Goal: Transaction & Acquisition: Purchase product/service

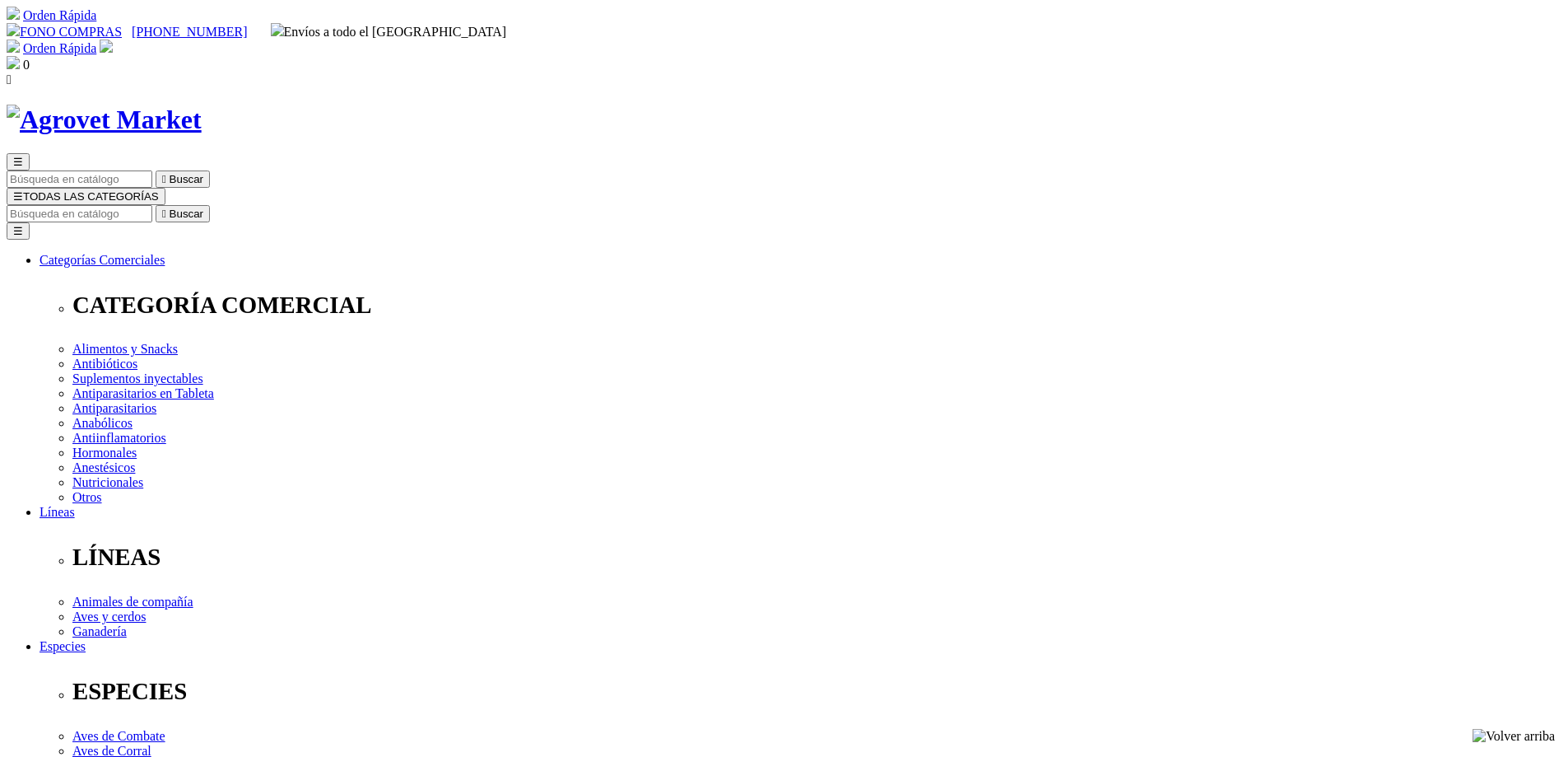
click at [112, 39] on img at bounding box center [106, 46] width 13 height 13
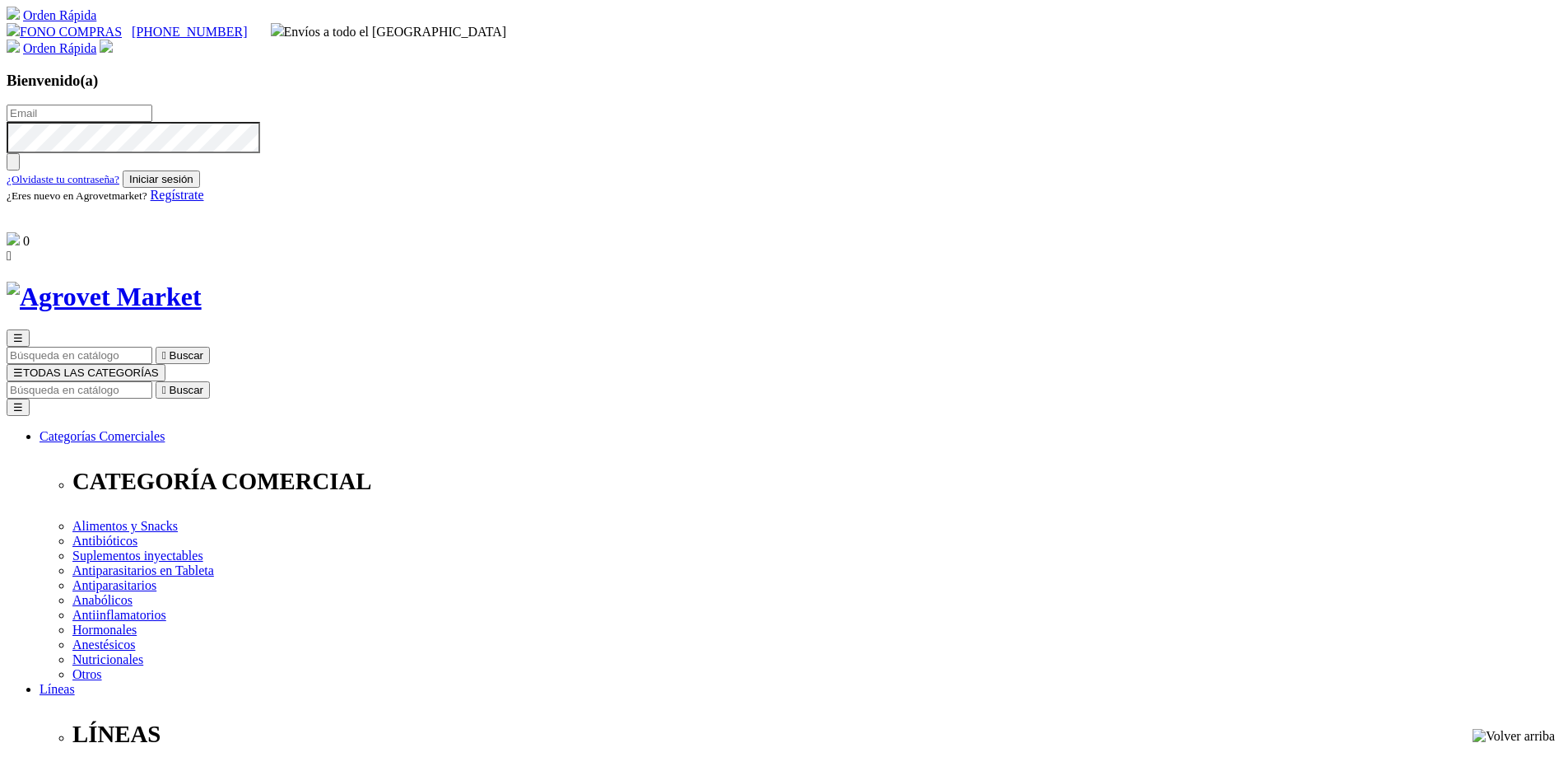
click at [153, 120] on input "text" at bounding box center [80, 113] width 146 height 17
type input "[EMAIL_ADDRESS][DOMAIN_NAME]"
click at [1083, 187] on form "brucegoicochea@gmail.com ¿Olvidaste tu contraseña? Iniciar sesión" at bounding box center [784, 146] width 1555 height 83
click at [200, 187] on button "Iniciar sesión" at bounding box center [161, 179] width 78 height 17
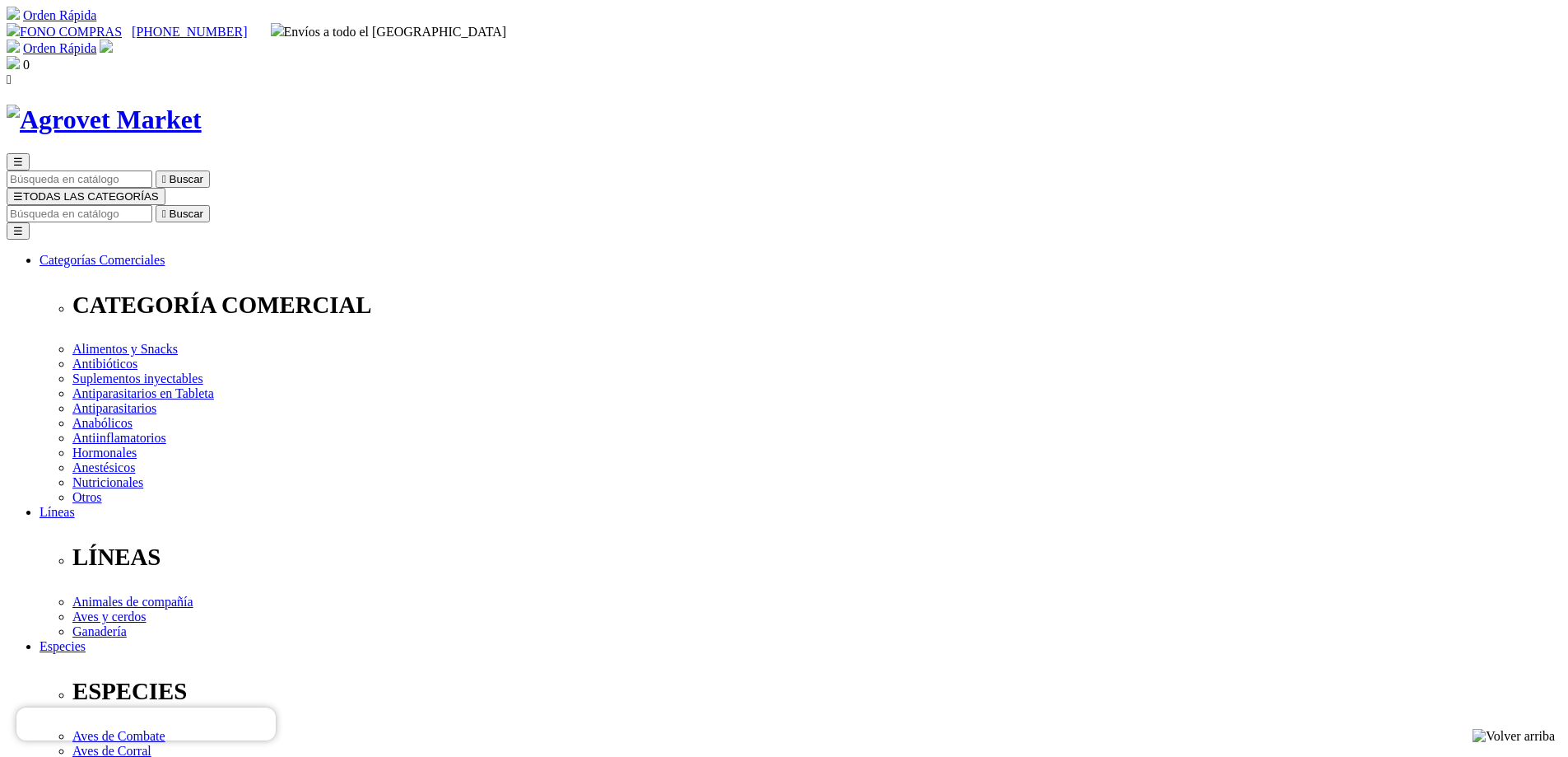
type input "[EMAIL_ADDRESS][DOMAIN_NAME]"
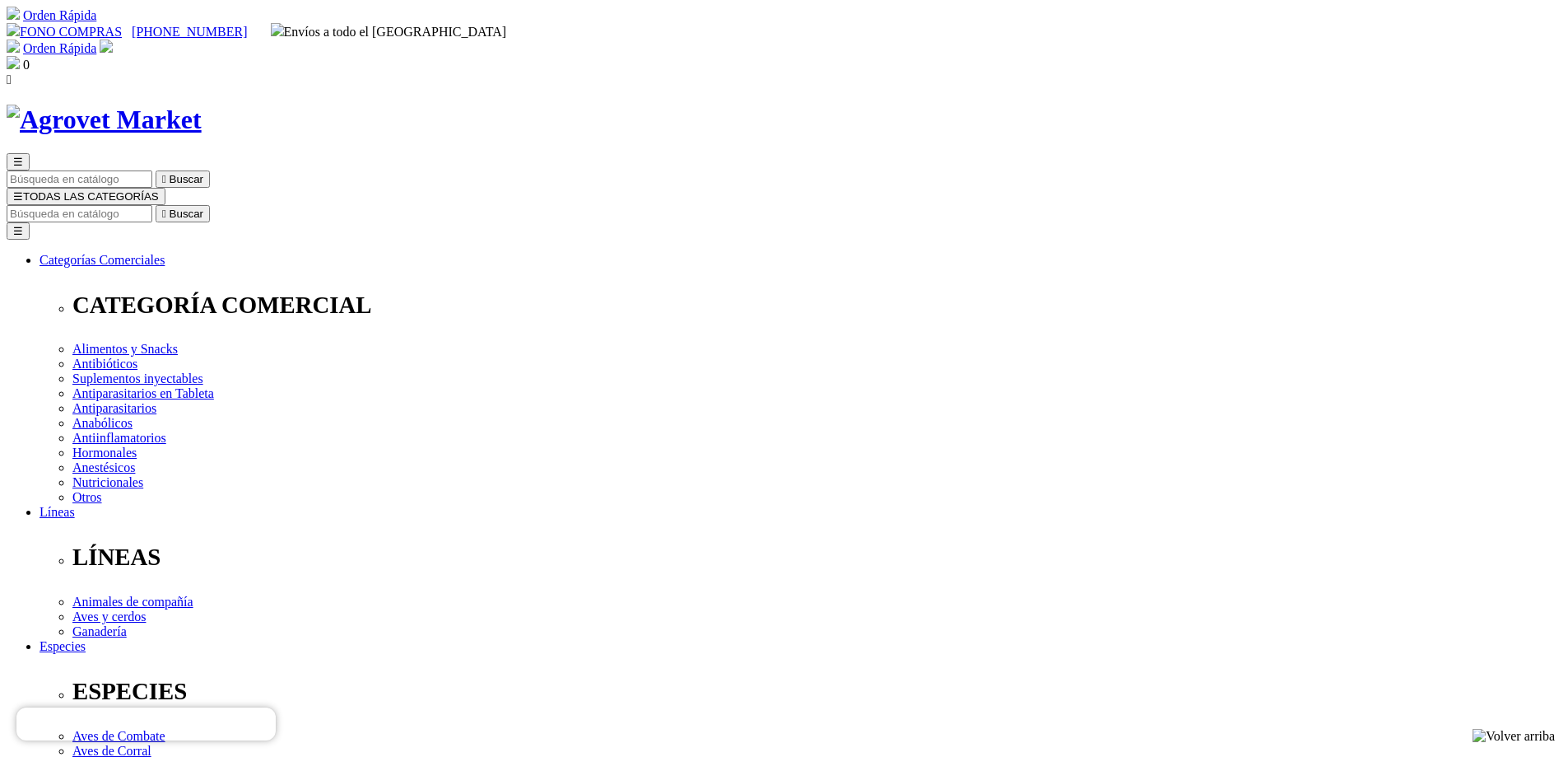
type input "brucegoicochea@gmail.com"
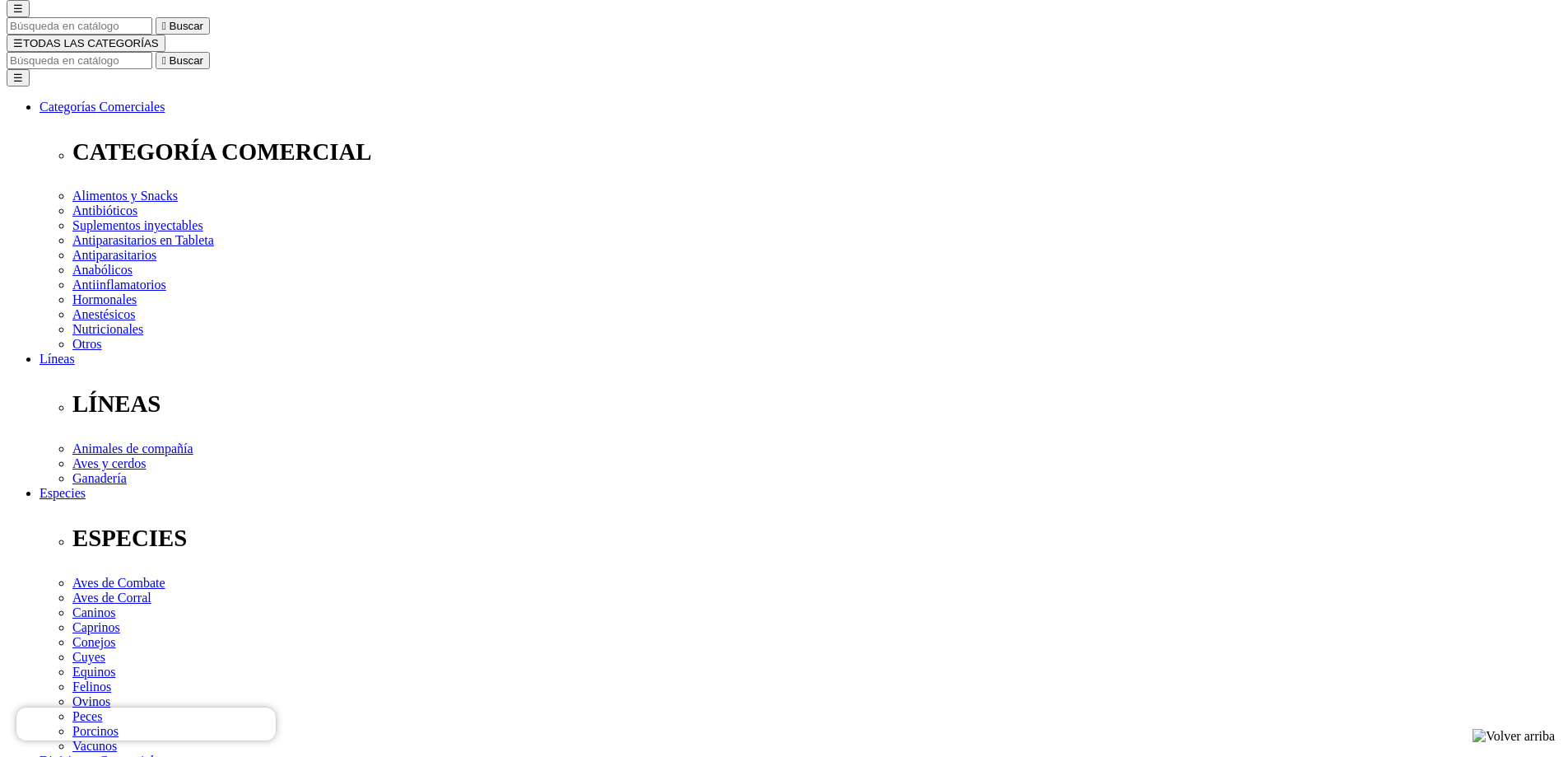
scroll to position [411, 0]
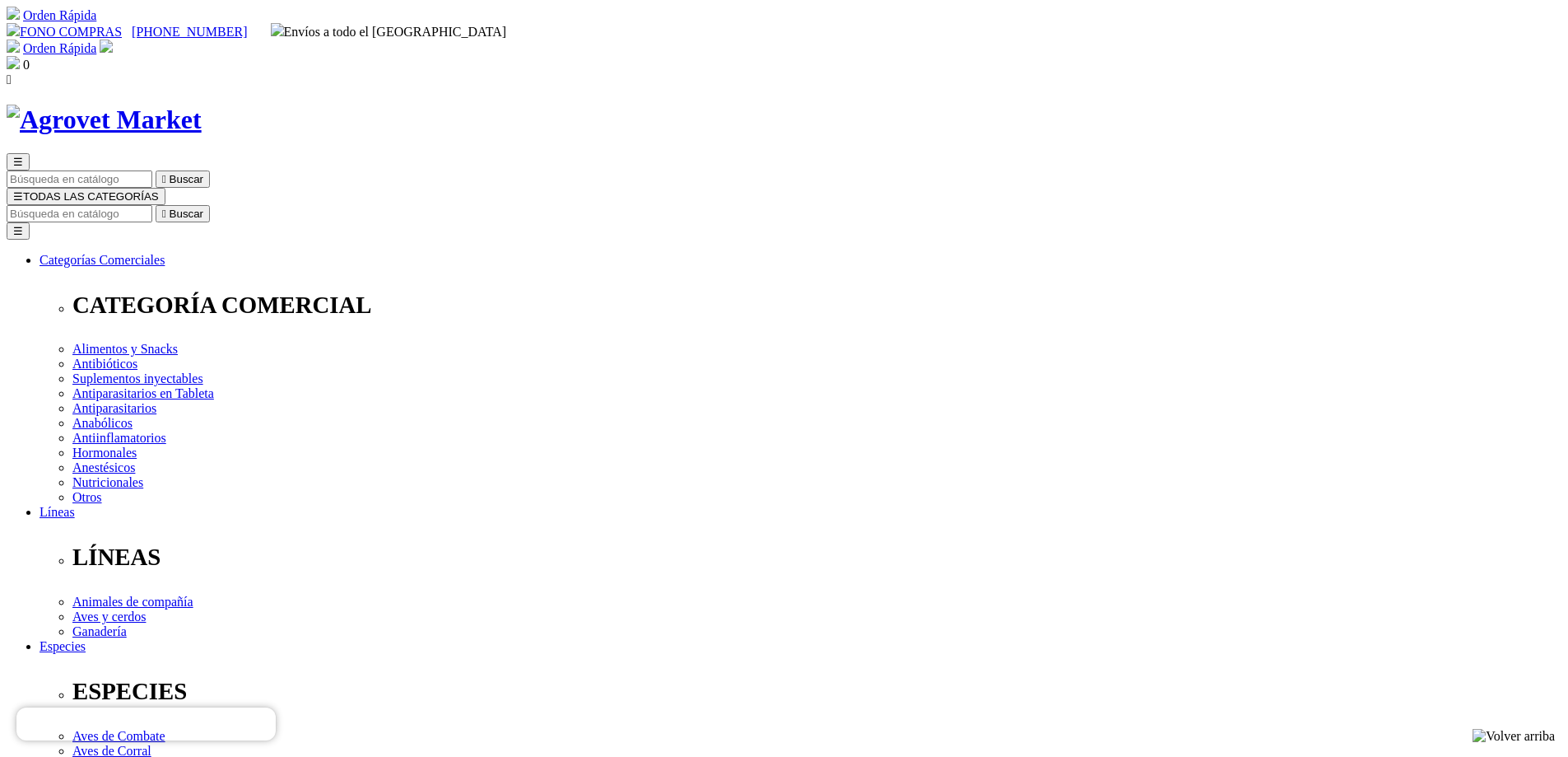
radio input "true"
type input "bruce"
drag, startPoint x: 627, startPoint y: 453, endPoint x: 628, endPoint y: 463, distance: 10.0
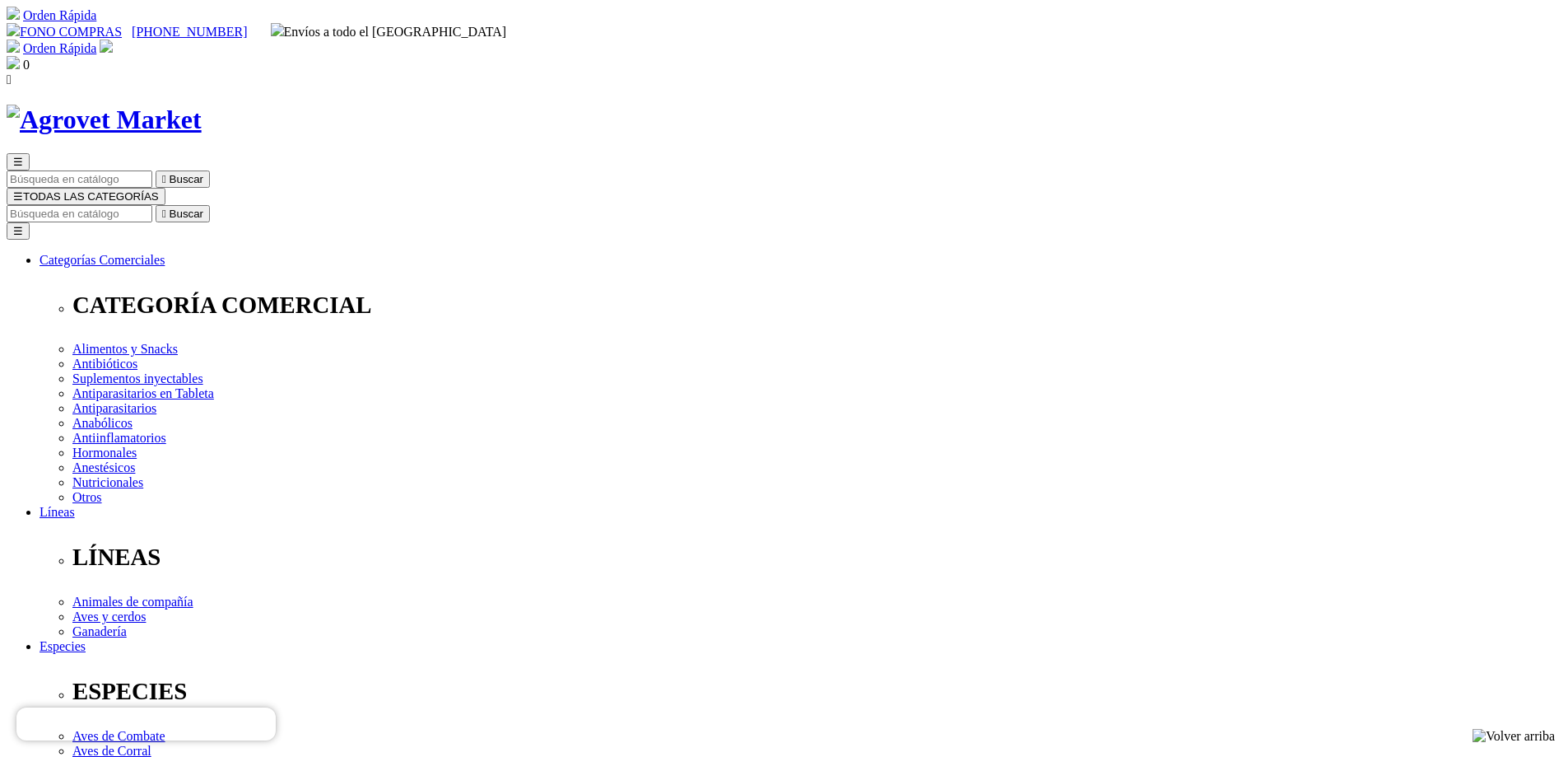
type input "goicochea micha"
select select "DNI"
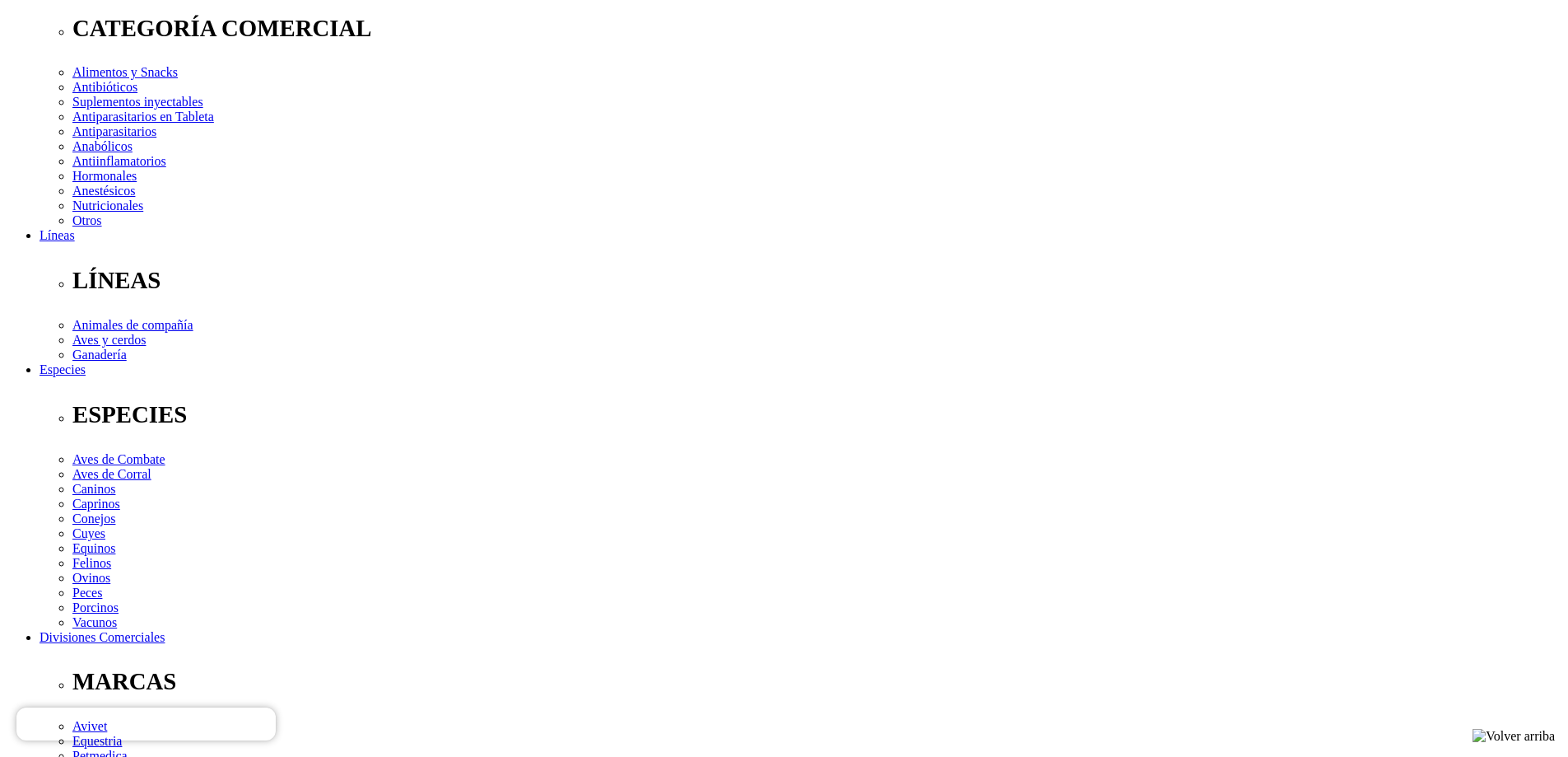
scroll to position [329, 0]
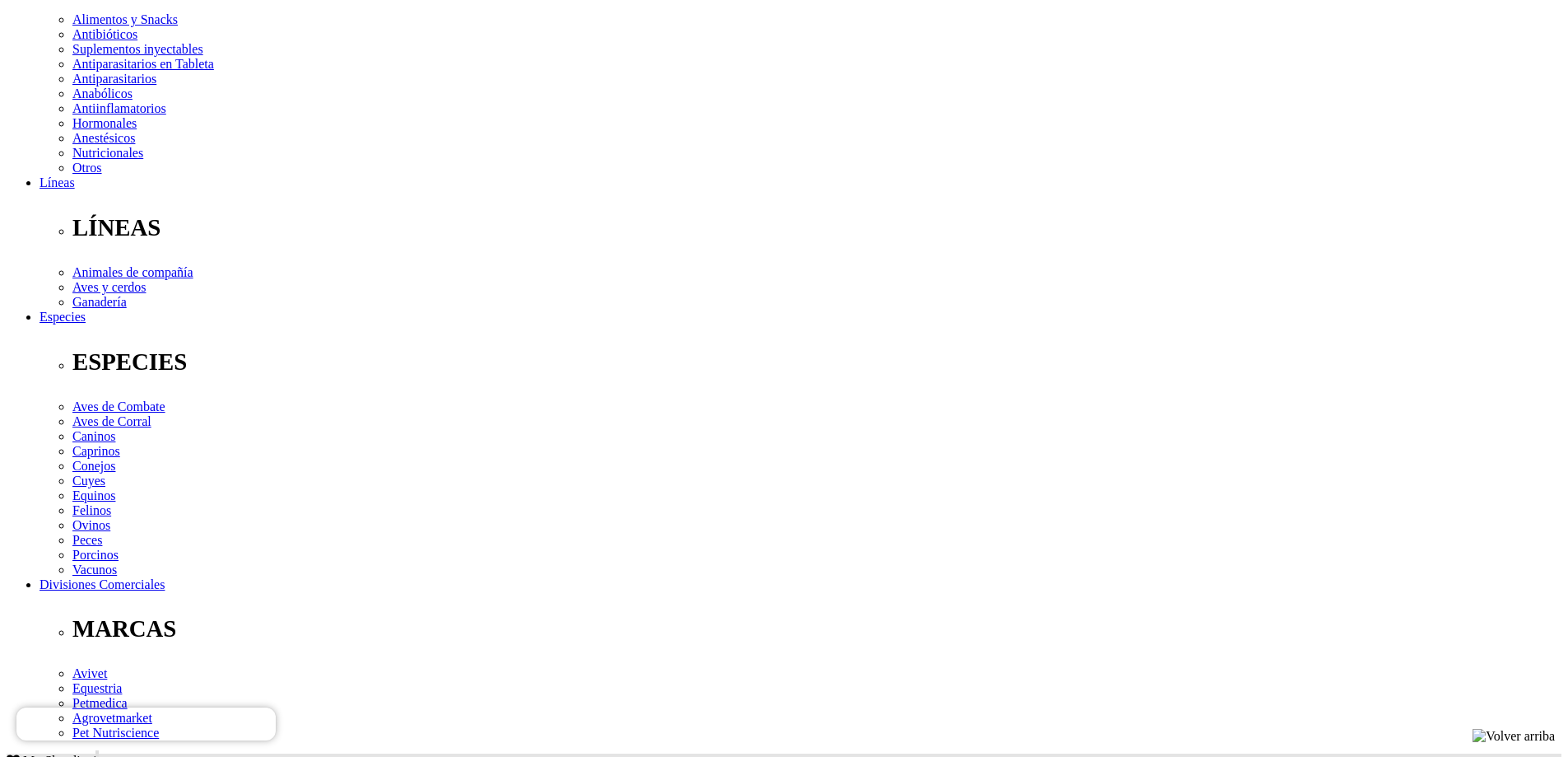
type input "46976103"
select select "Porcicultor"
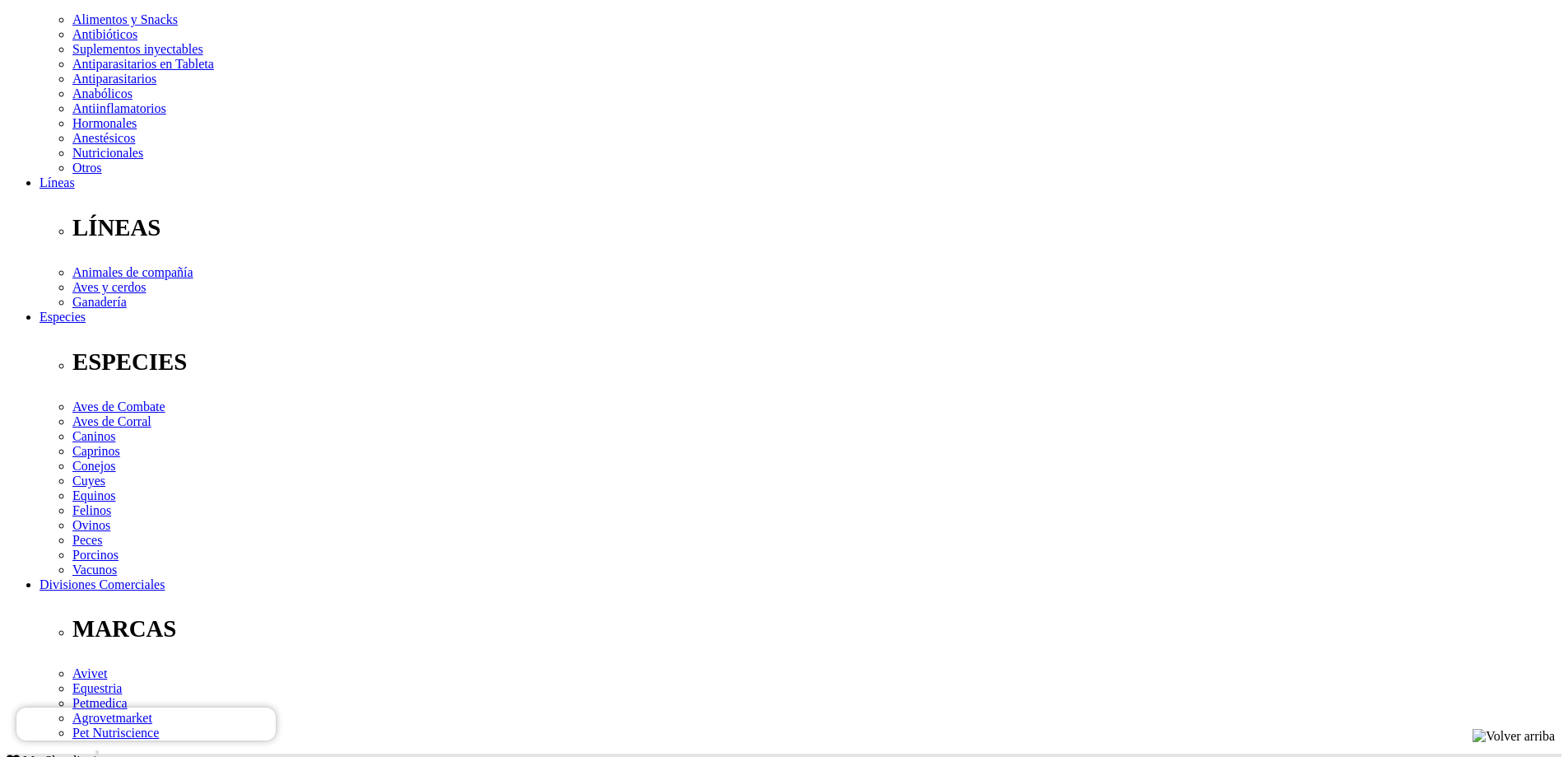
type input "brucegoicochea@gmail.com"
type input "28/04/1991"
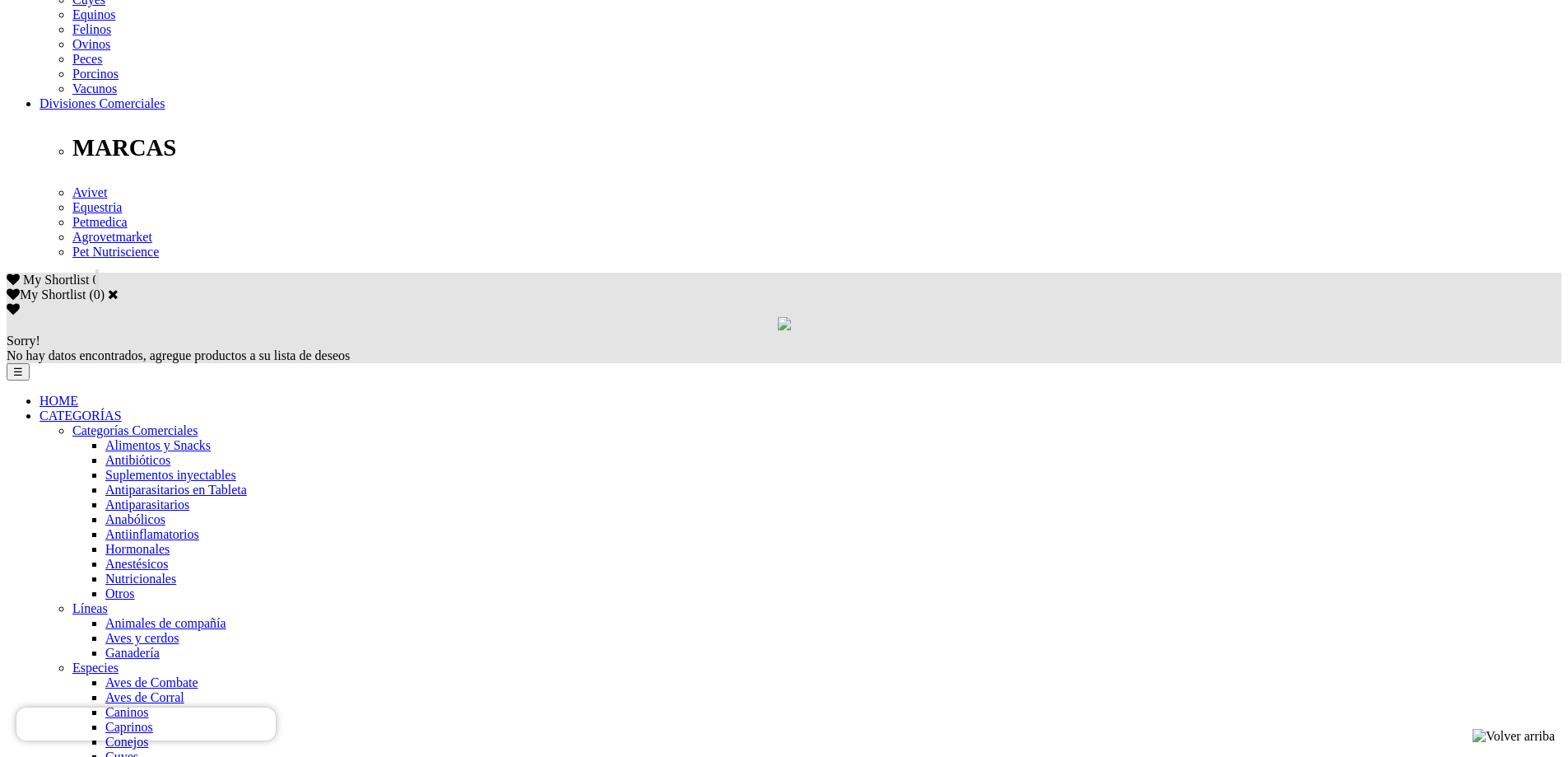
scroll to position [824, 0]
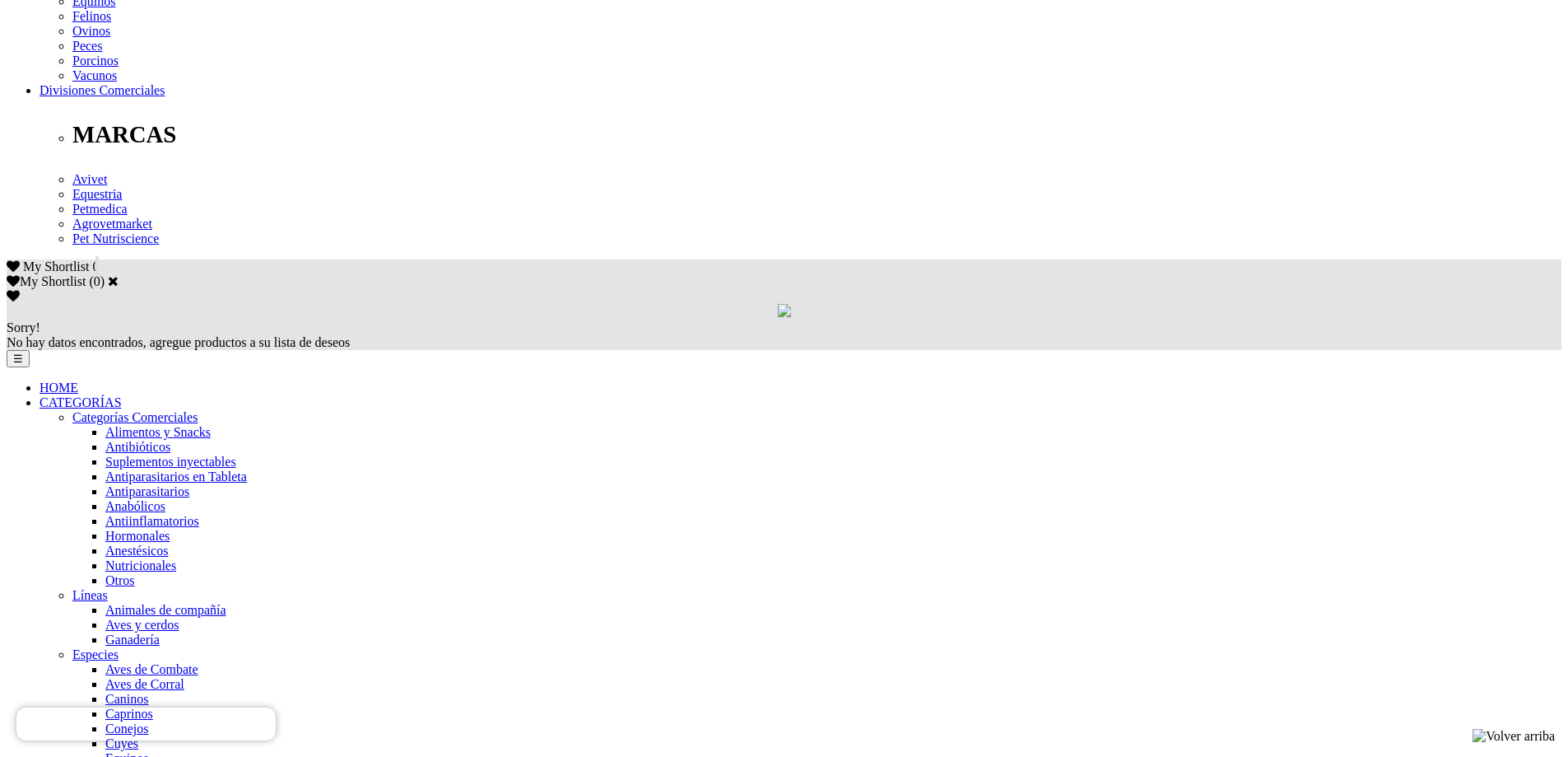
checkbox input "true"
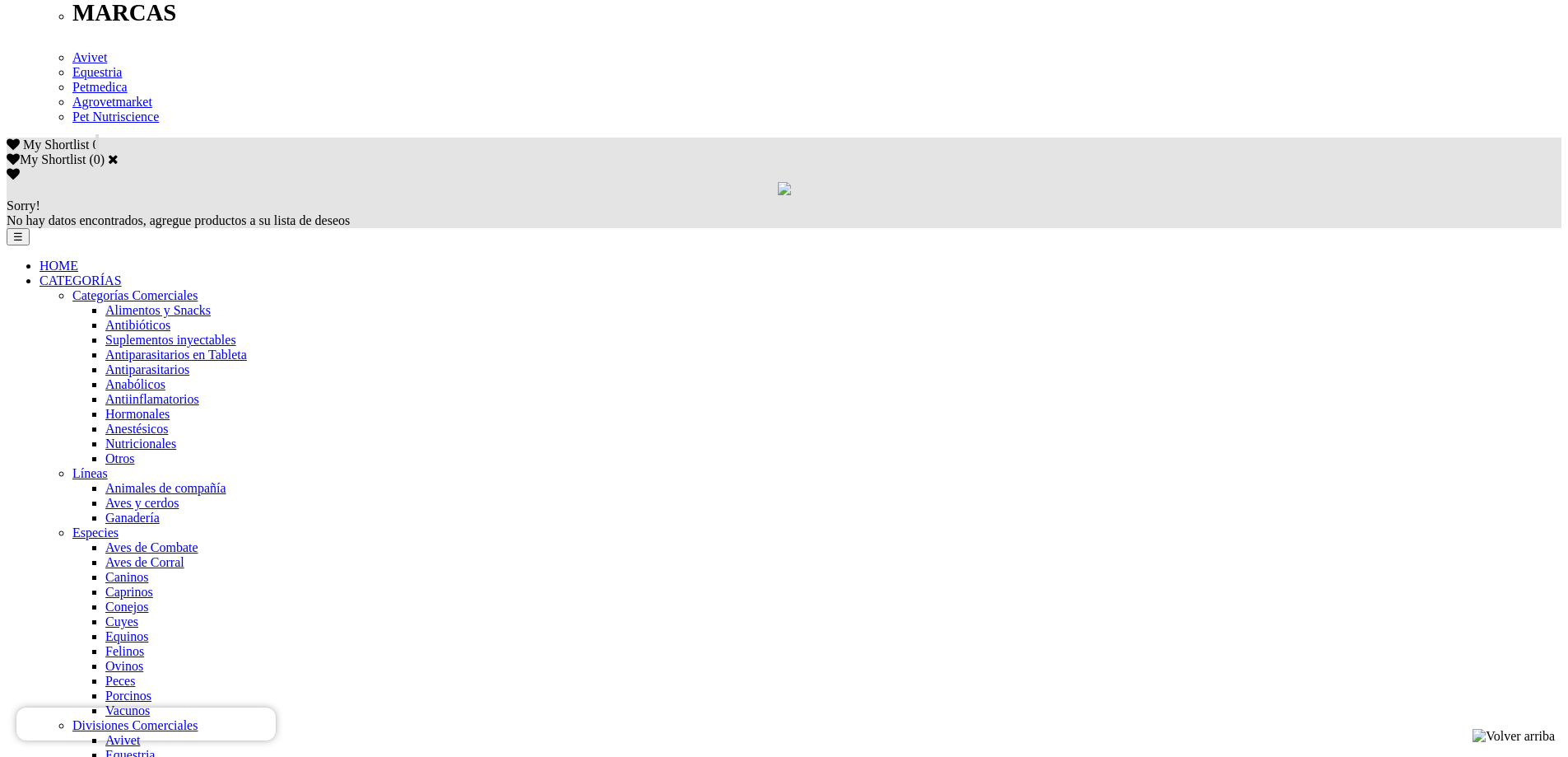
scroll to position [950, 0]
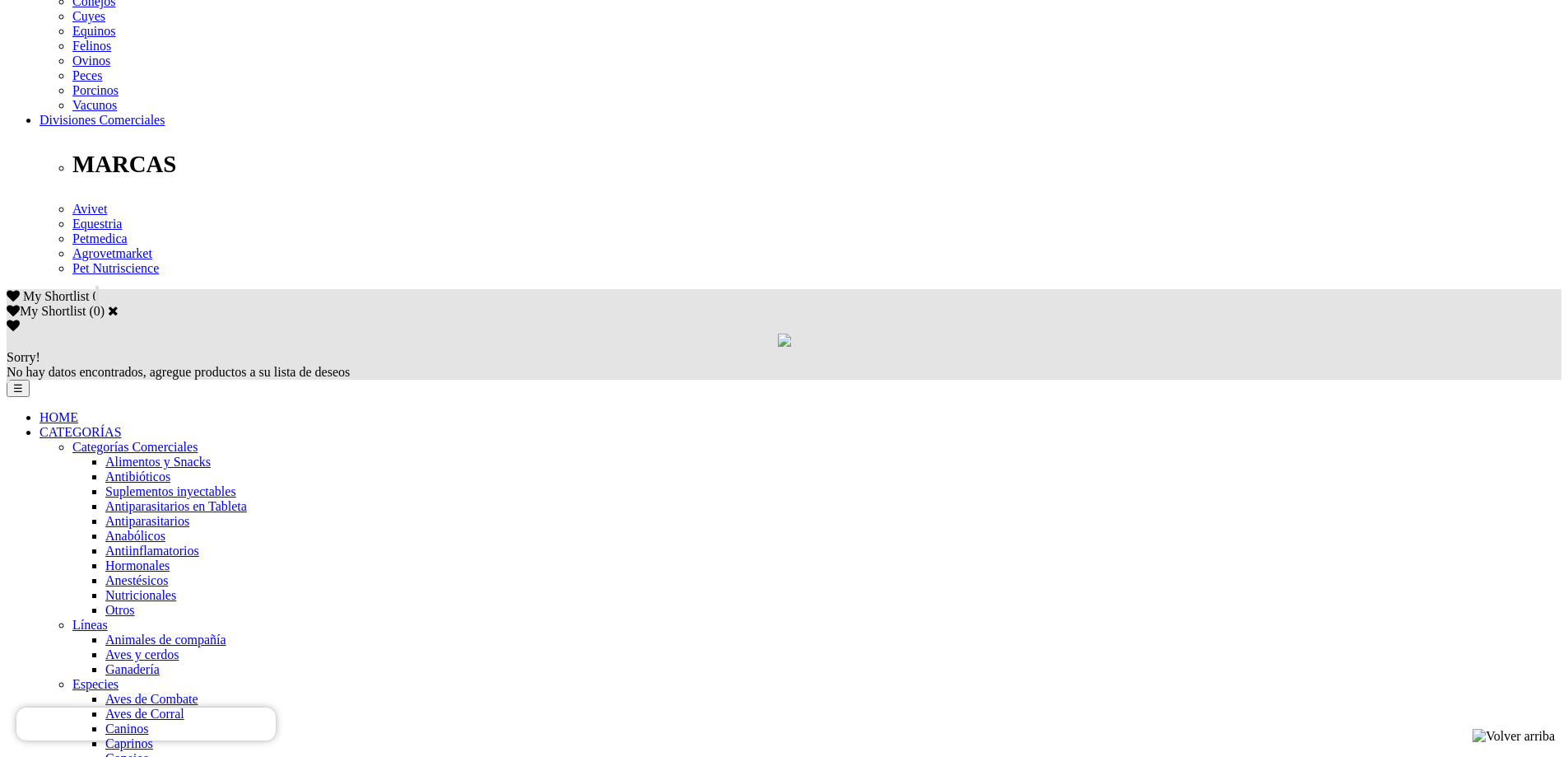
scroll to position [950, 0]
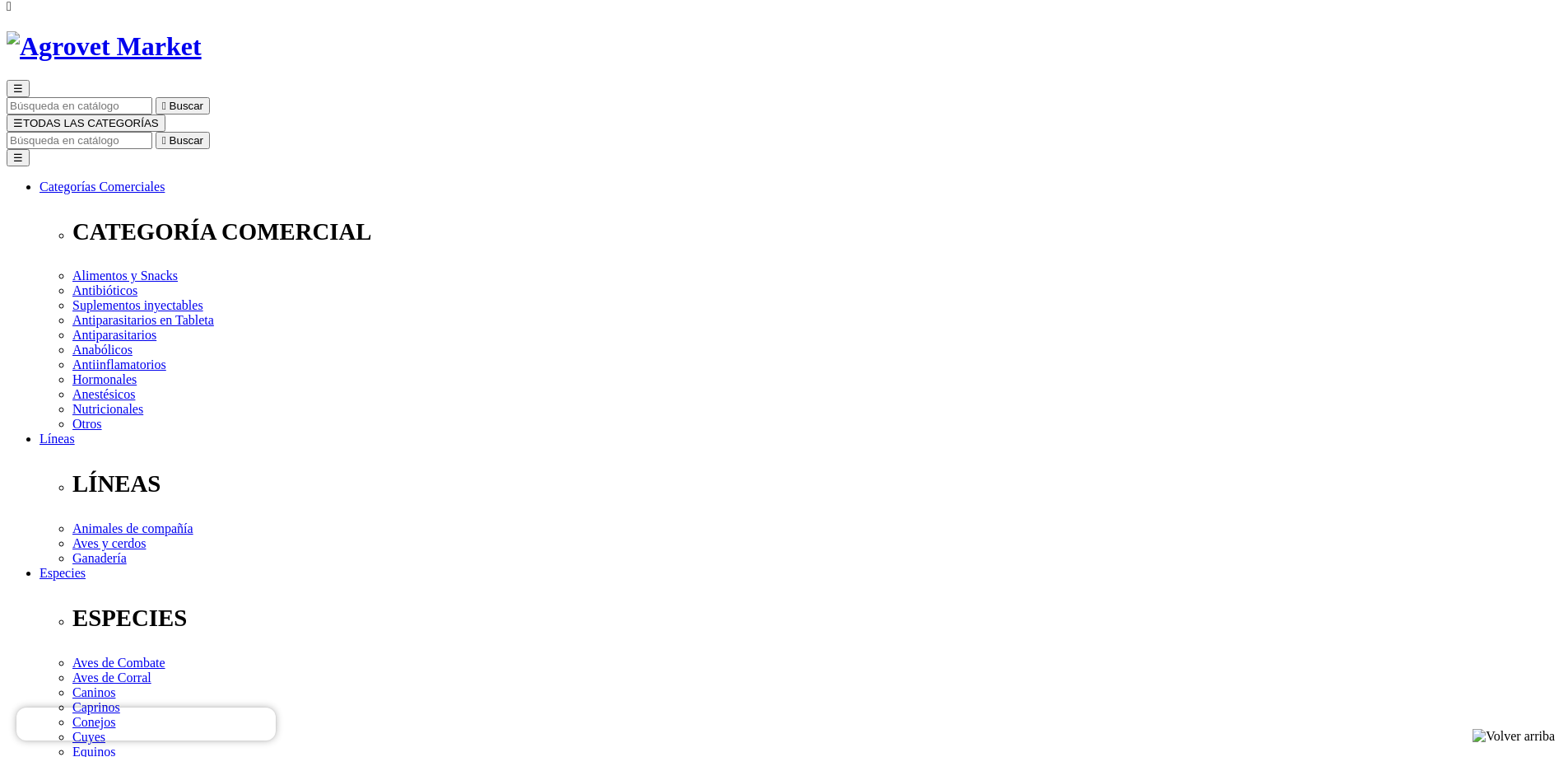
scroll to position [576, 0]
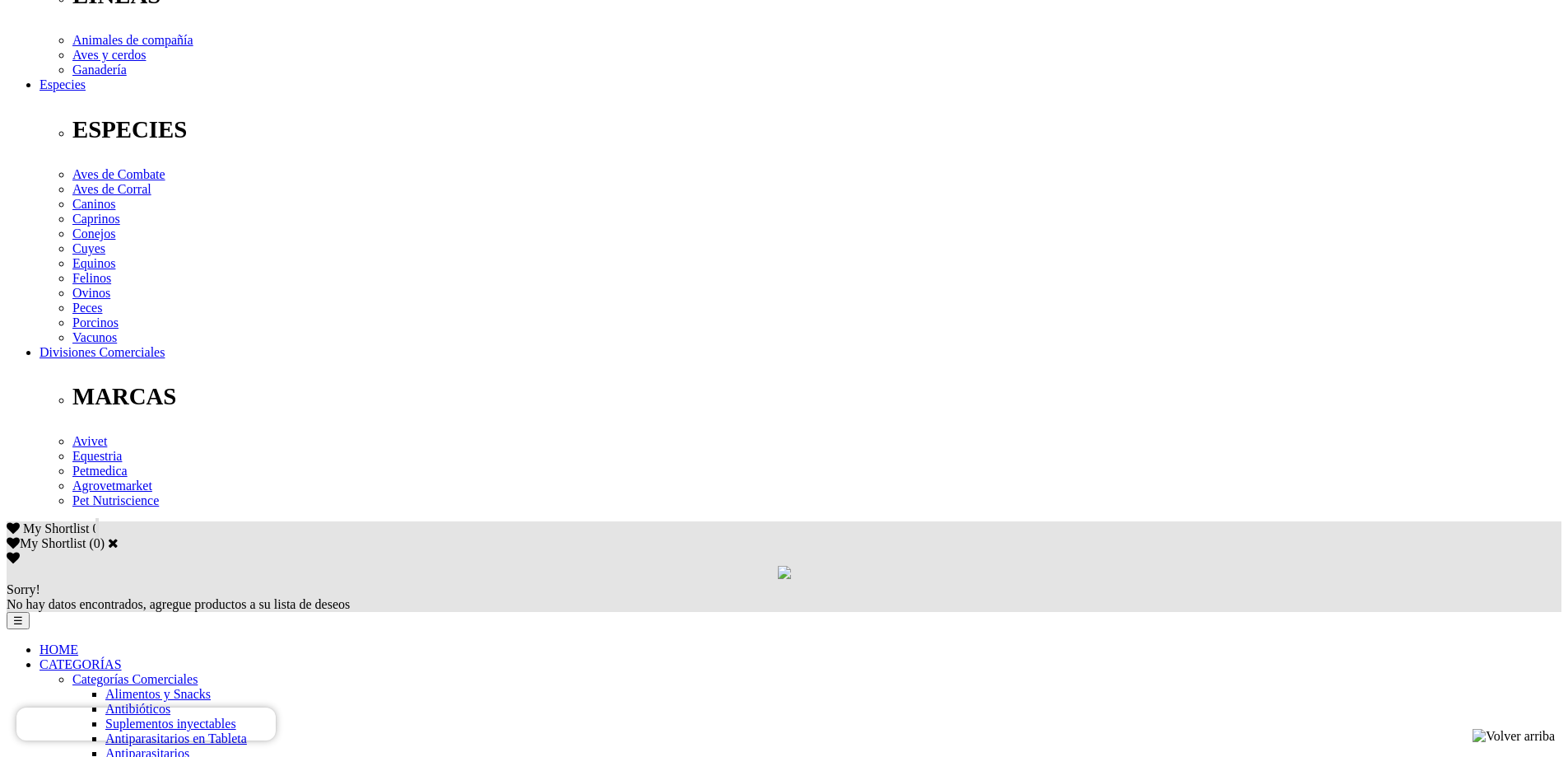
scroll to position [576, 0]
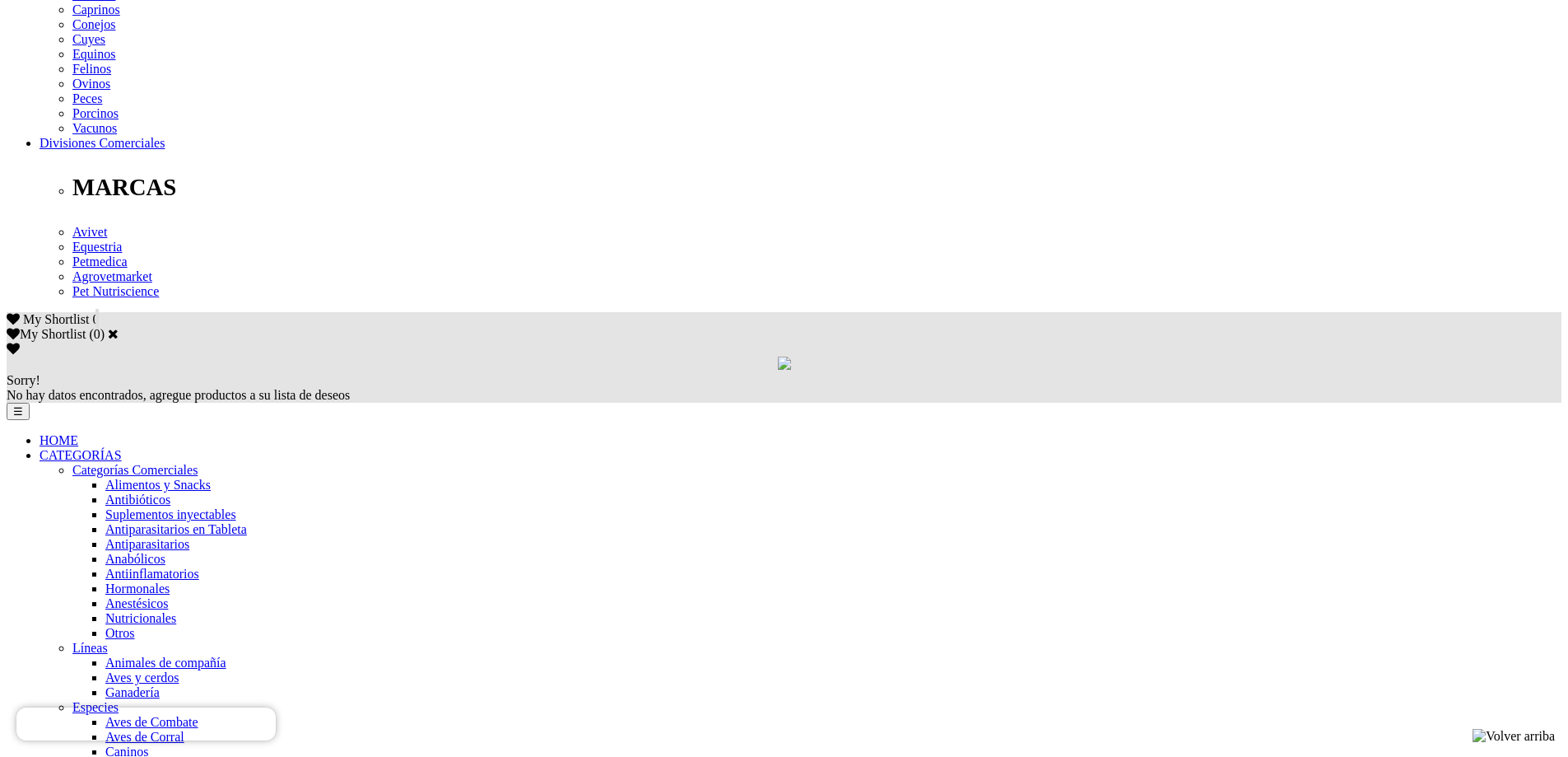
scroll to position [824, 0]
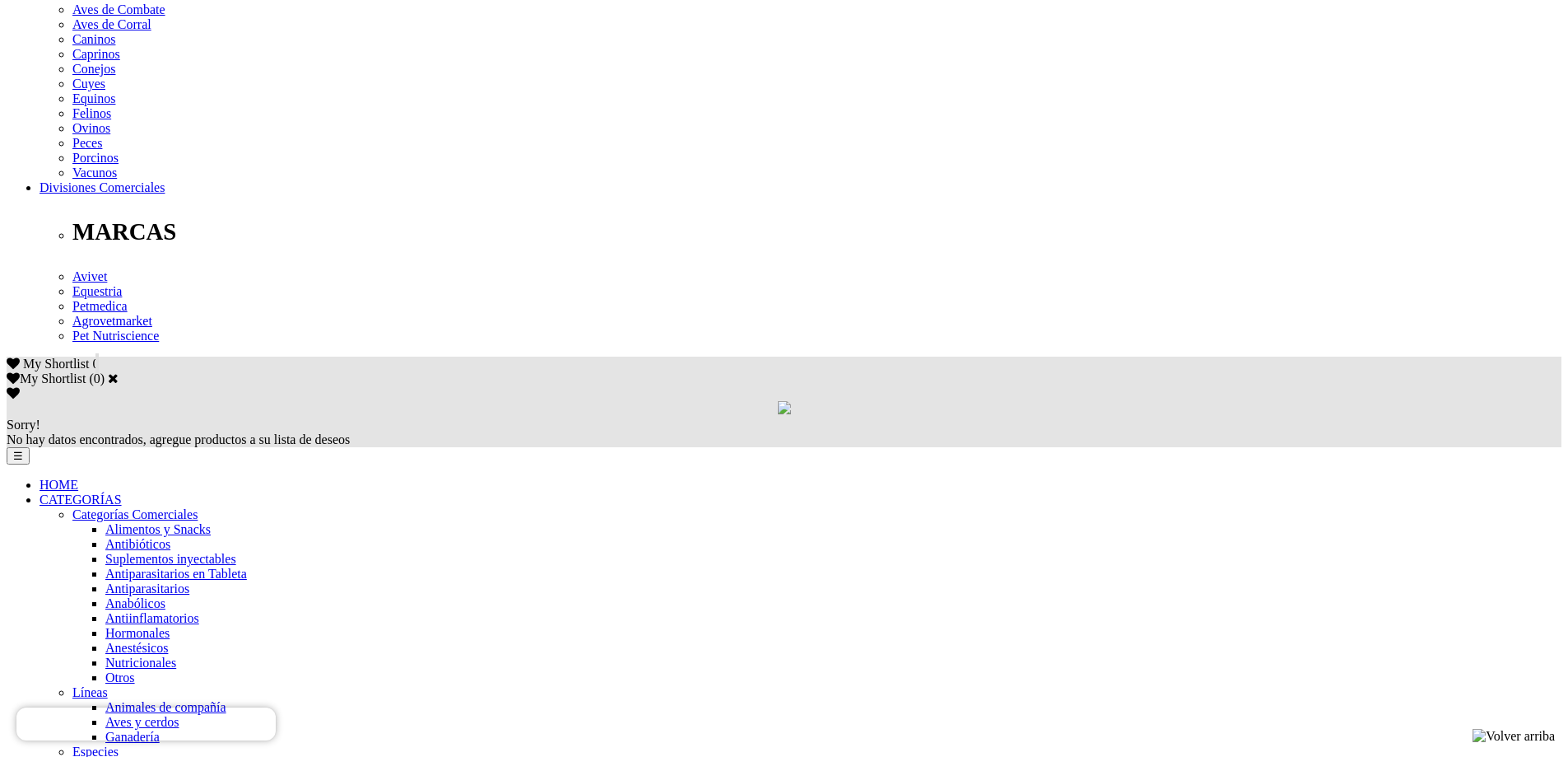
scroll to position [906, 0]
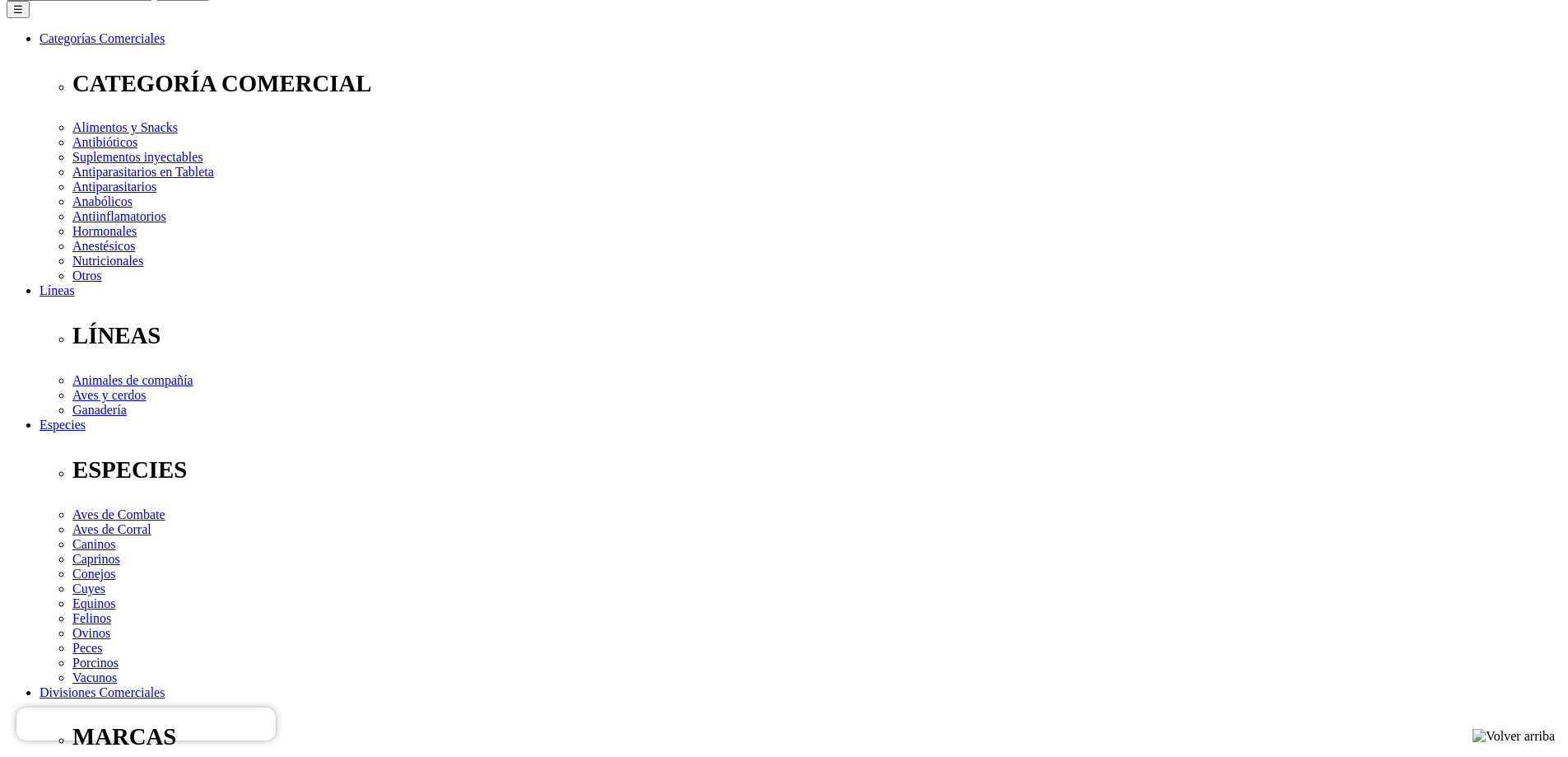
scroll to position [247, 0]
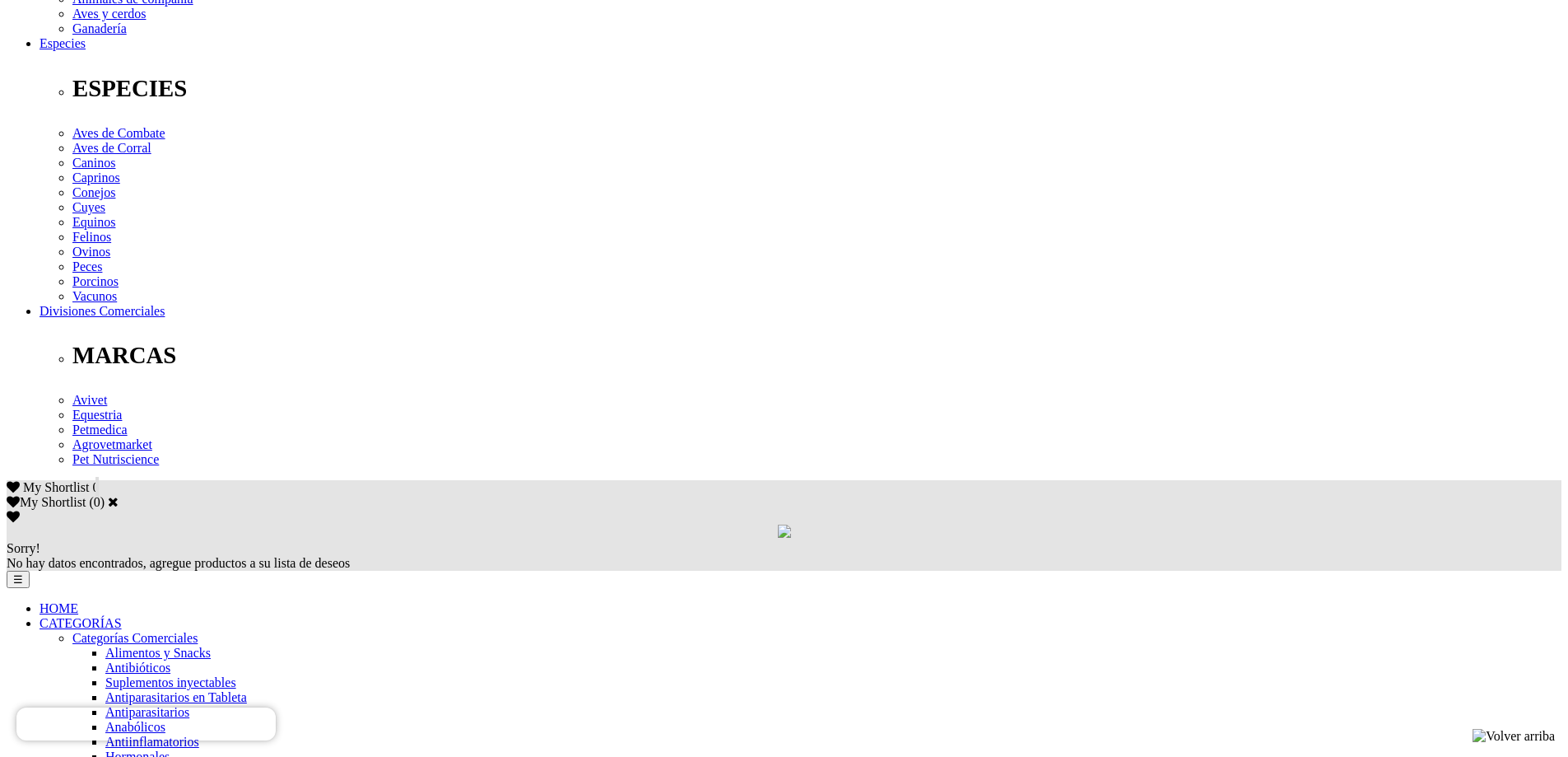
scroll to position [659, 0]
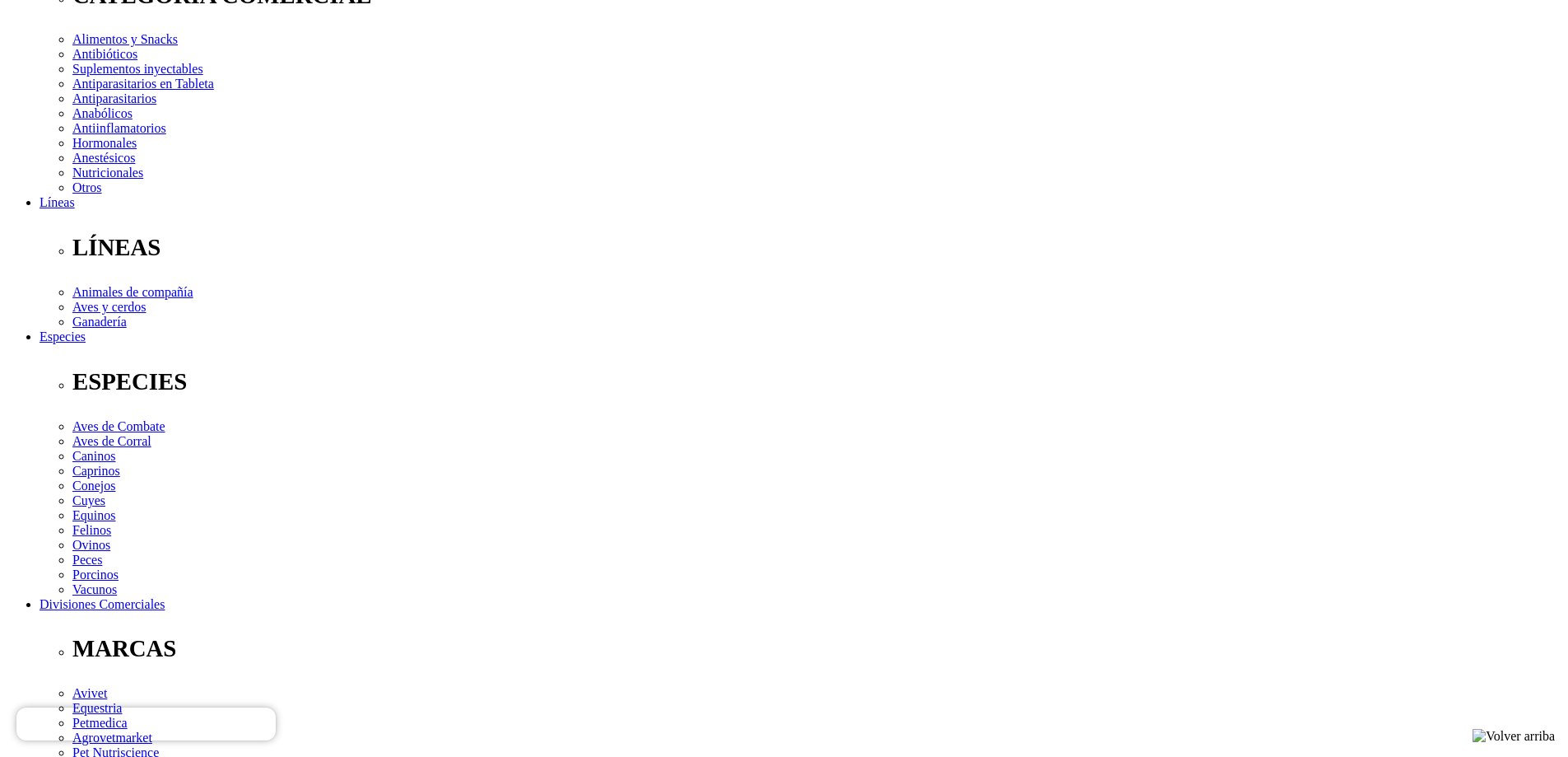
scroll to position [494, 0]
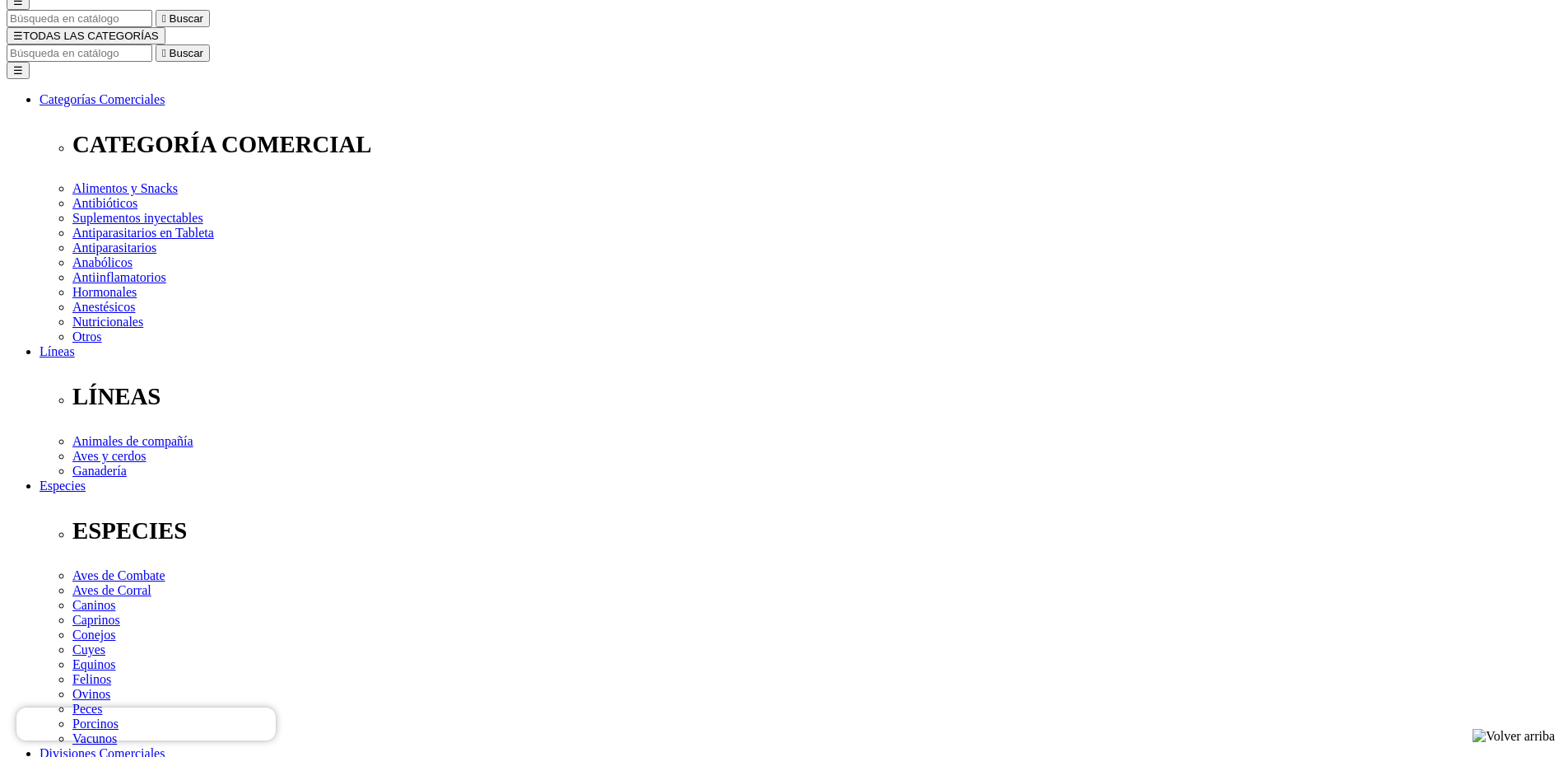
scroll to position [247, 0]
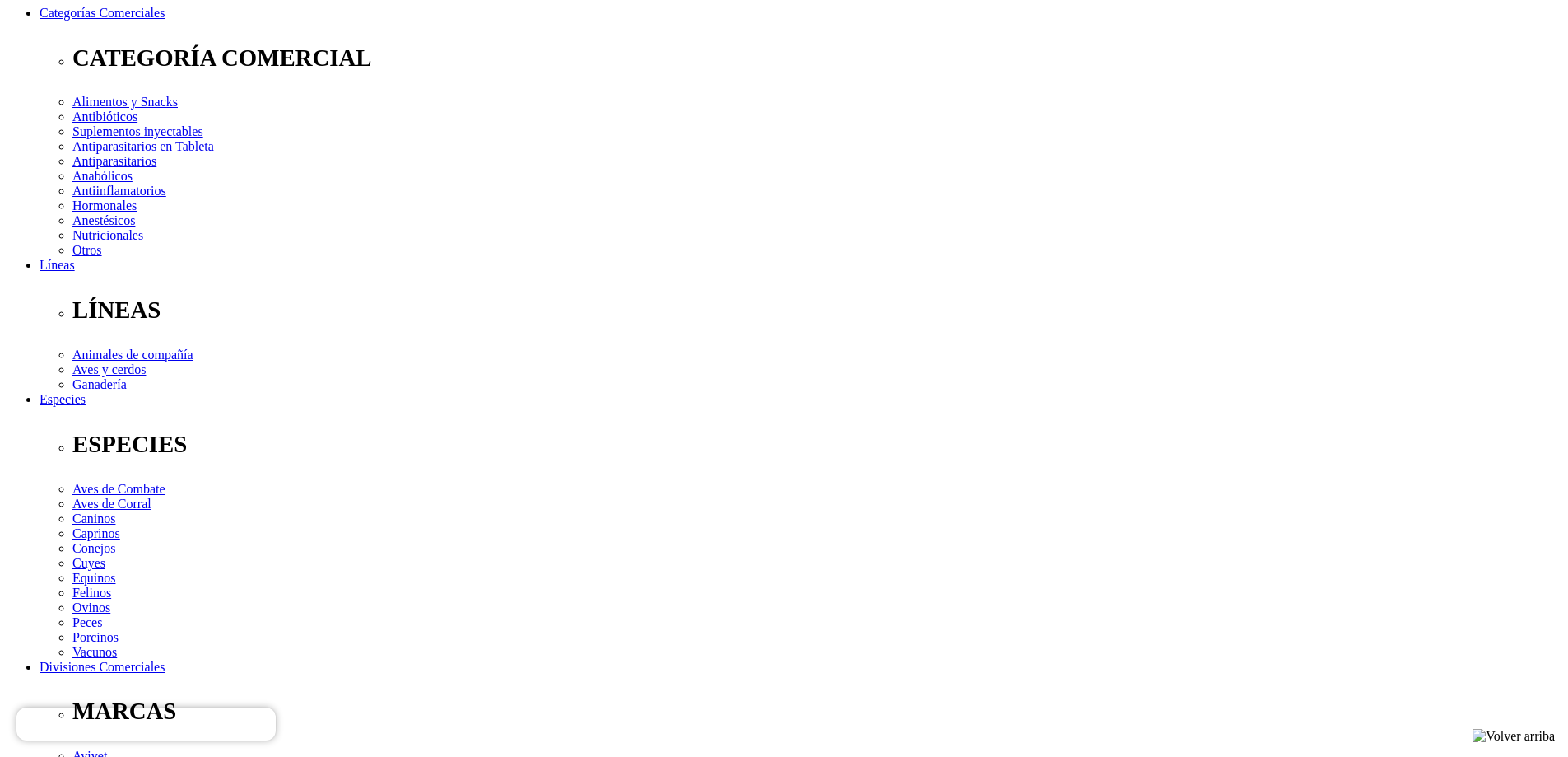
radio input "true"
select select "122"
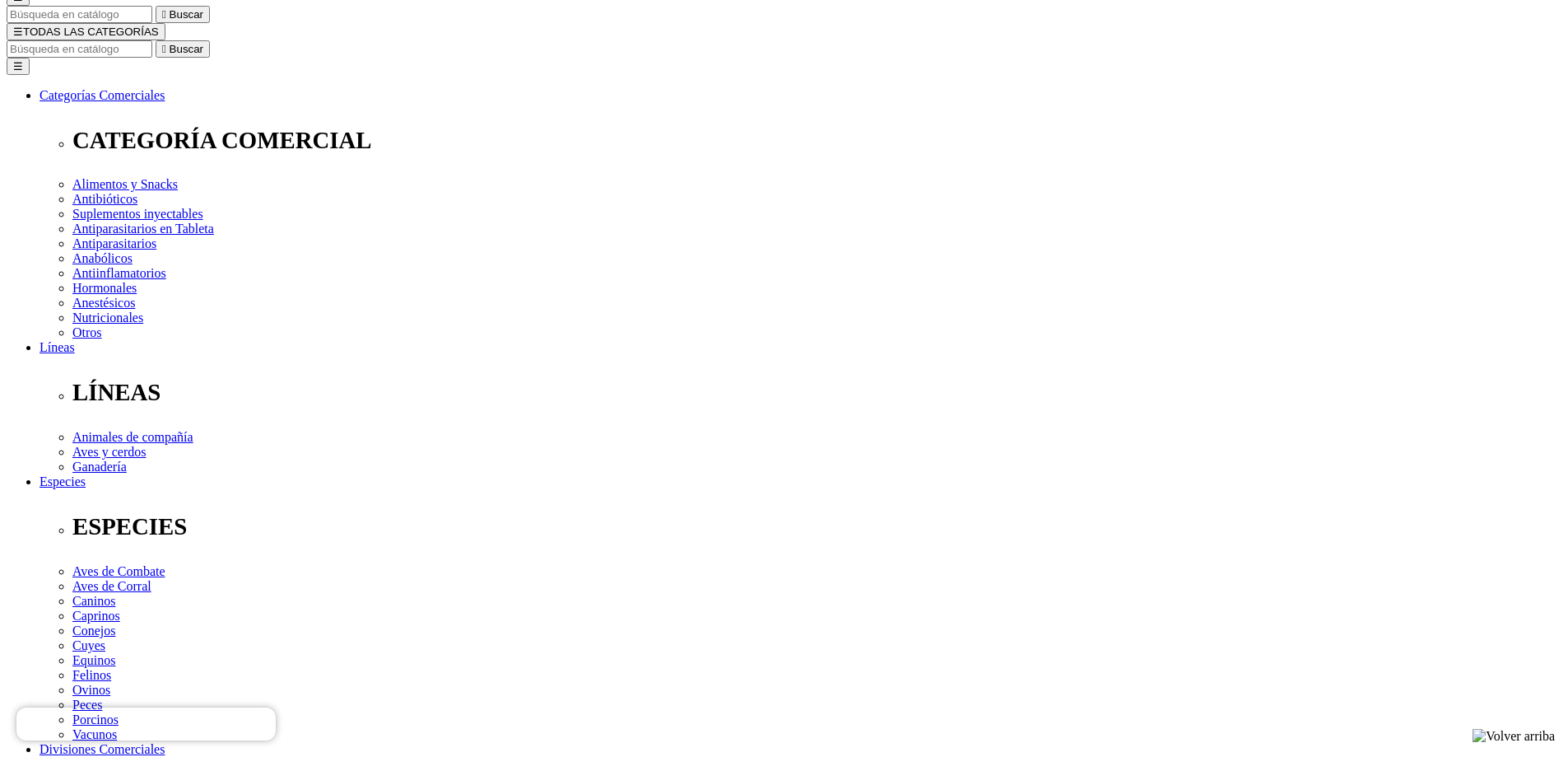
radio input "true"
select select "19"
radio input "true"
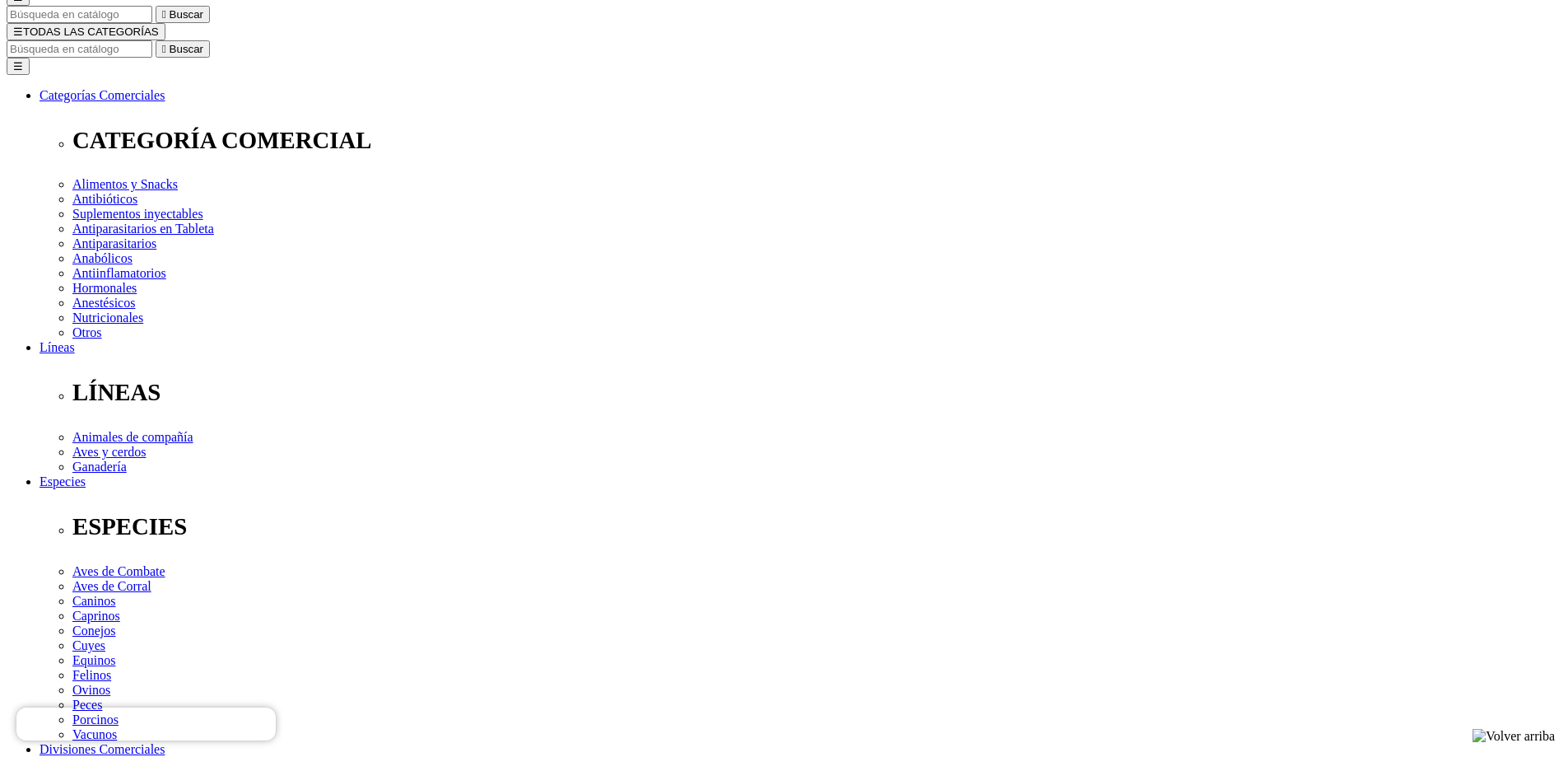
select select "0"
radio input "true"
select select "0"
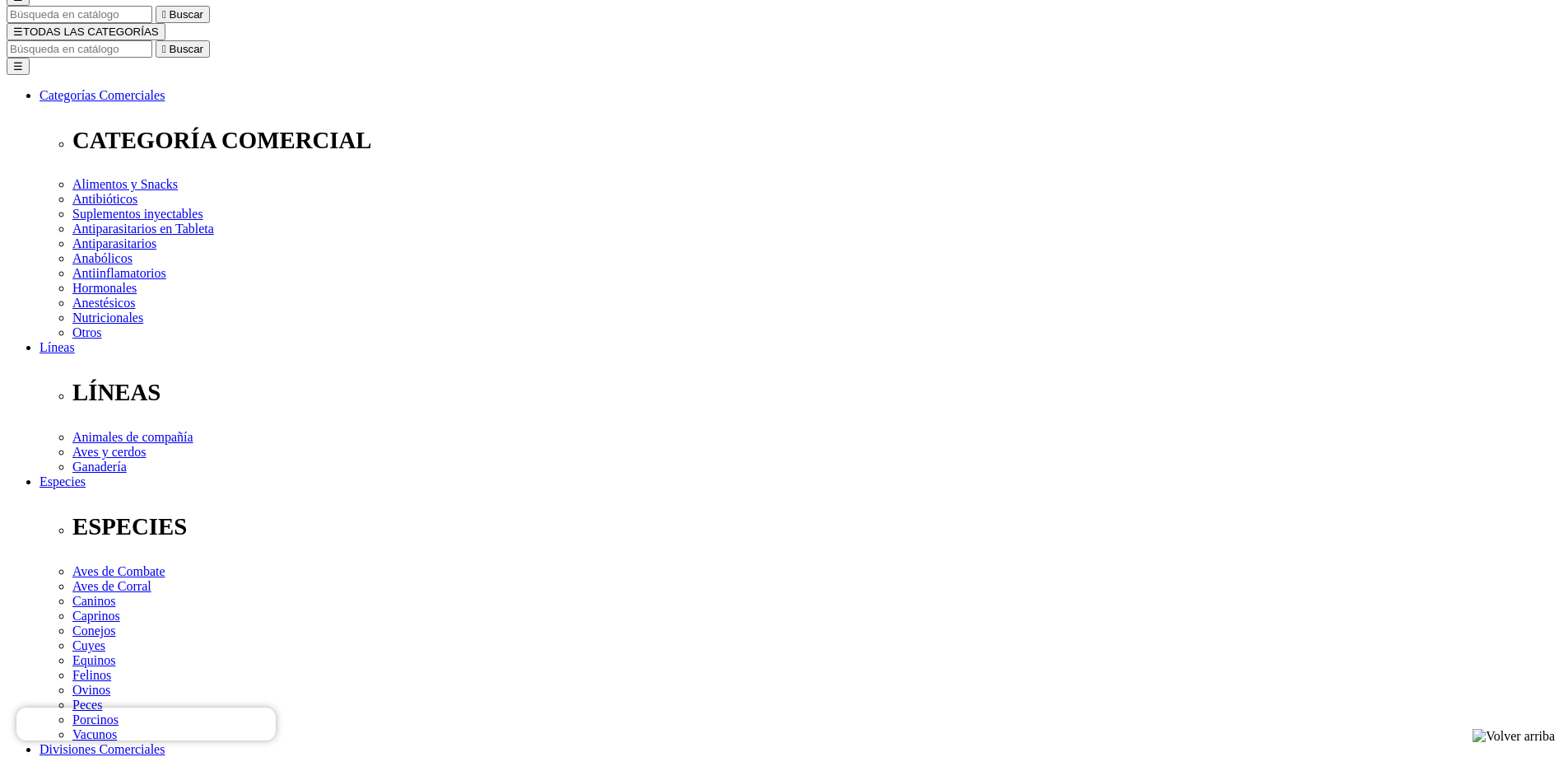
radio input "true"
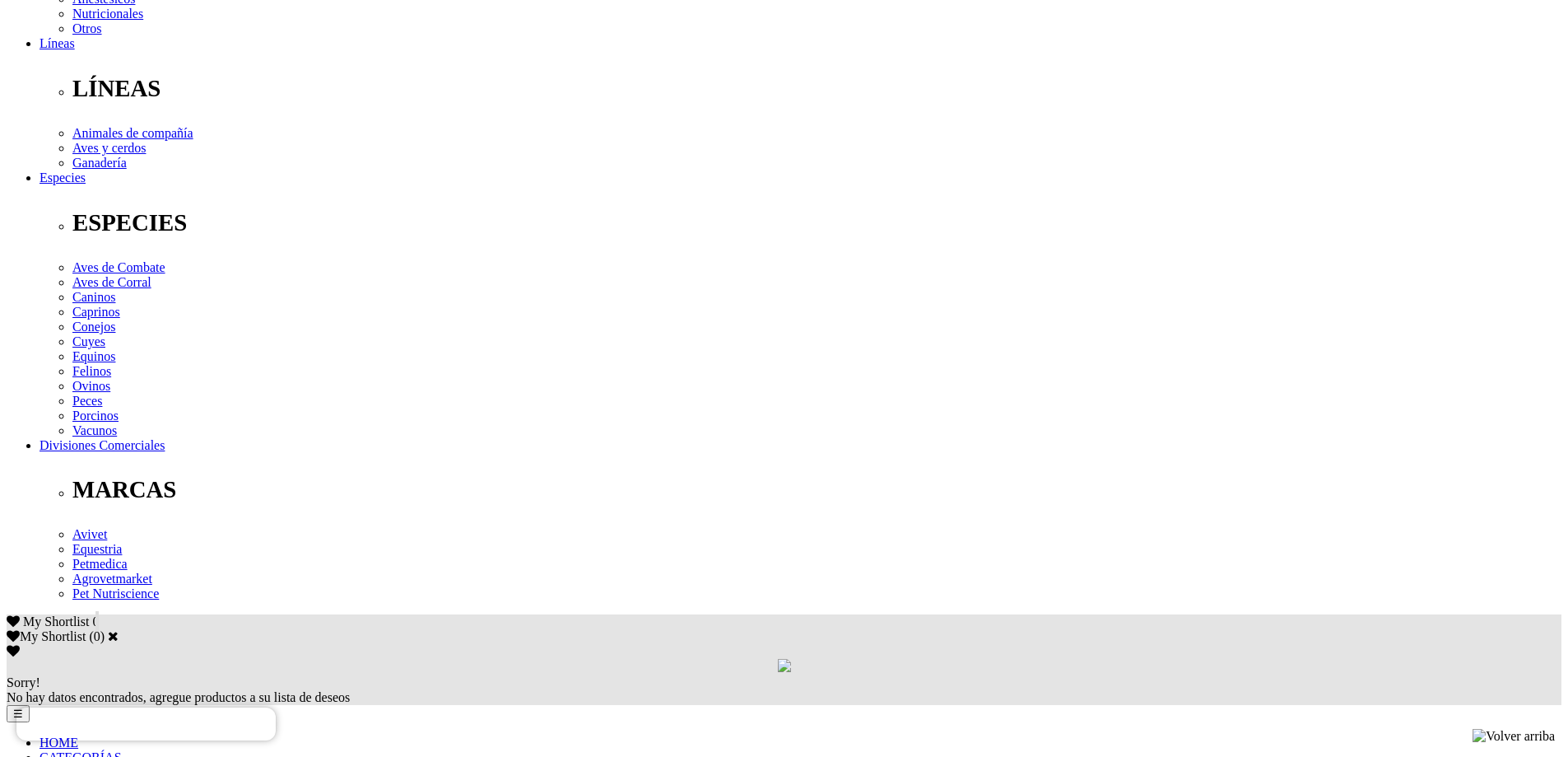
scroll to position [494, 0]
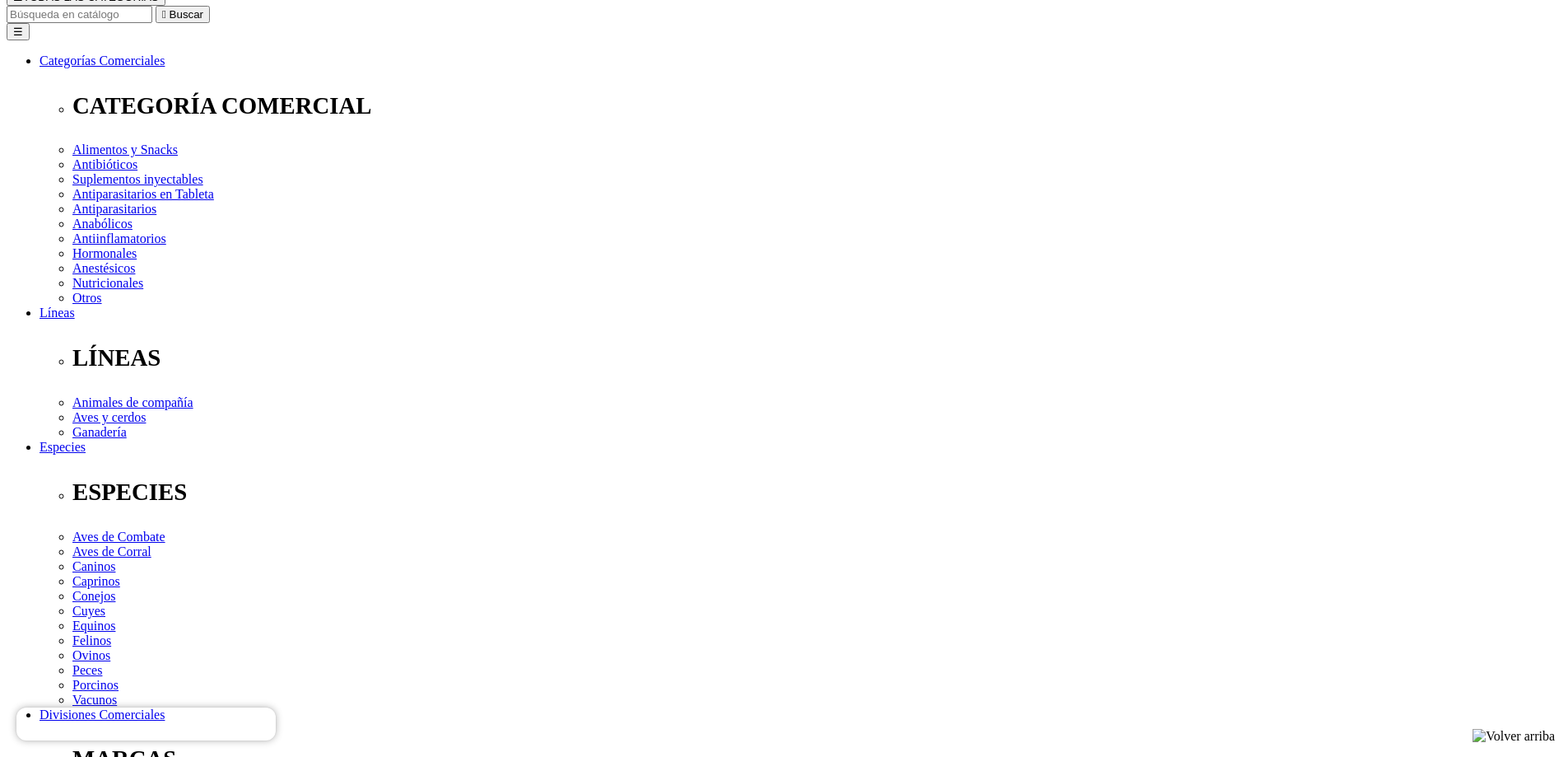
scroll to position [82, 0]
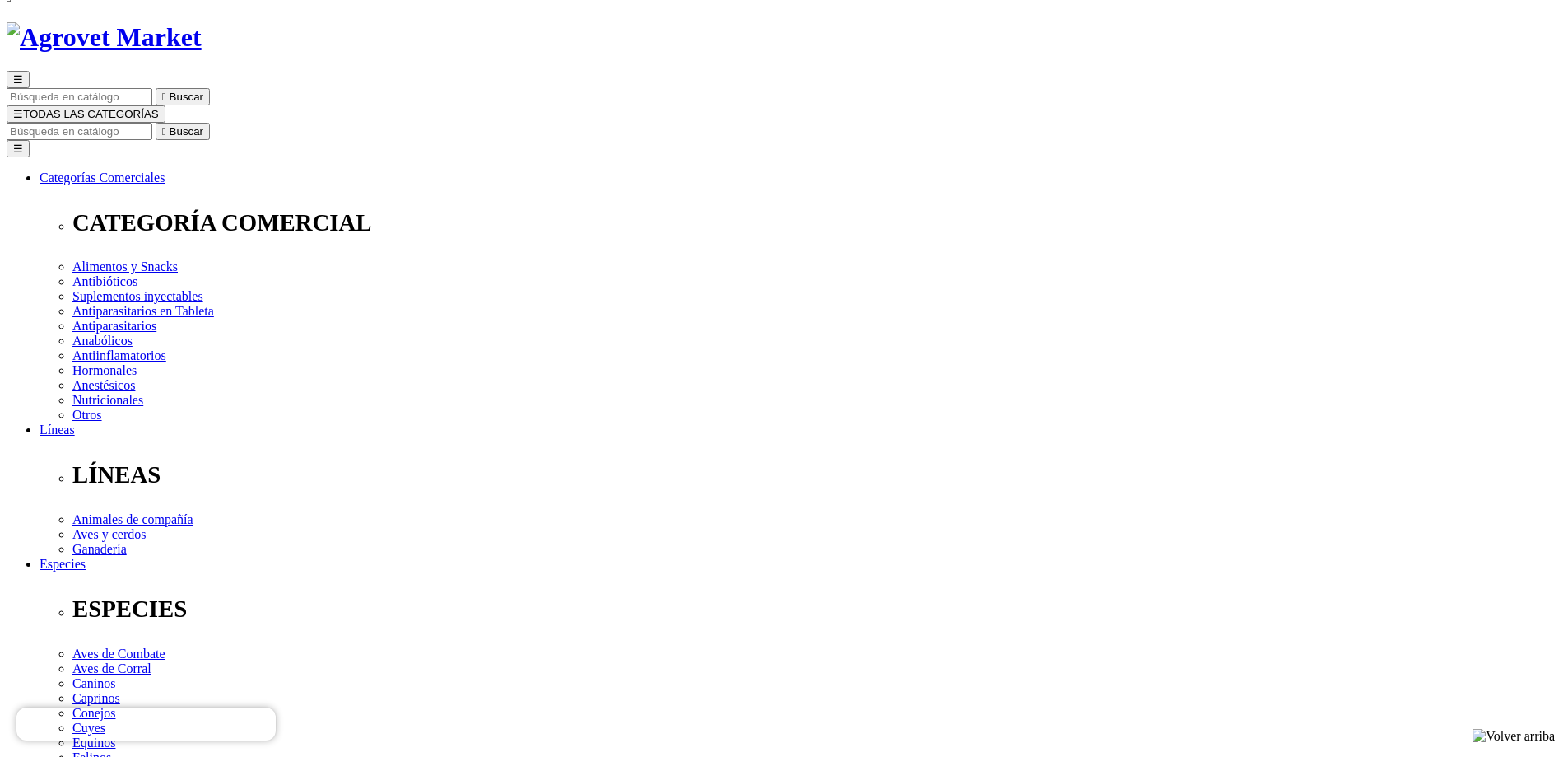
select select "19"
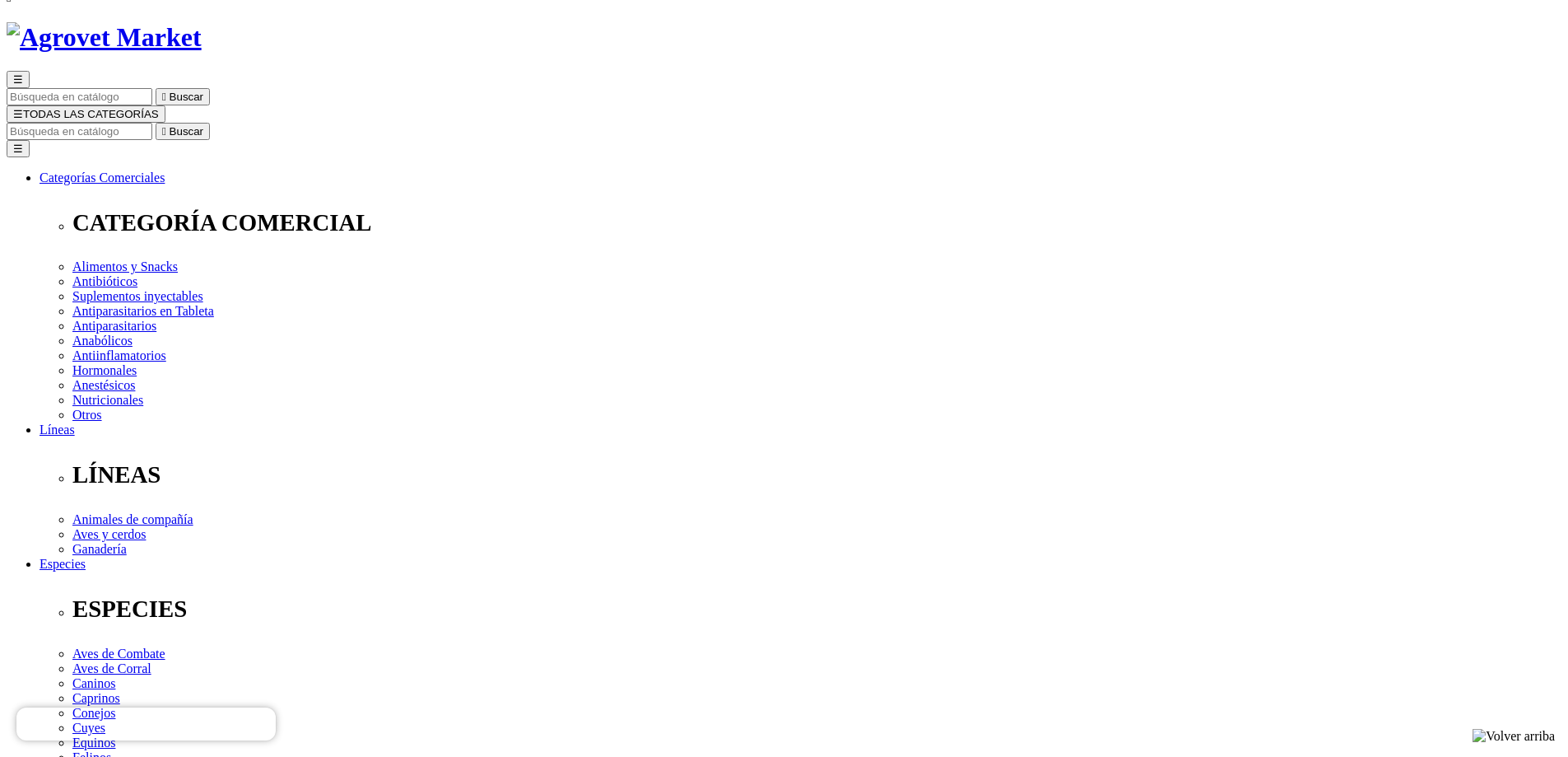
radio input "true"
select select "122"
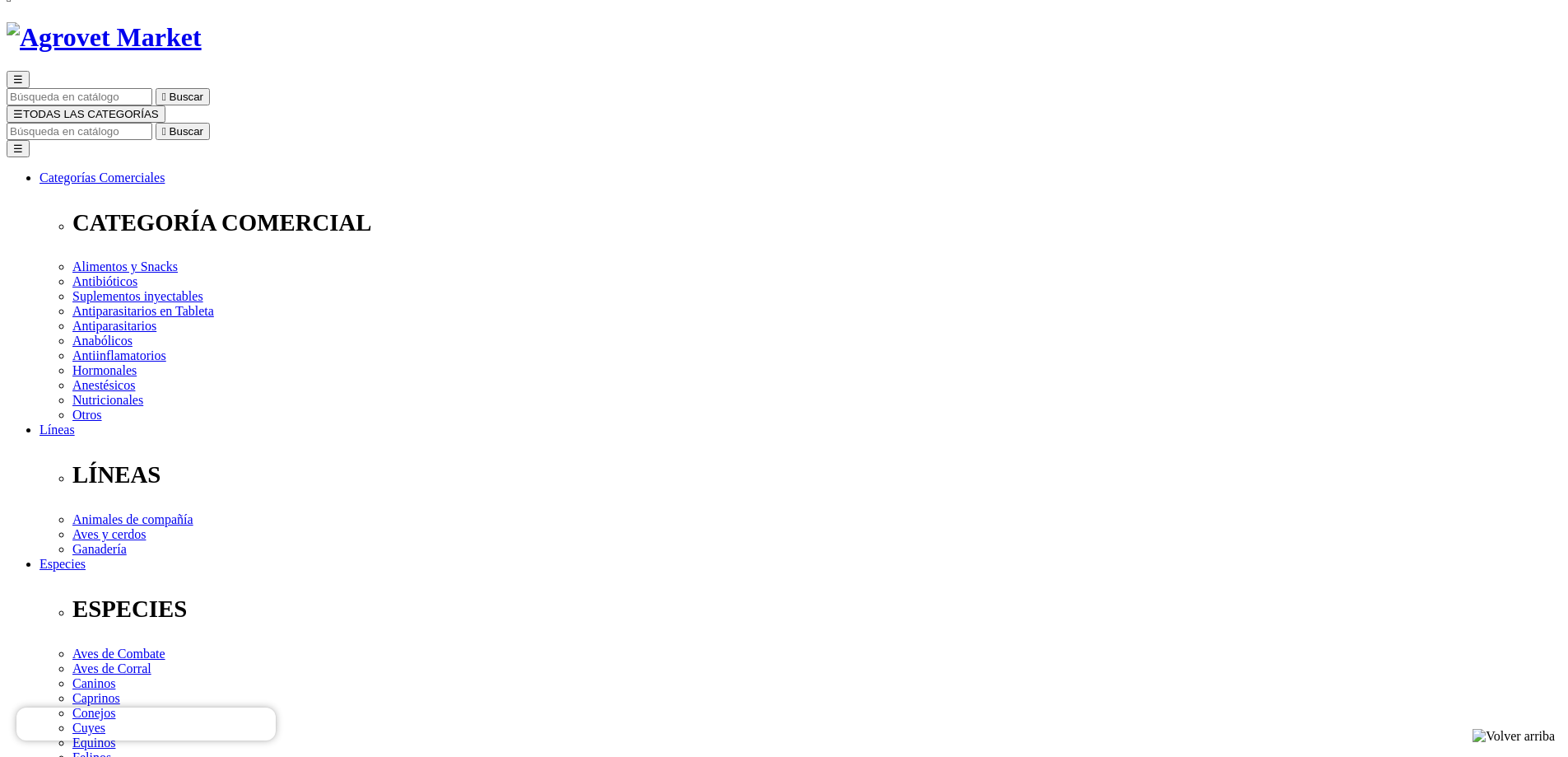
select select "124"
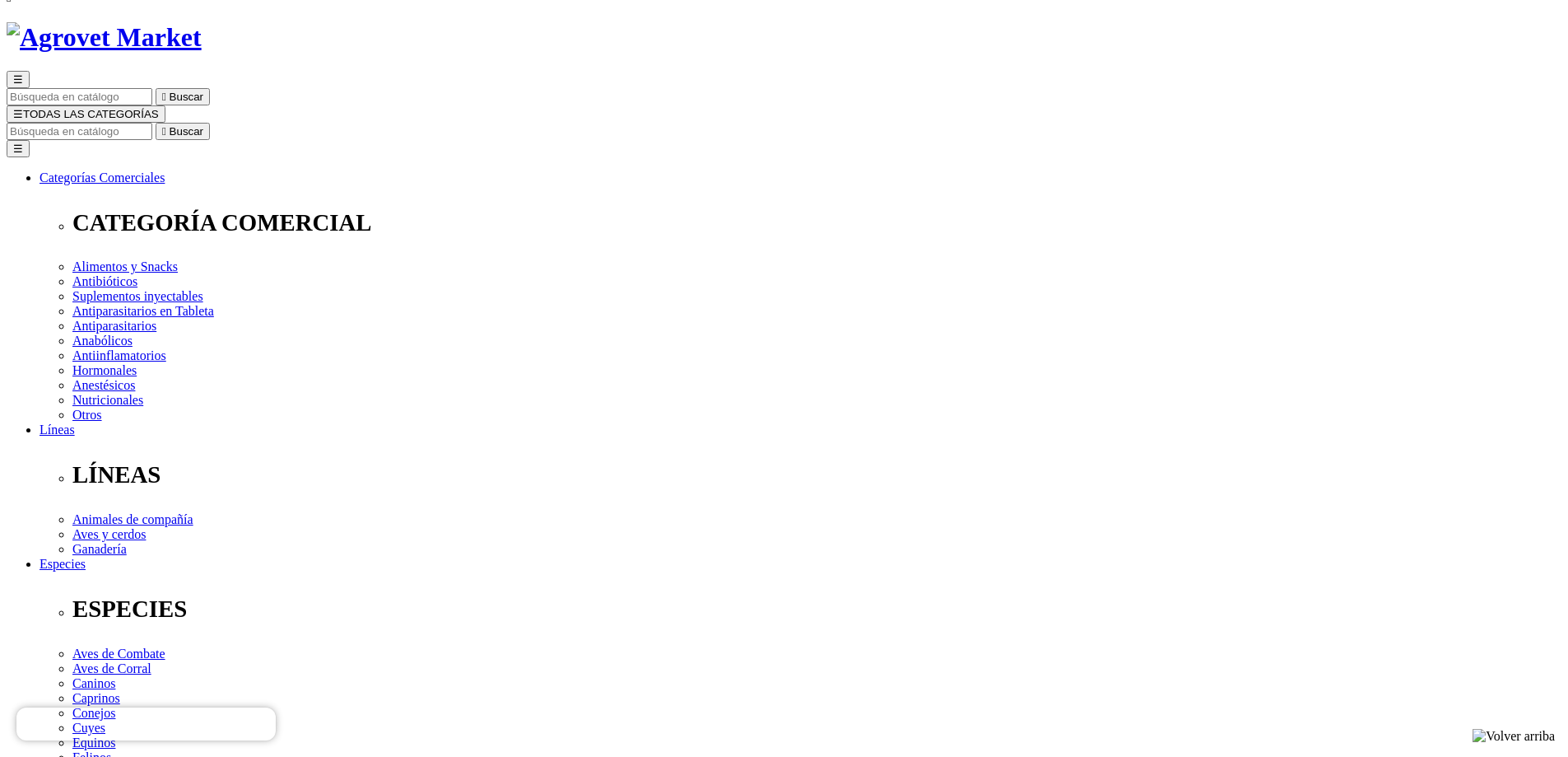
select select "155"
select select "122"
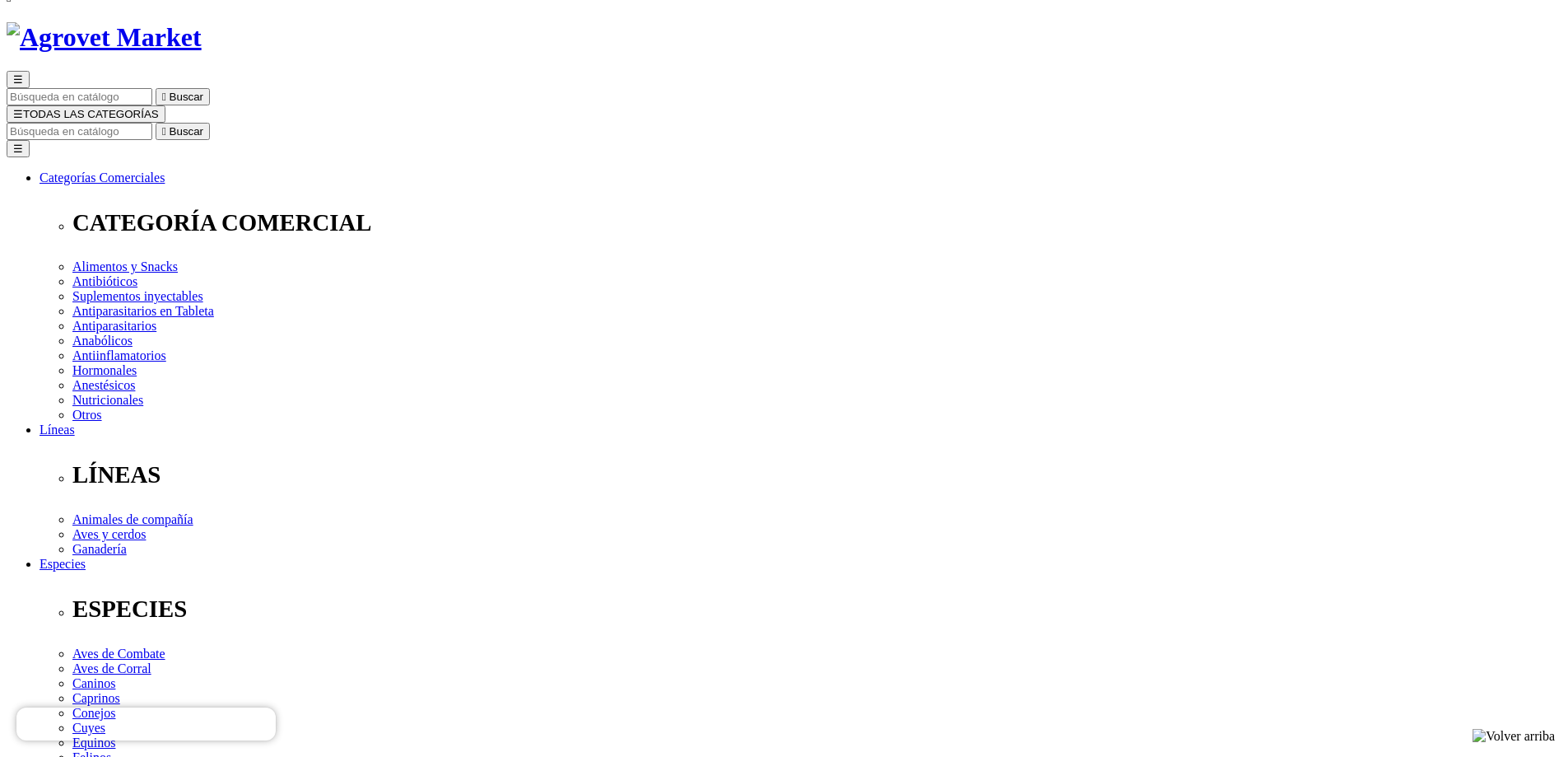
select select "122"
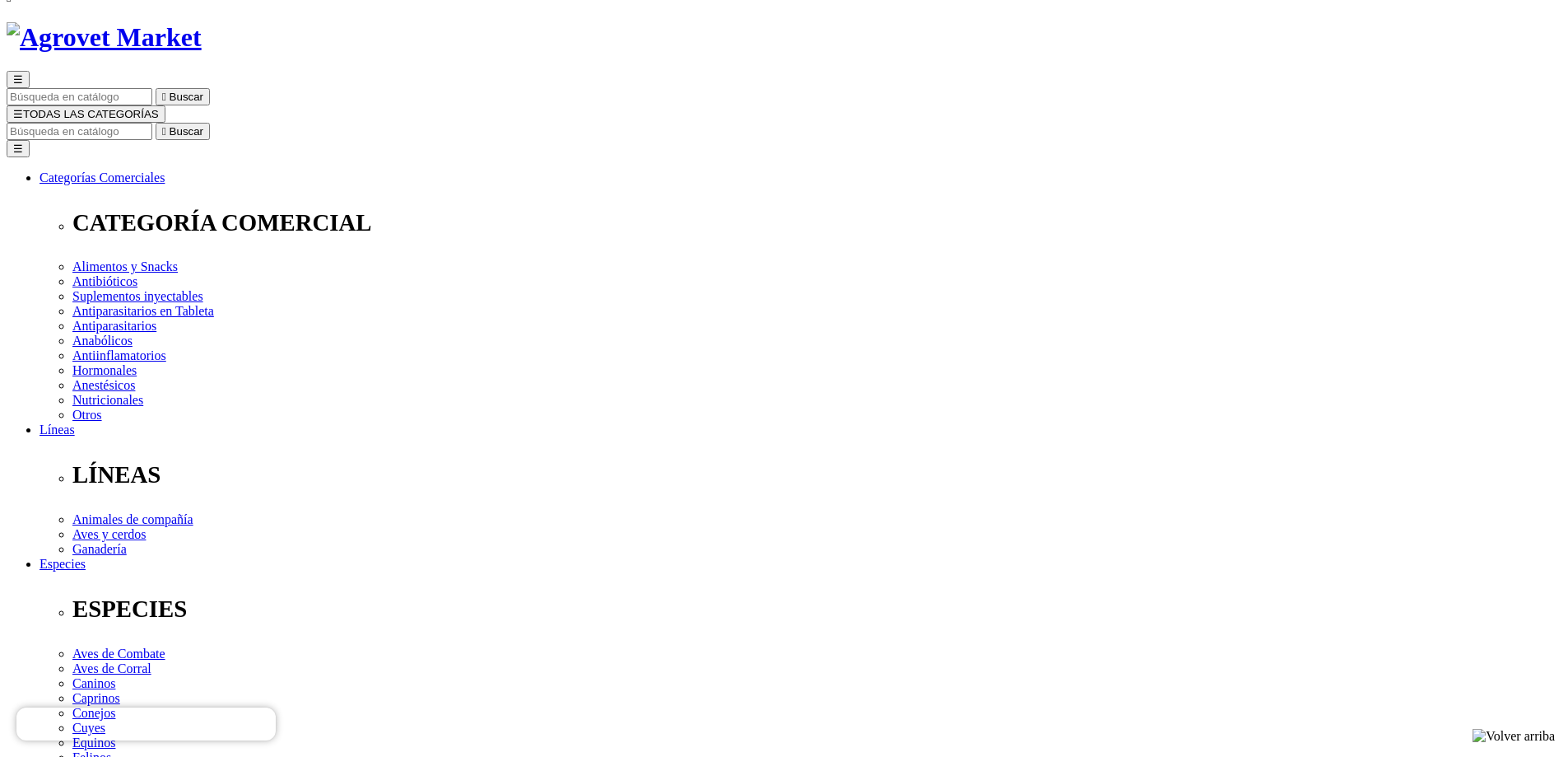
radio input "true"
select select "19"
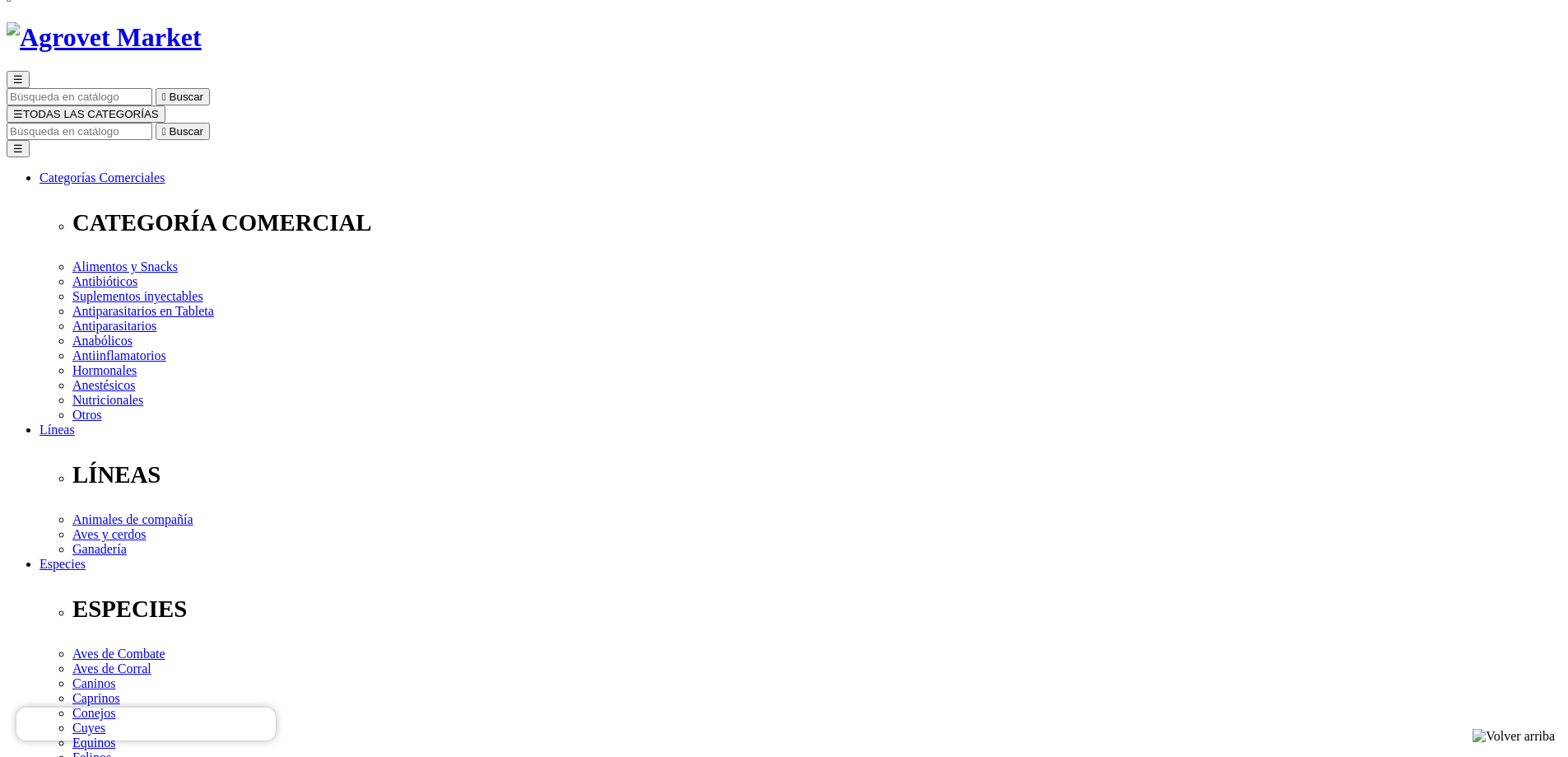
select select "291"
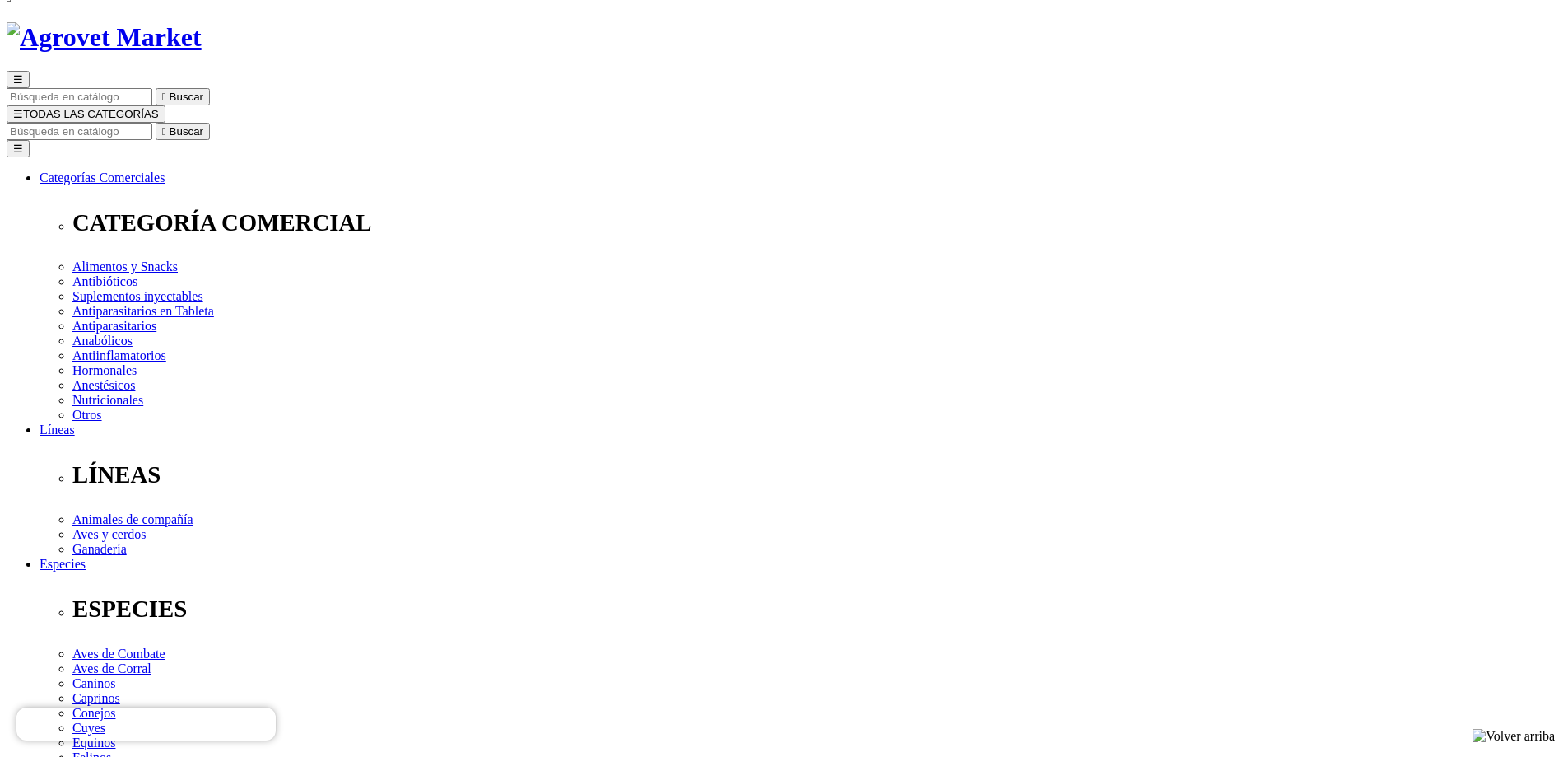
select select "291"
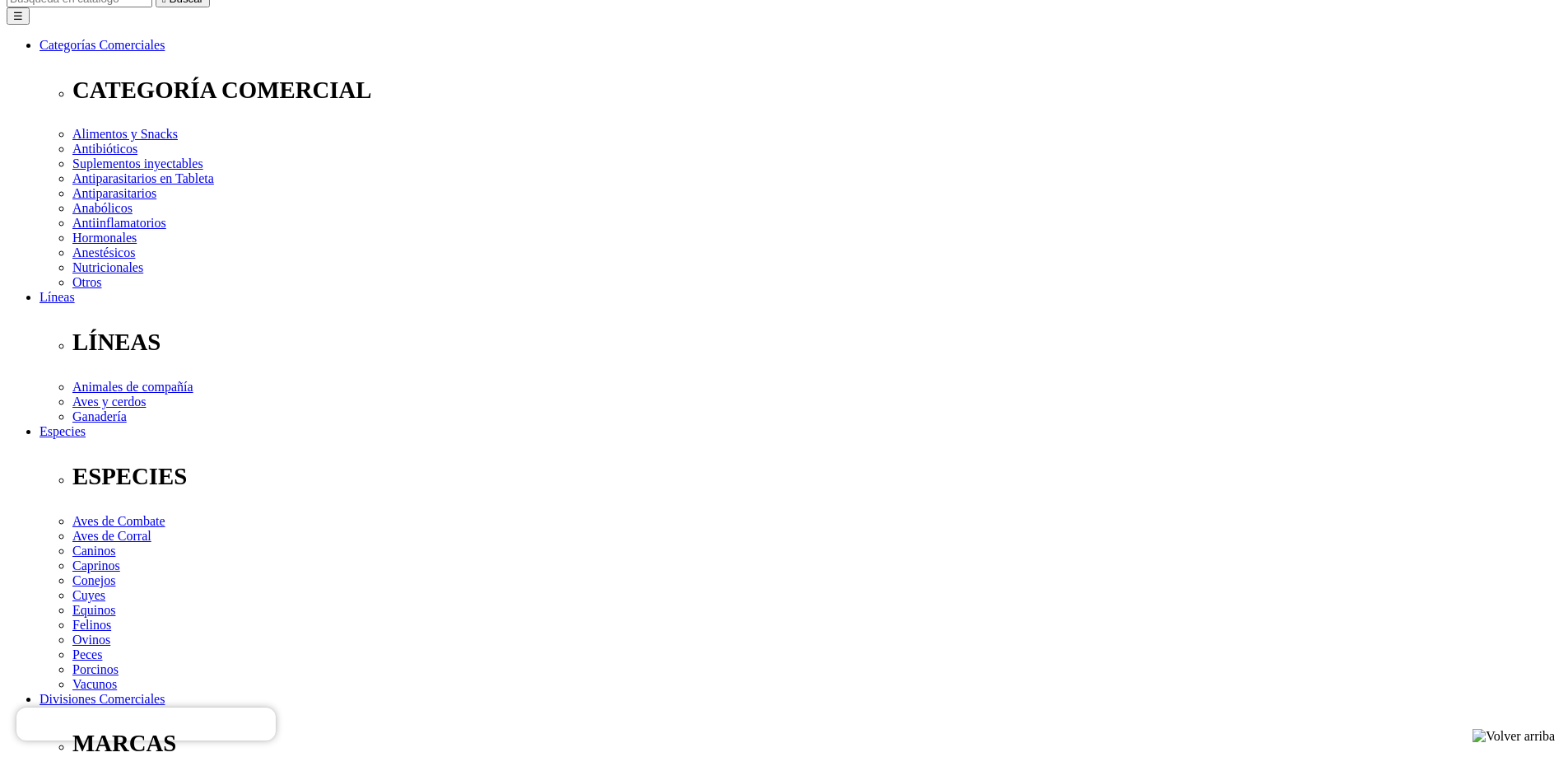
scroll to position [576, 0]
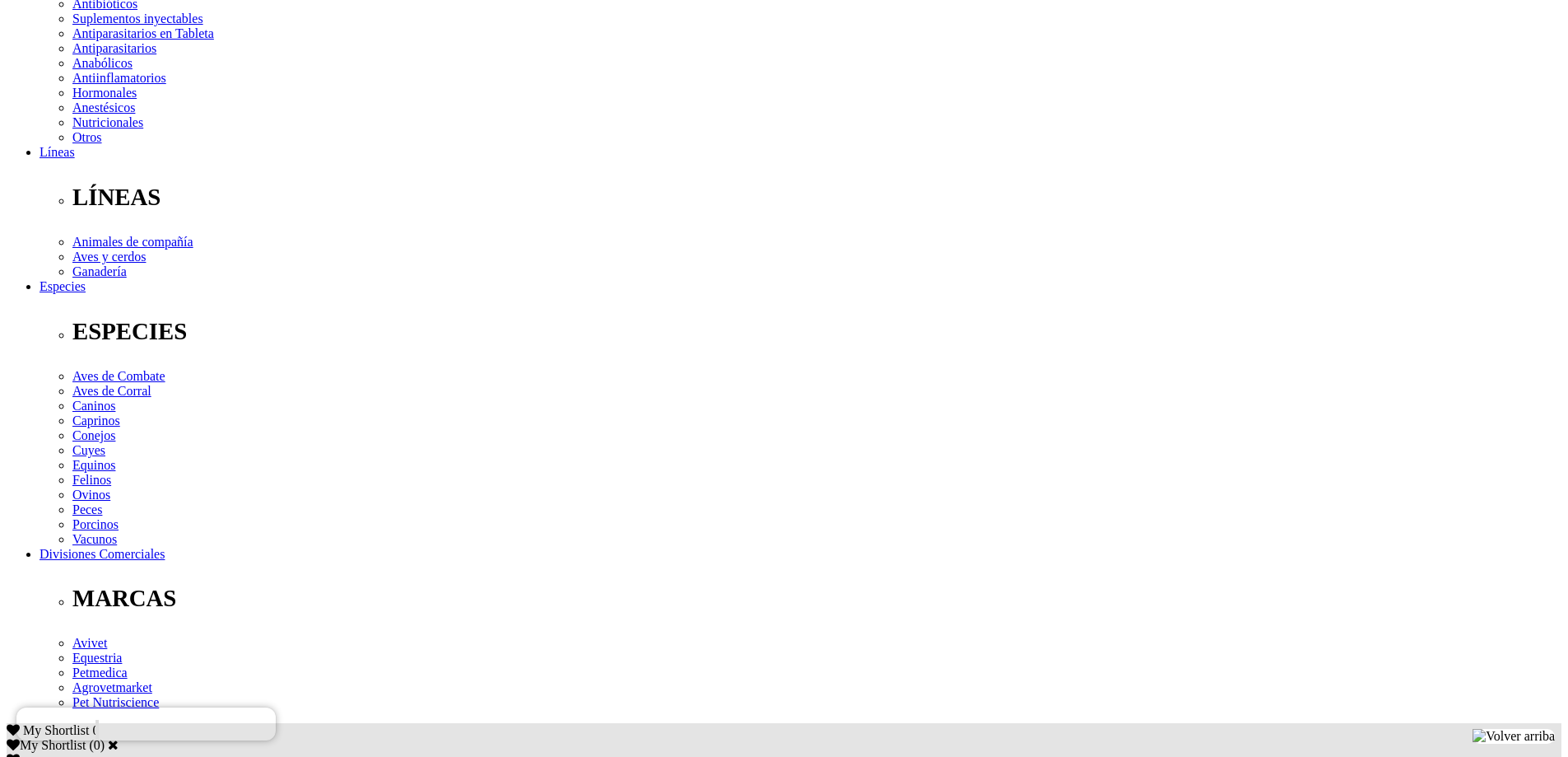
scroll to position [329, 0]
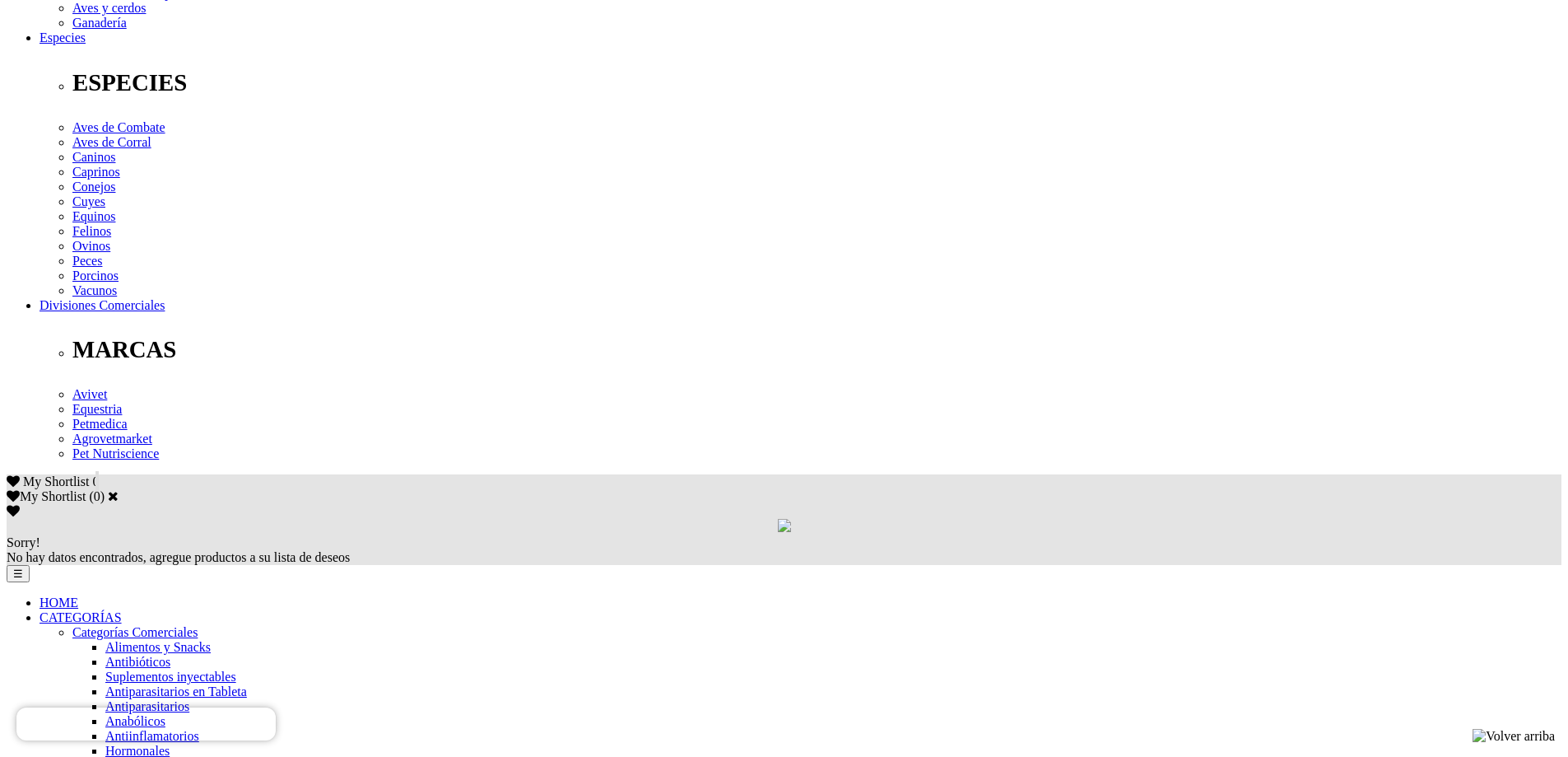
scroll to position [659, 0]
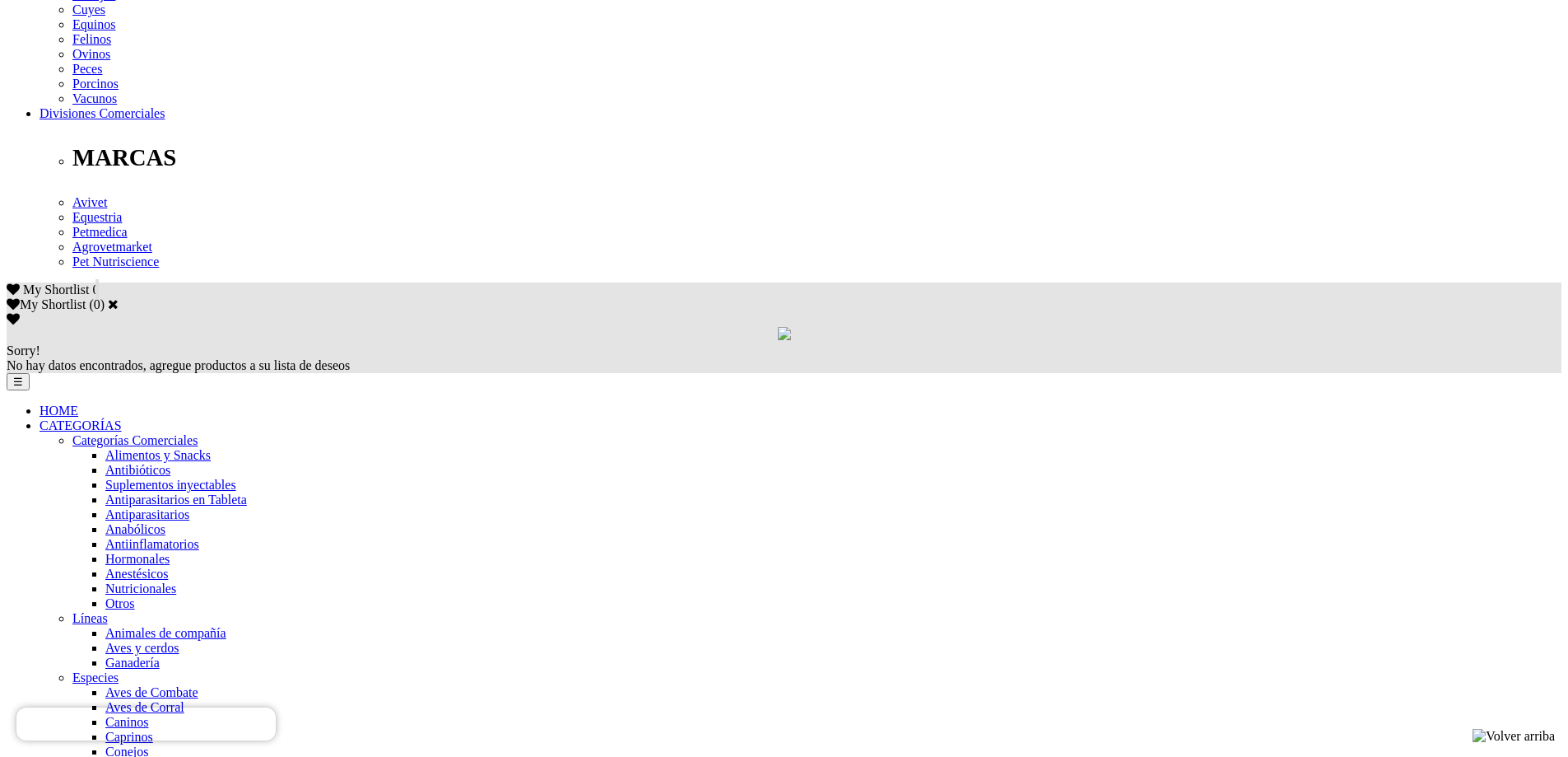
scroll to position [824, 0]
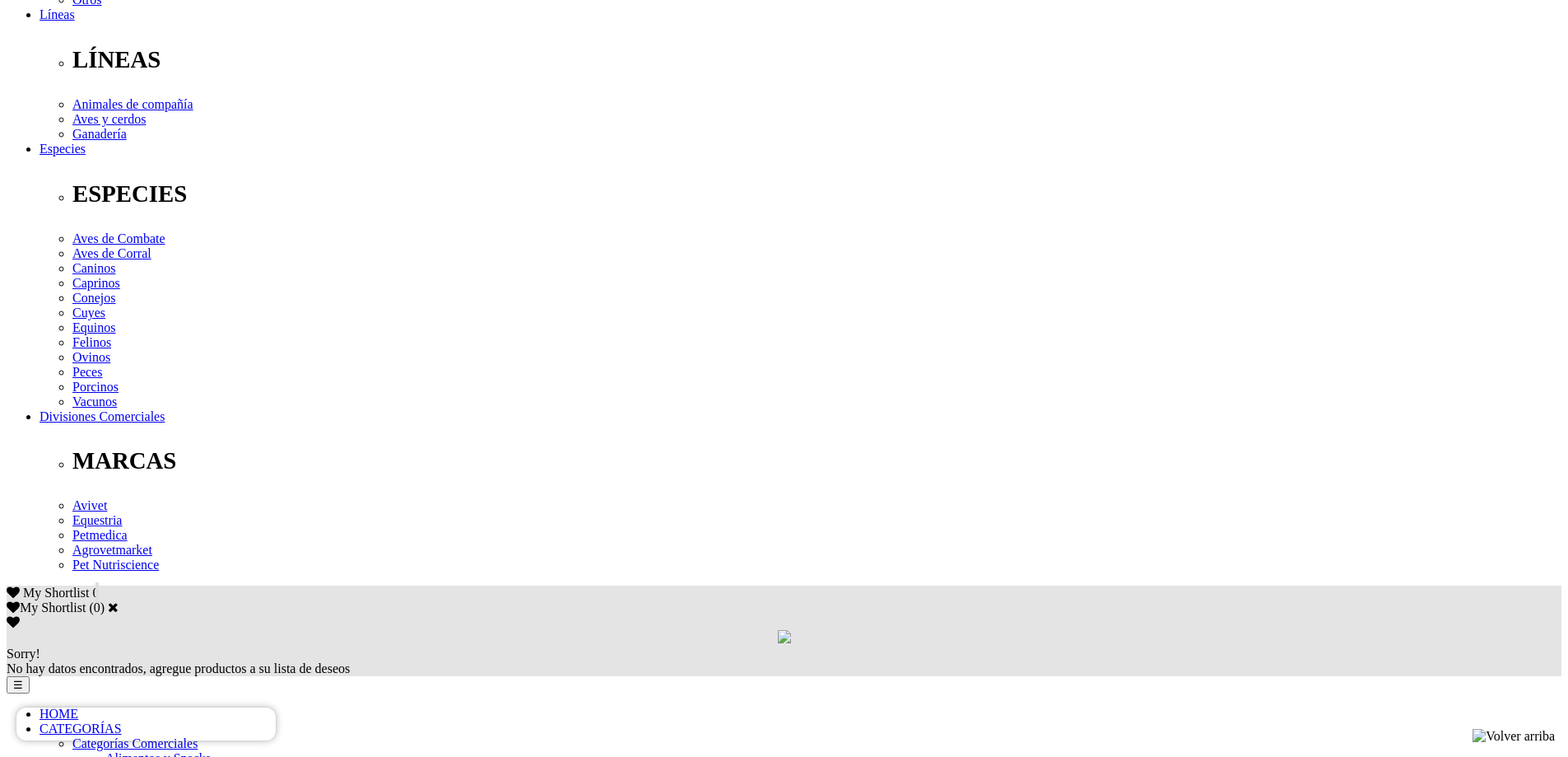
scroll to position [824, 0]
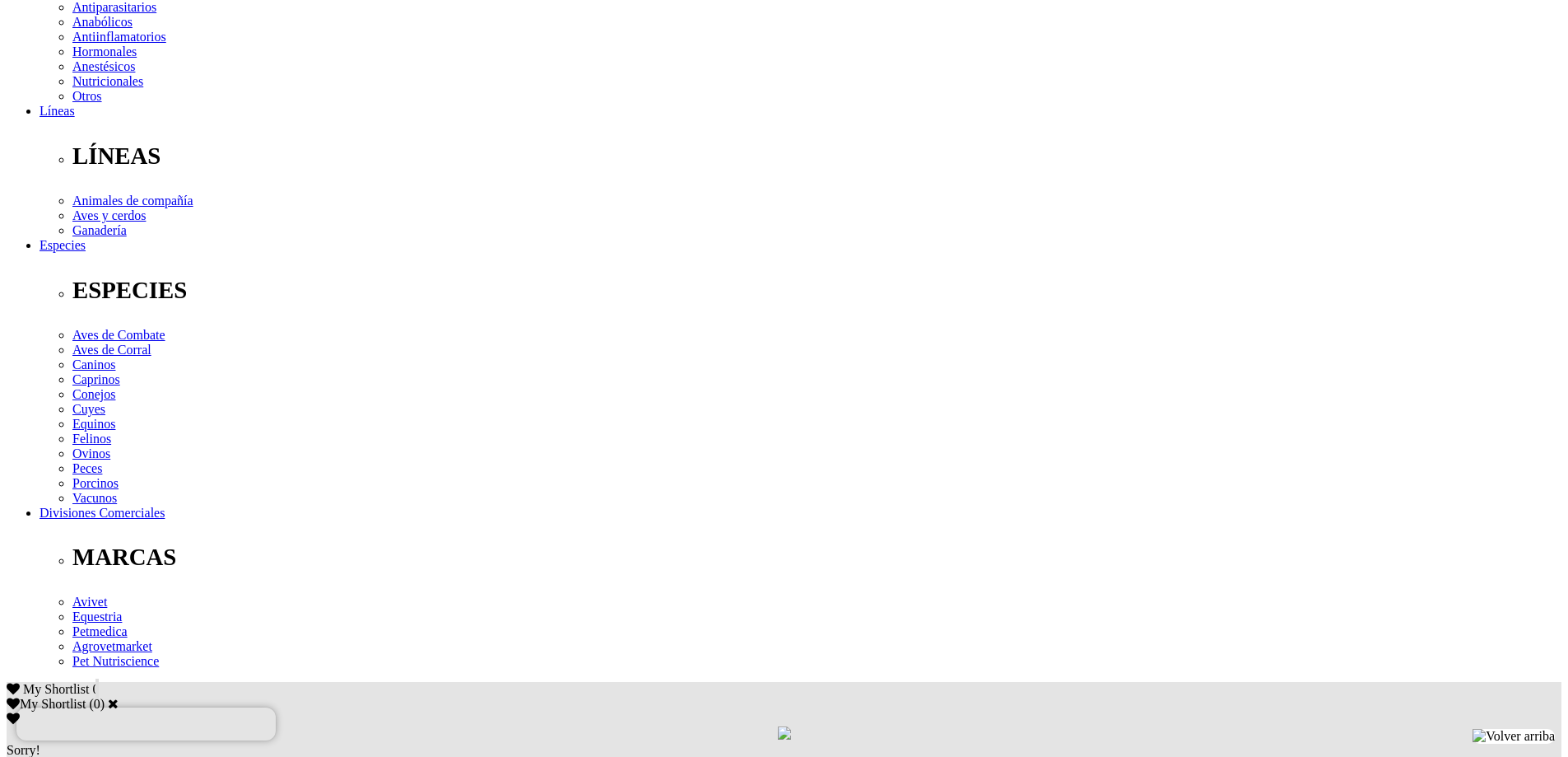
scroll to position [411, 0]
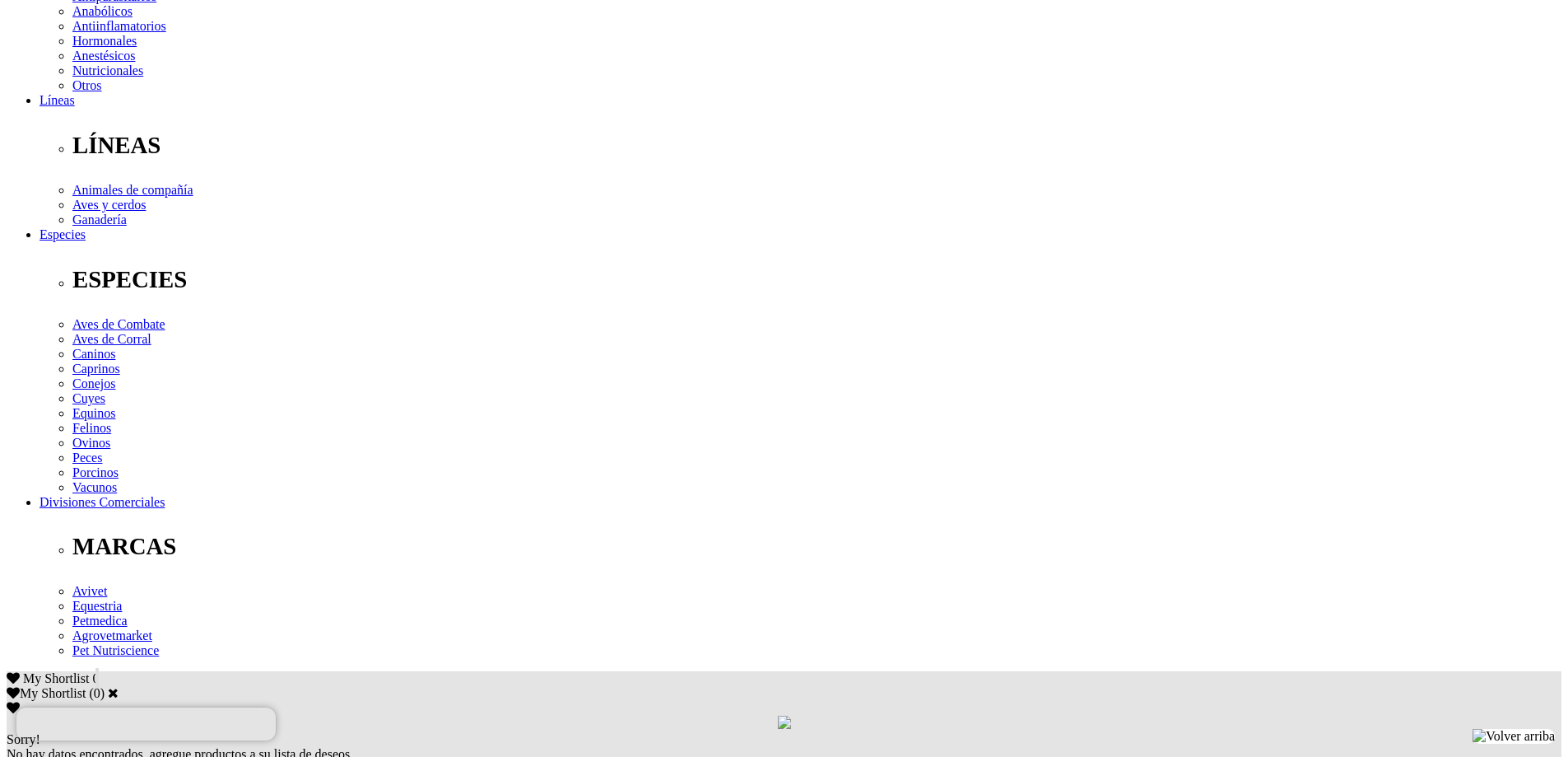
checkbox input "true"
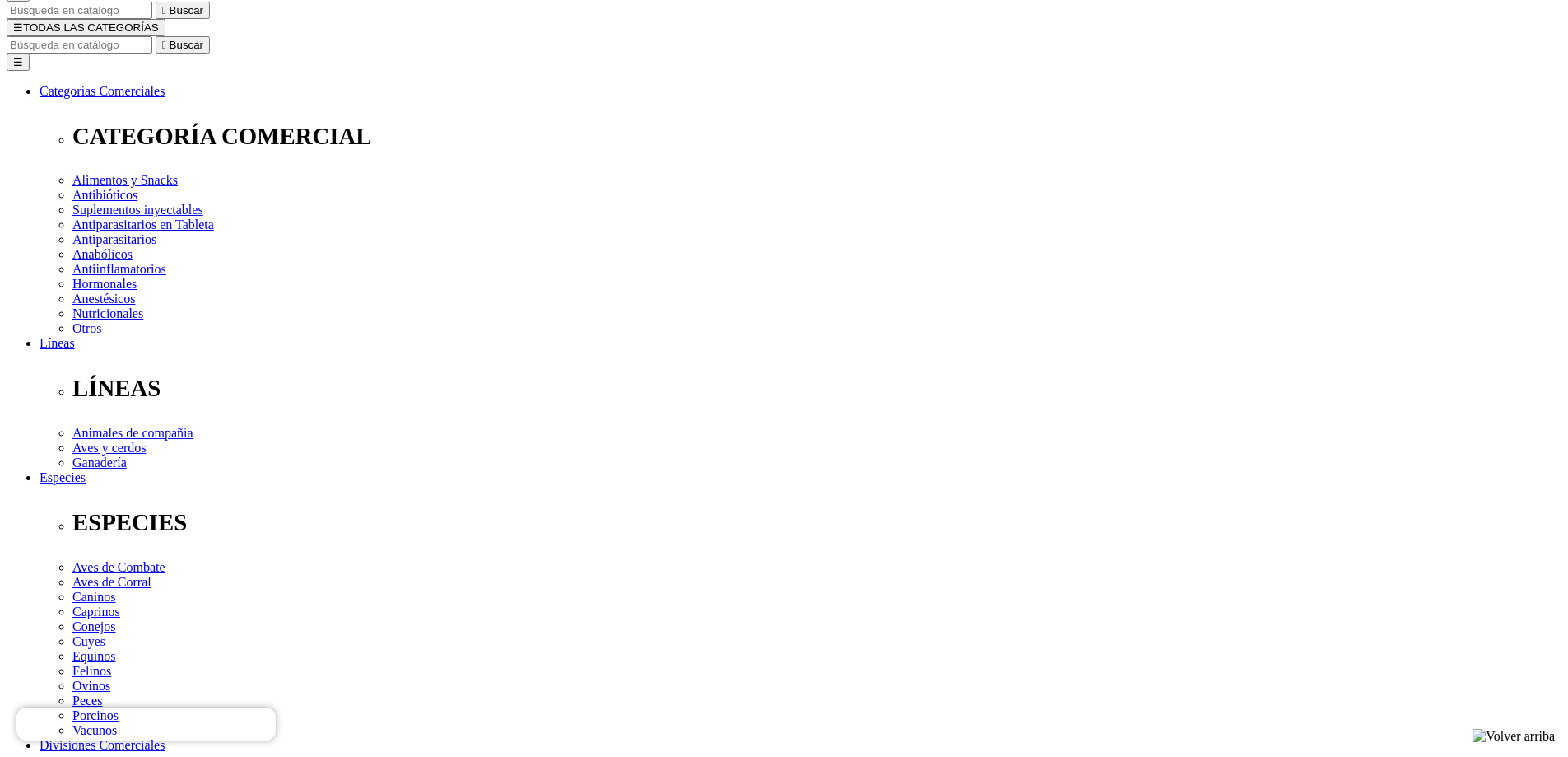
scroll to position [246, 0]
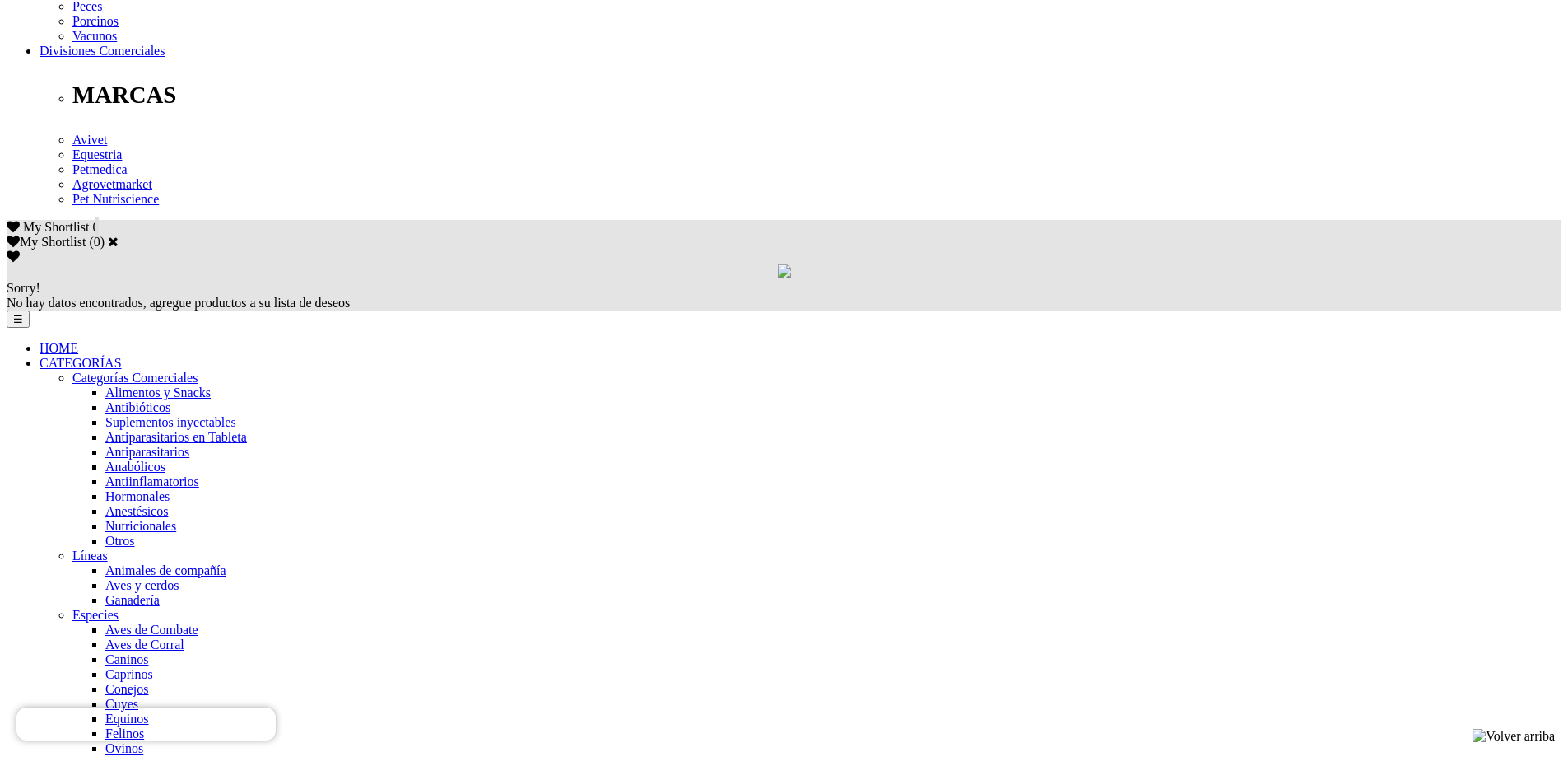
scroll to position [906, 0]
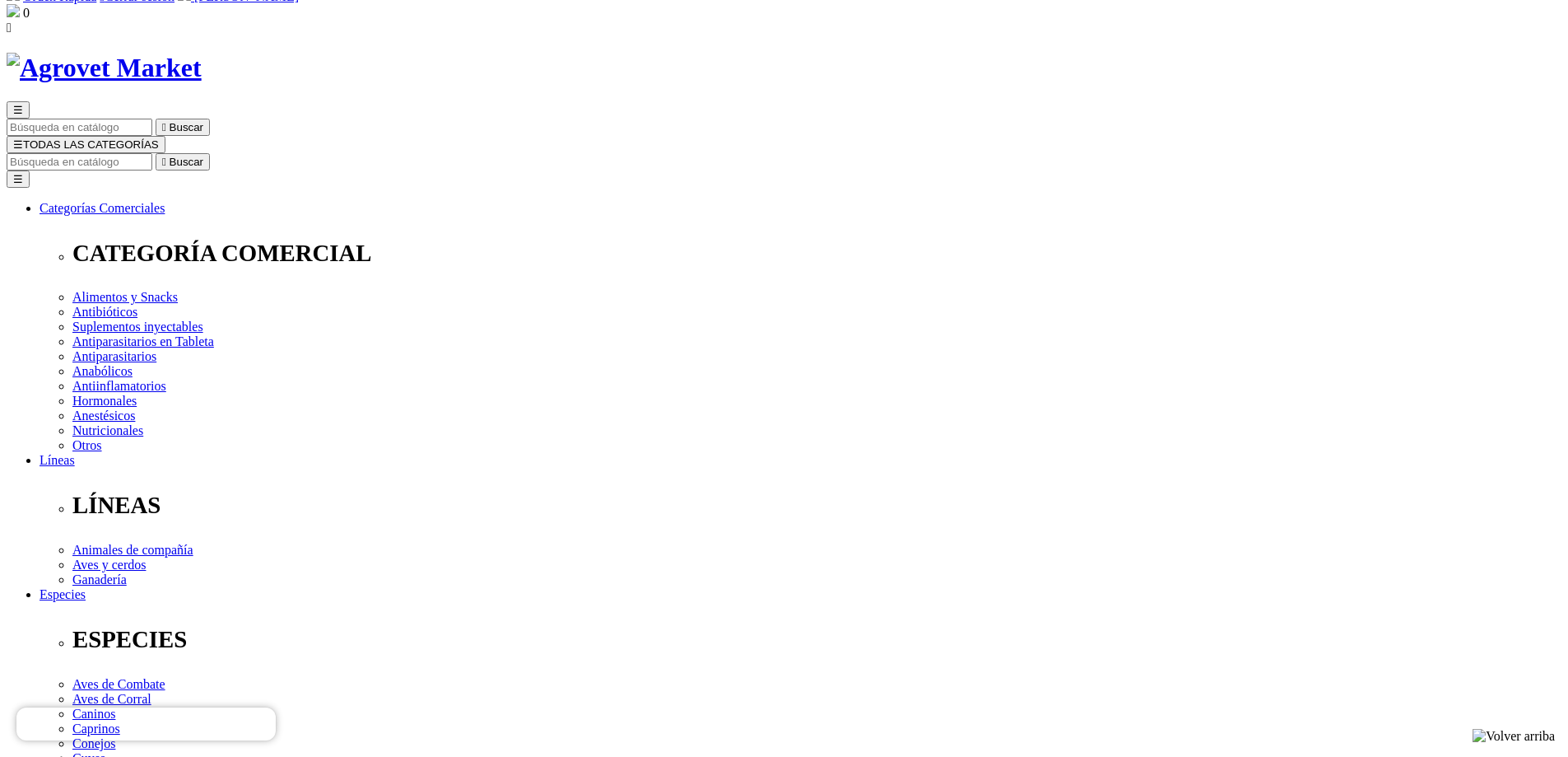
scroll to position [247, 0]
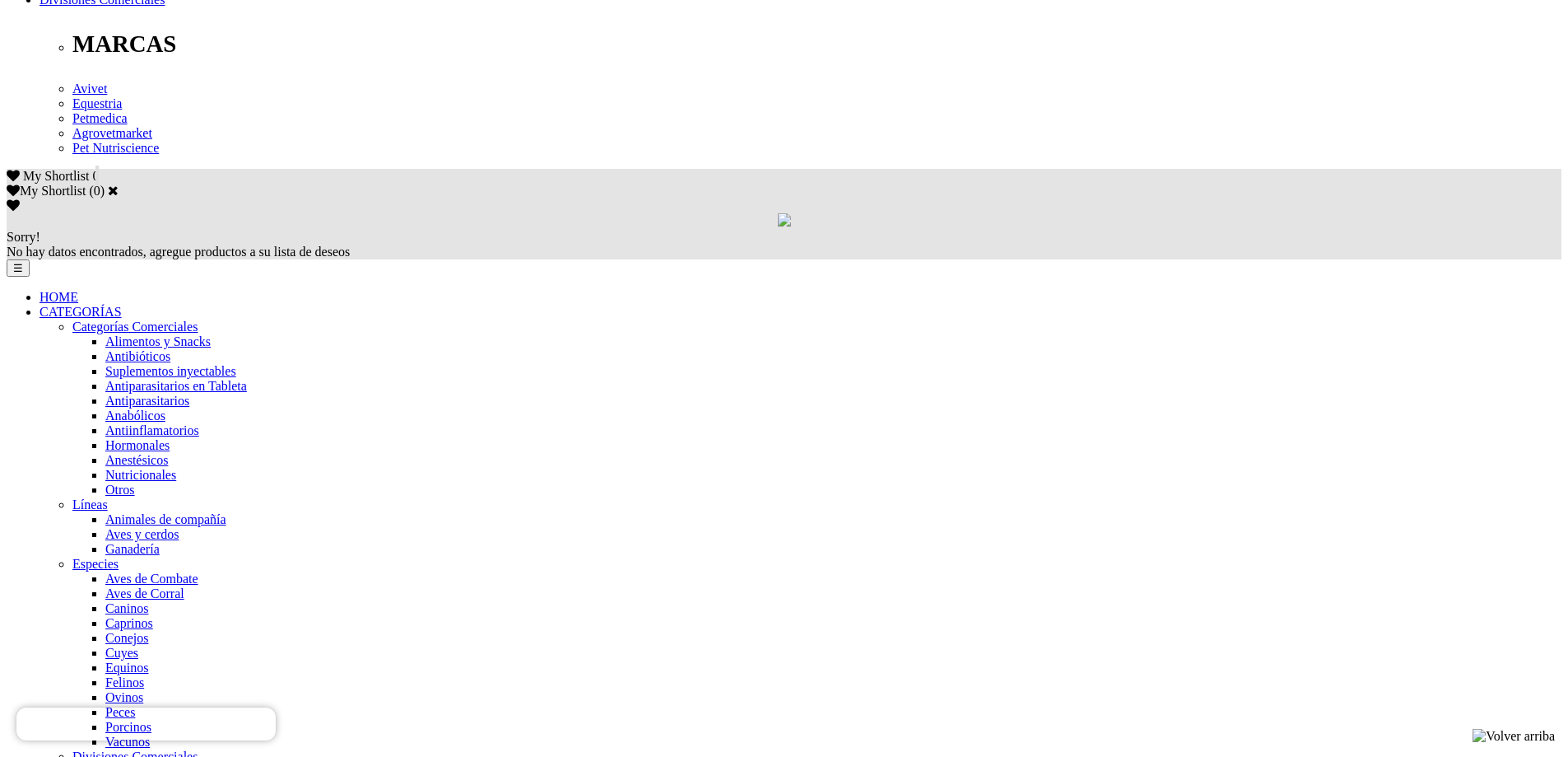
scroll to position [824, 0]
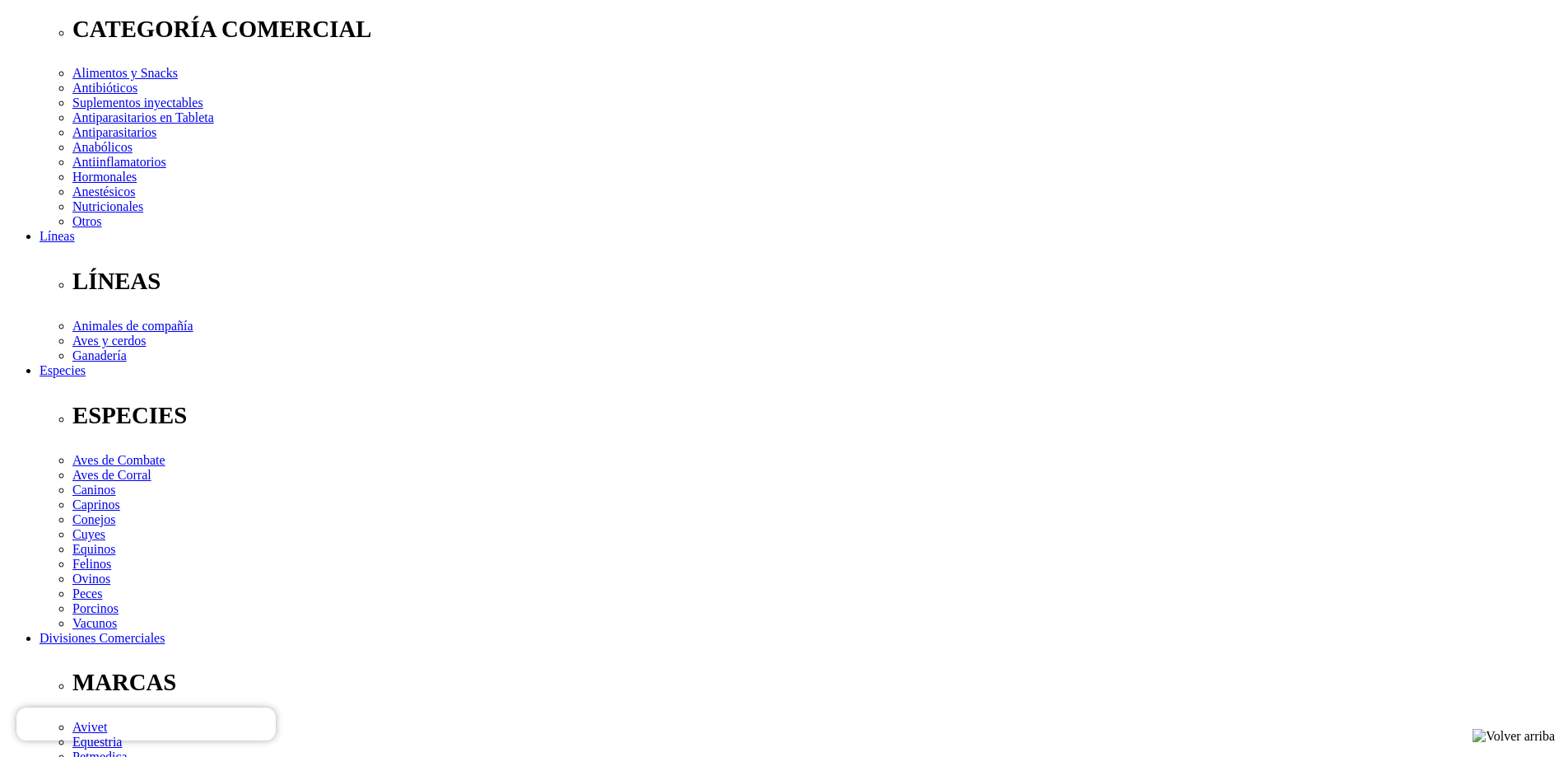
scroll to position [473, 0]
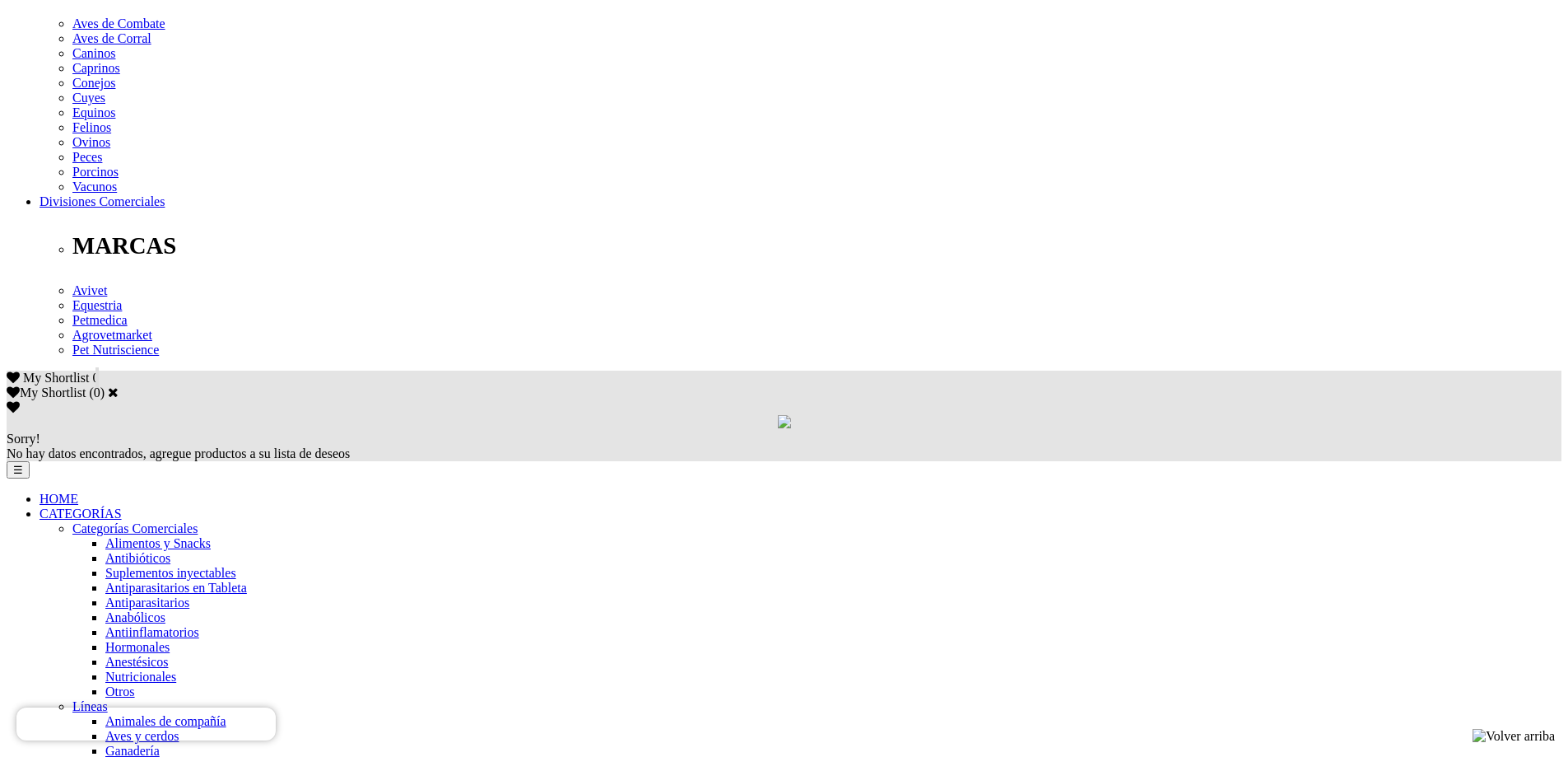
scroll to position [741, 0]
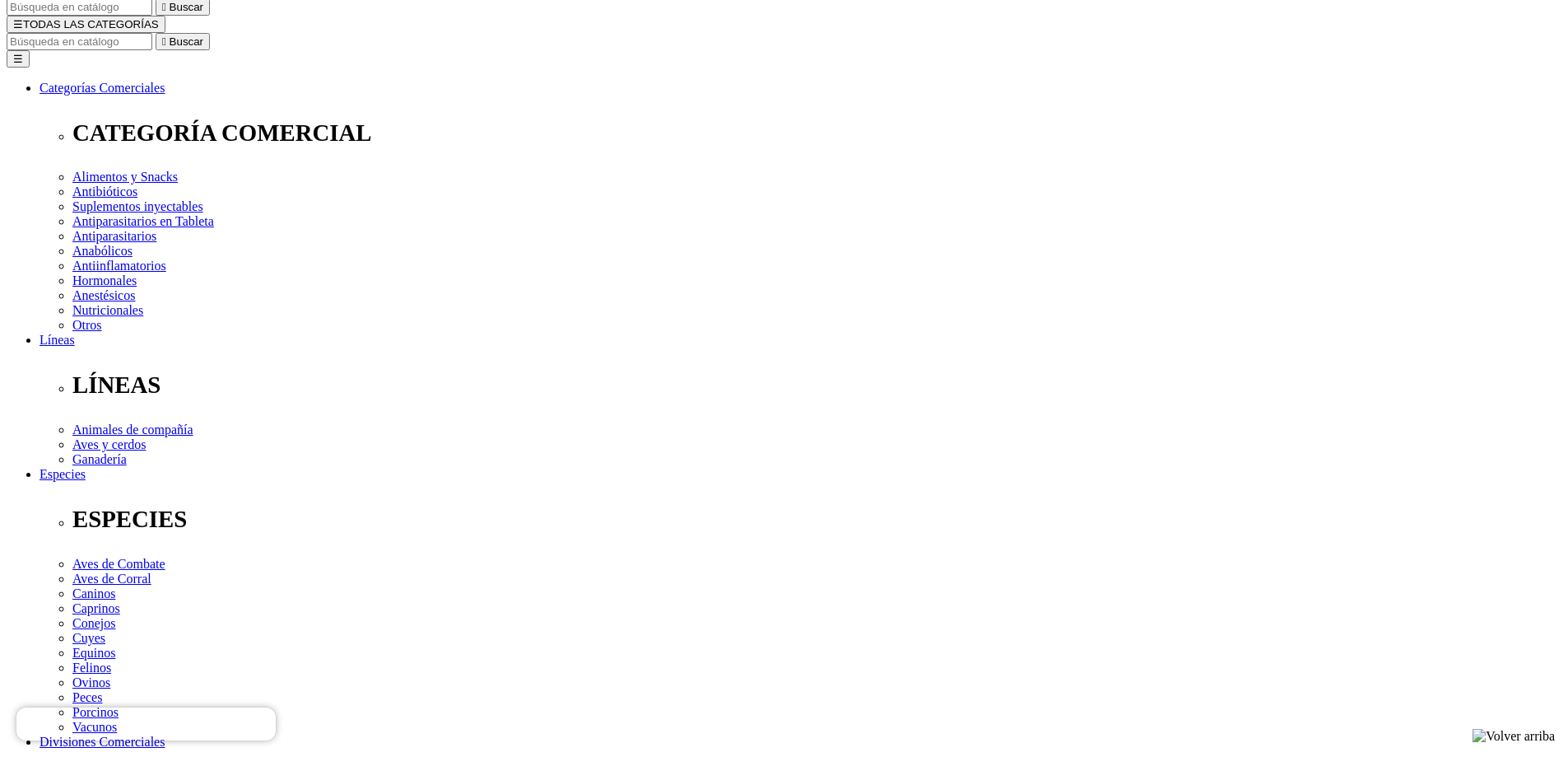
scroll to position [247, 0]
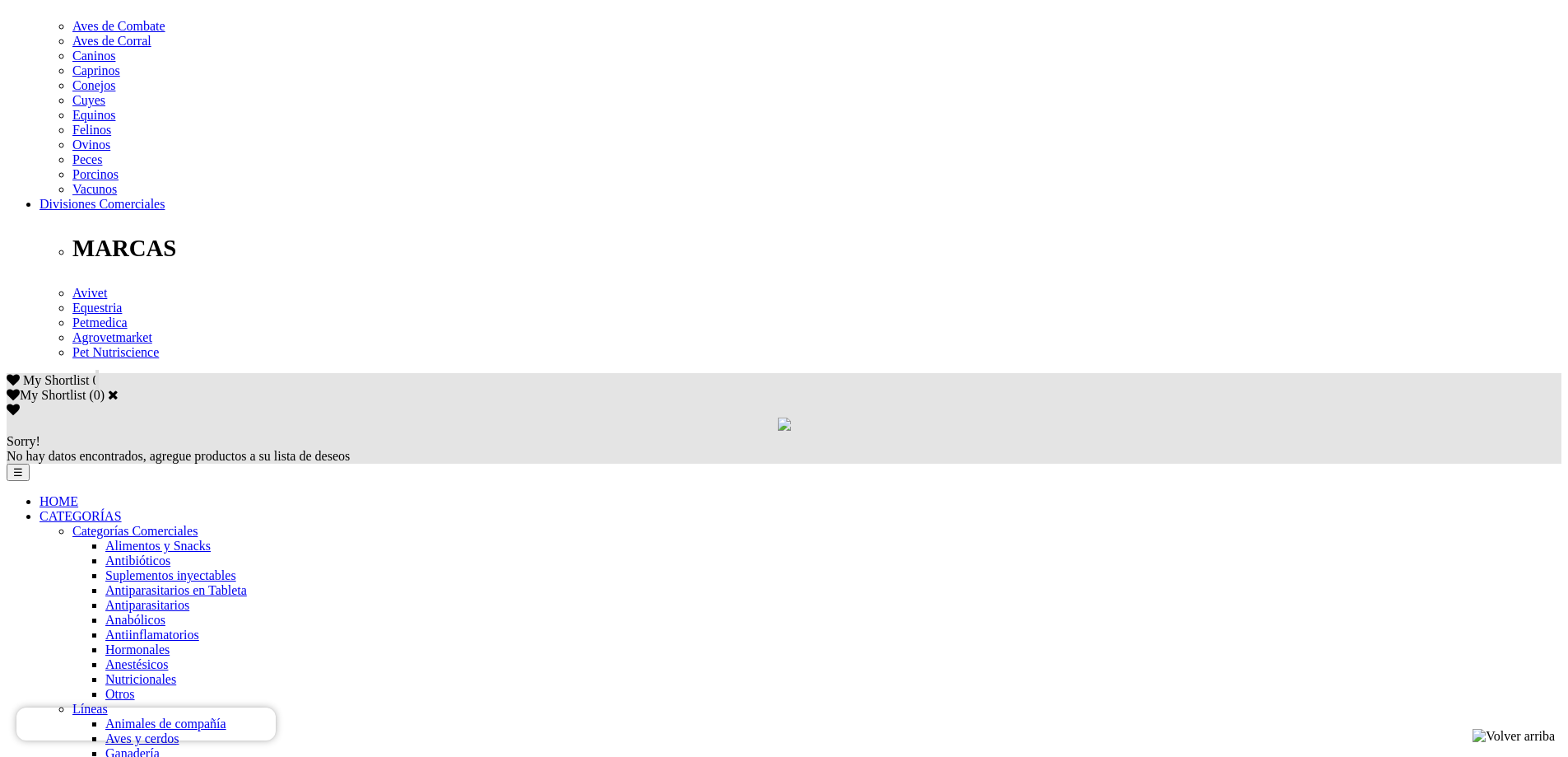
scroll to position [576, 0]
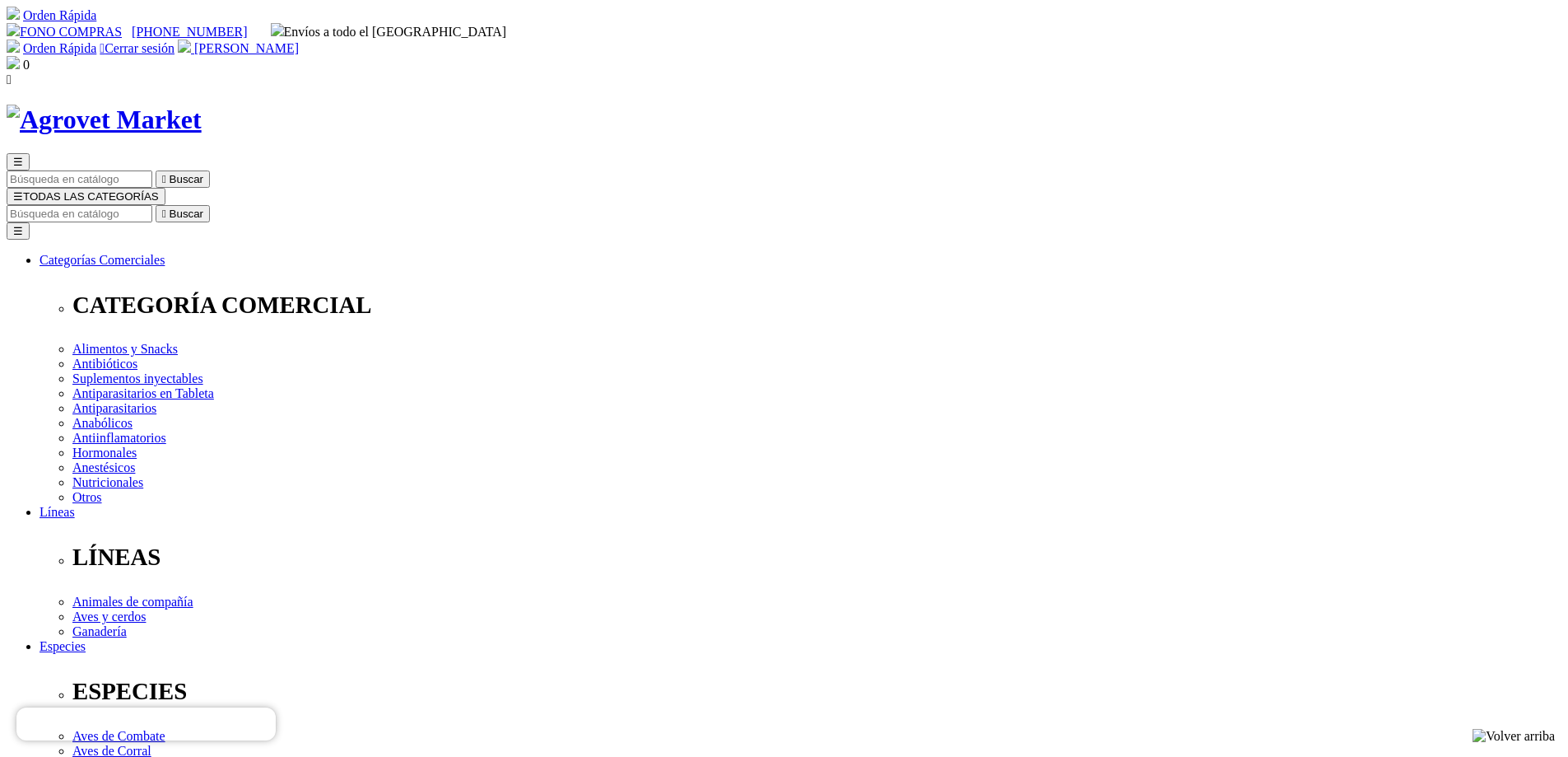
click at [20, 56] on img at bounding box center [13, 63] width 13 height 13
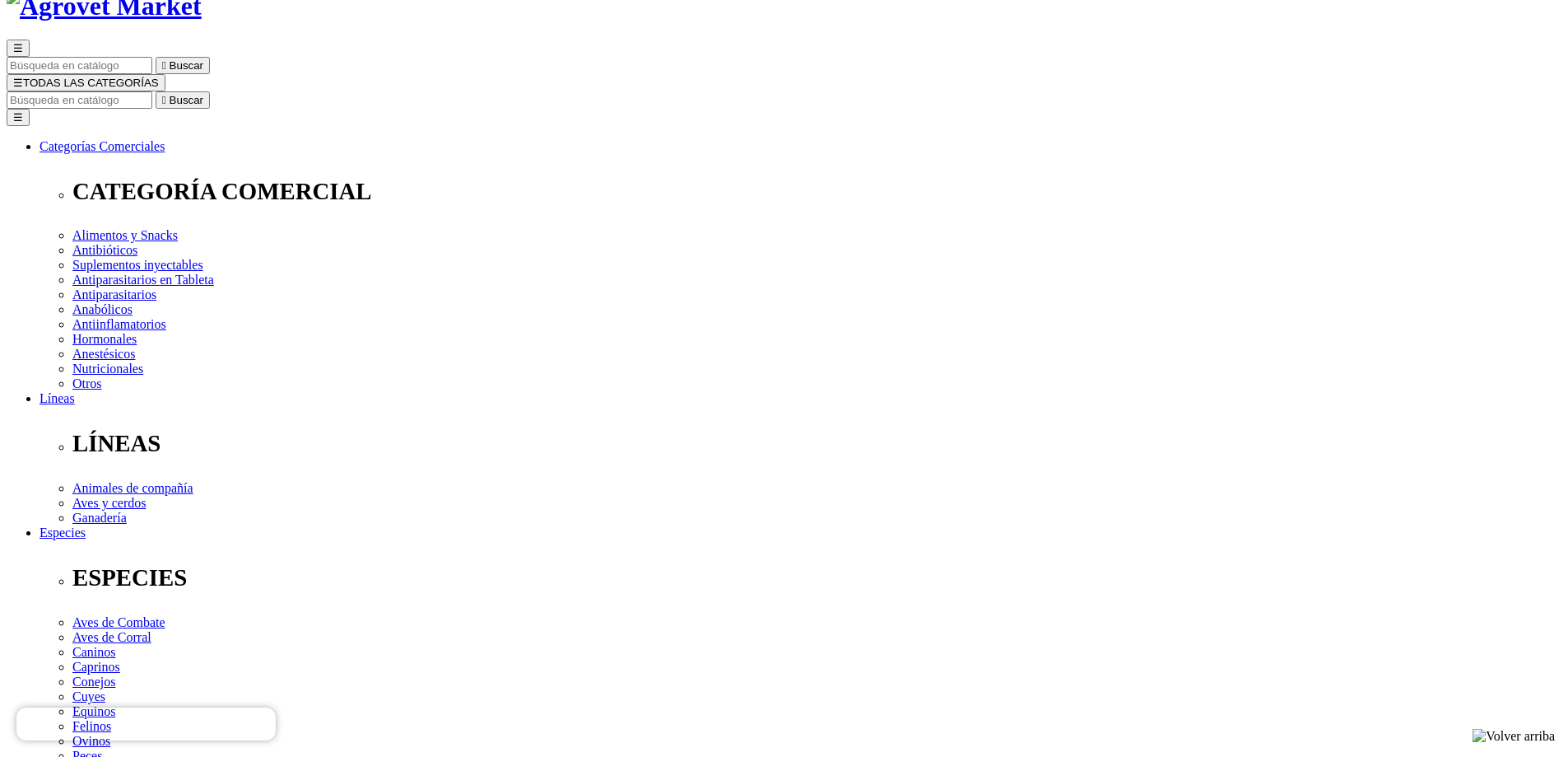
scroll to position [82, 0]
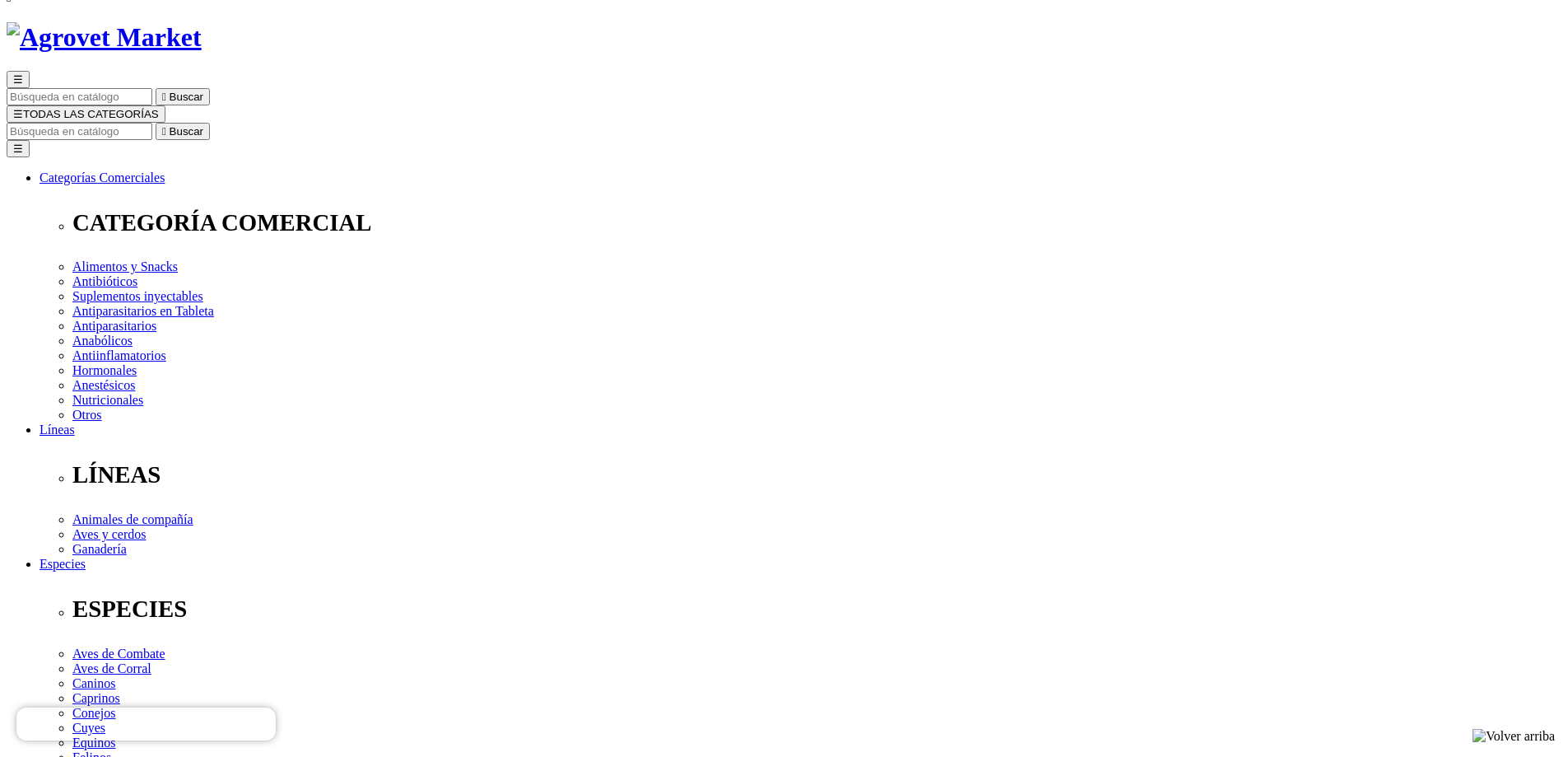
select select "2"
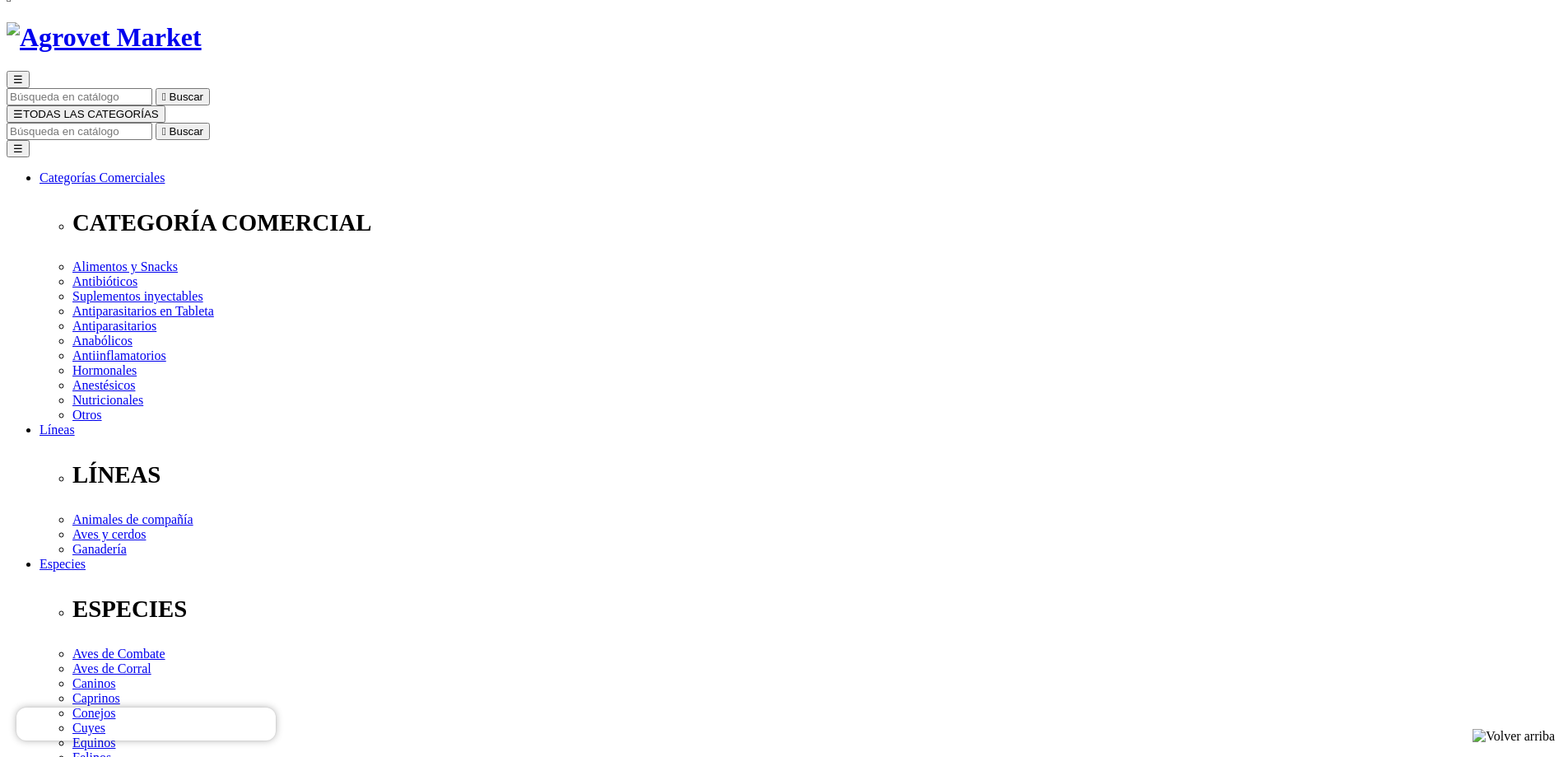
radio input "true"
select select "0"
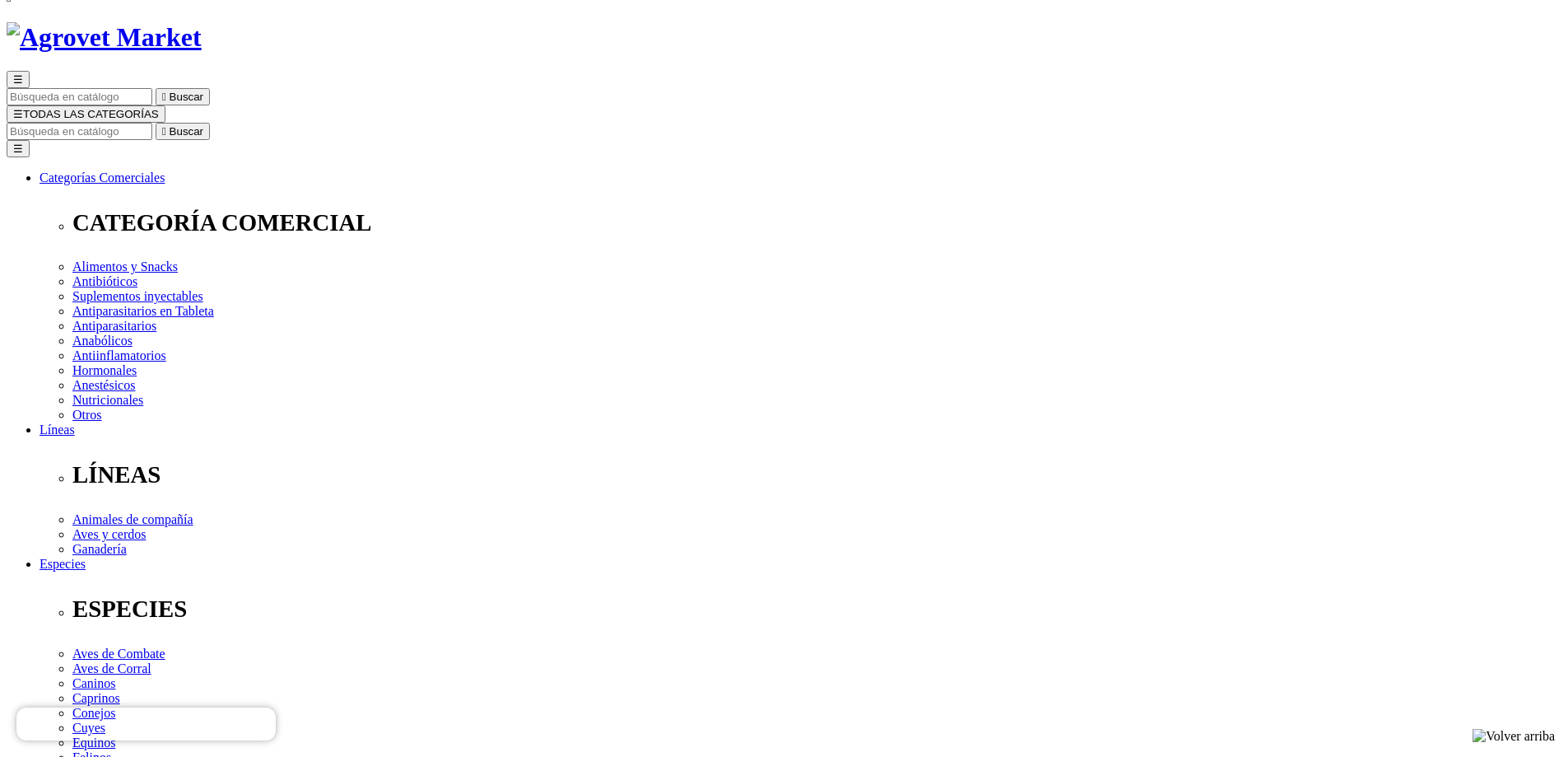
radio input "true"
select select "97"
radio input "true"
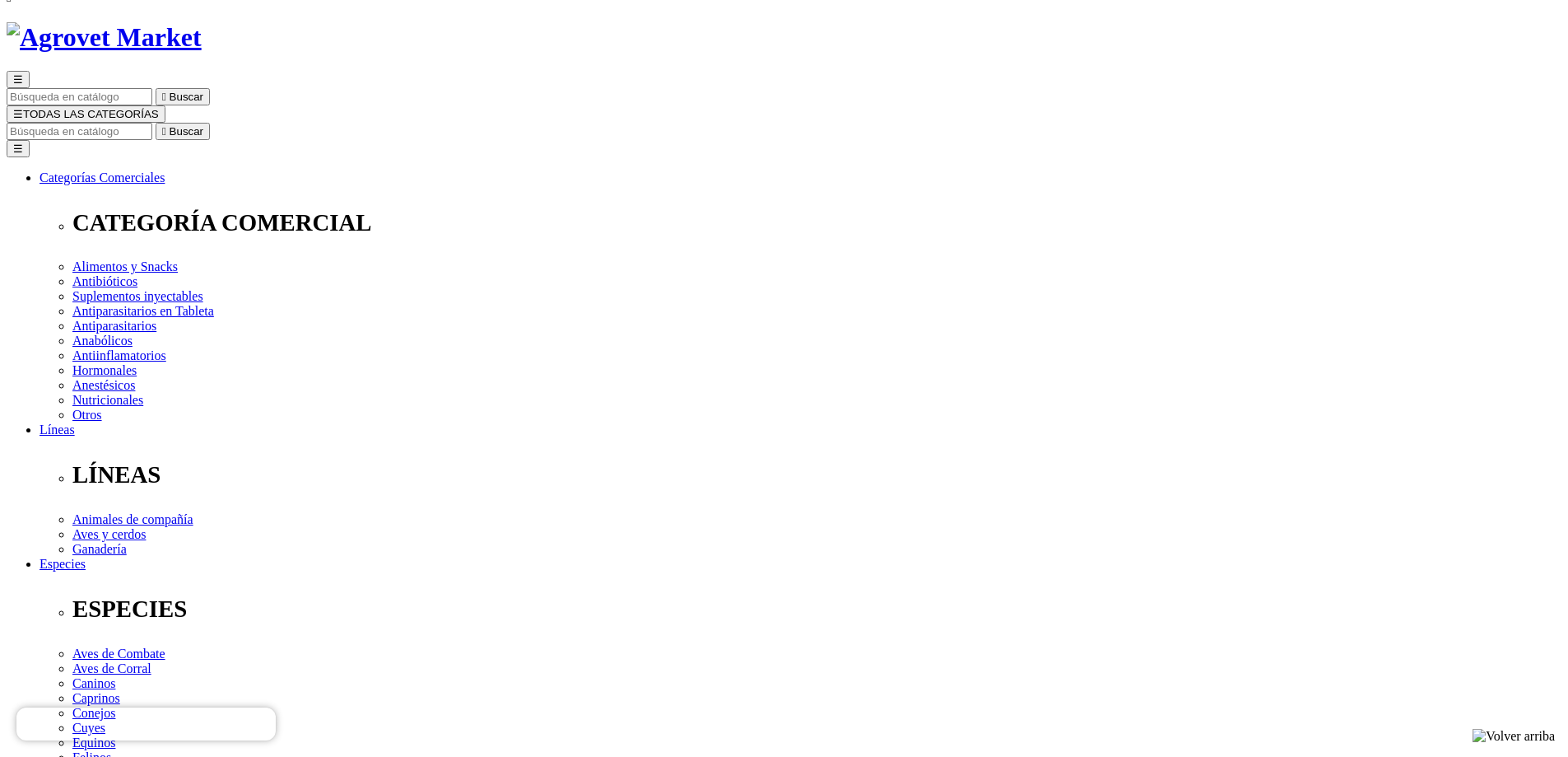
select select "2"
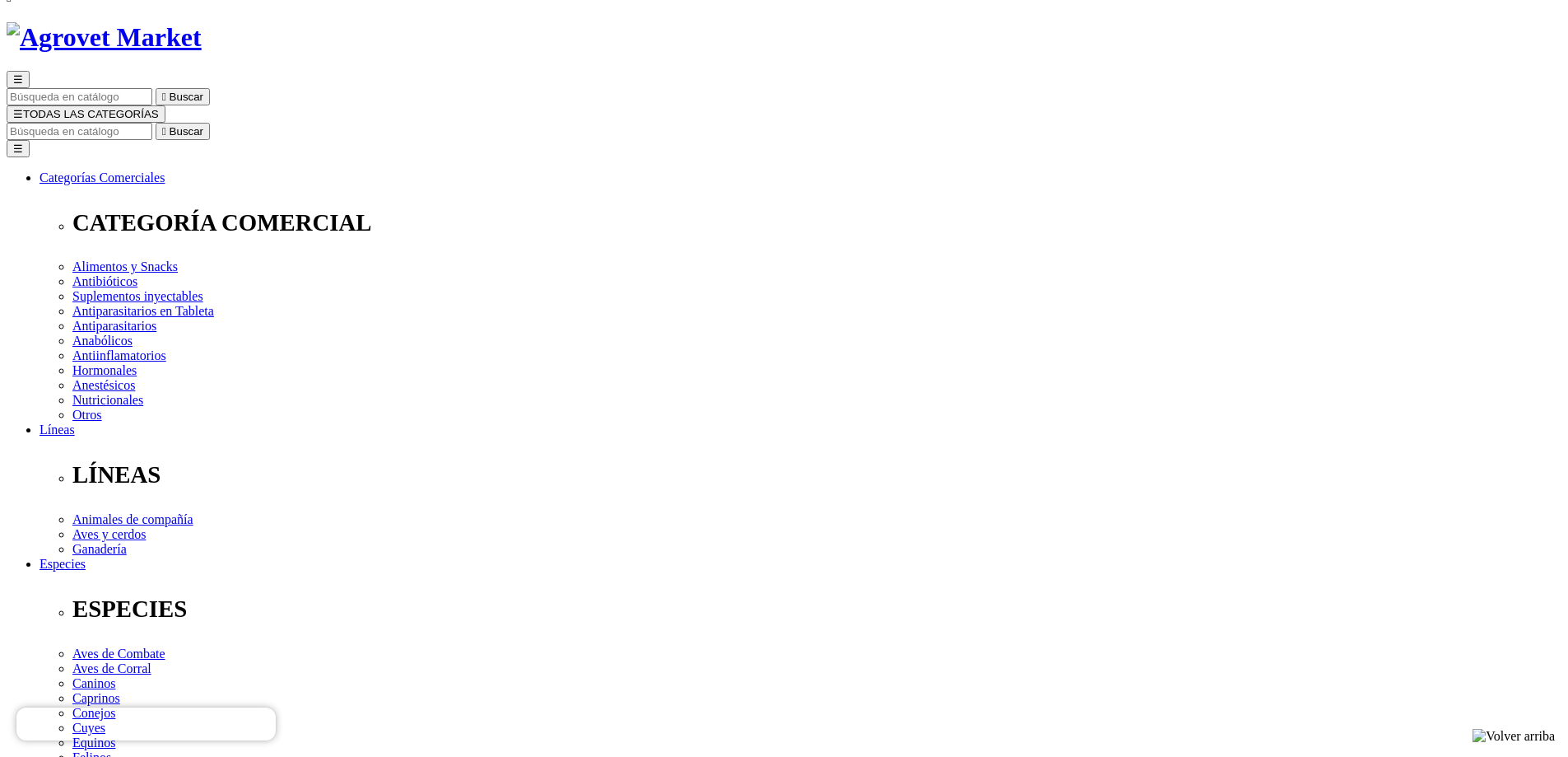
radio input "true"
select select "0"
radio input "true"
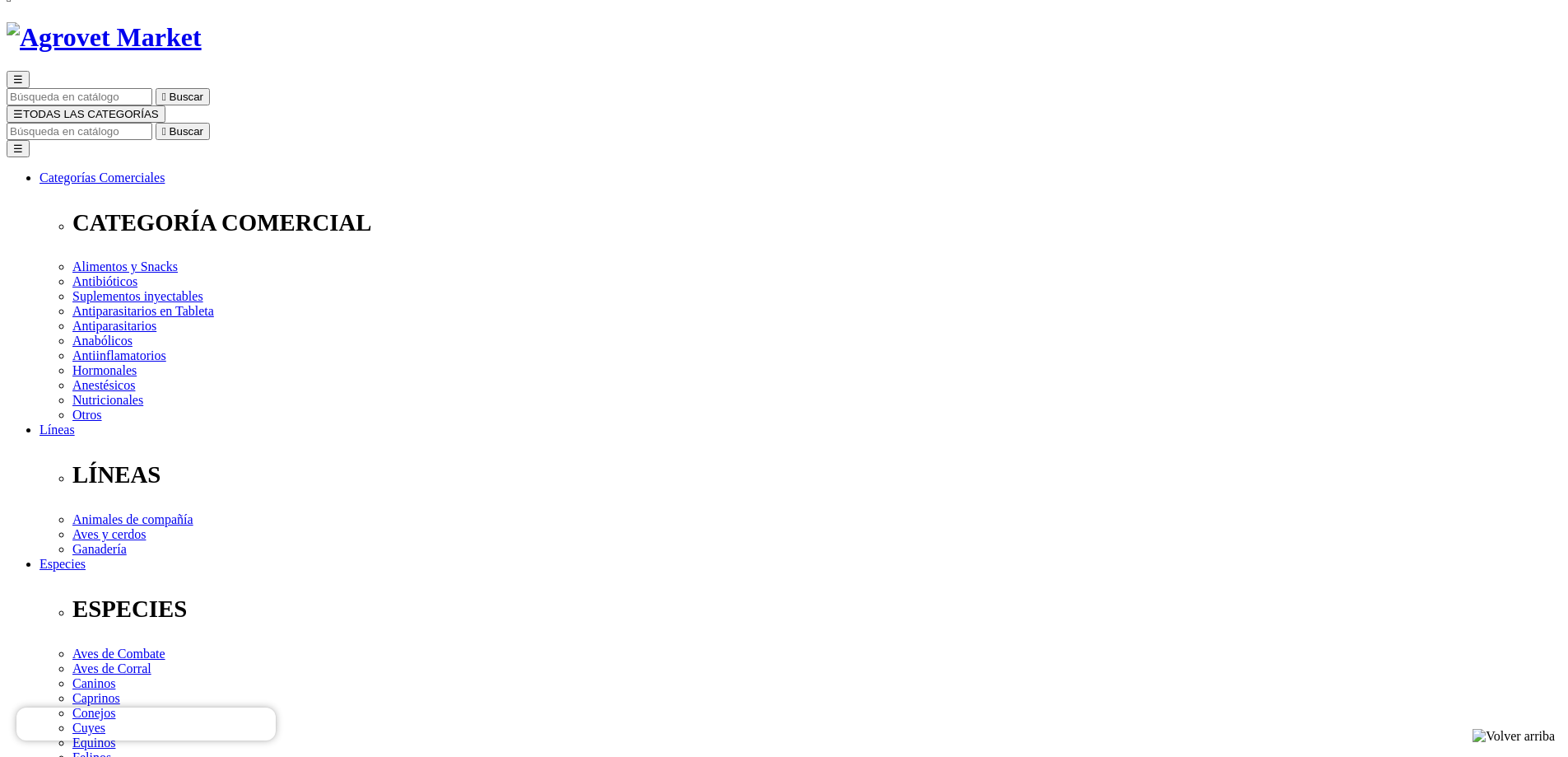
radio input "true"
drag, startPoint x: 1040, startPoint y: 420, endPoint x: 1030, endPoint y: 430, distance: 14.1
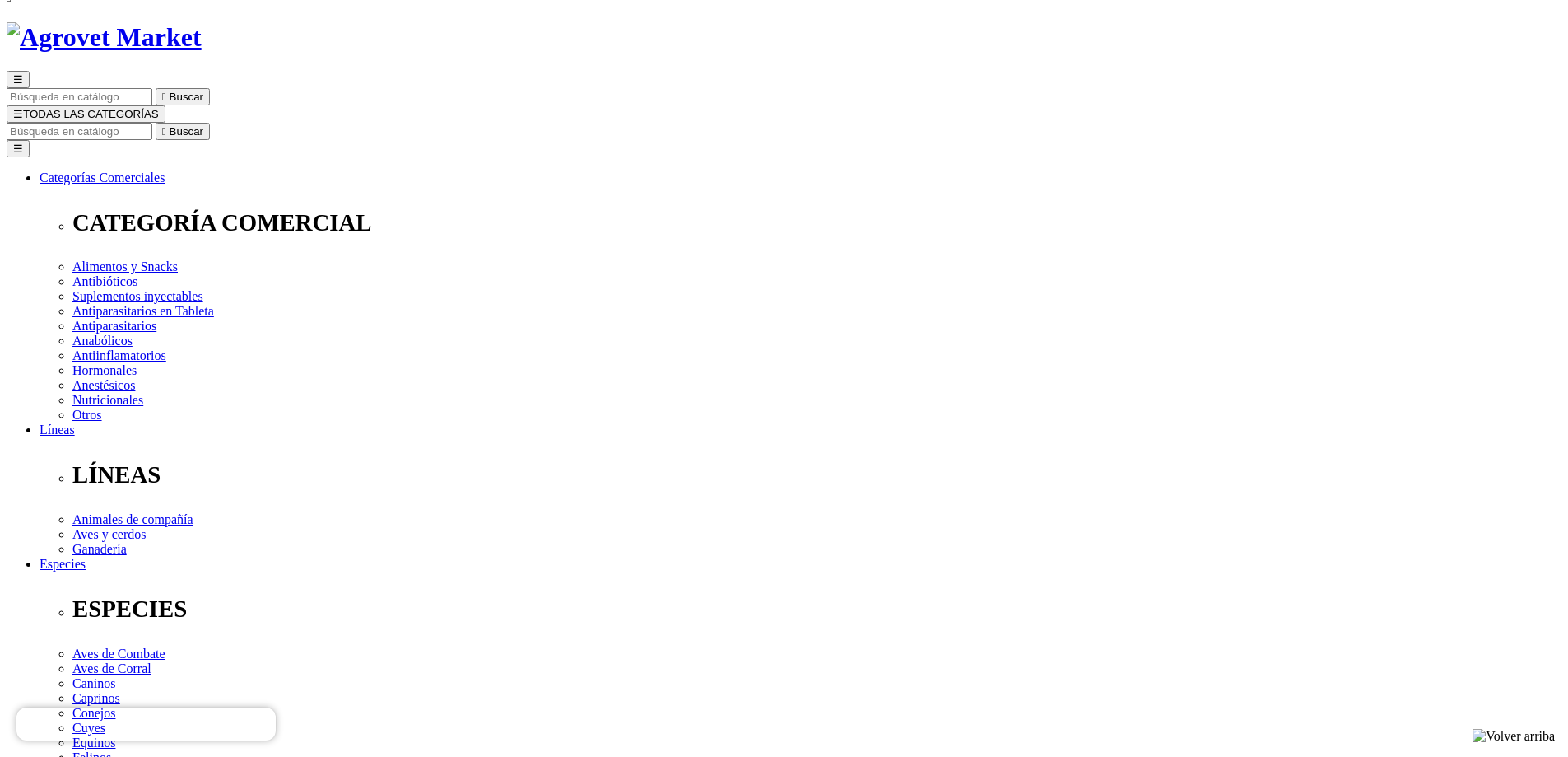
select select "97"
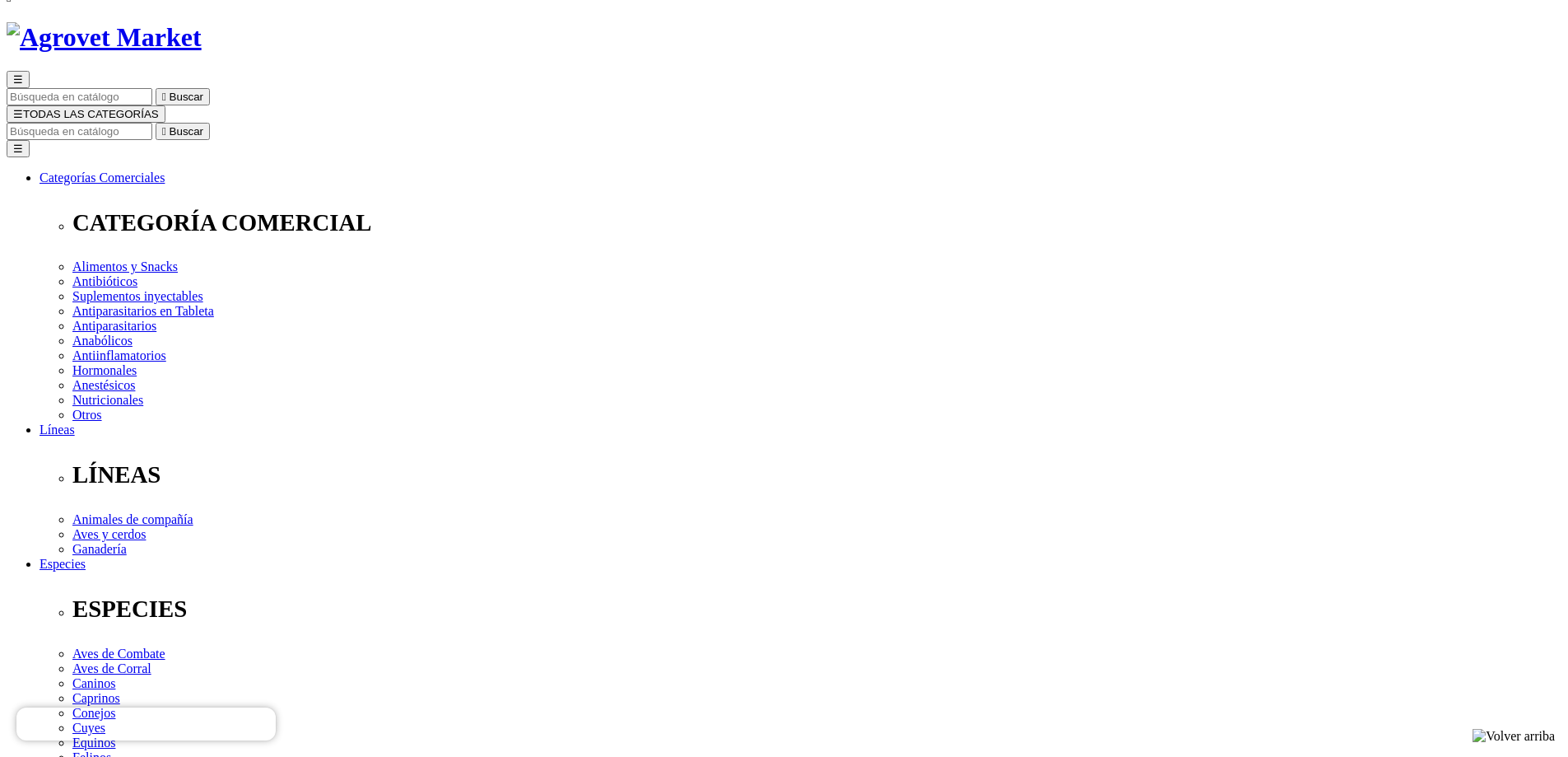
radio input "true"
select select "2"
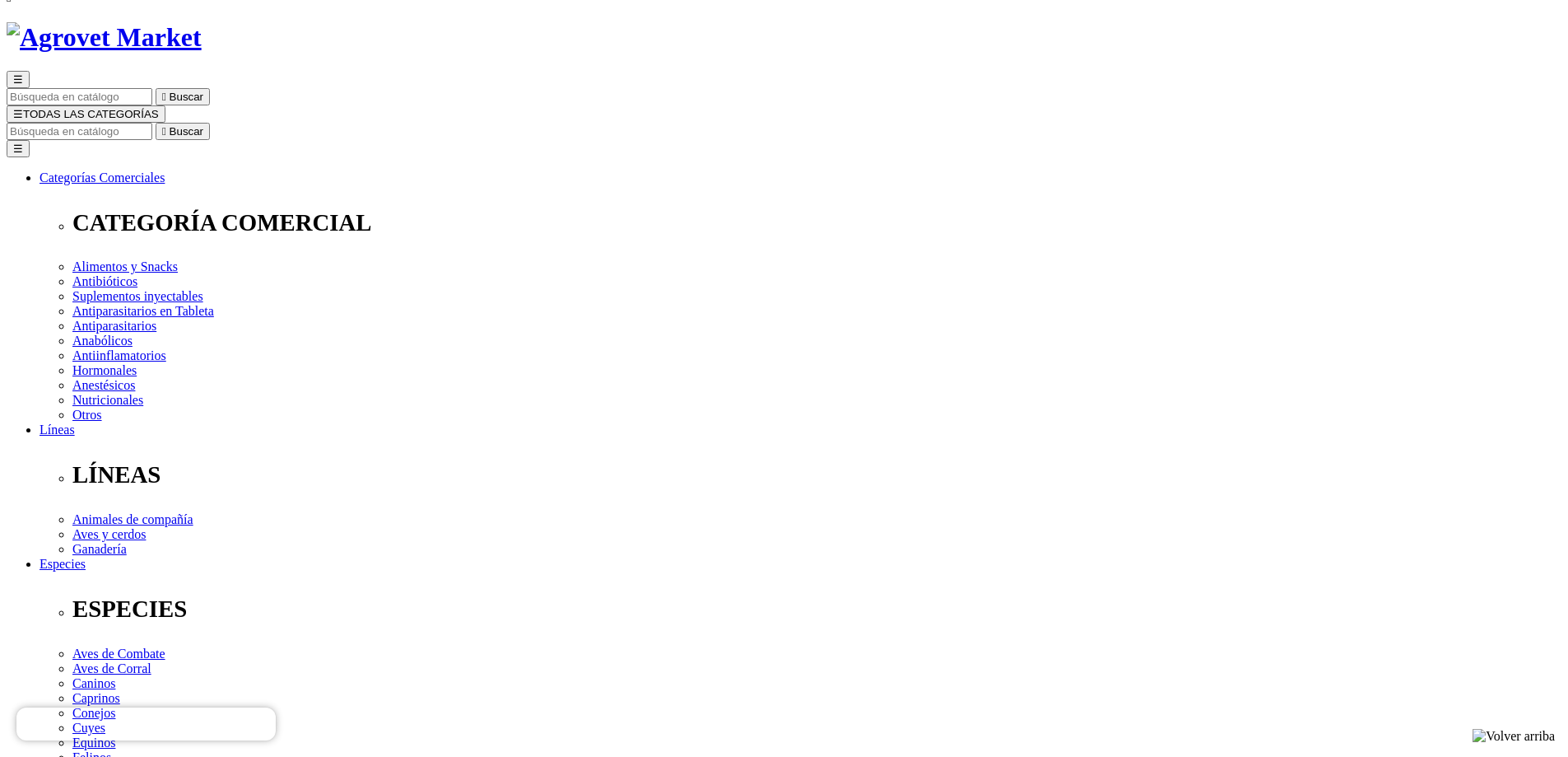
select select "2"
radio input "true"
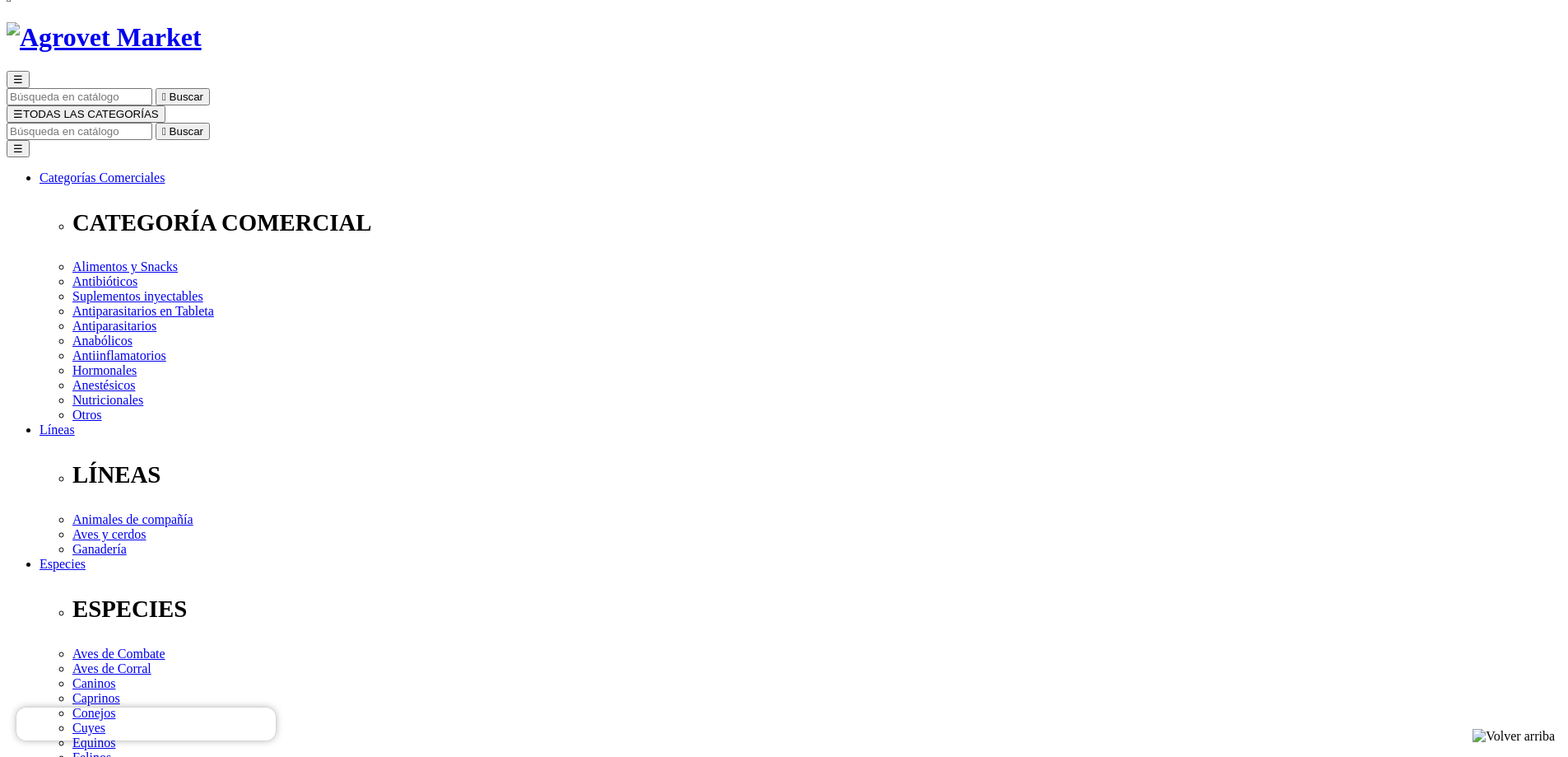
select select "7"
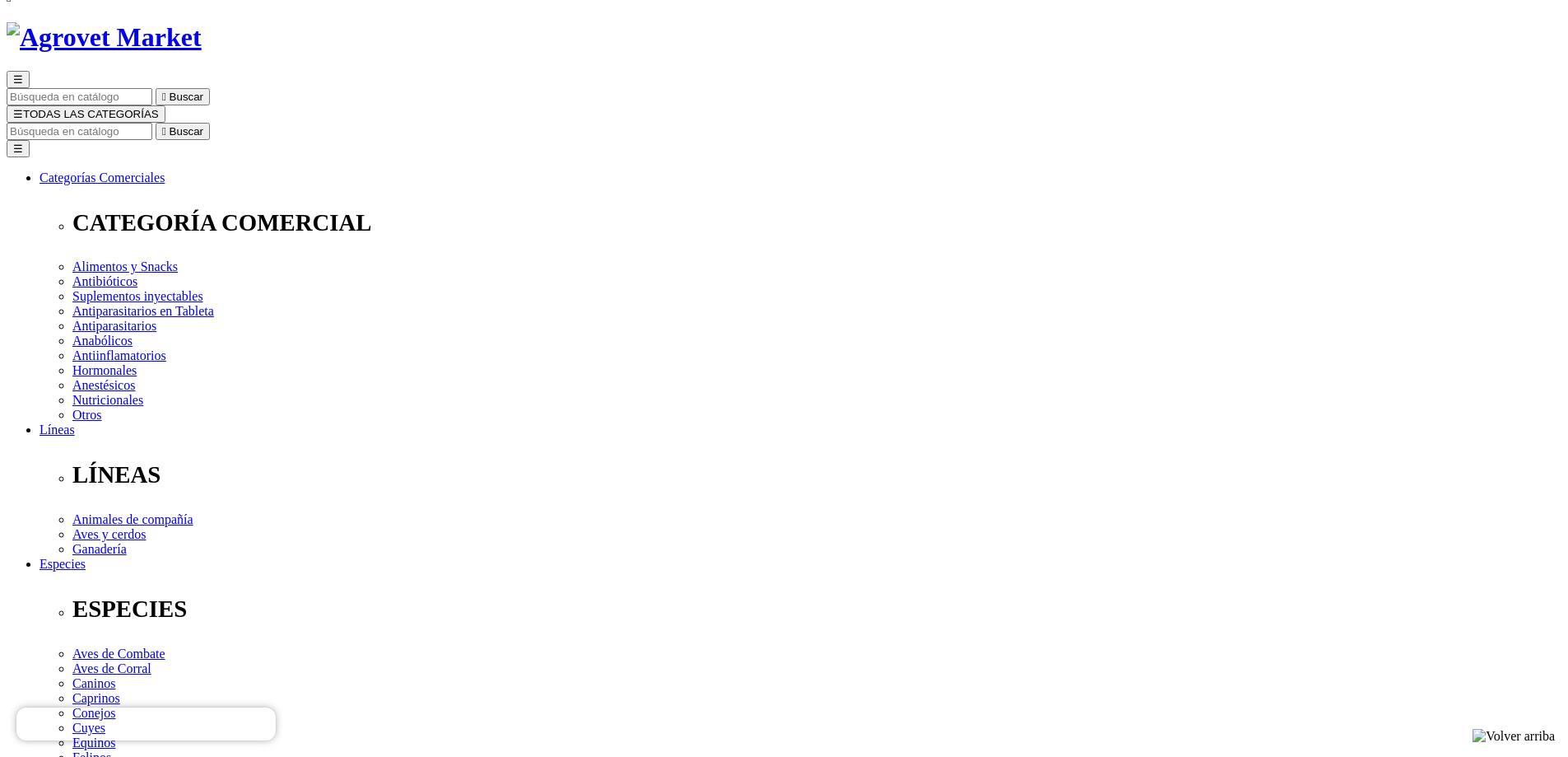
radio input "true"
select select "3"
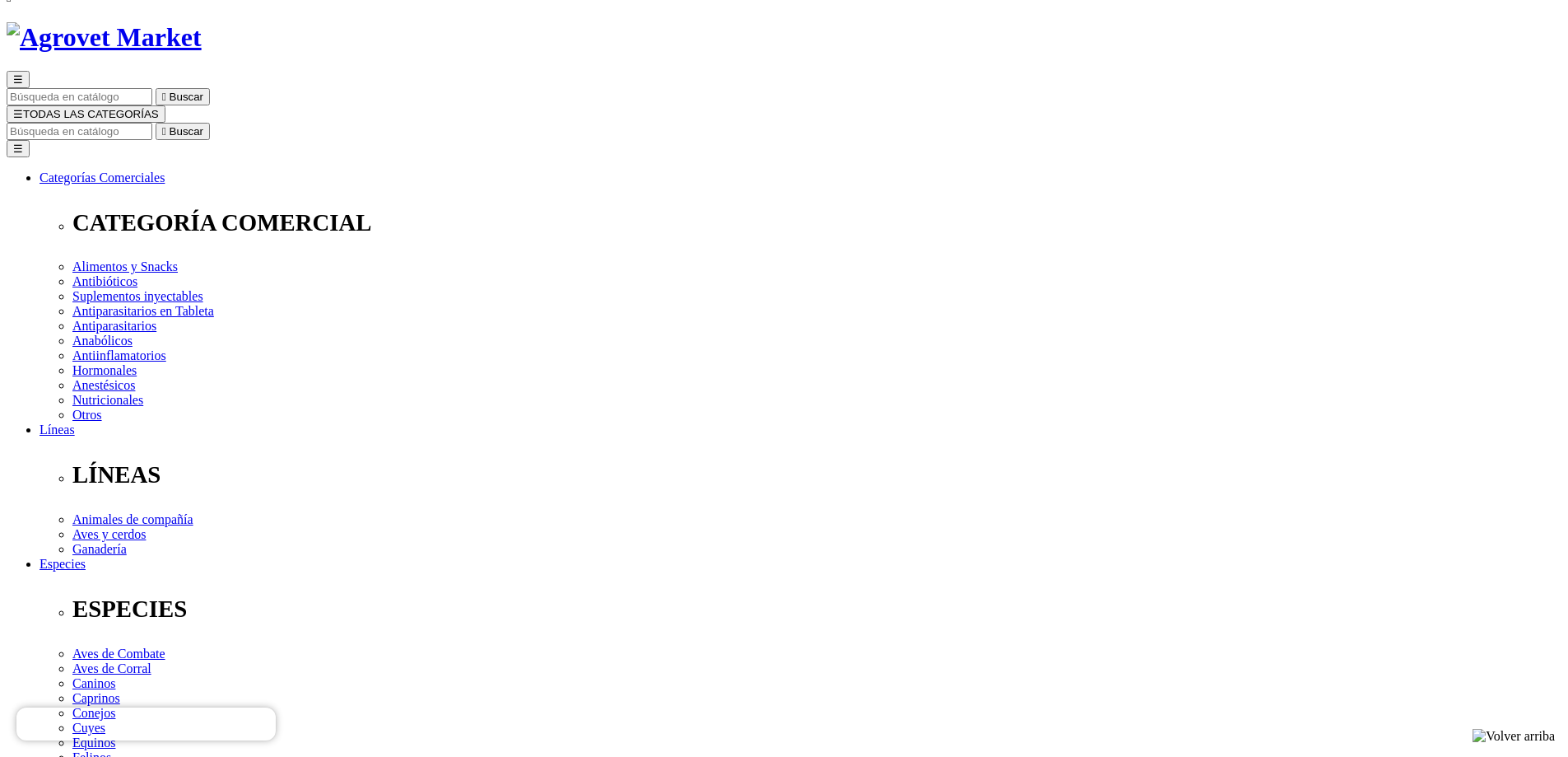
radio input "true"
select select "97"
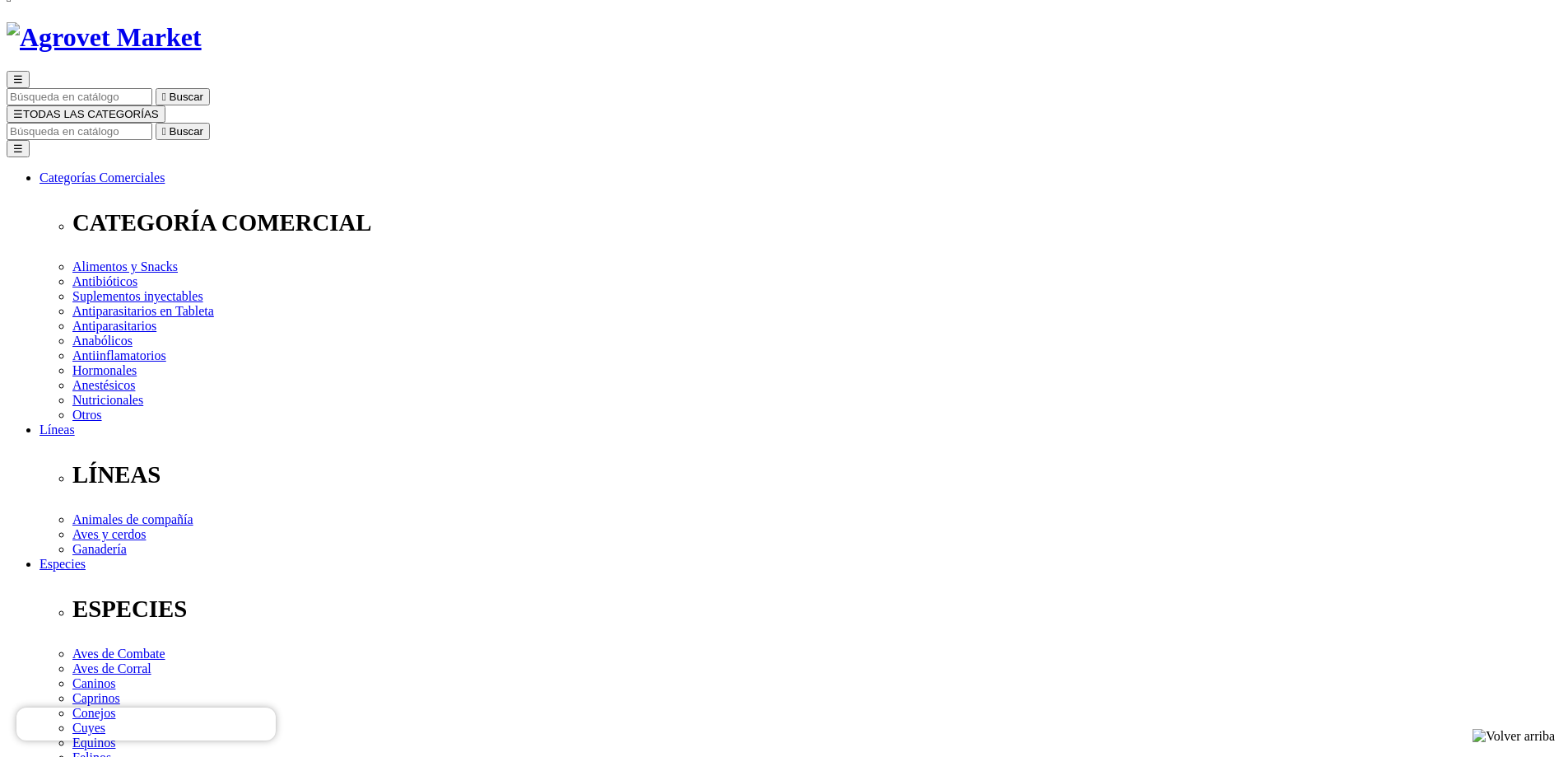
select select "97"
type input "1"
select select "97"
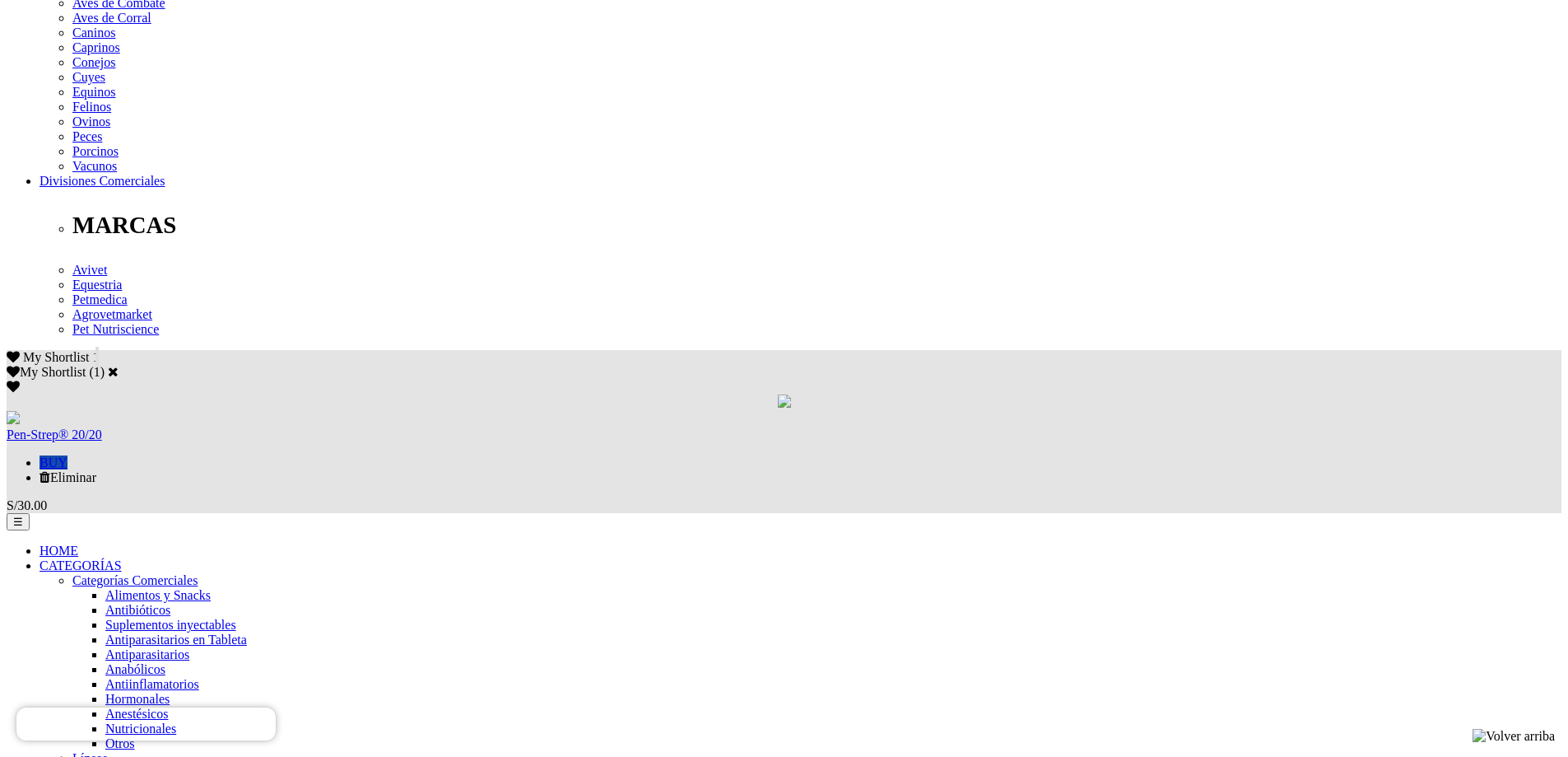
scroll to position [741, 0]
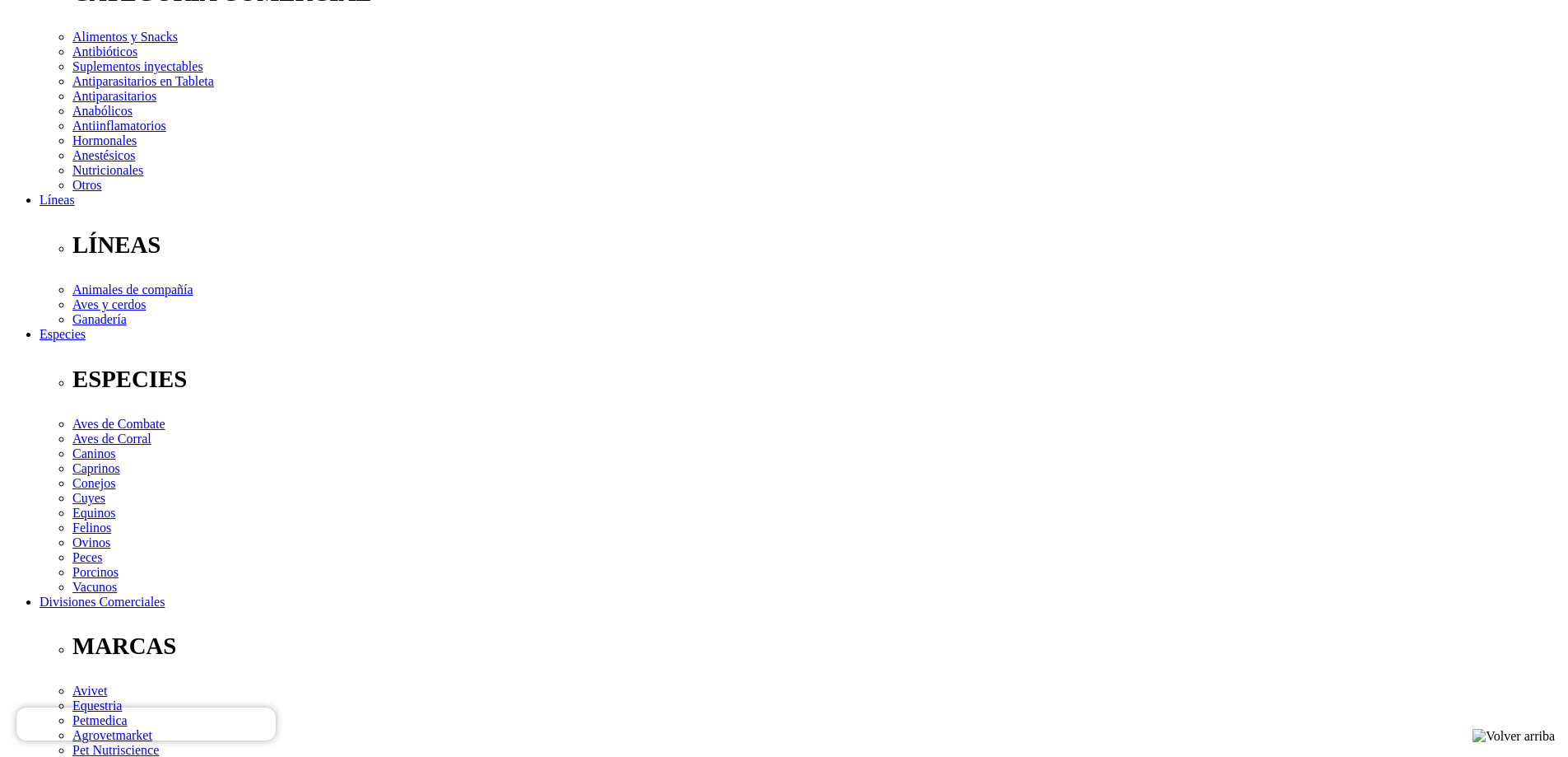
scroll to position [59, 0]
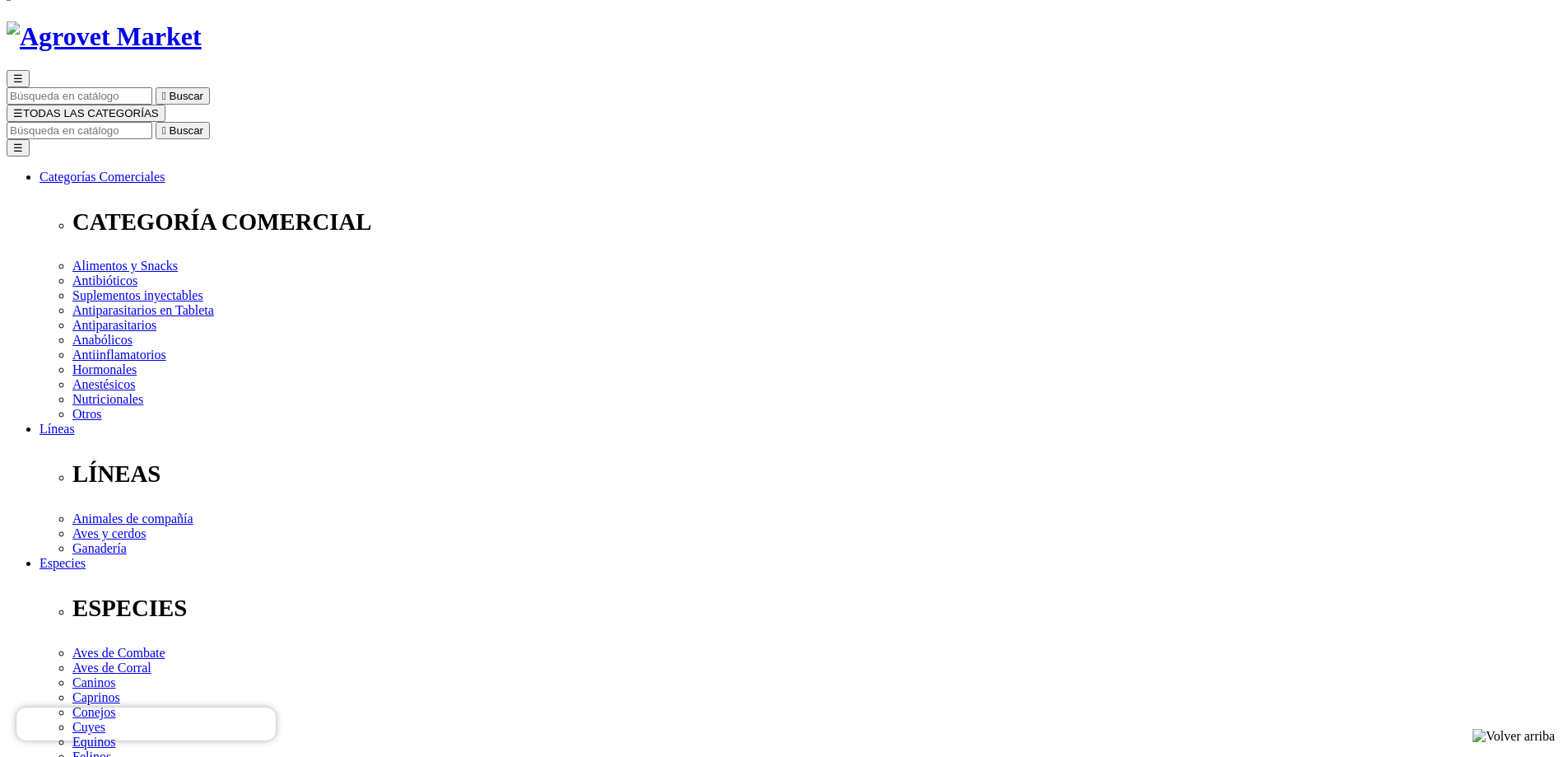
scroll to position [82, 0]
select select "2"
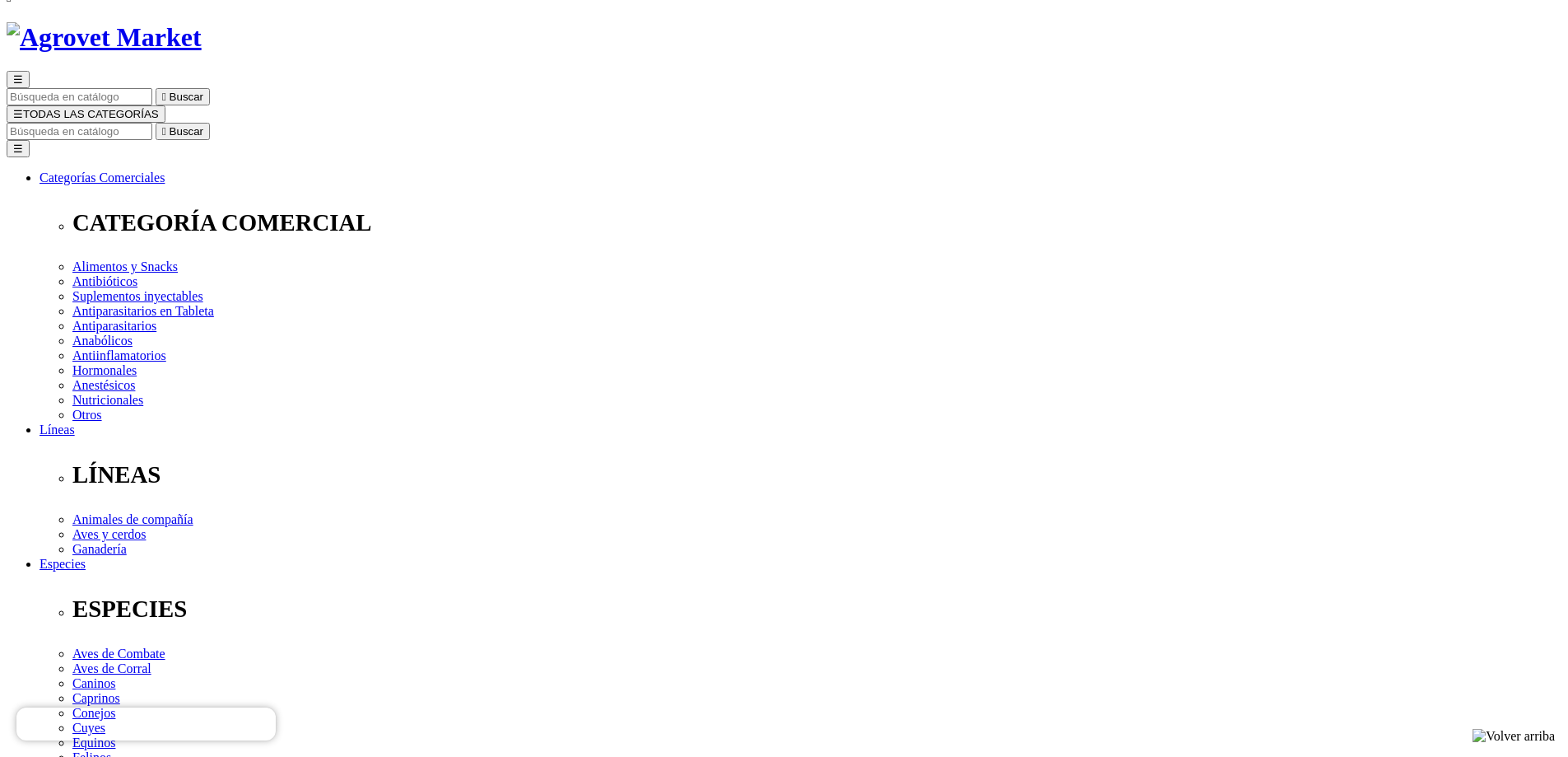
select select "2"
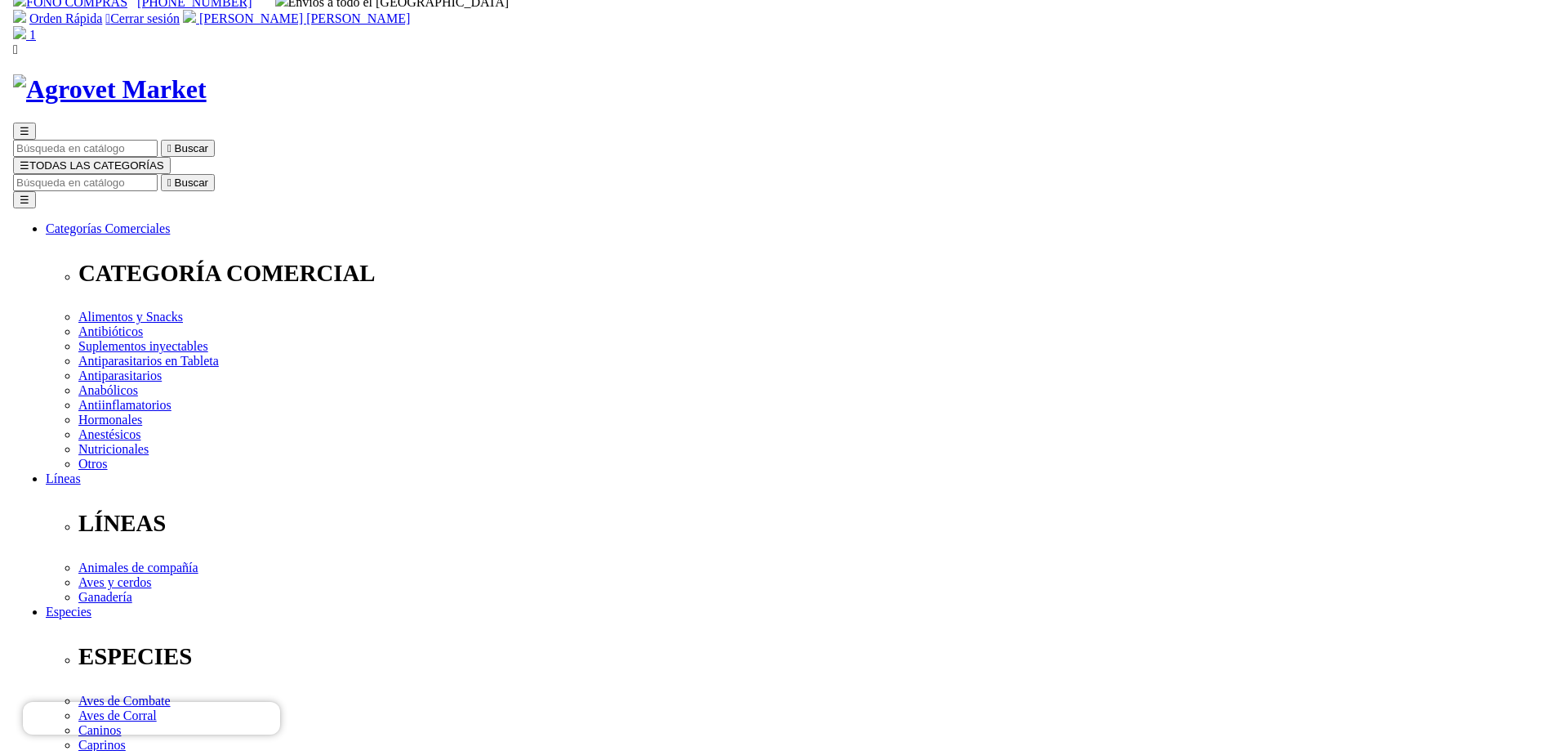
scroll to position [0, 0]
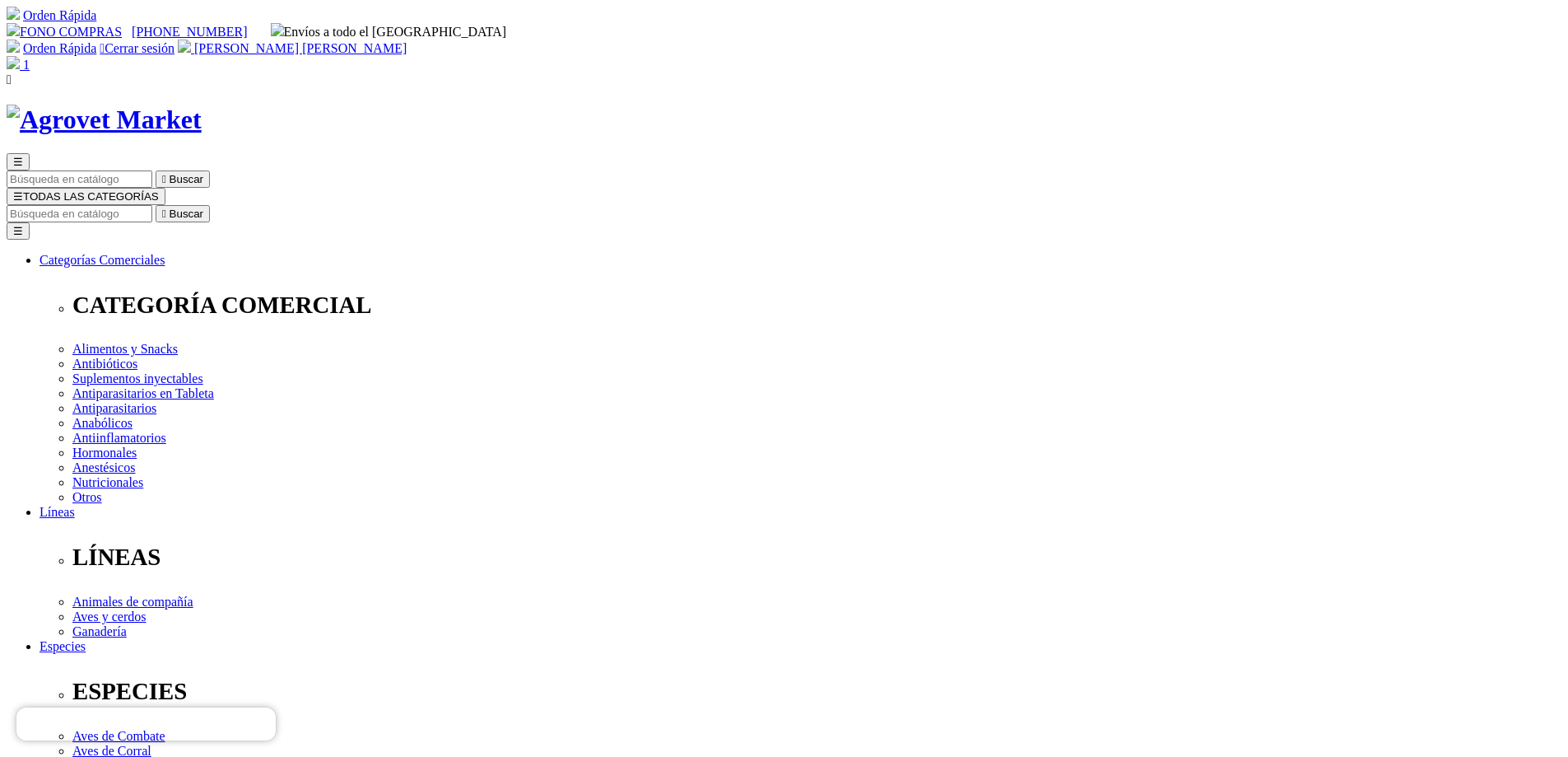
click at [23, 190] on span "☰" at bounding box center [18, 196] width 10 height 12
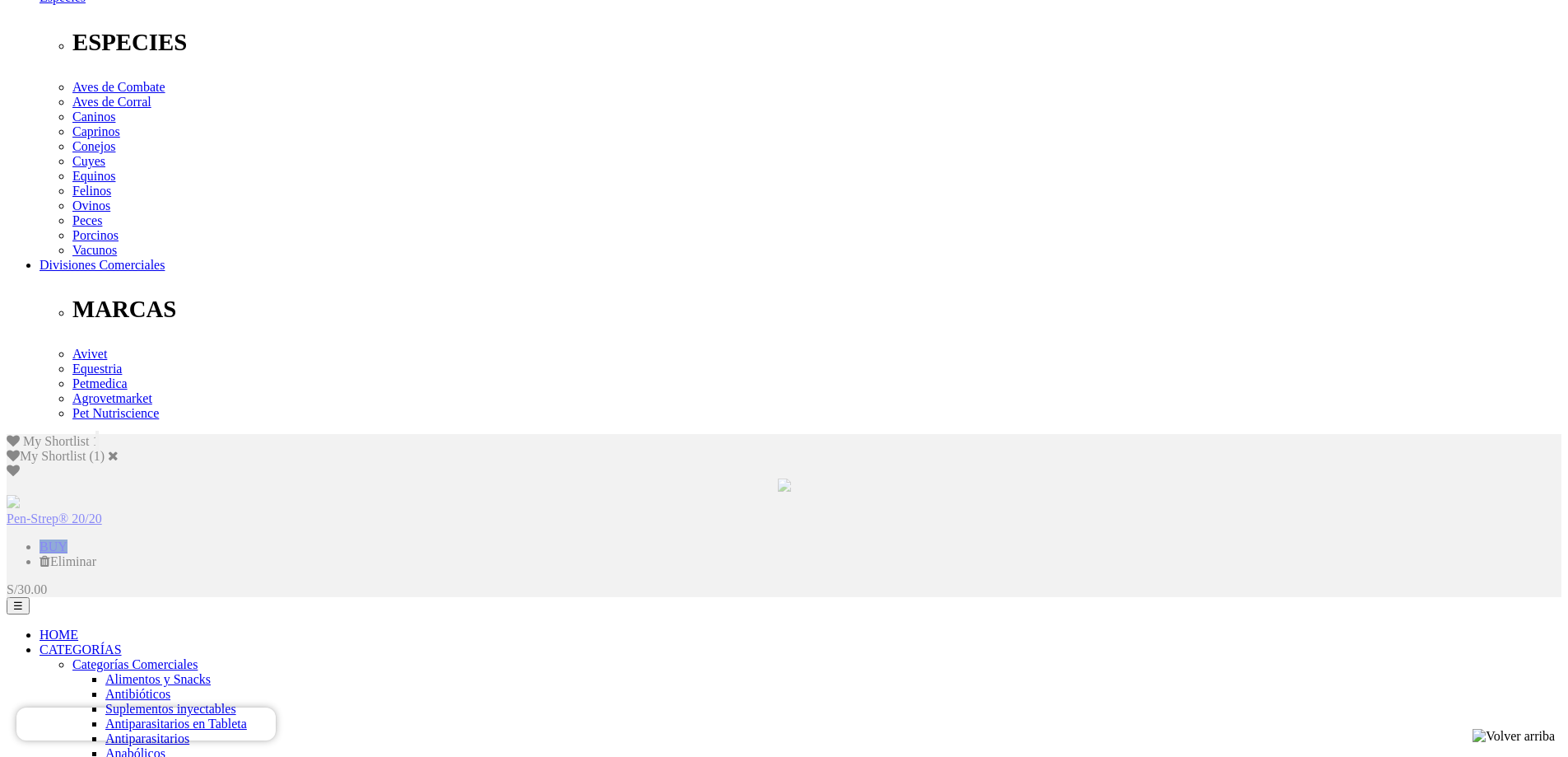
scroll to position [604, 0]
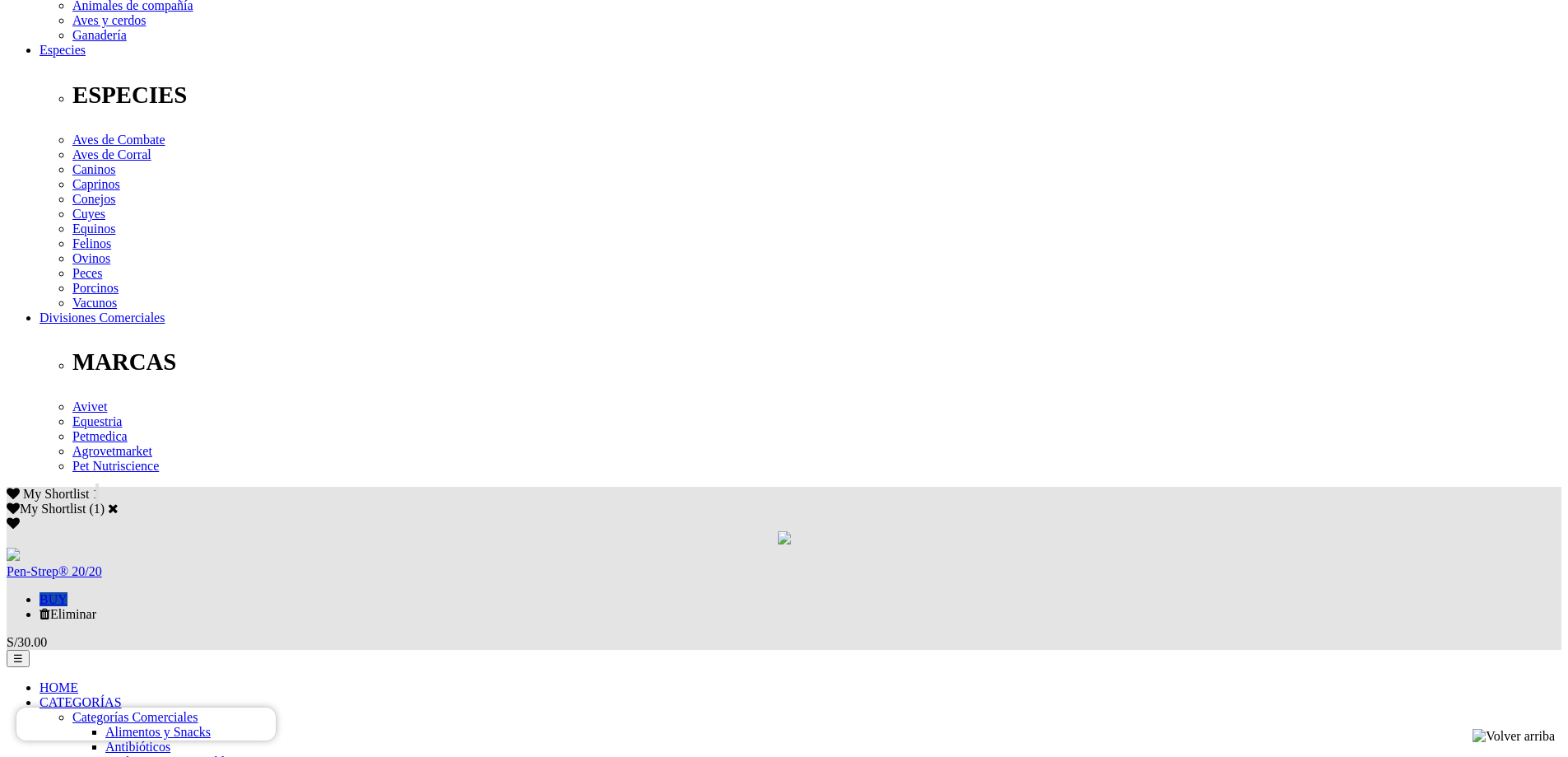
scroll to position [659, 0]
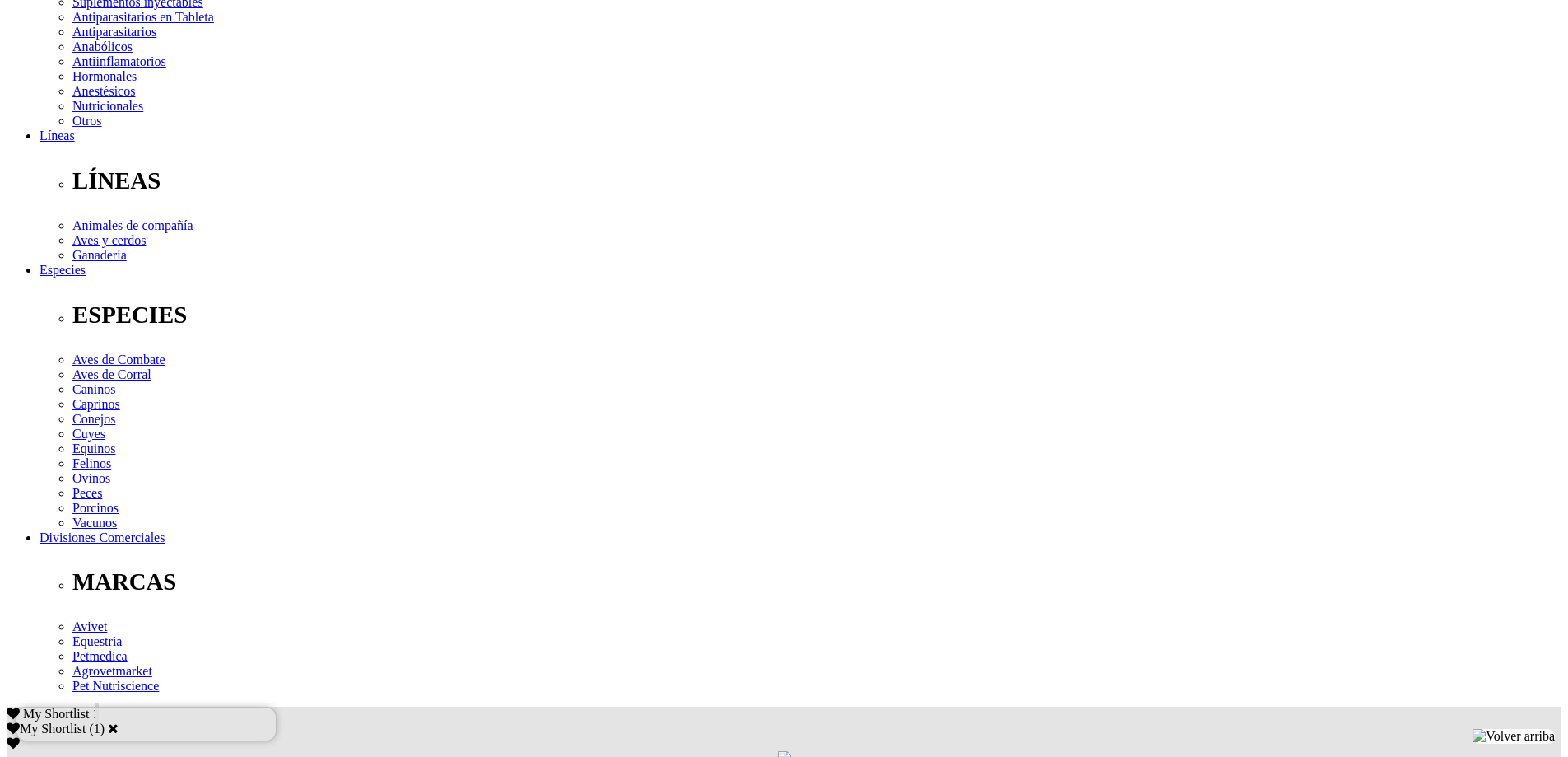
scroll to position [411, 0]
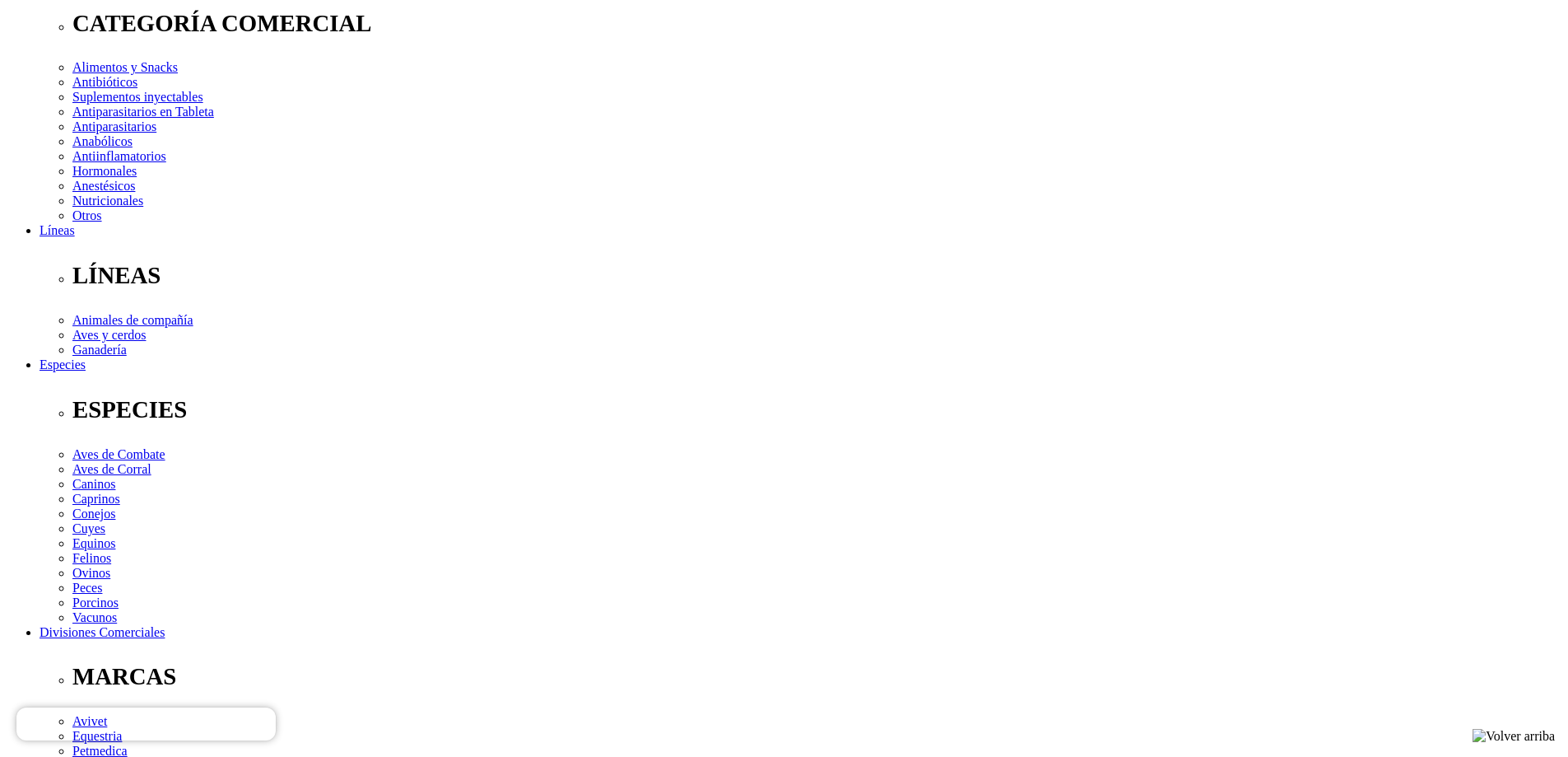
scroll to position [82, 0]
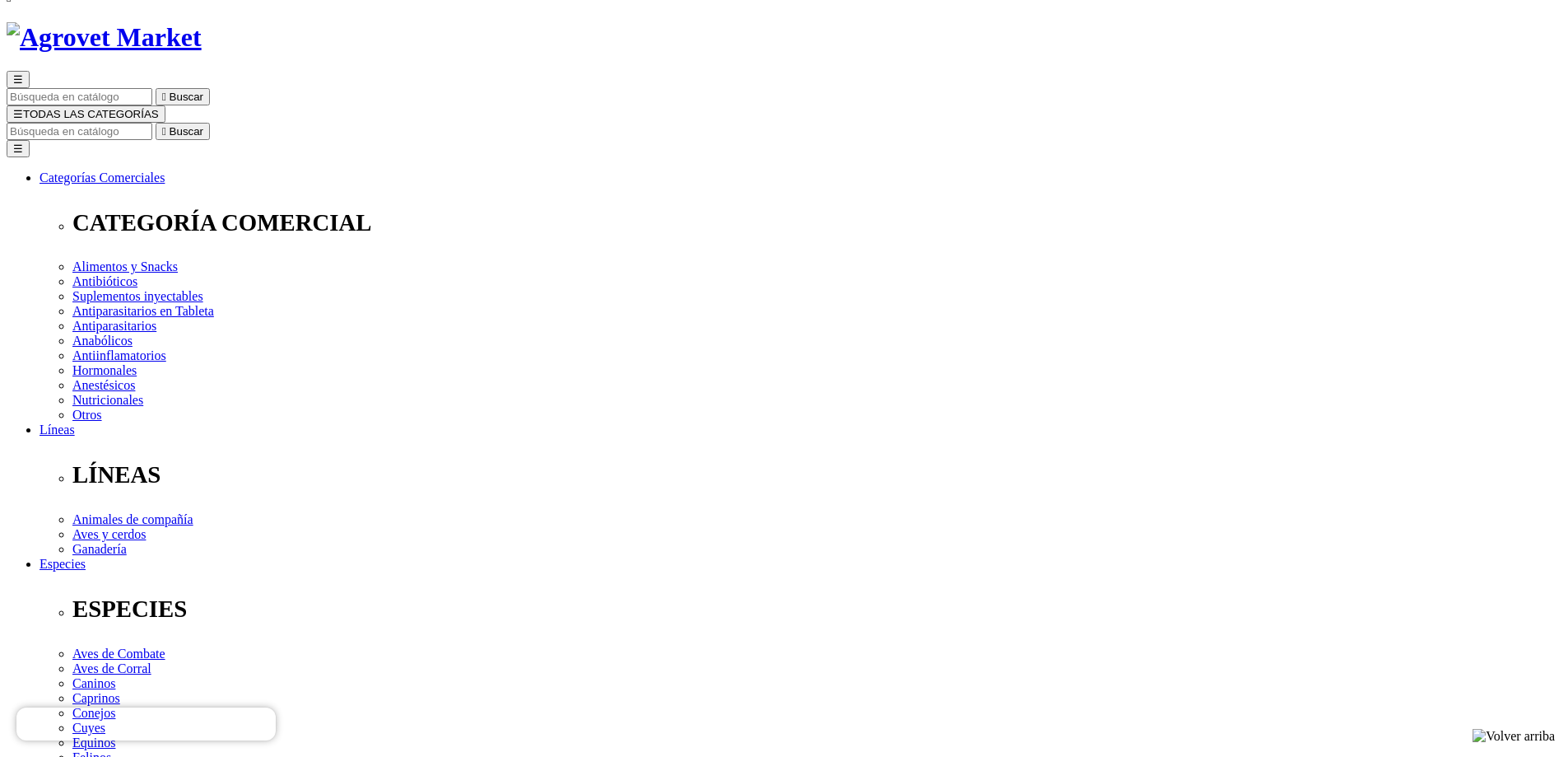
select select "3"
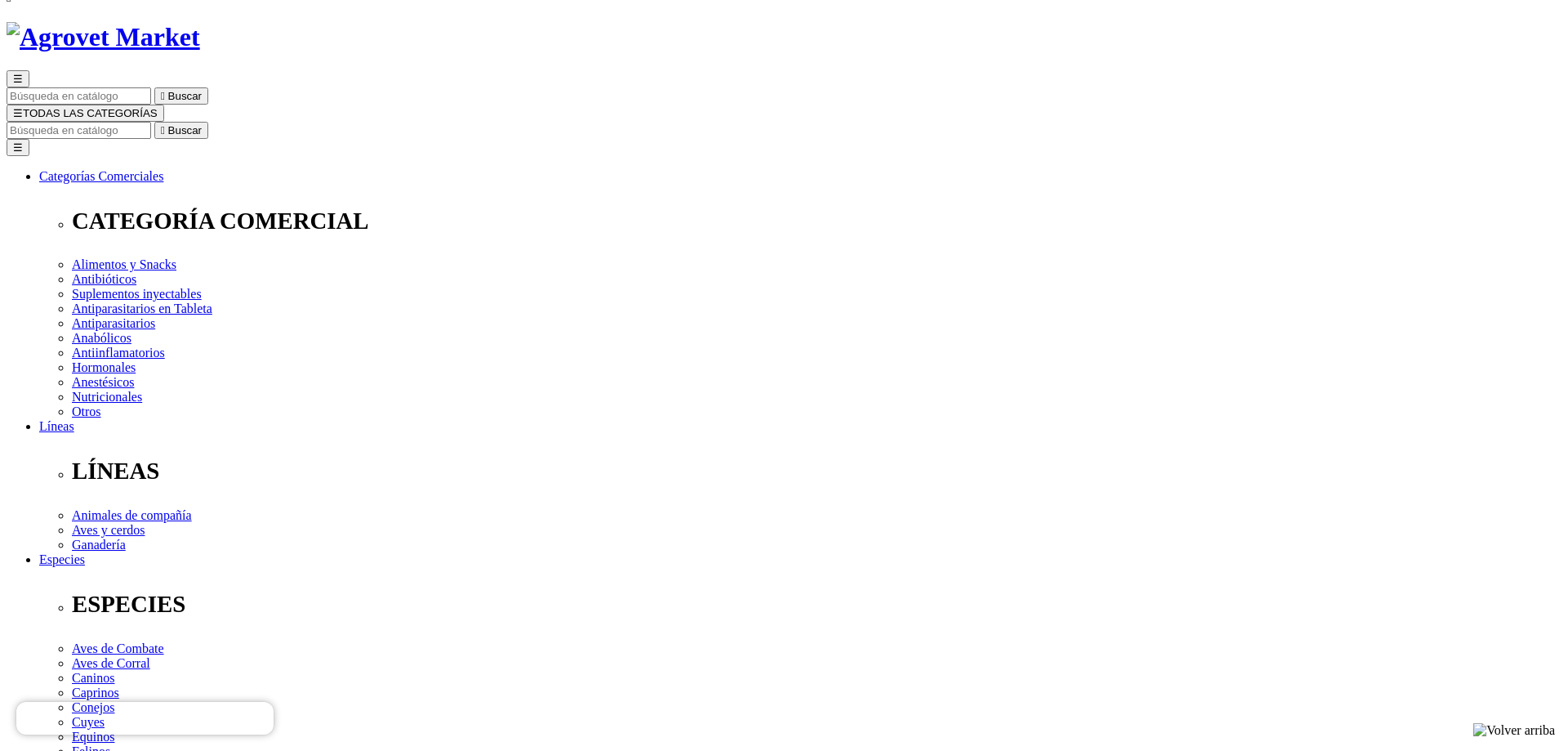
select select "3"
radio input "true"
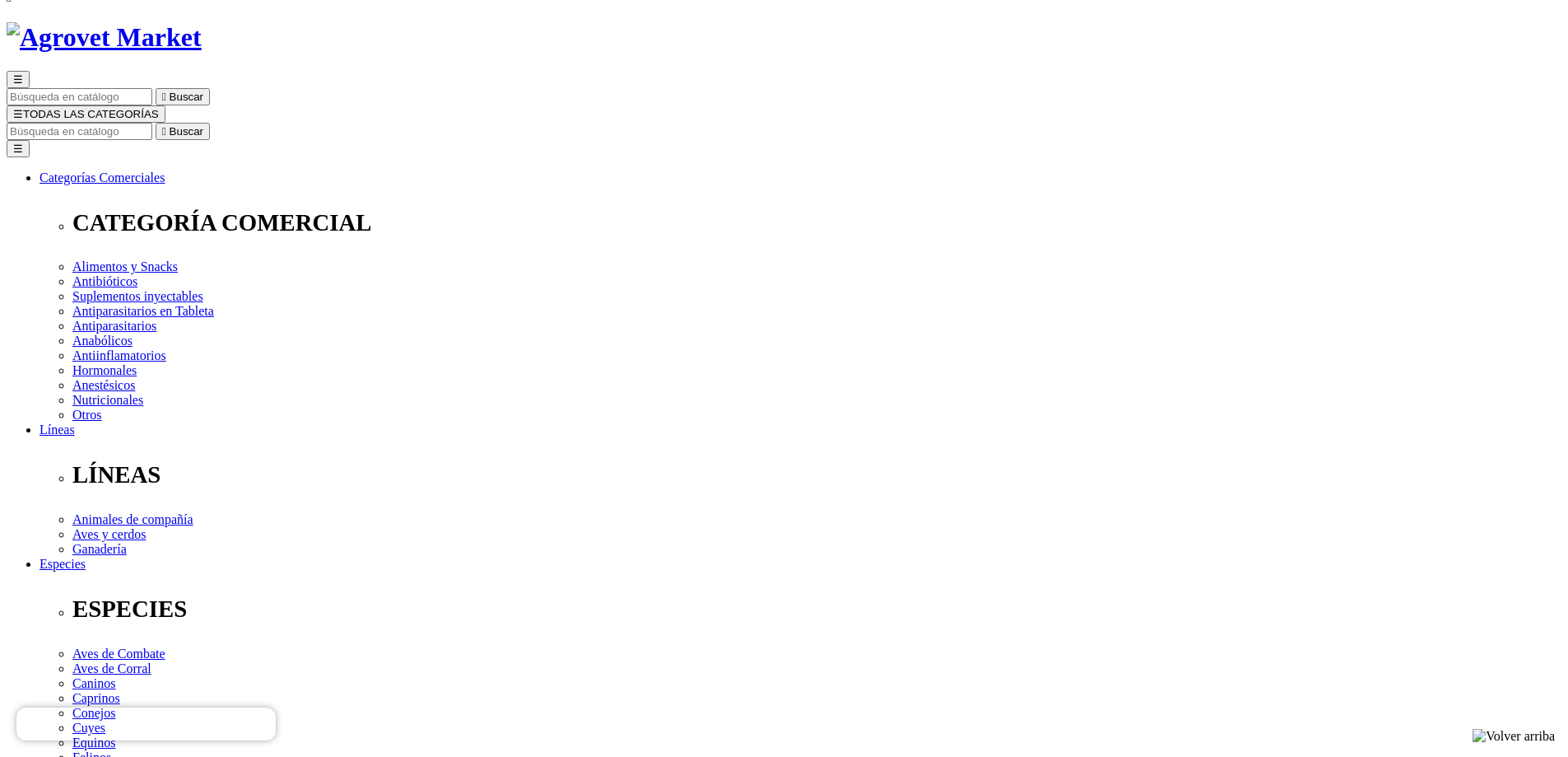
select select "233"
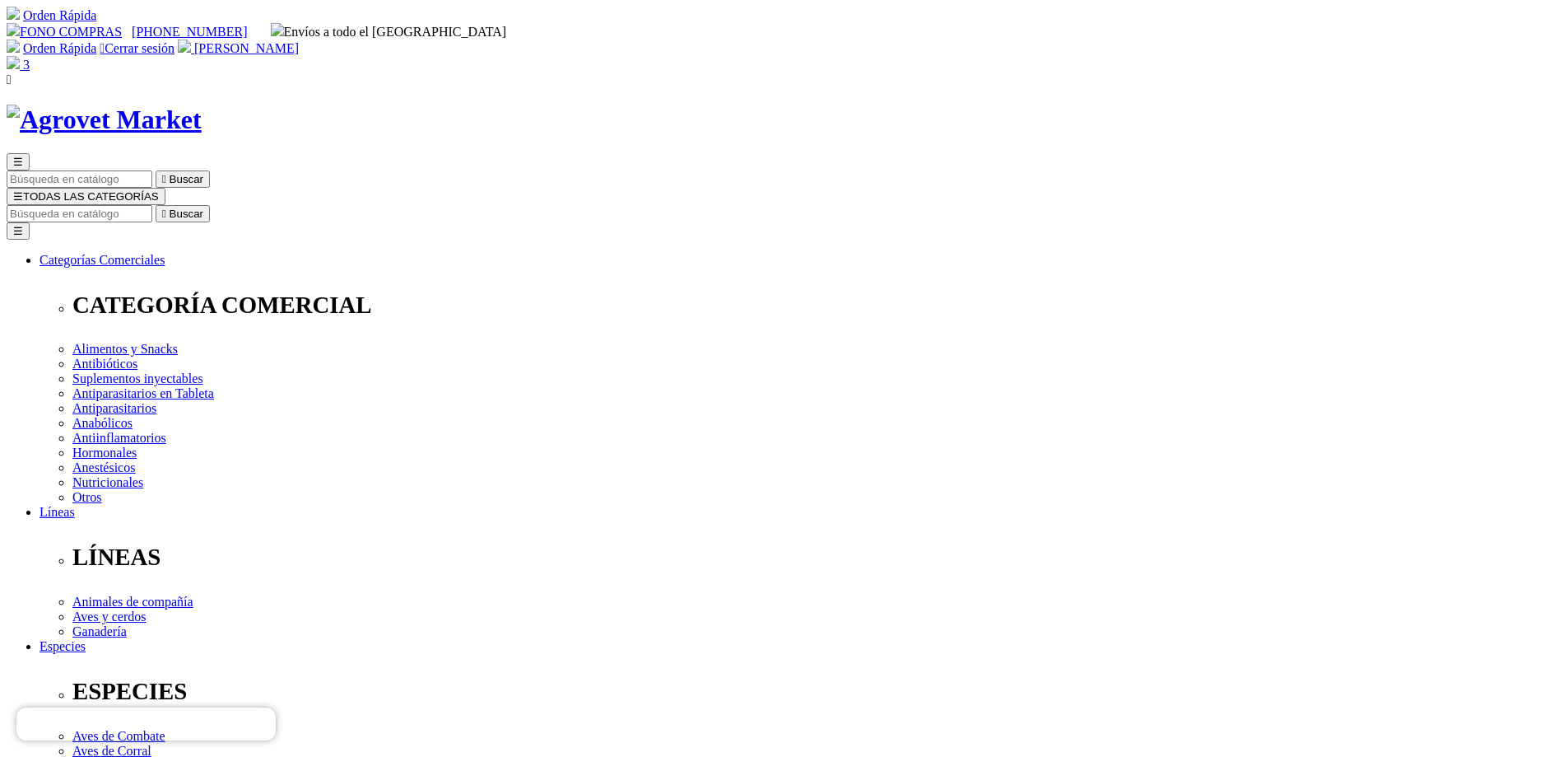
select select "237"
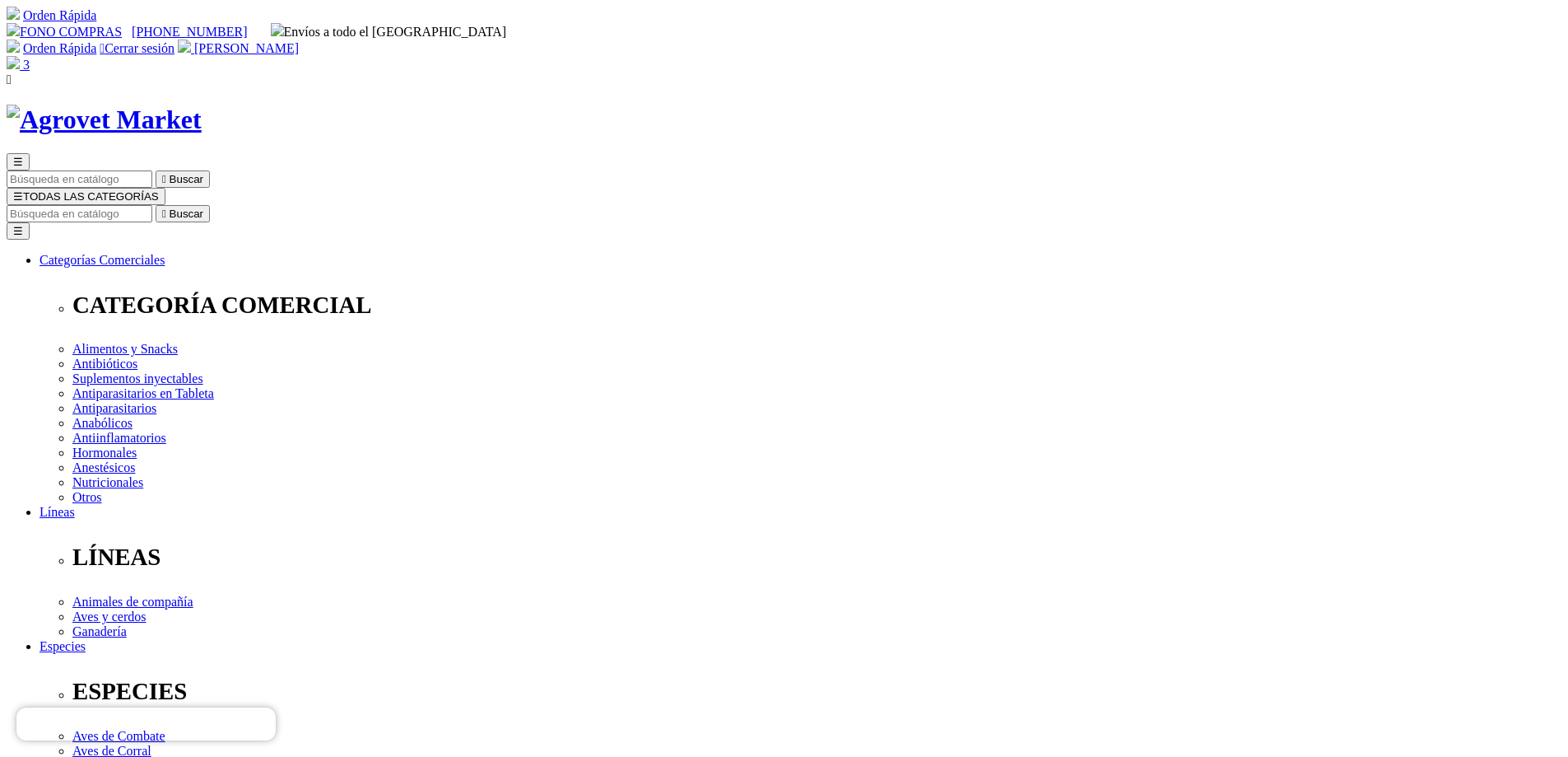
radio input "true"
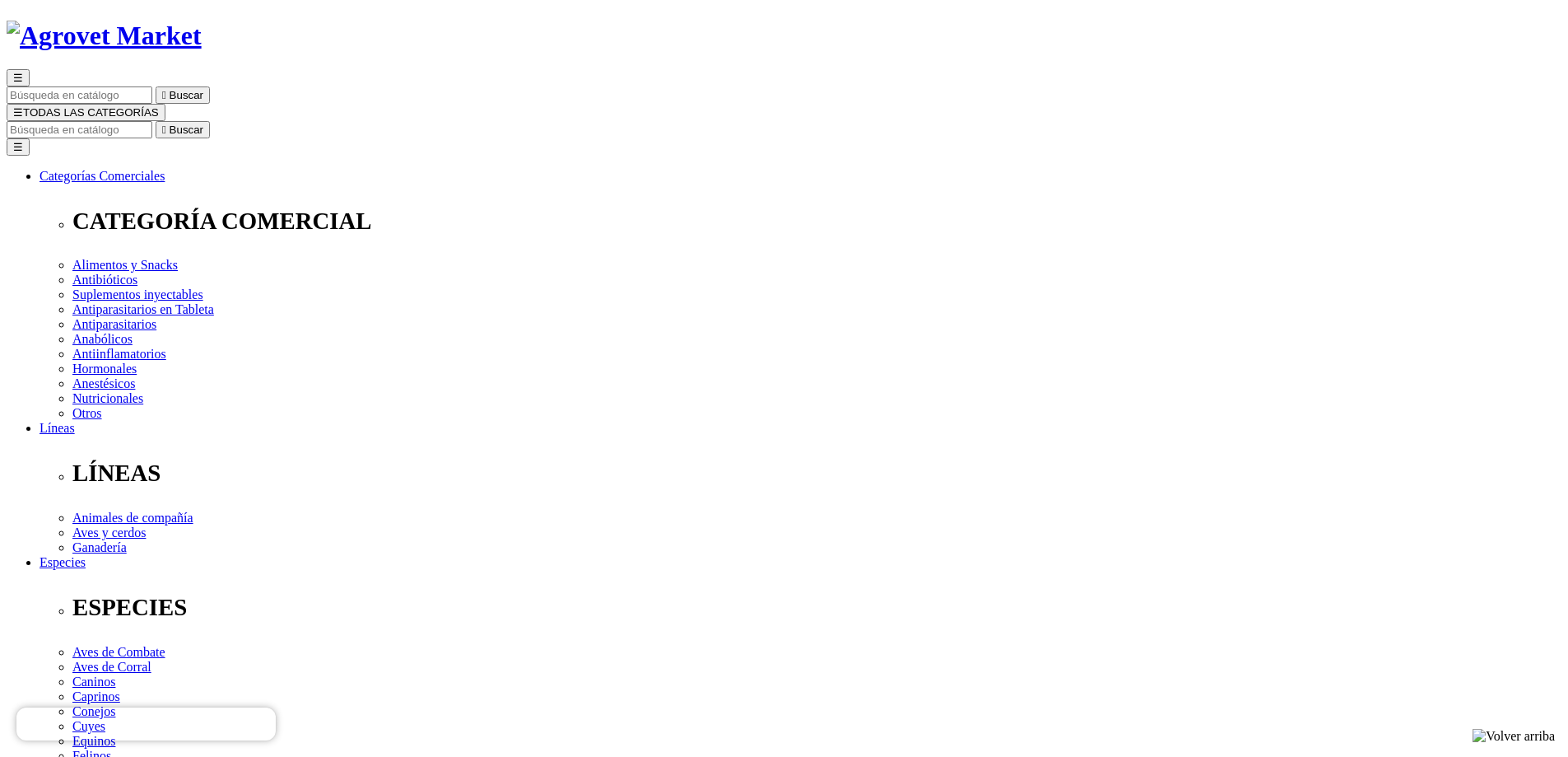
scroll to position [165, 0]
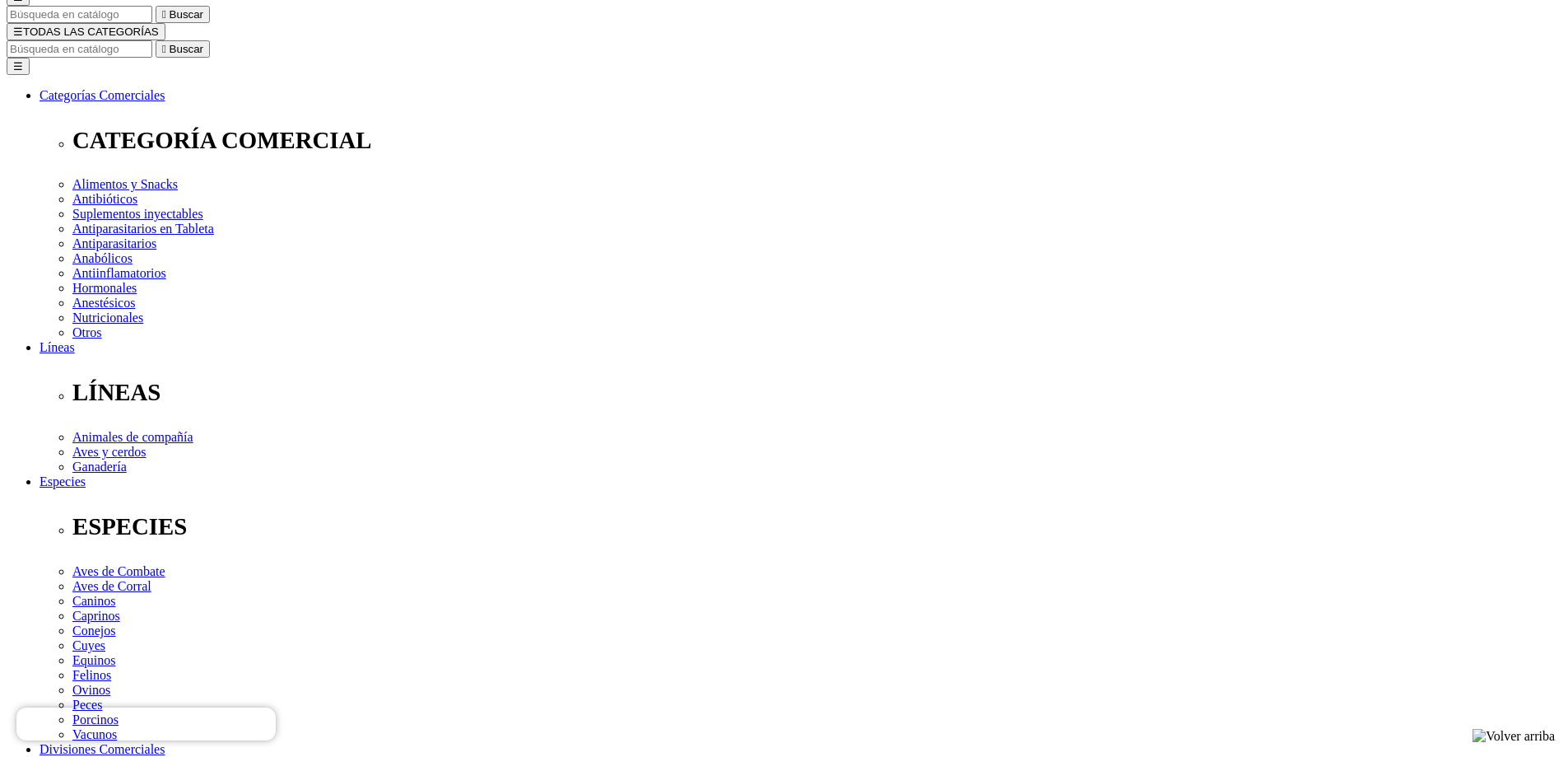
select select "4"
select select "3"
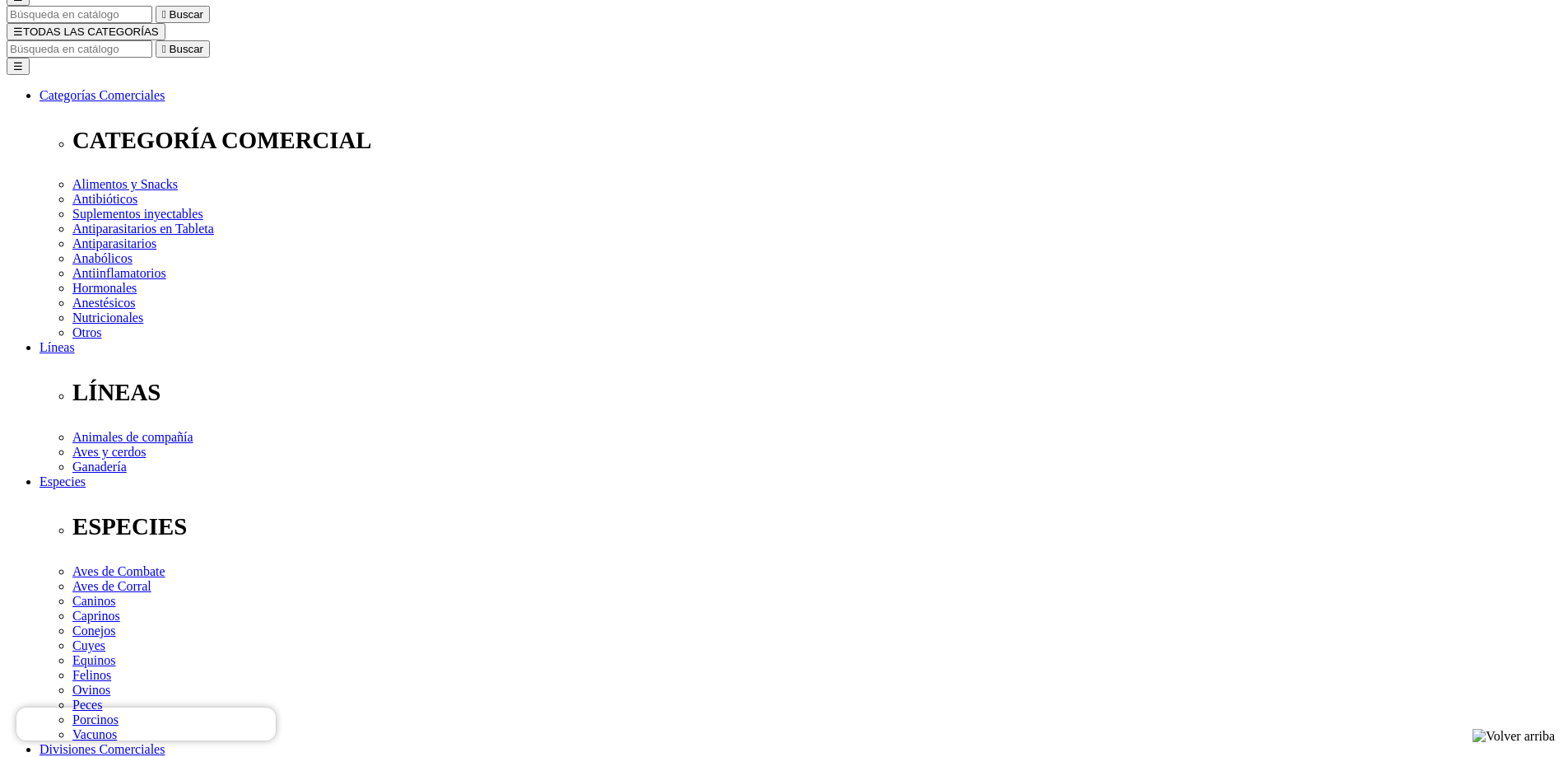
select select "3"
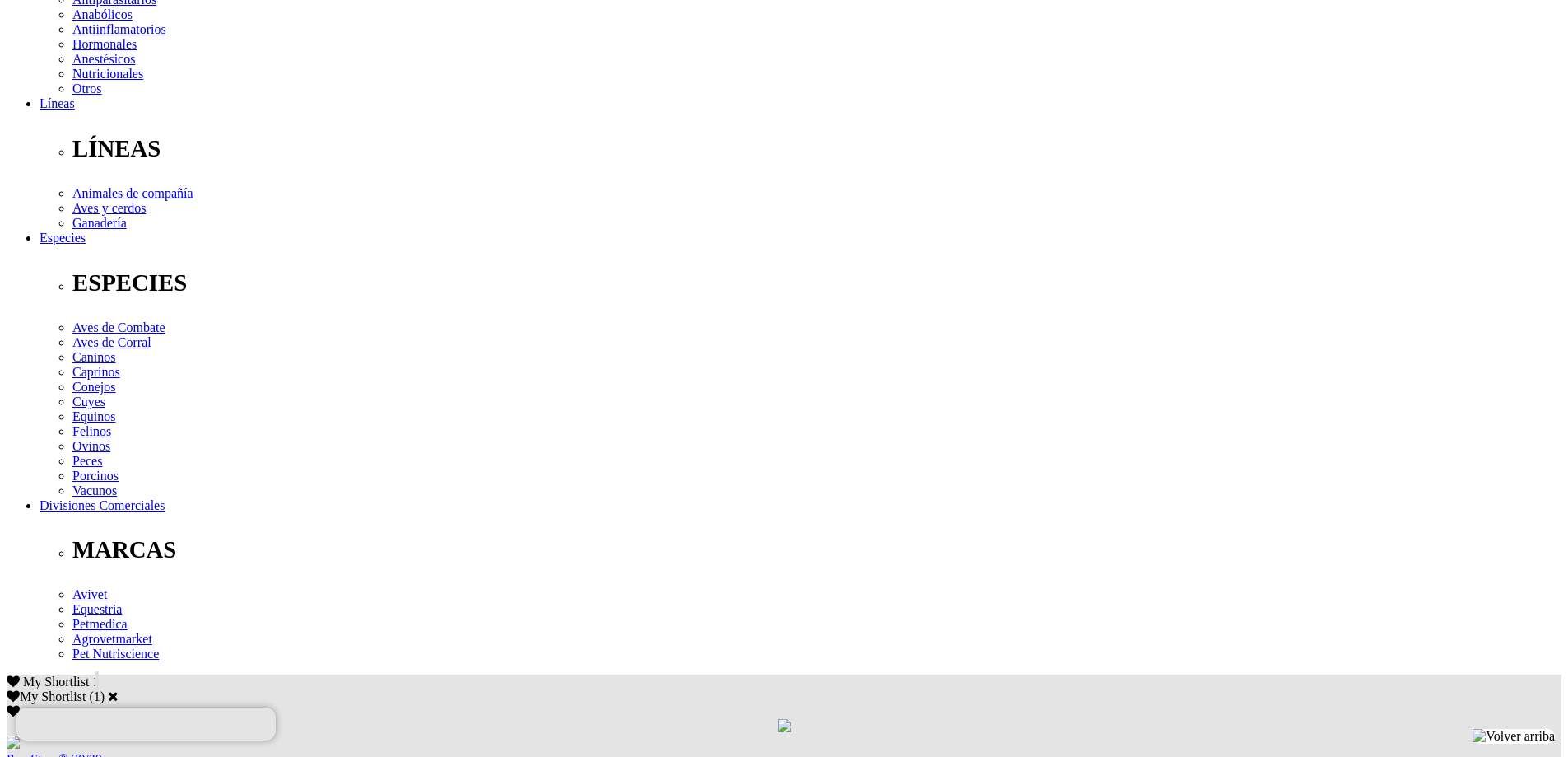
scroll to position [411, 0]
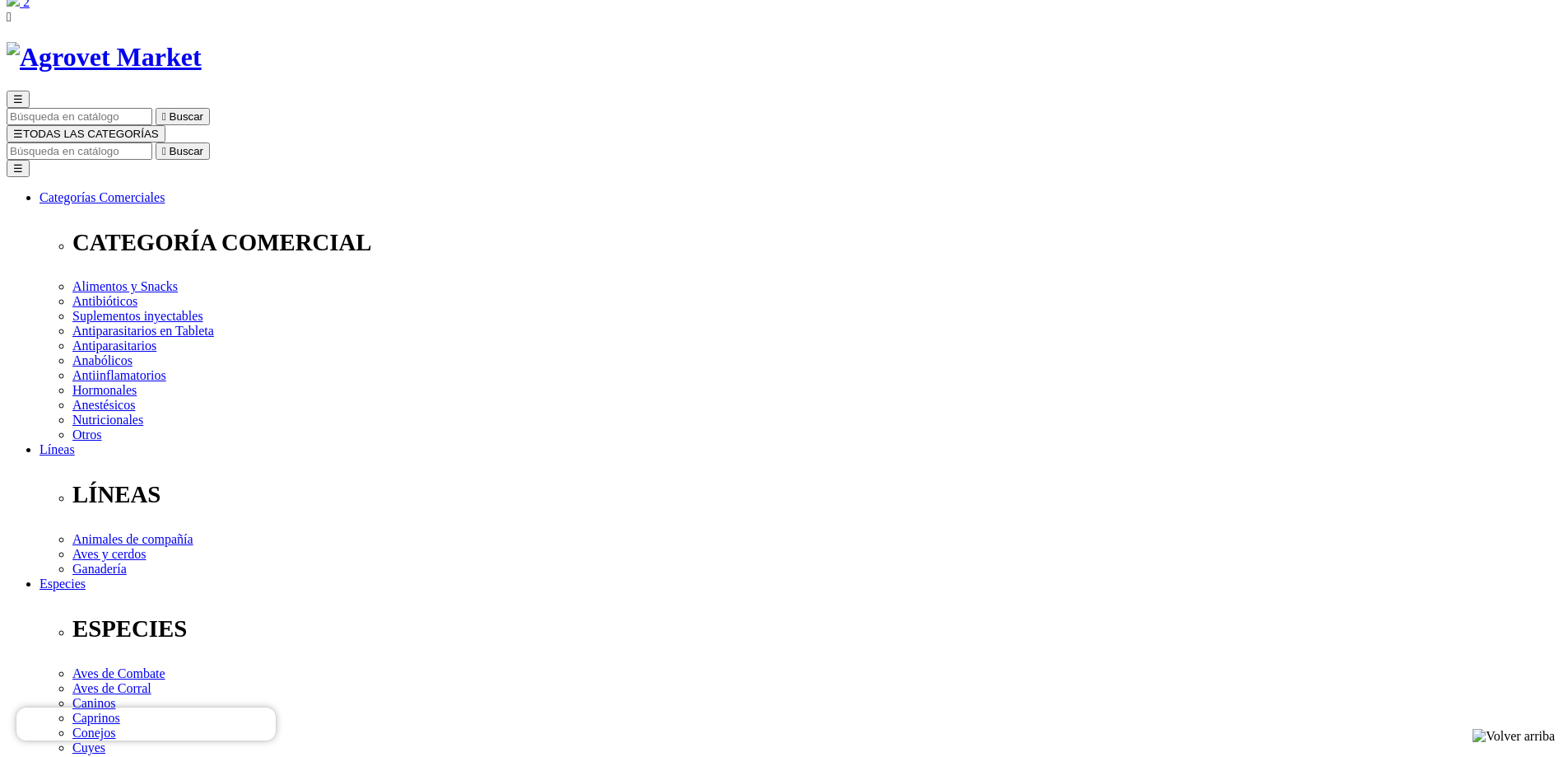
scroll to position [0, 0]
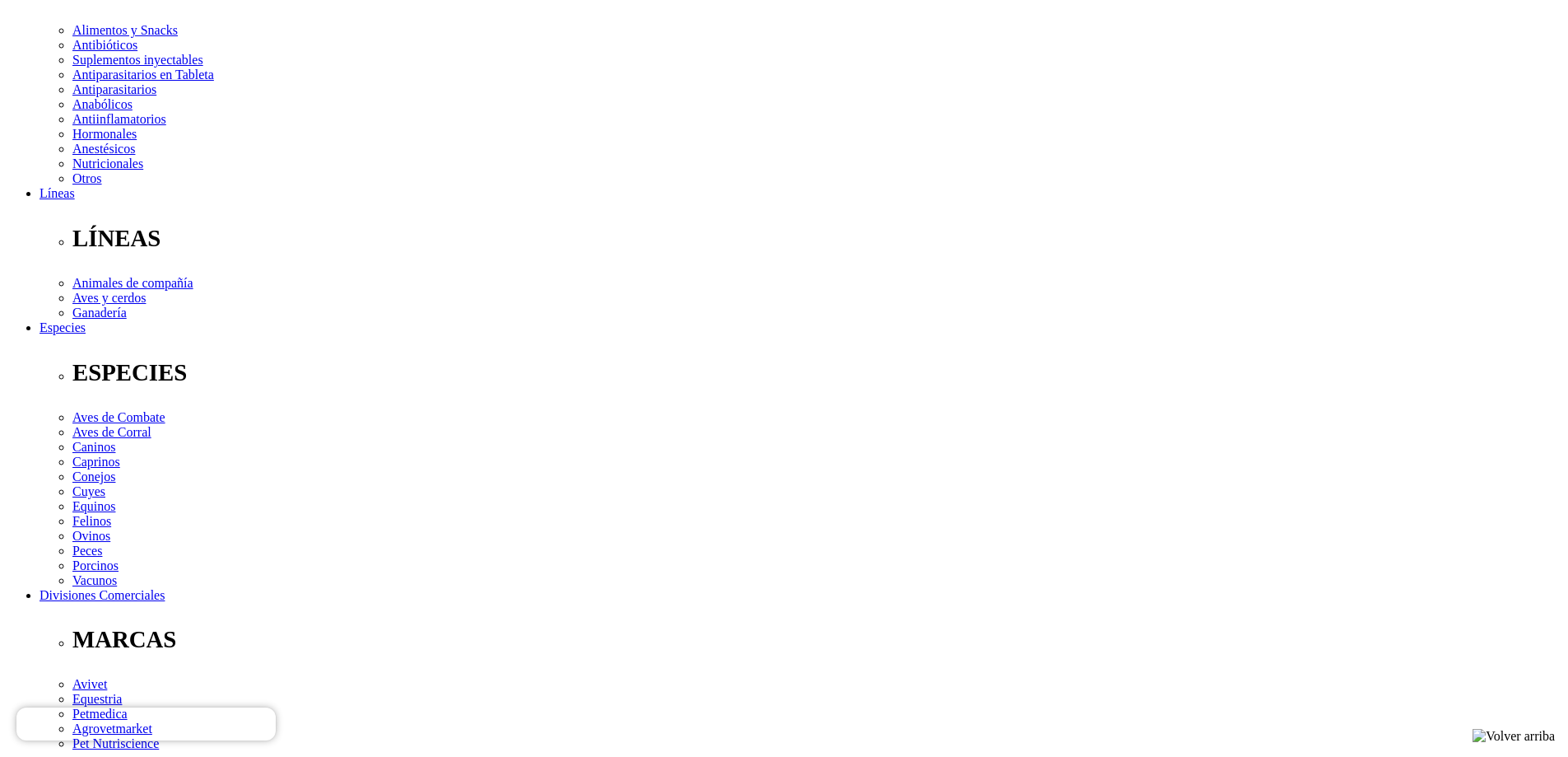
scroll to position [329, 0]
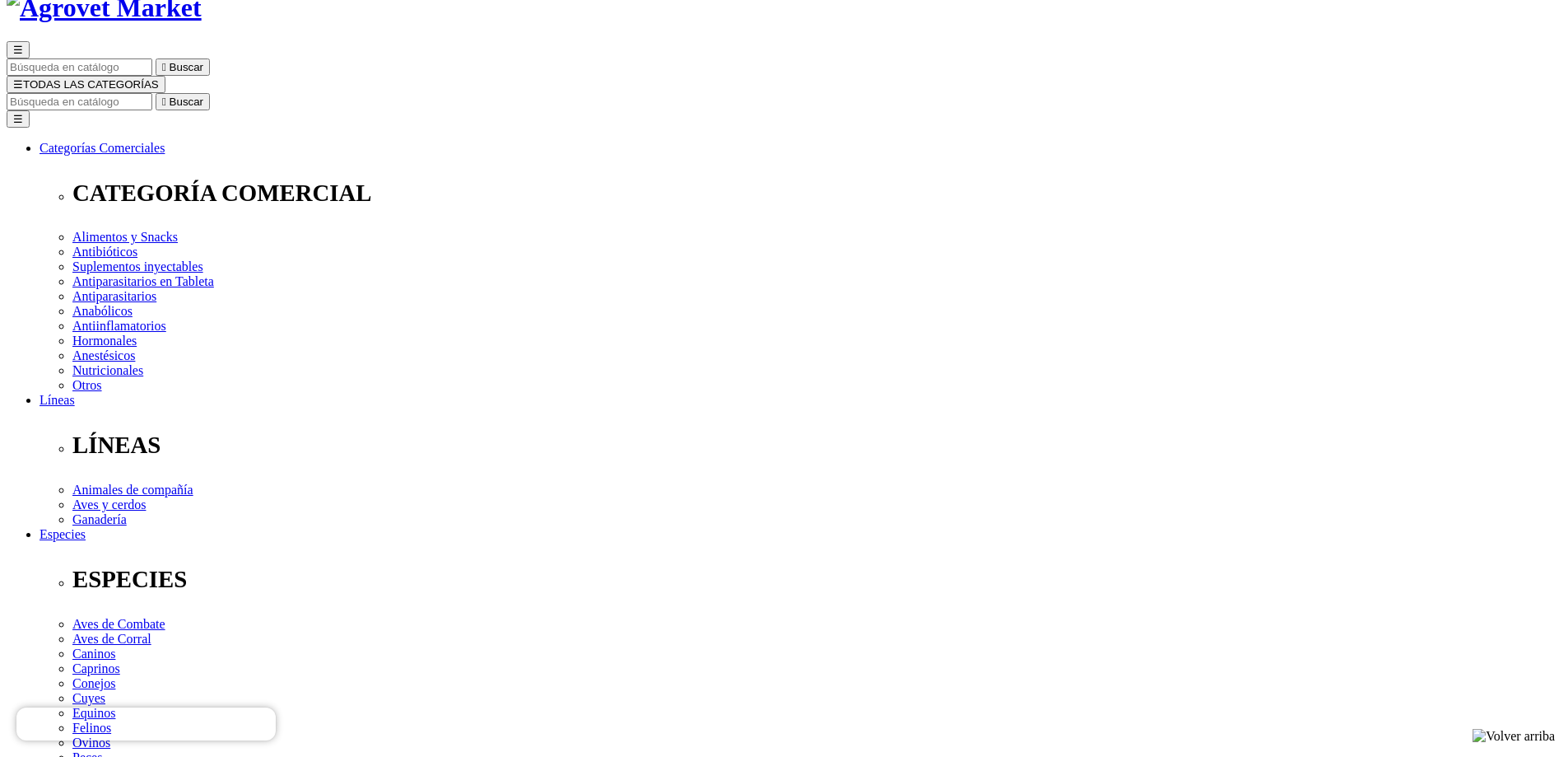
scroll to position [82, 0]
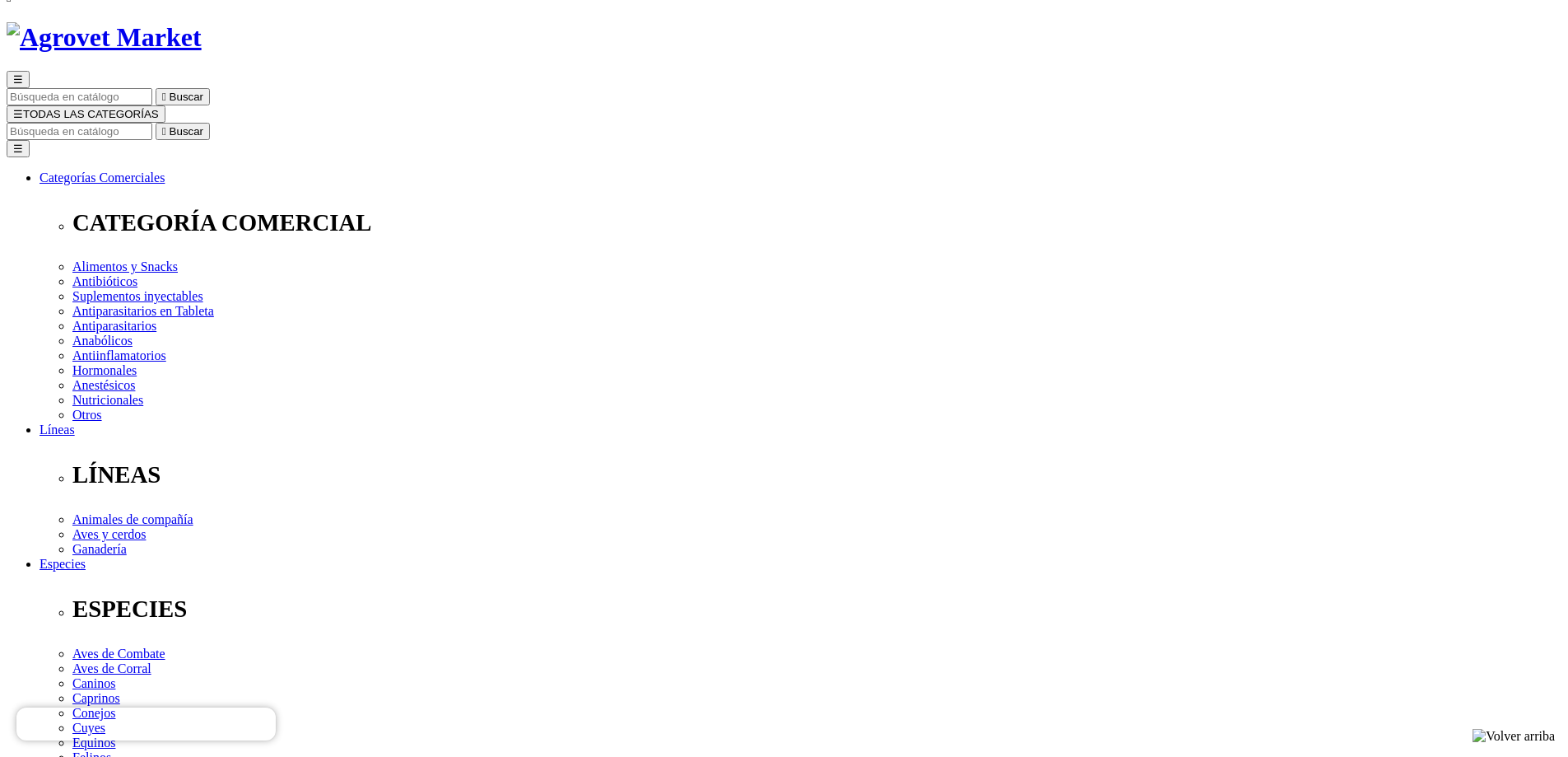
select select "3"
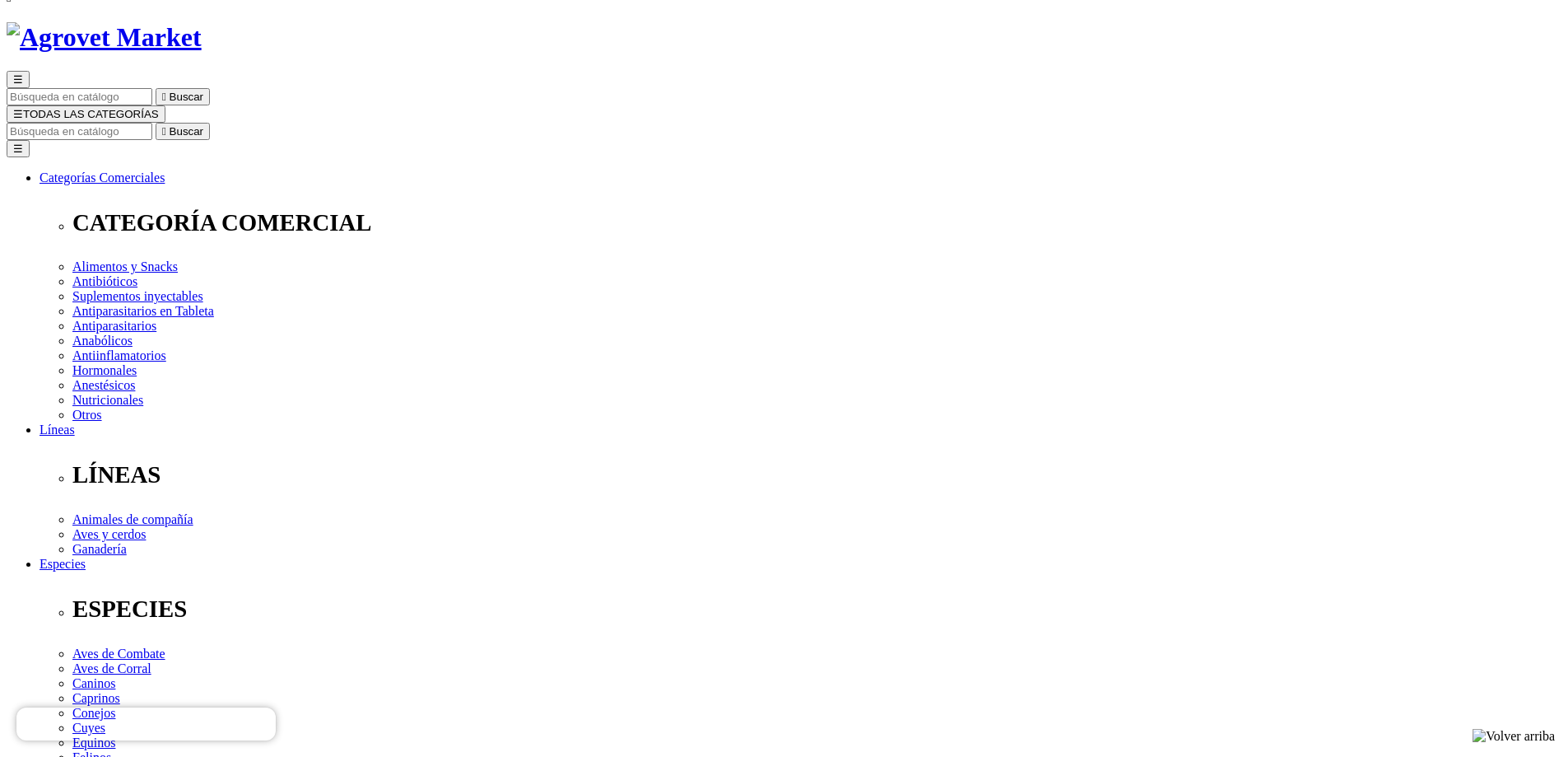
radio input "true"
select select "246"
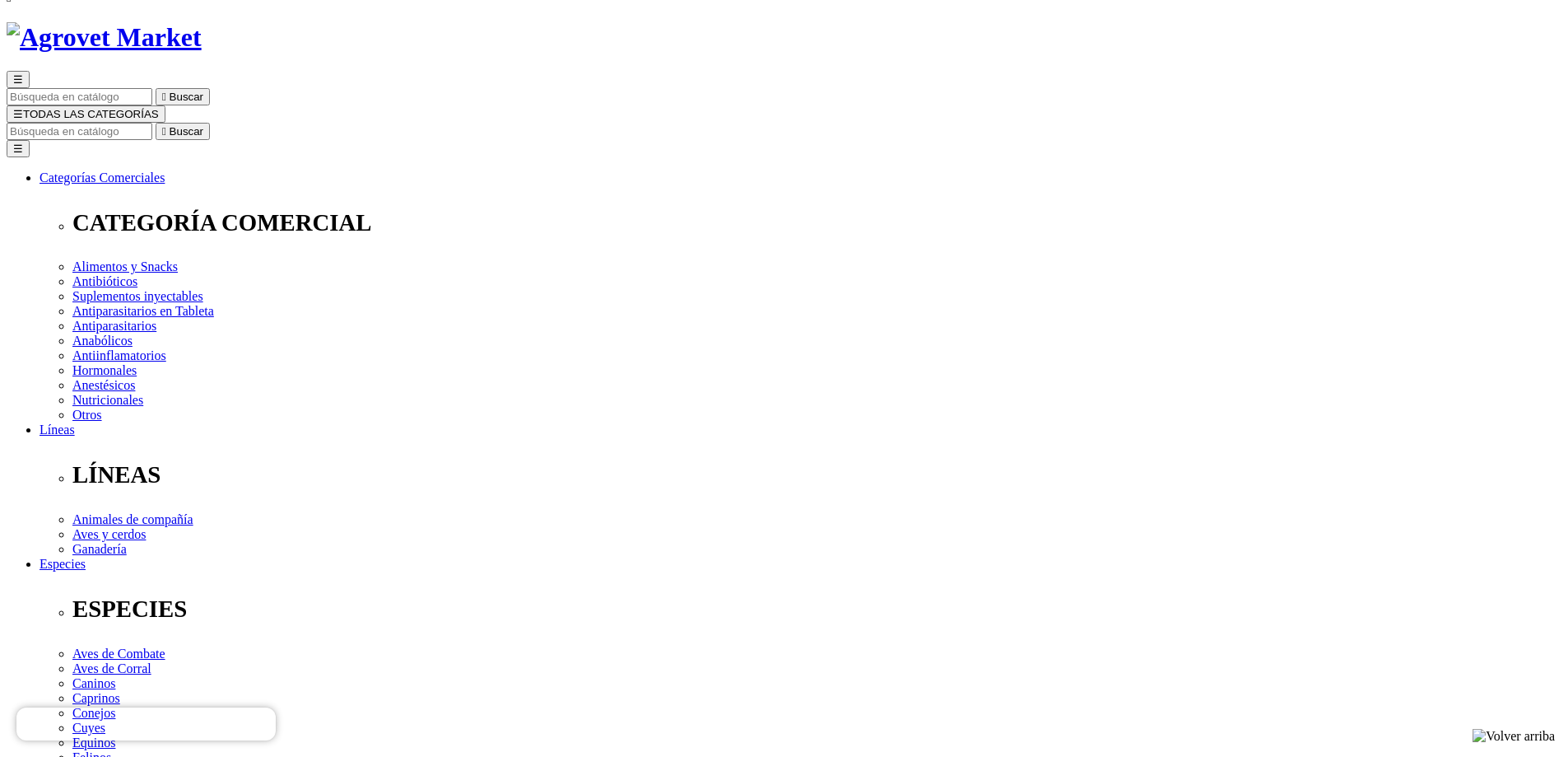
select select "246"
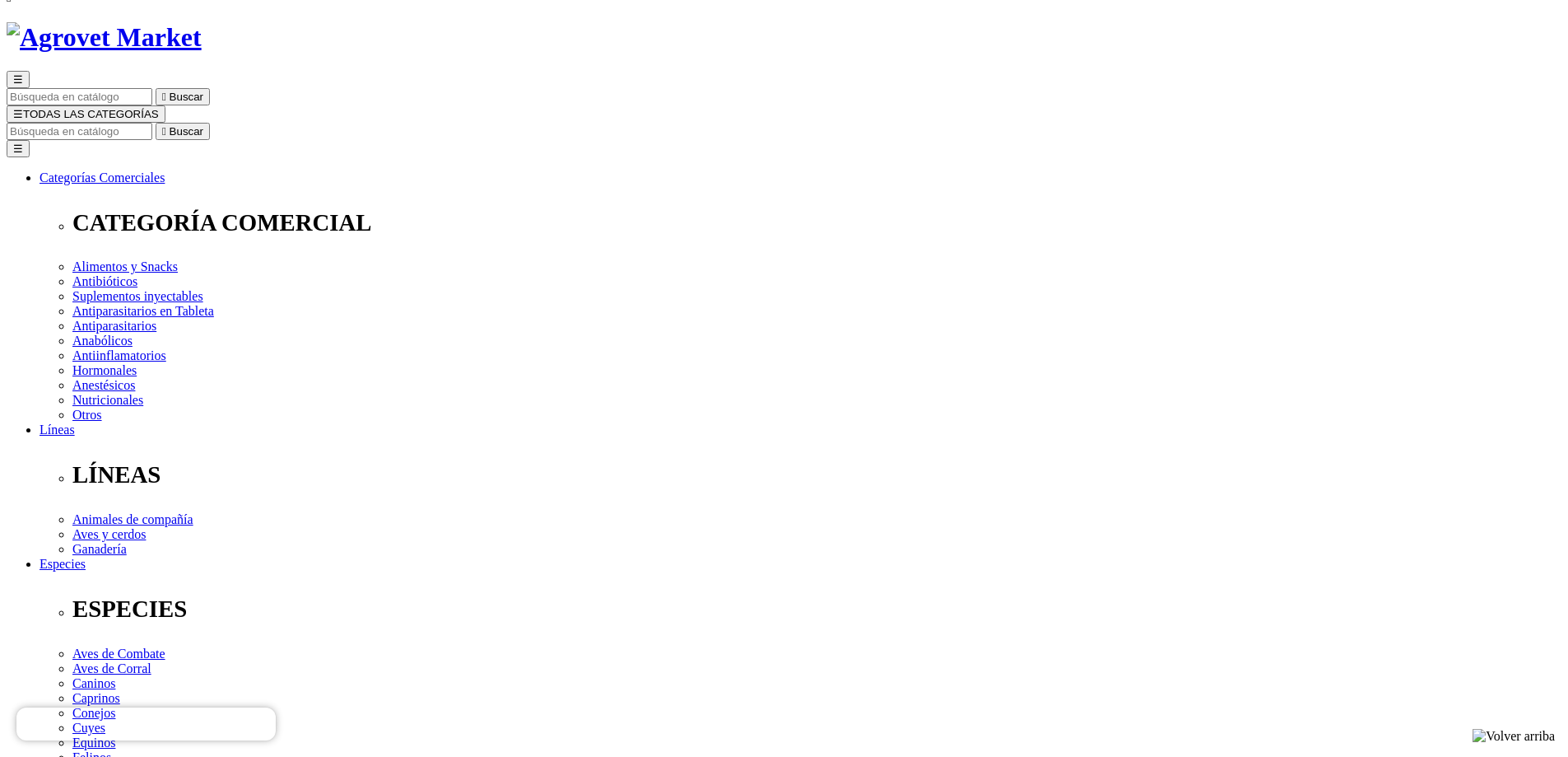
radio input "true"
select select "0"
select select "4"
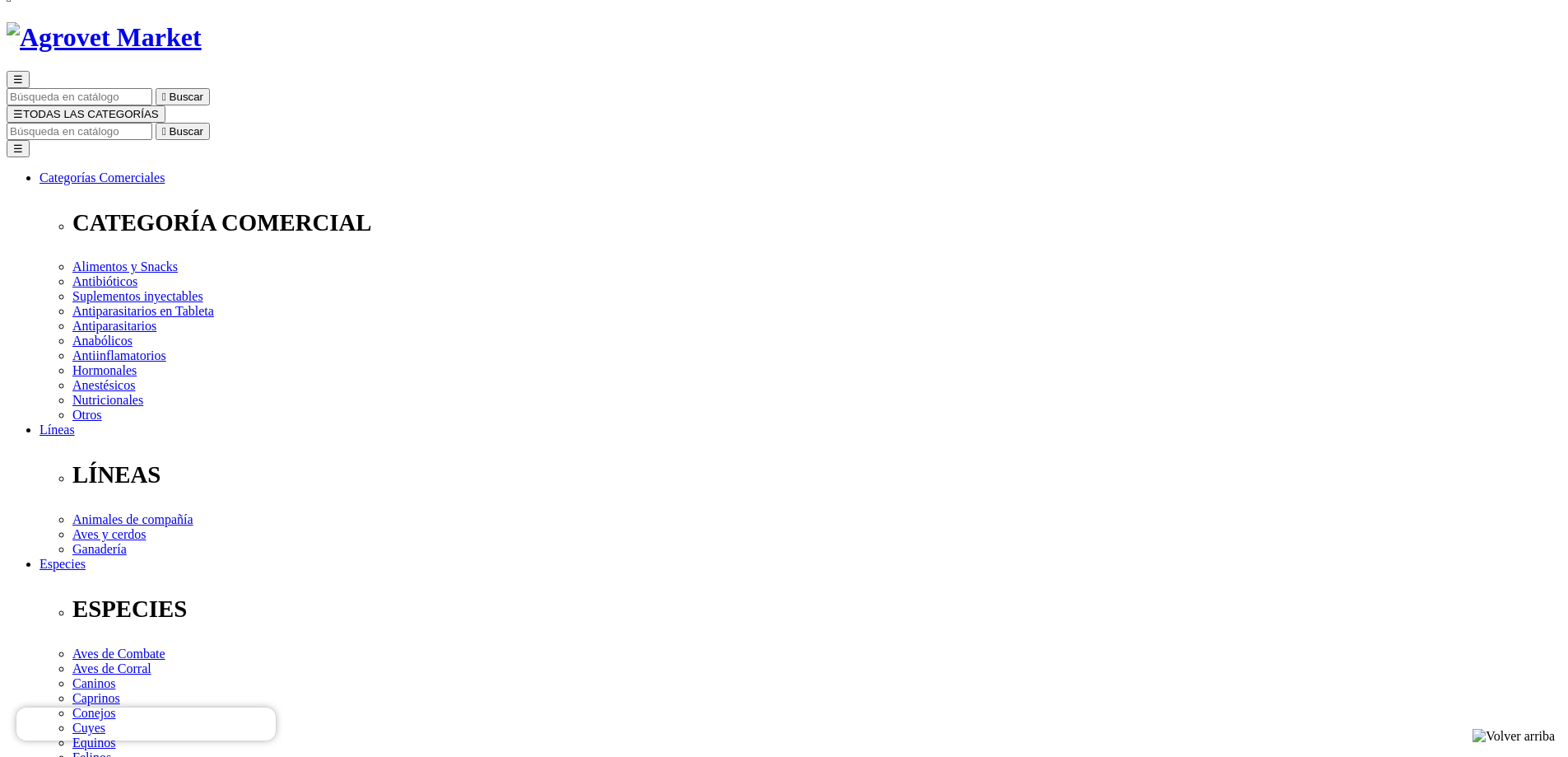
select select "3"
select select "4"
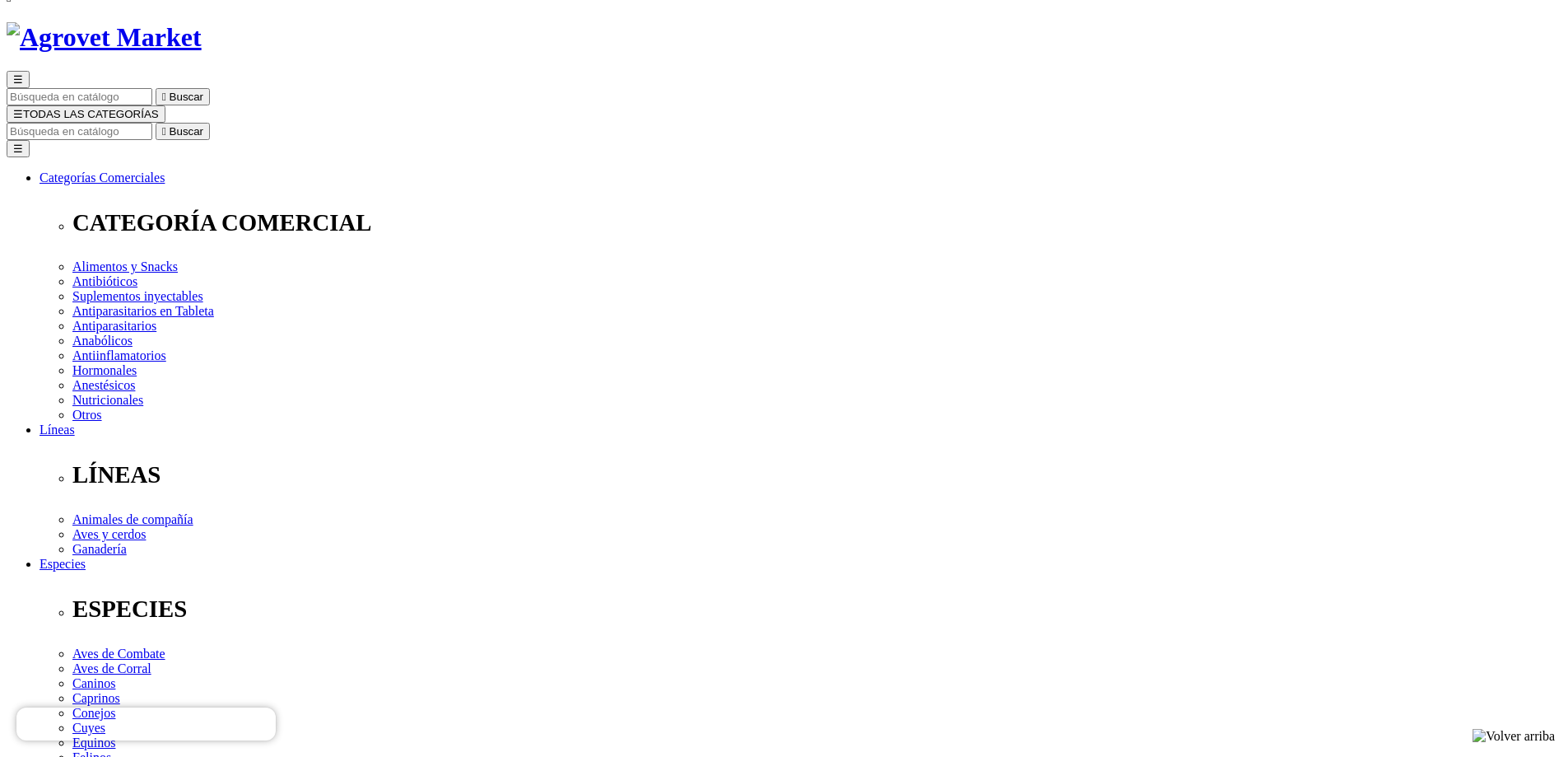
select select "4"
drag, startPoint x: 826, startPoint y: 264, endPoint x: 791, endPoint y: 230, distance: 48.8
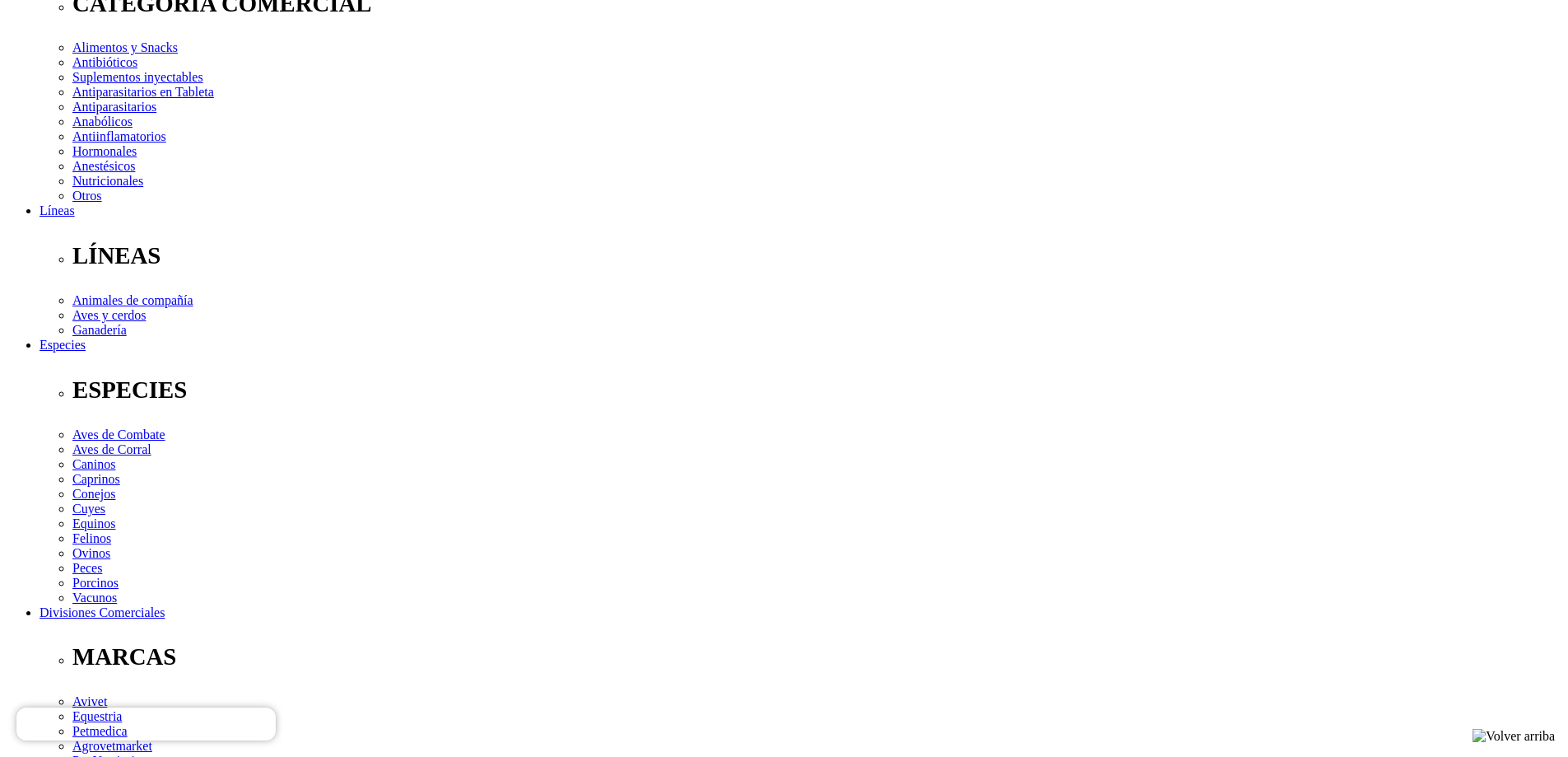
scroll to position [411, 0]
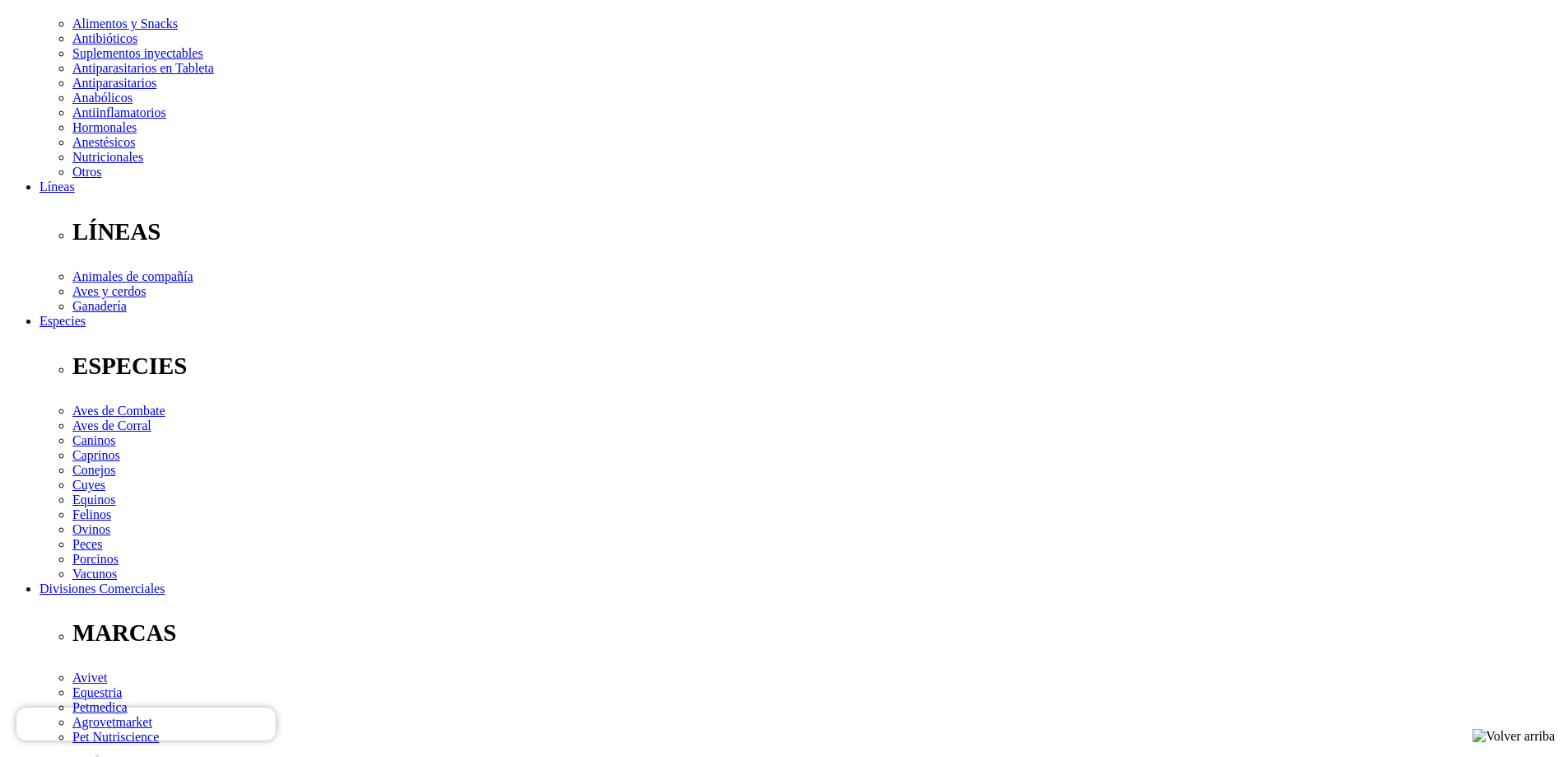
scroll to position [247, 0]
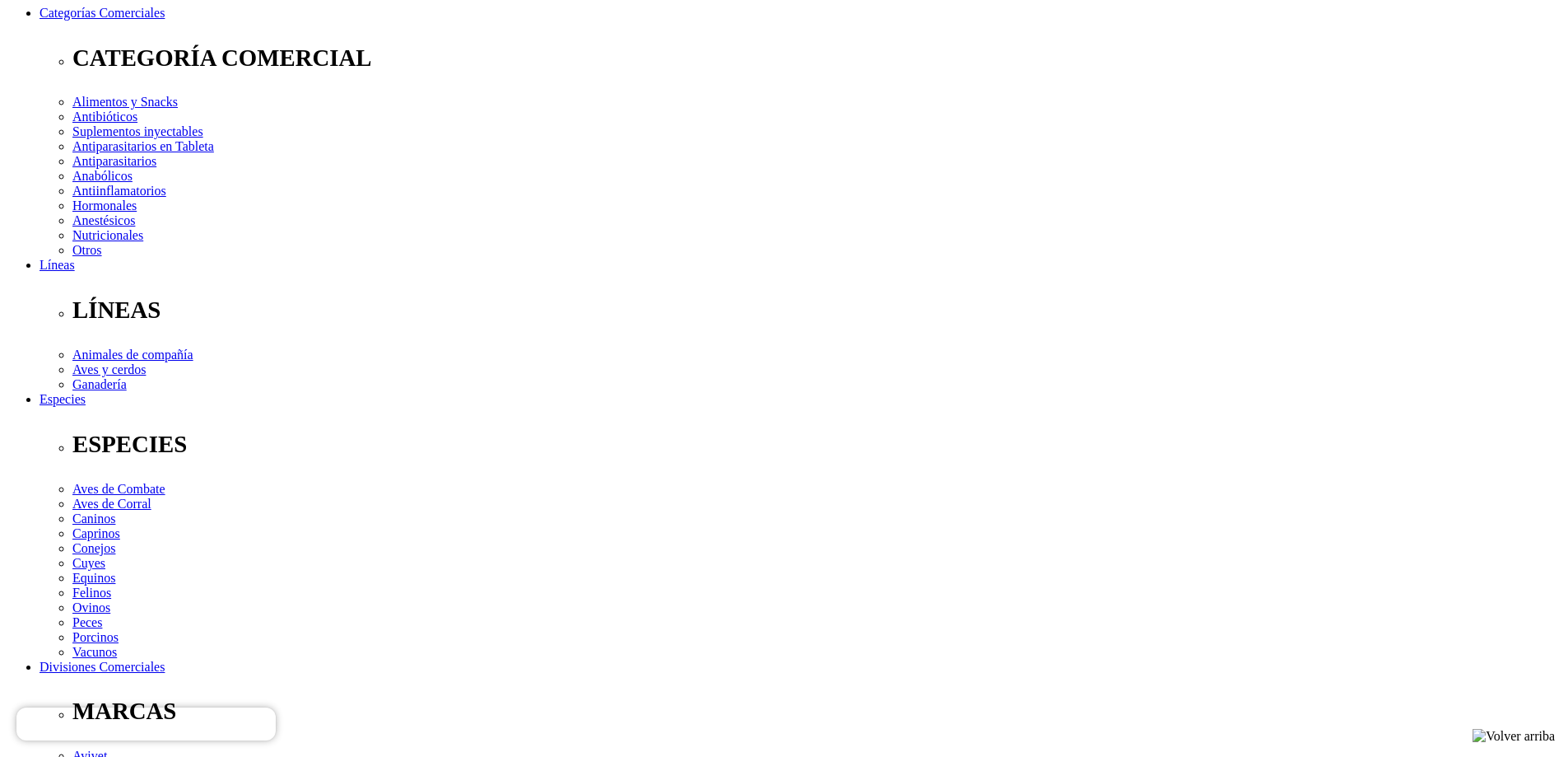
select select "2"
select select "3"
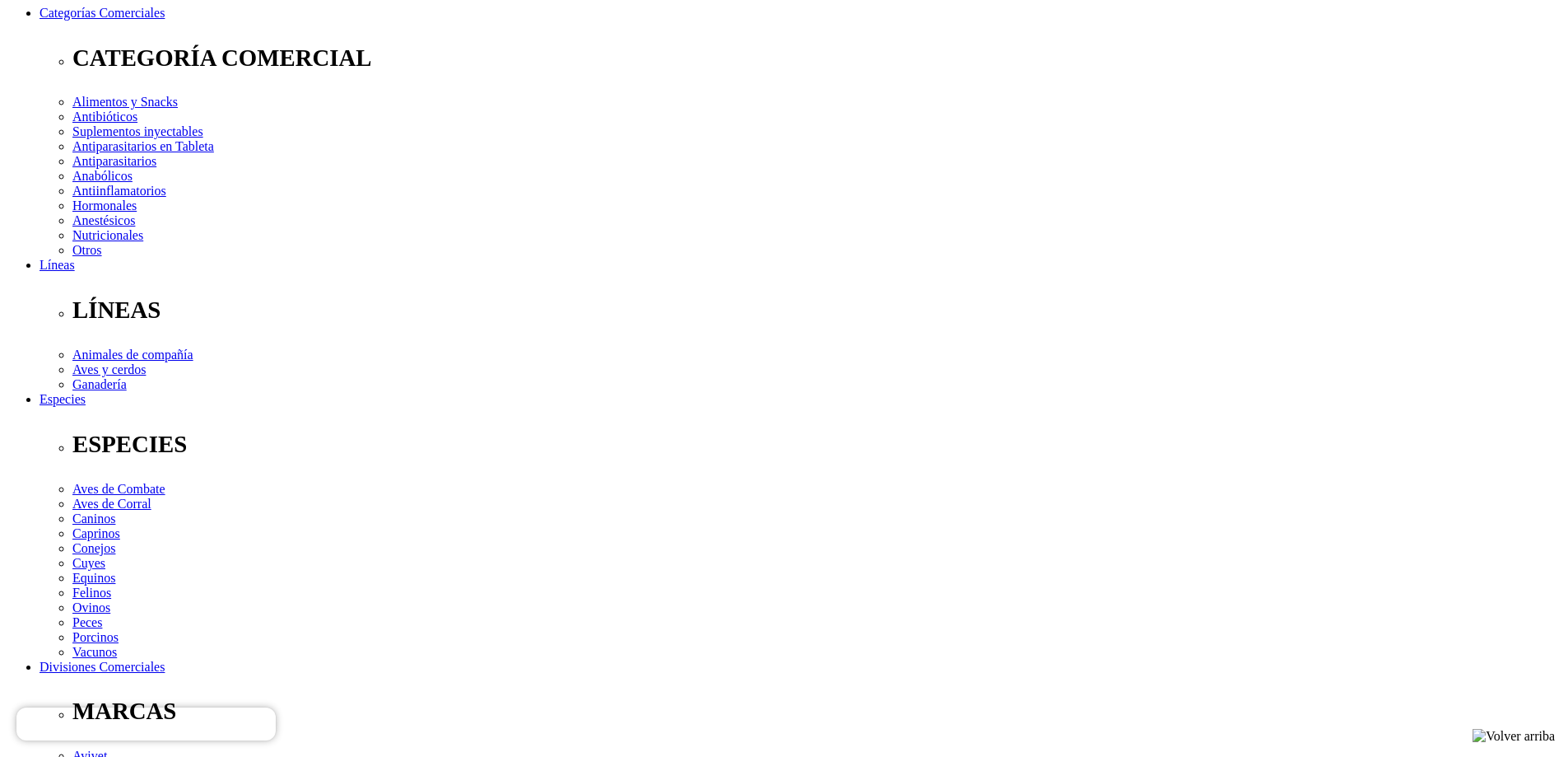
select select "3"
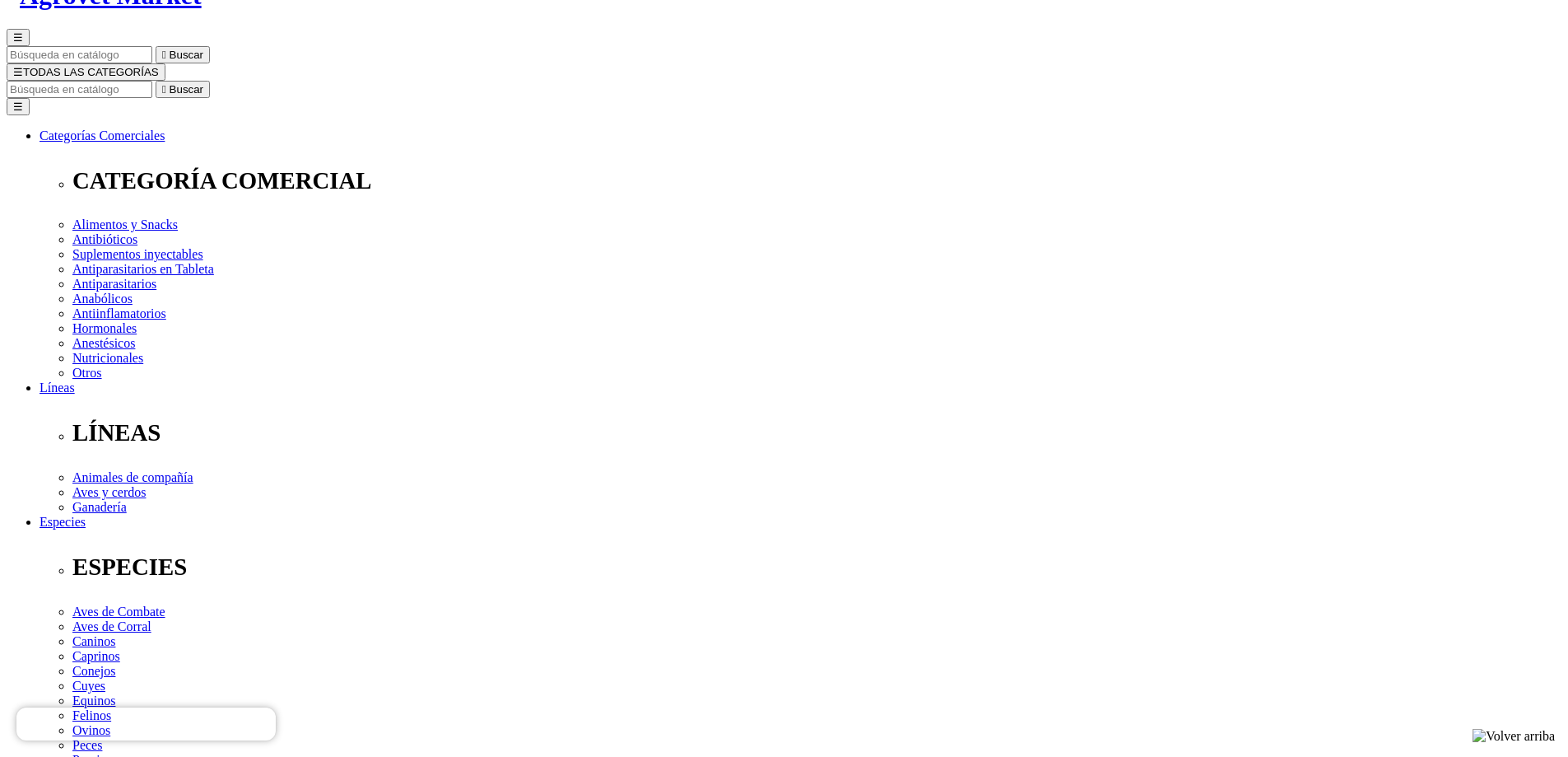
scroll to position [115, 0]
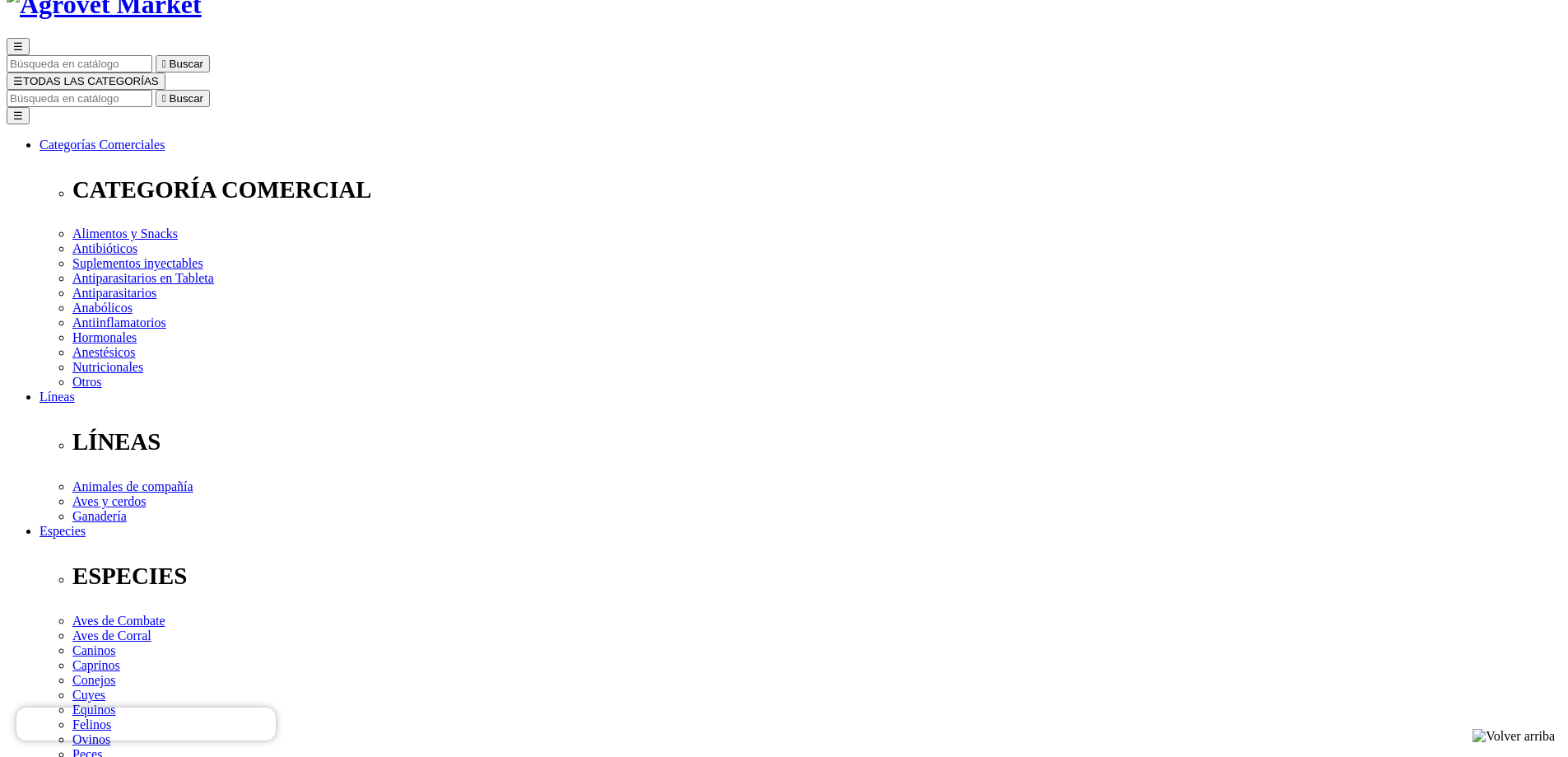
radio input "true"
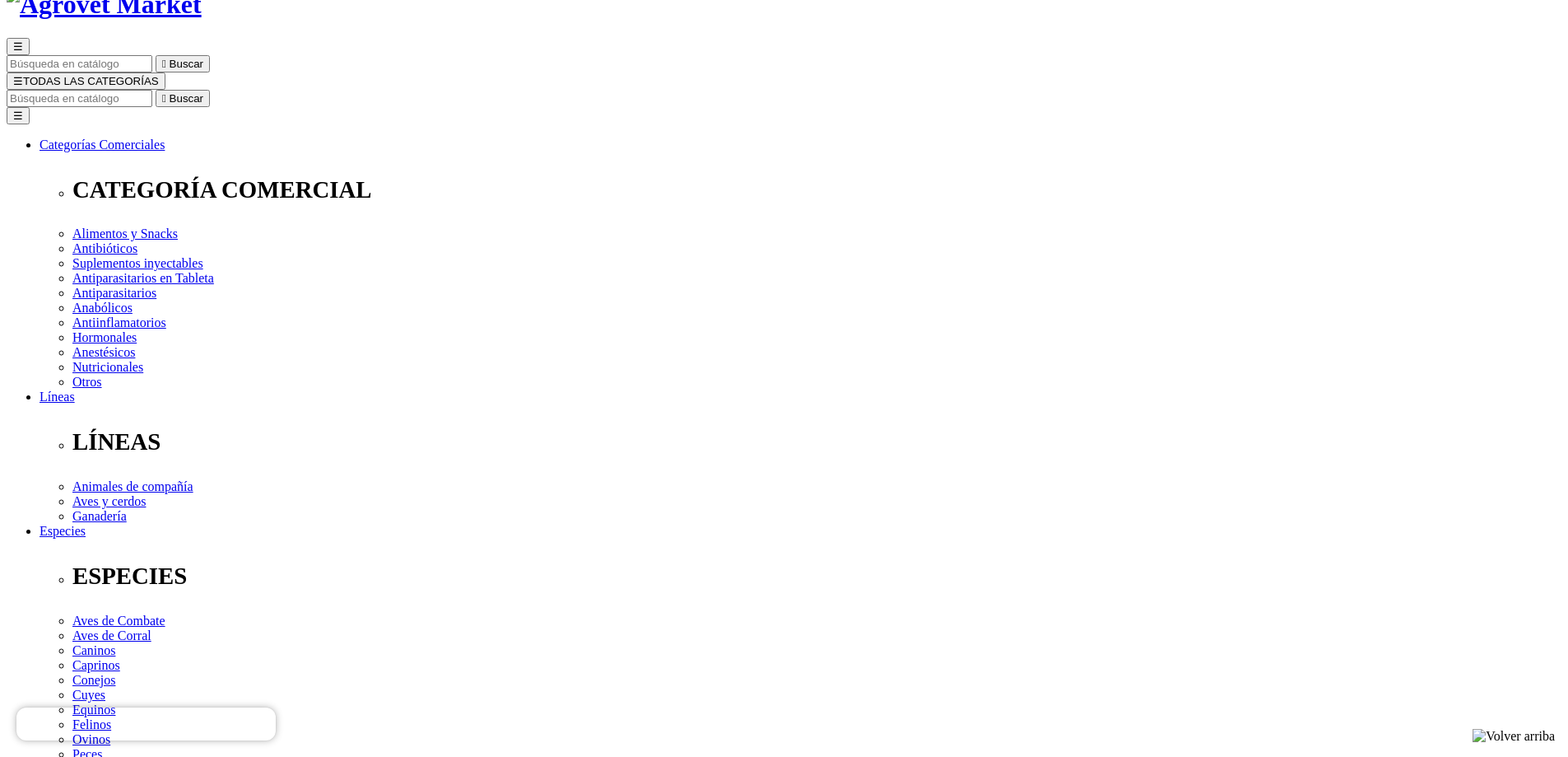
select select "0"
select select "308"
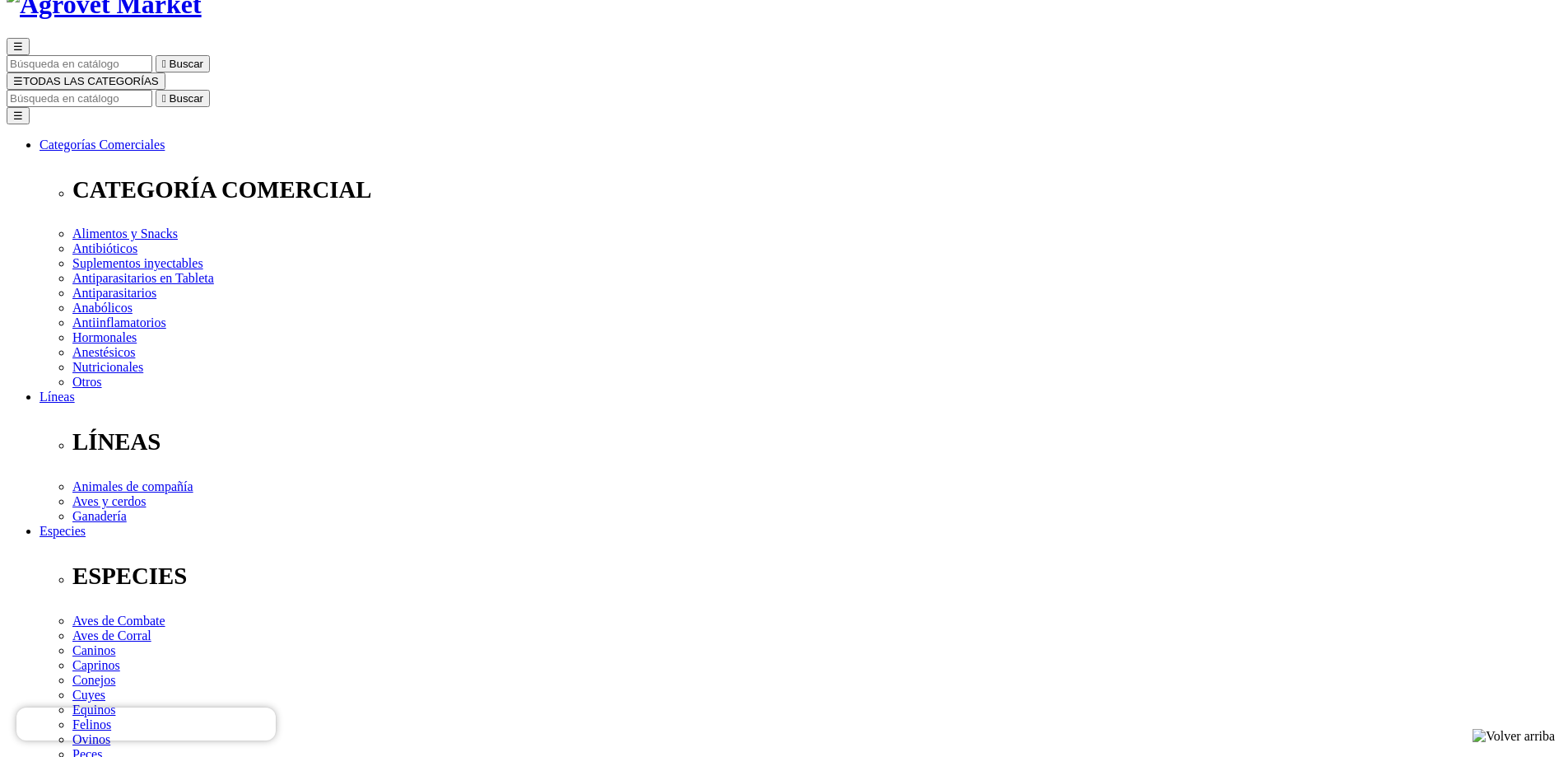
select select "305"
select select "307"
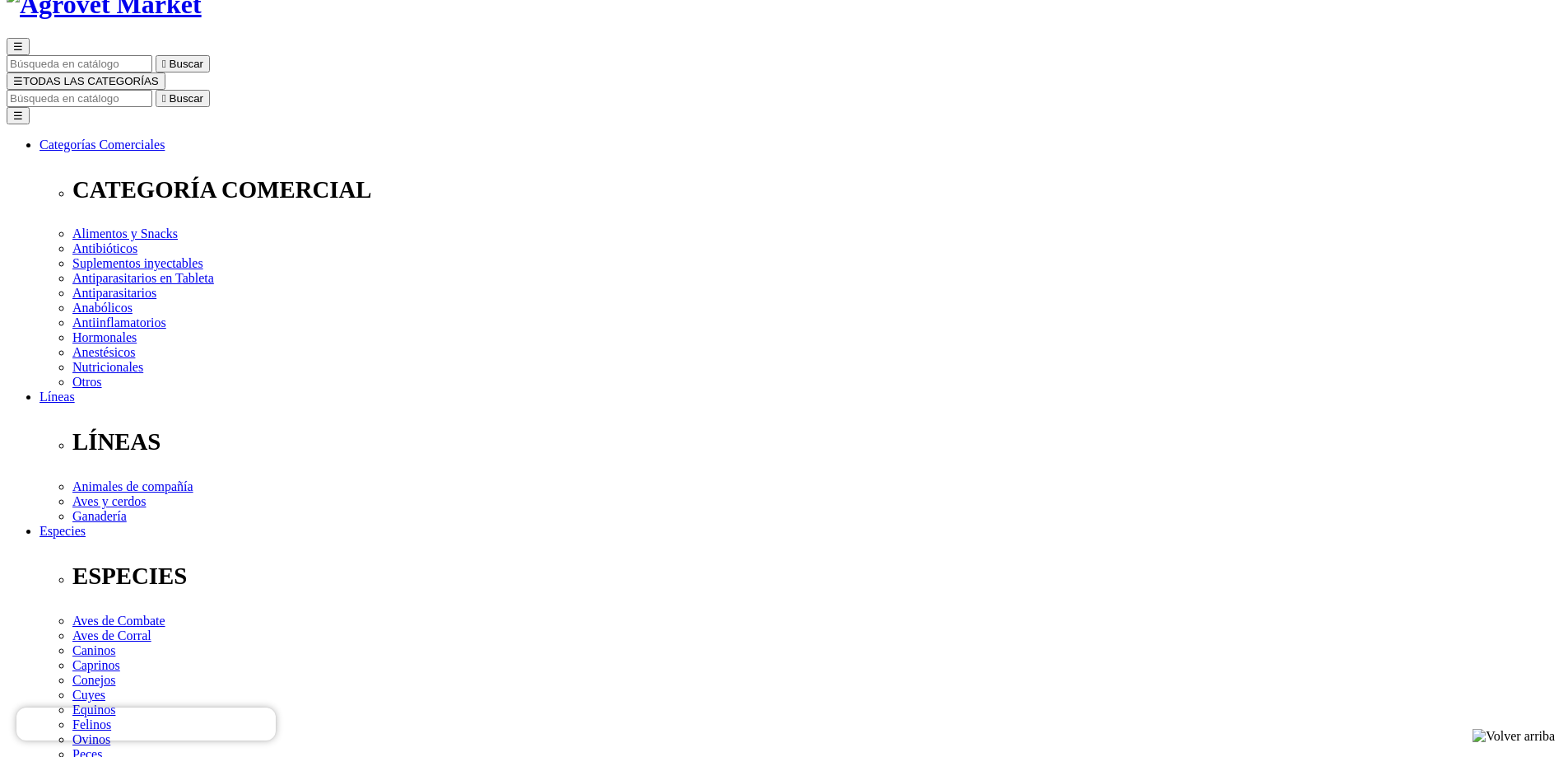
select select "305"
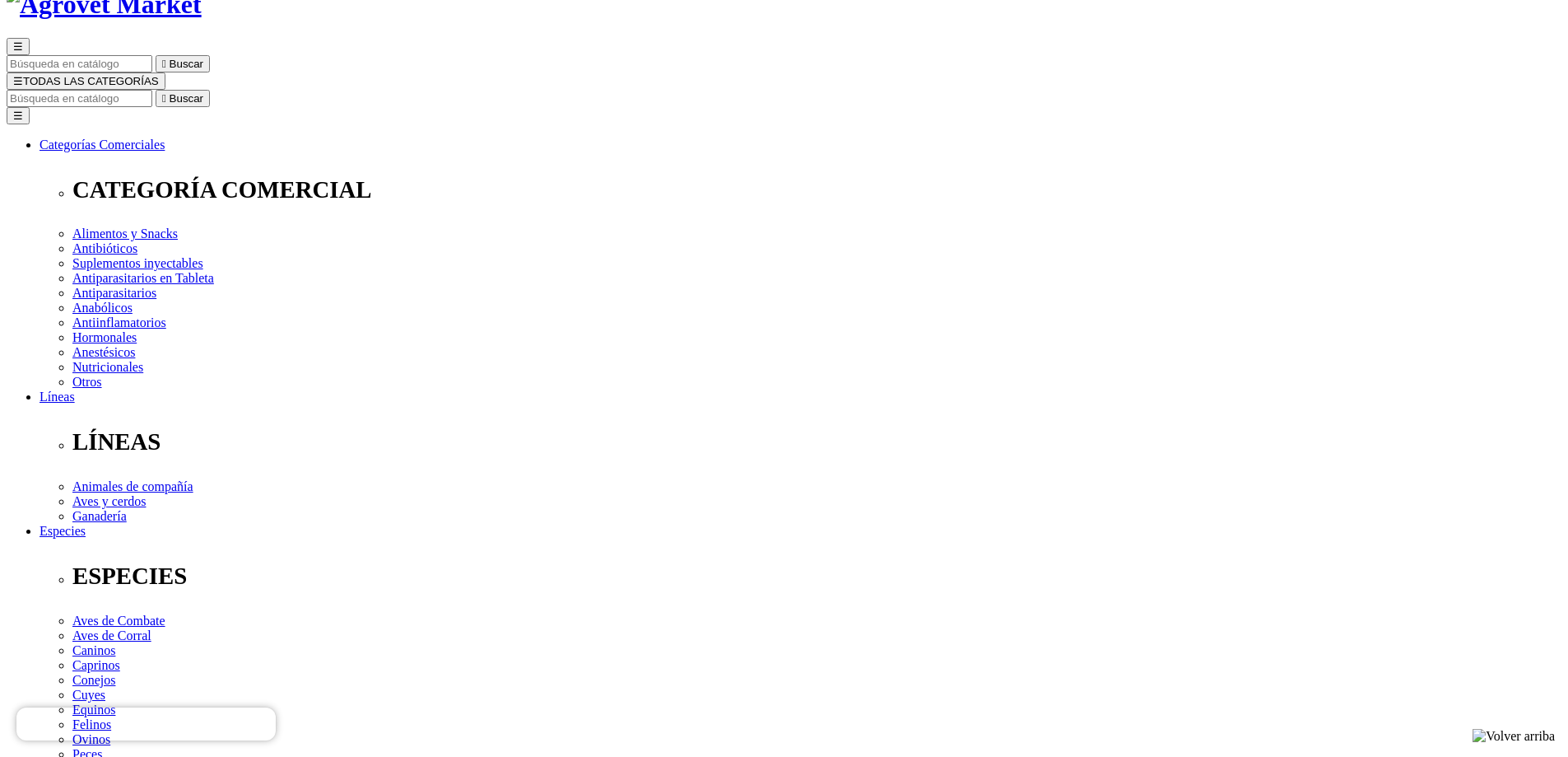
radio input "true"
select select "0"
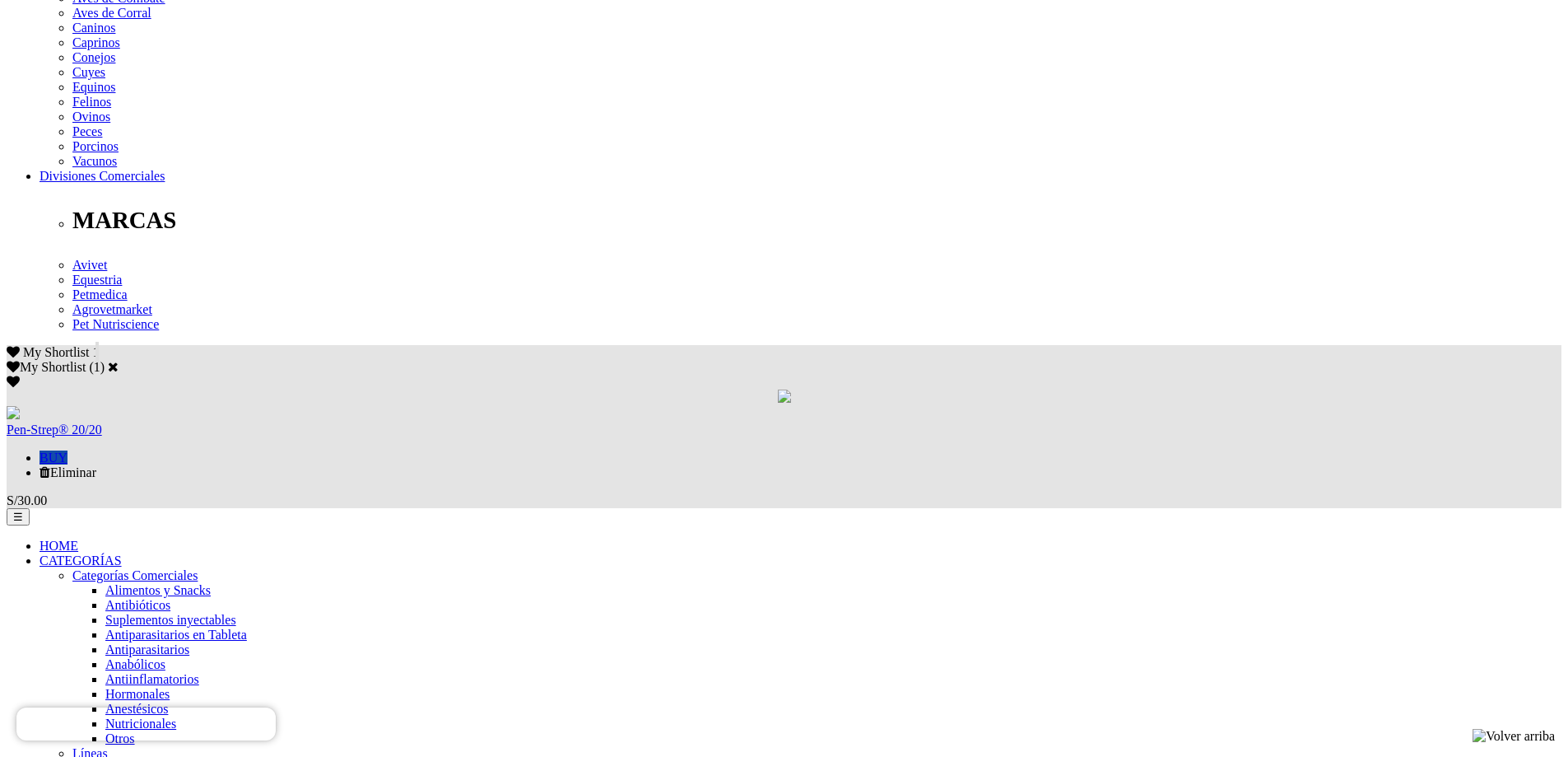
scroll to position [741, 0]
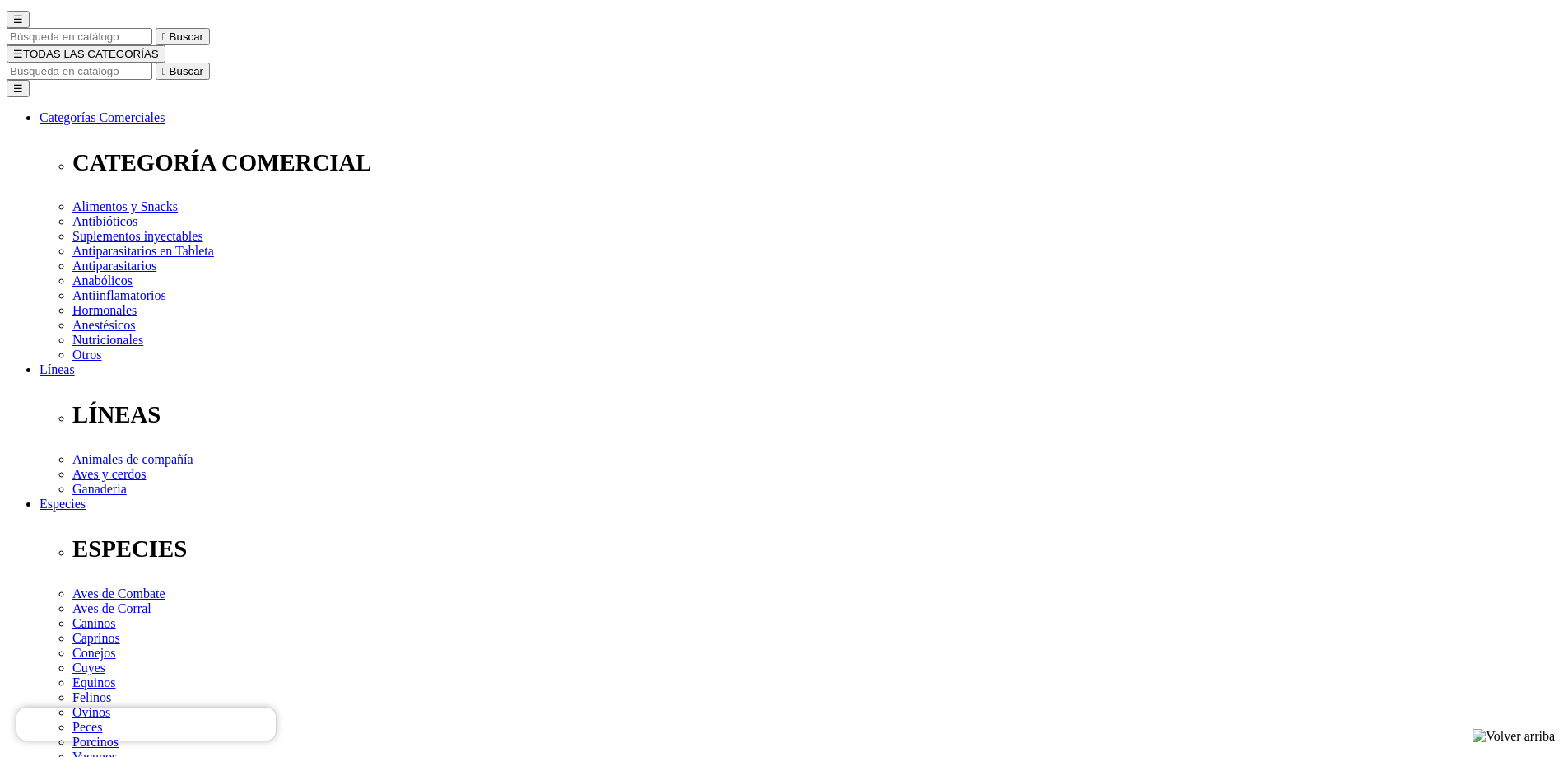
scroll to position [165, 0]
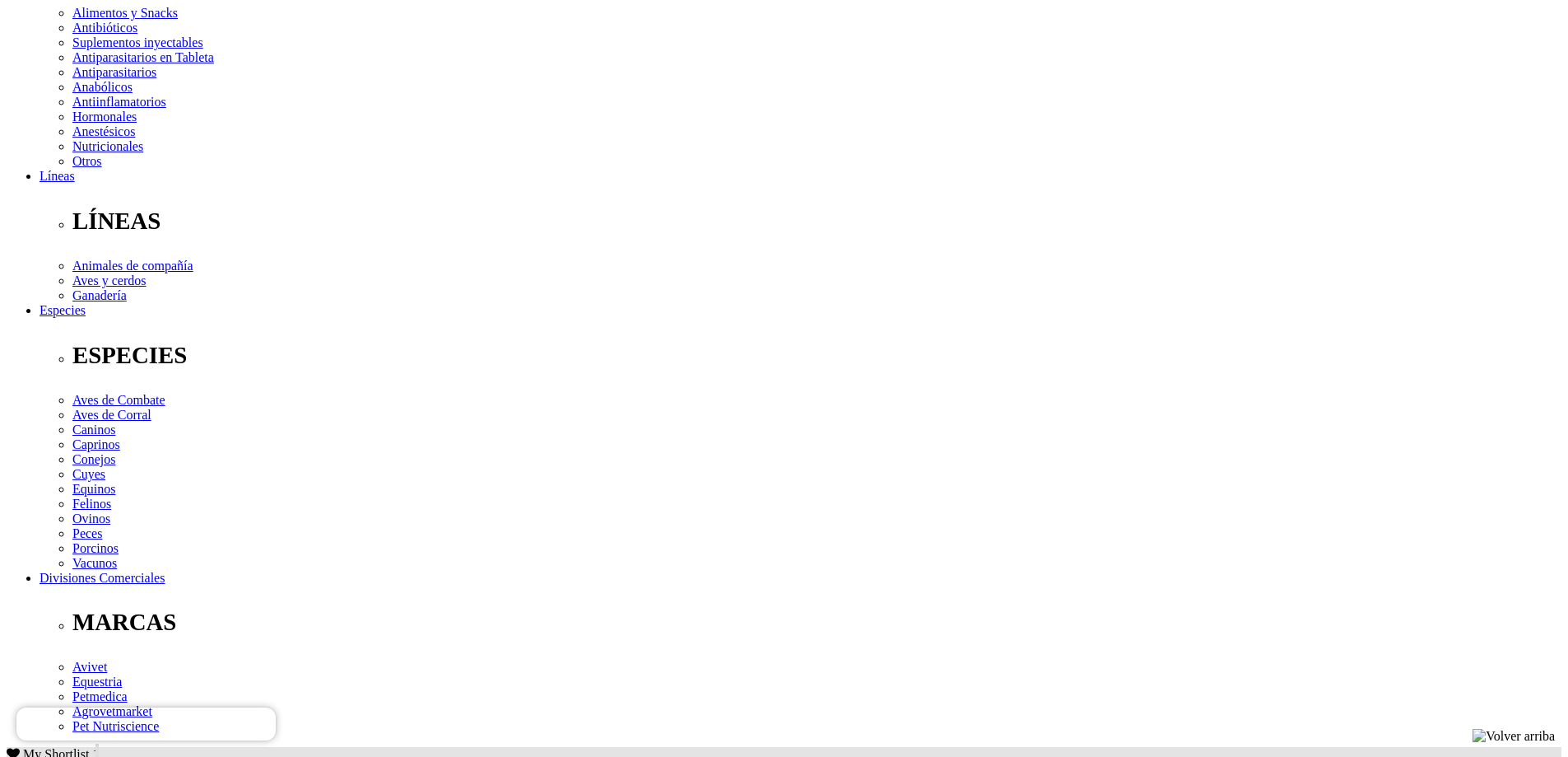
scroll to position [411, 0]
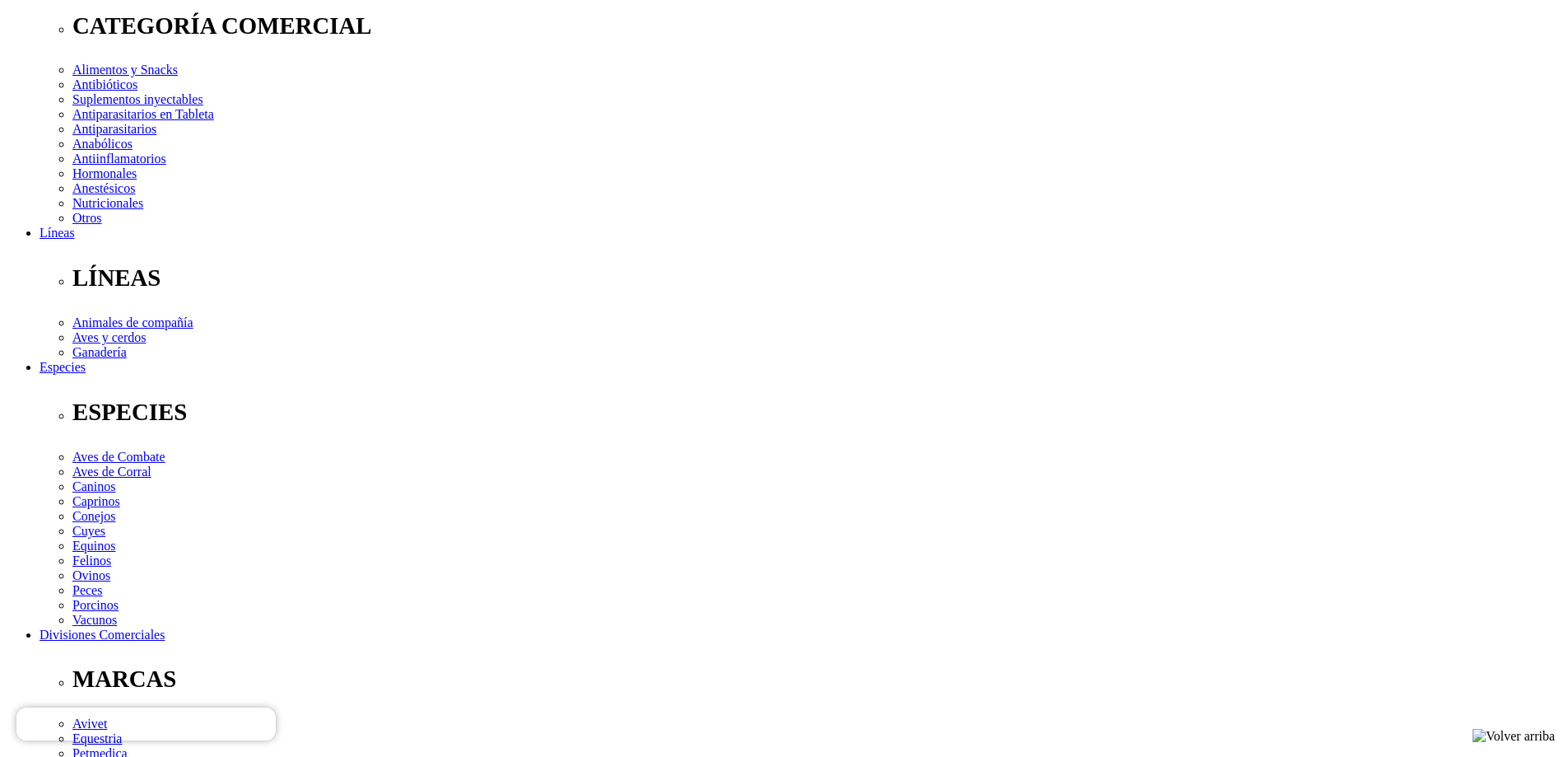
scroll to position [247, 0]
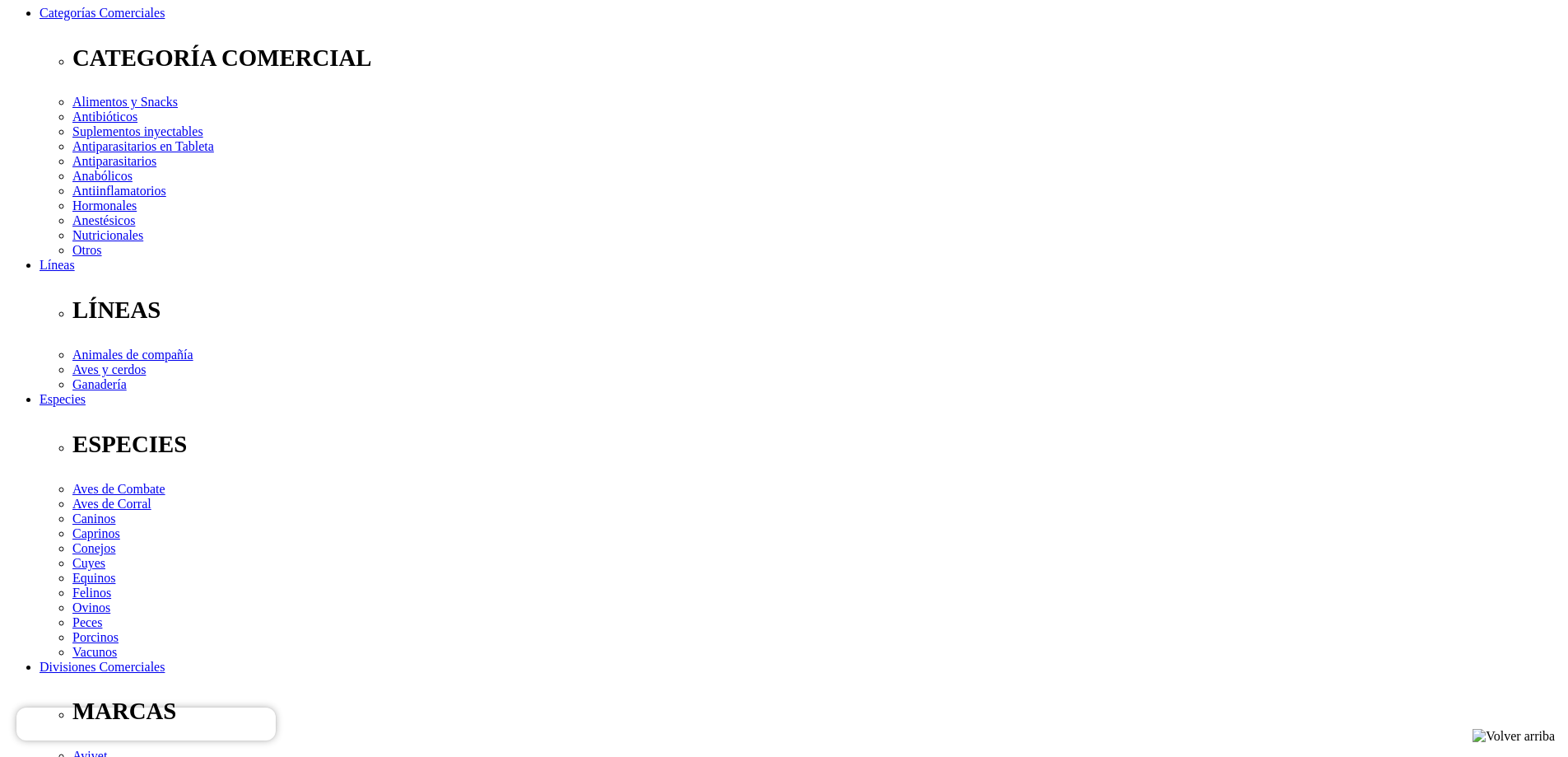
select select "3"
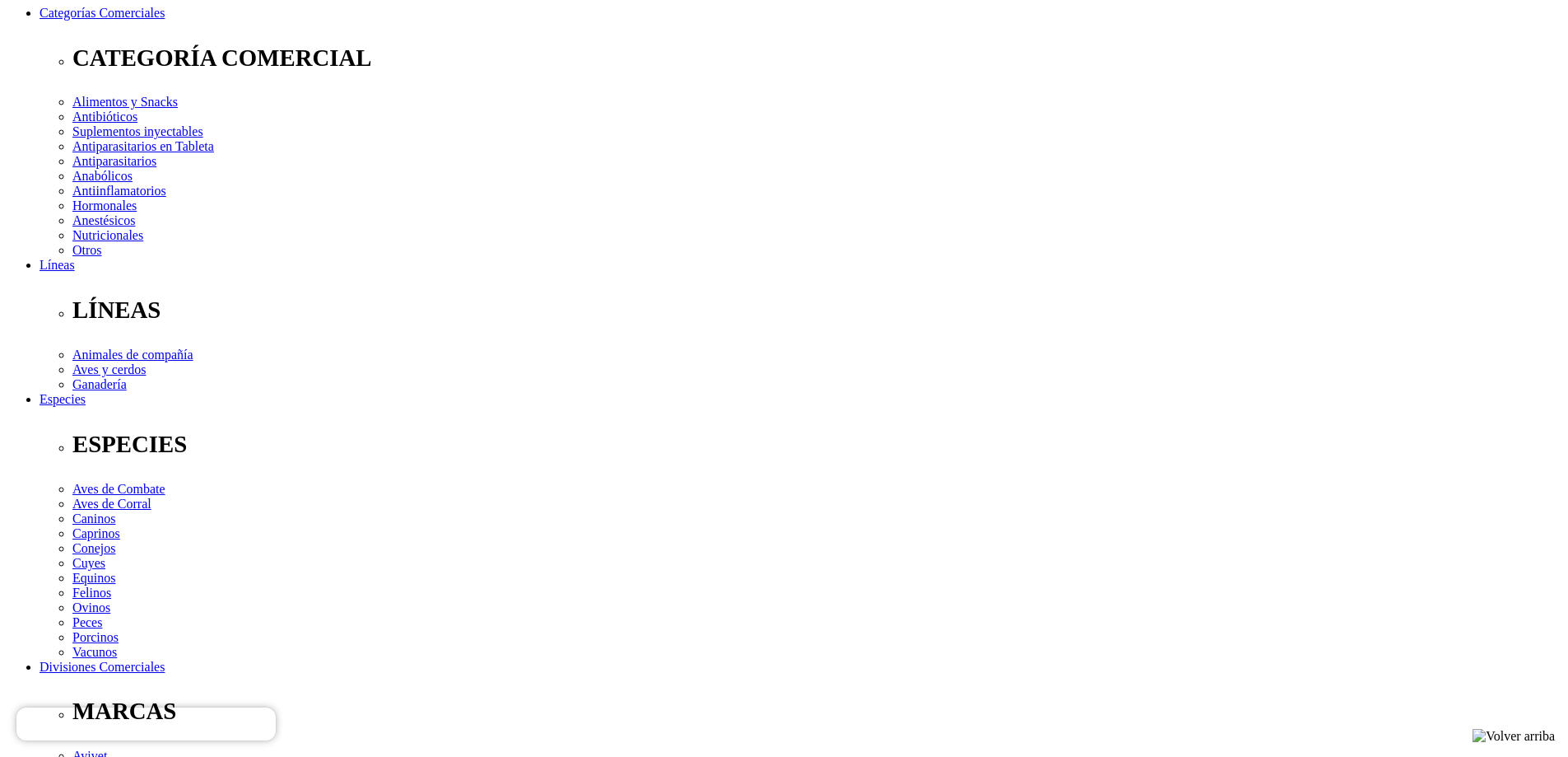
select select "3"
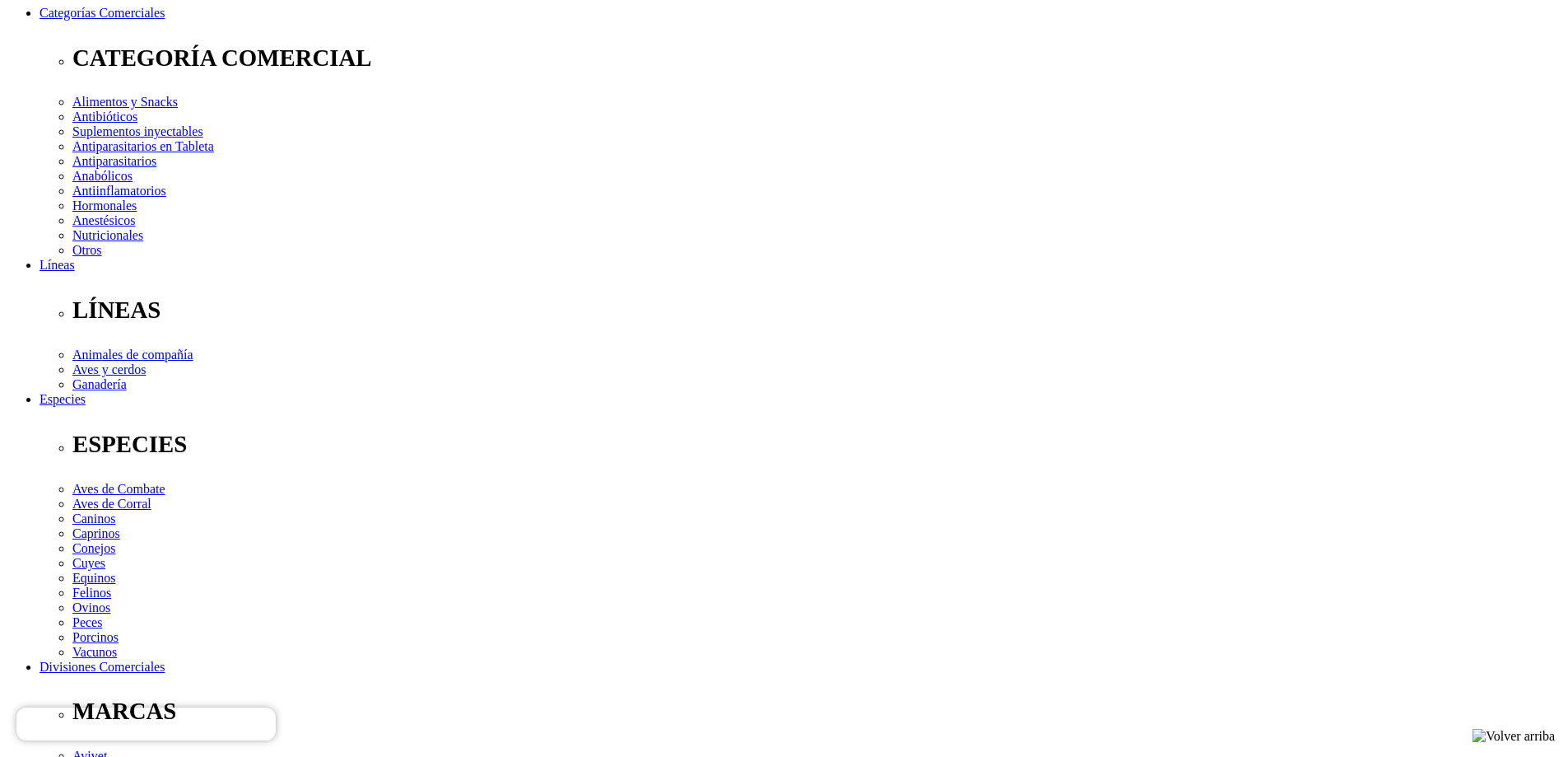
radio input "true"
select select "0"
select select "7"
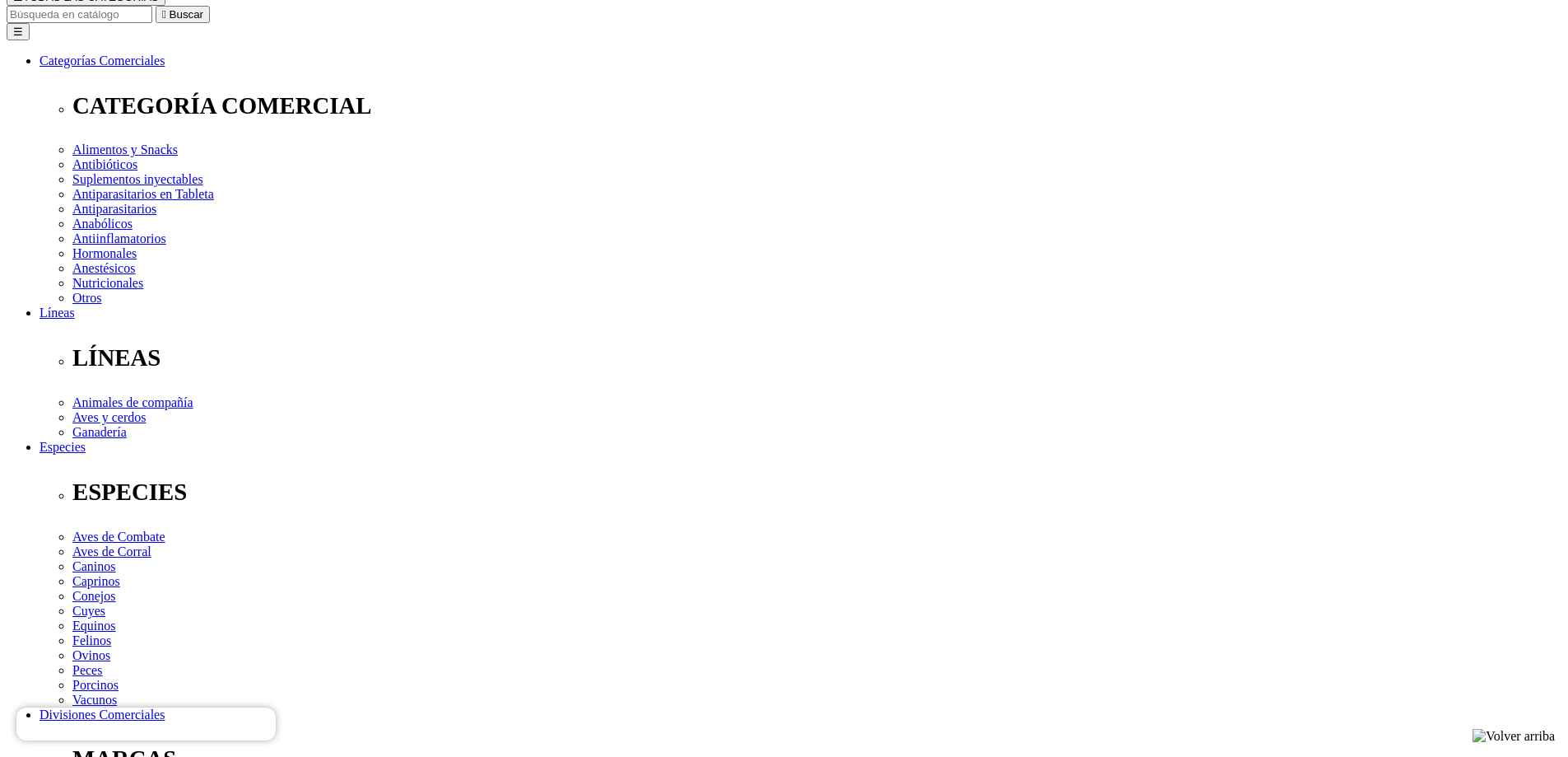
scroll to position [198, 0]
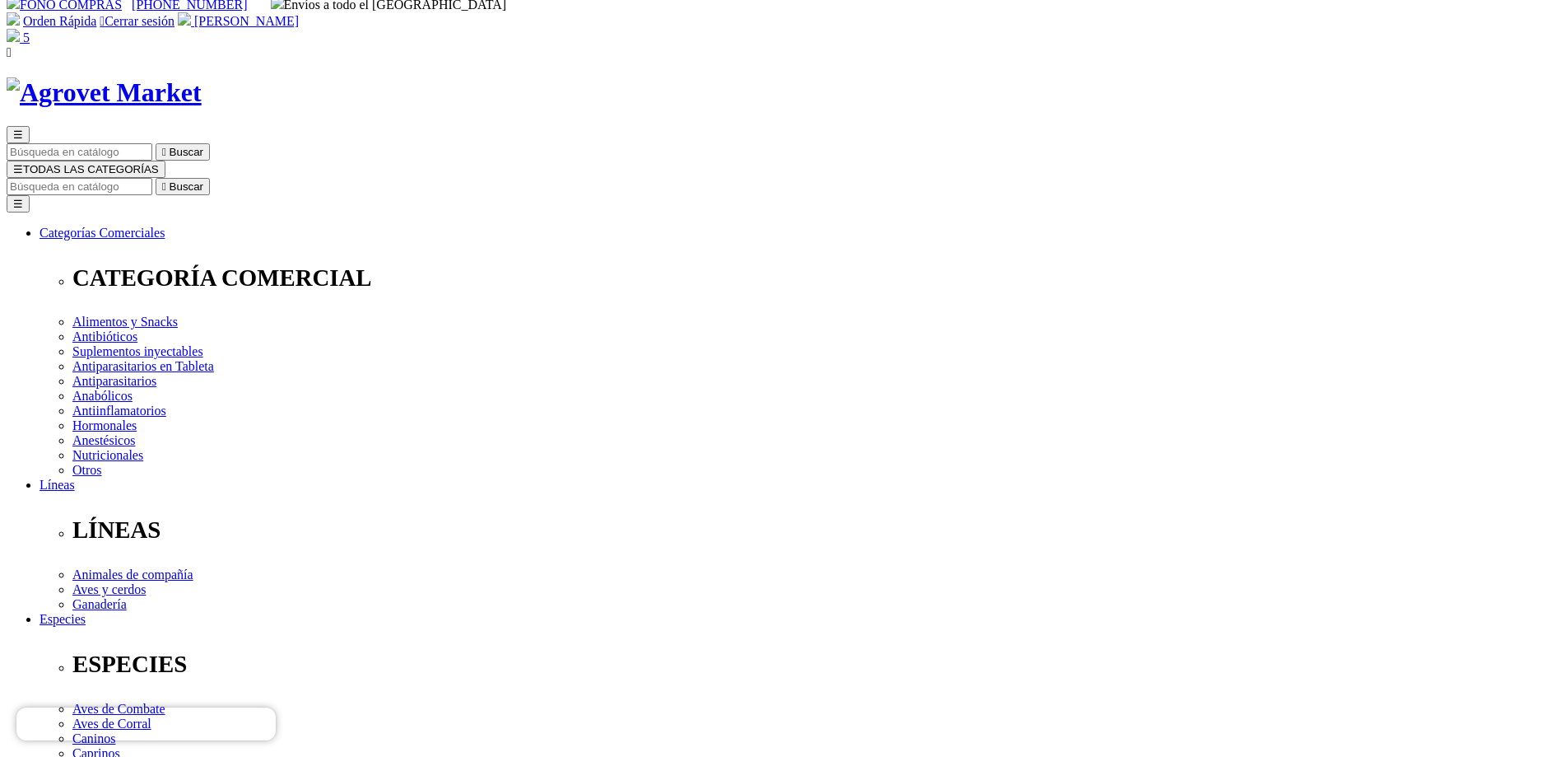
scroll to position [0, 0]
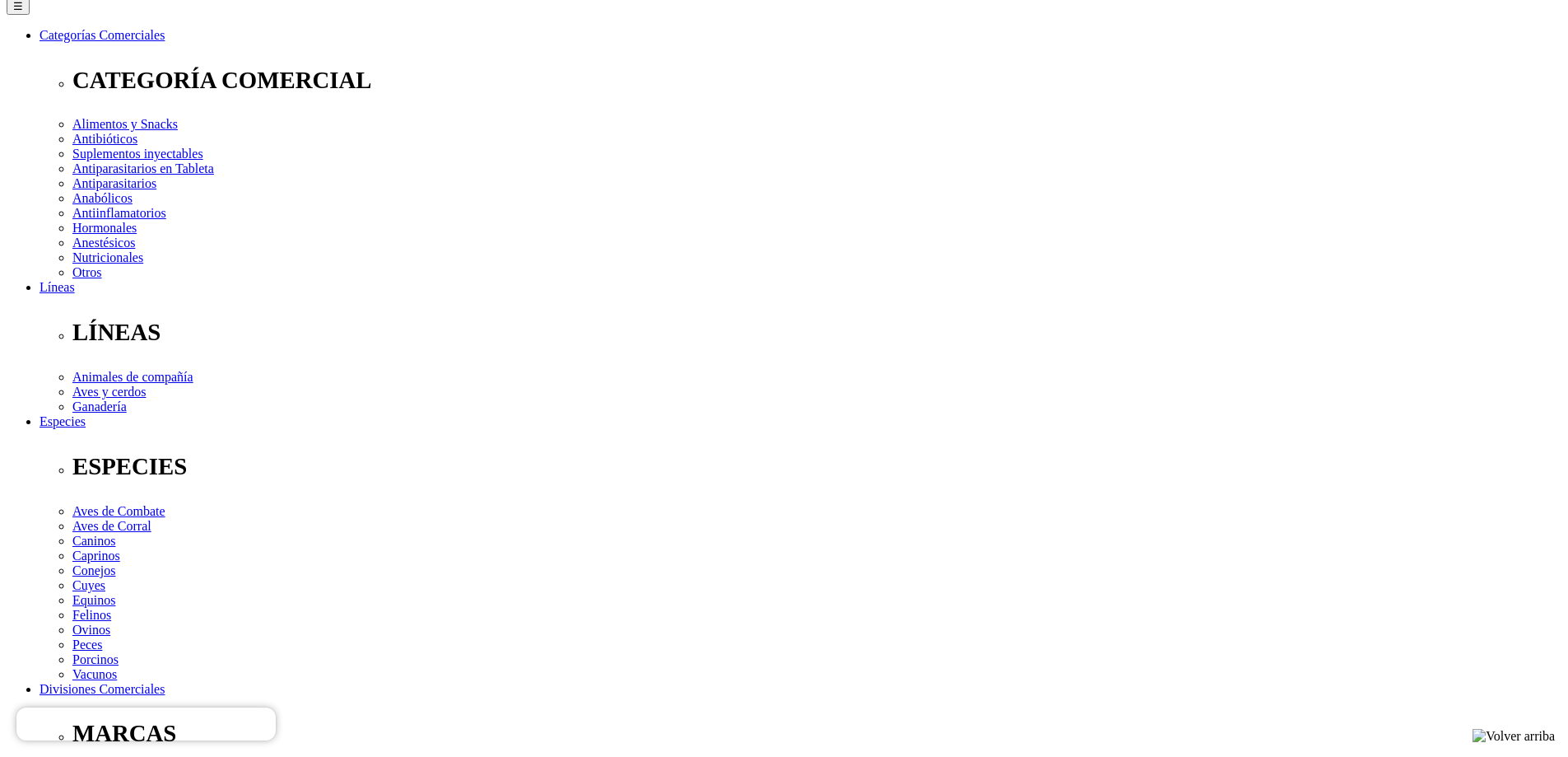
scroll to position [247, 0]
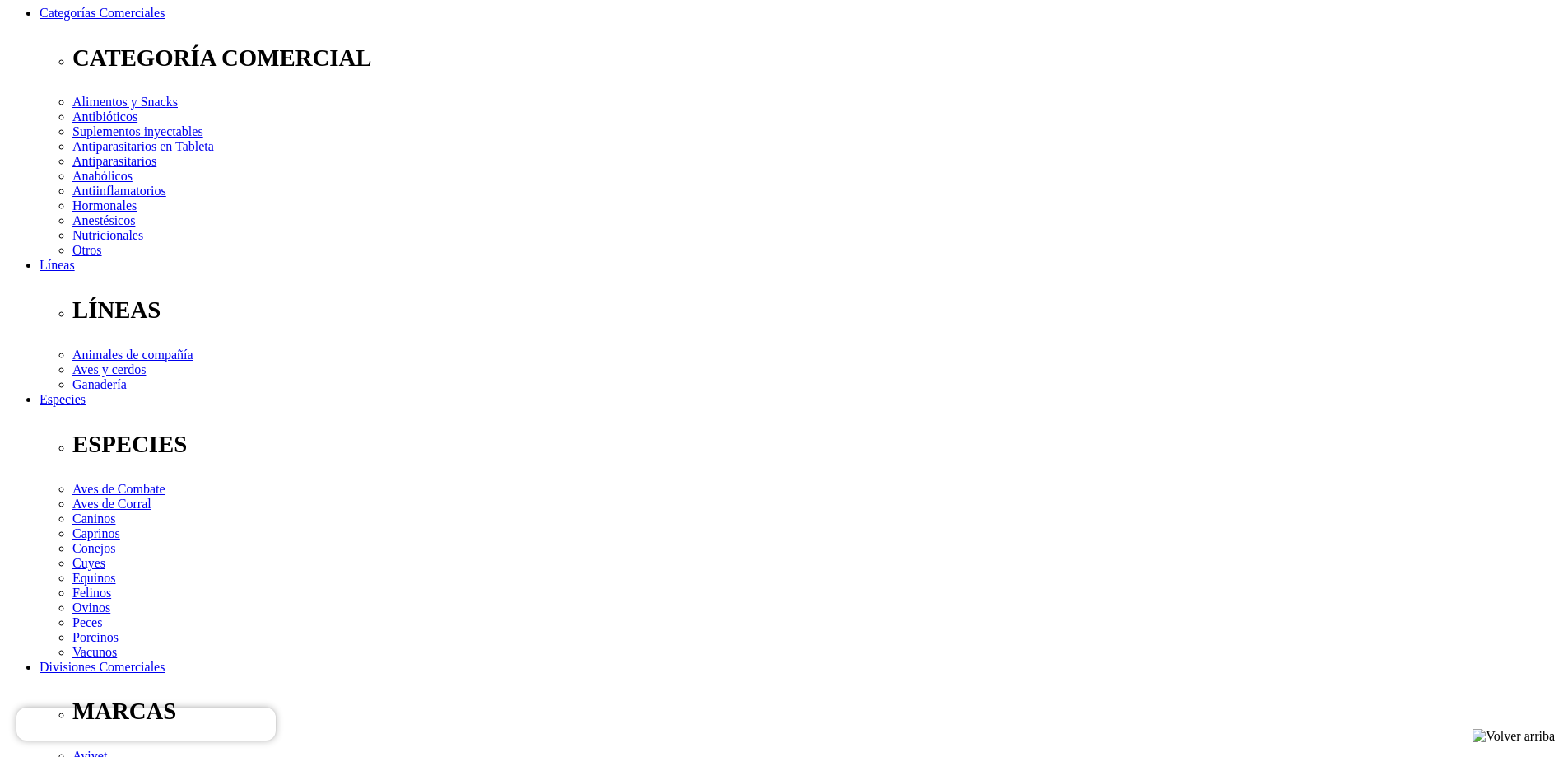
select select "3"
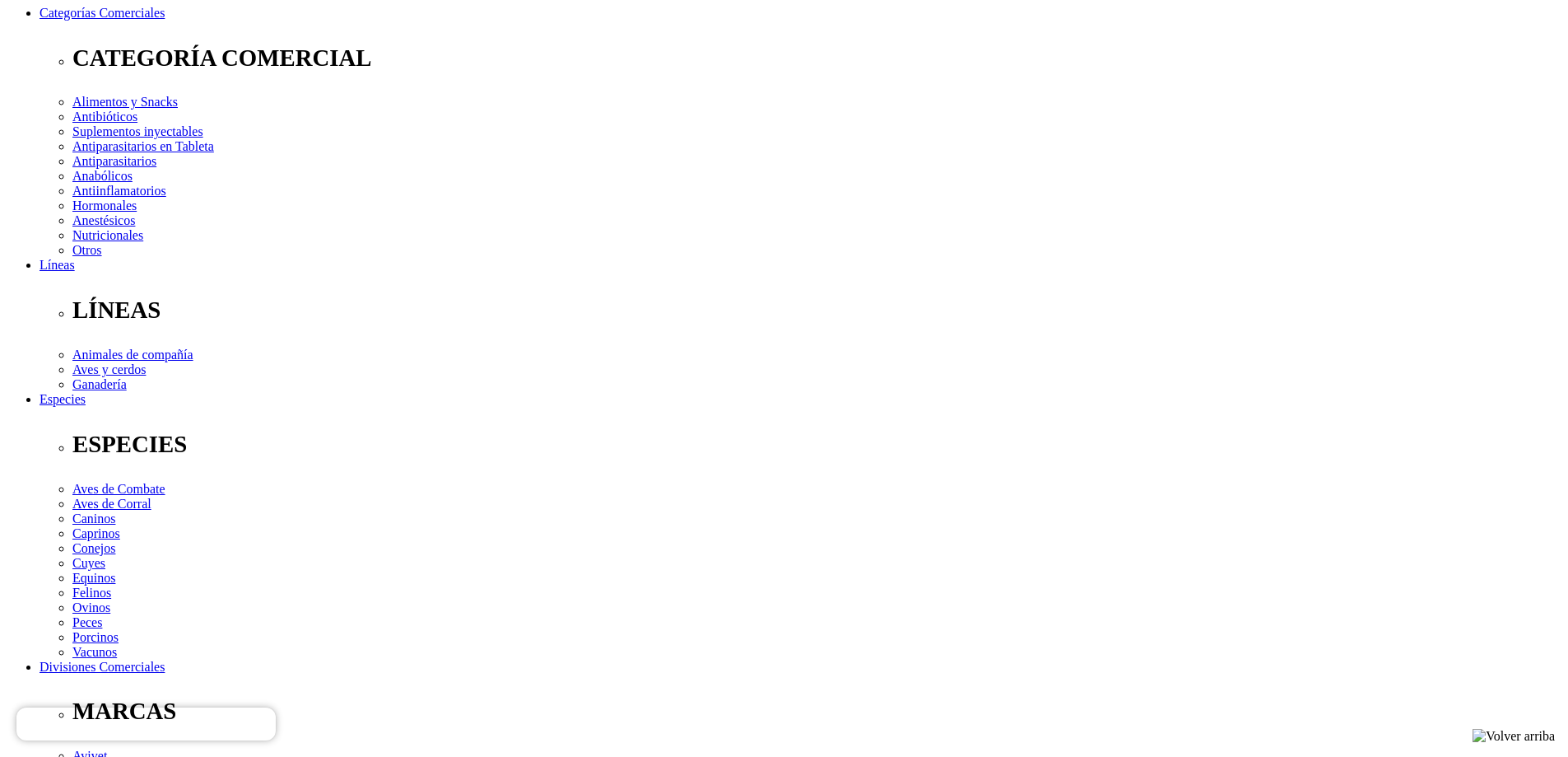
radio input "true"
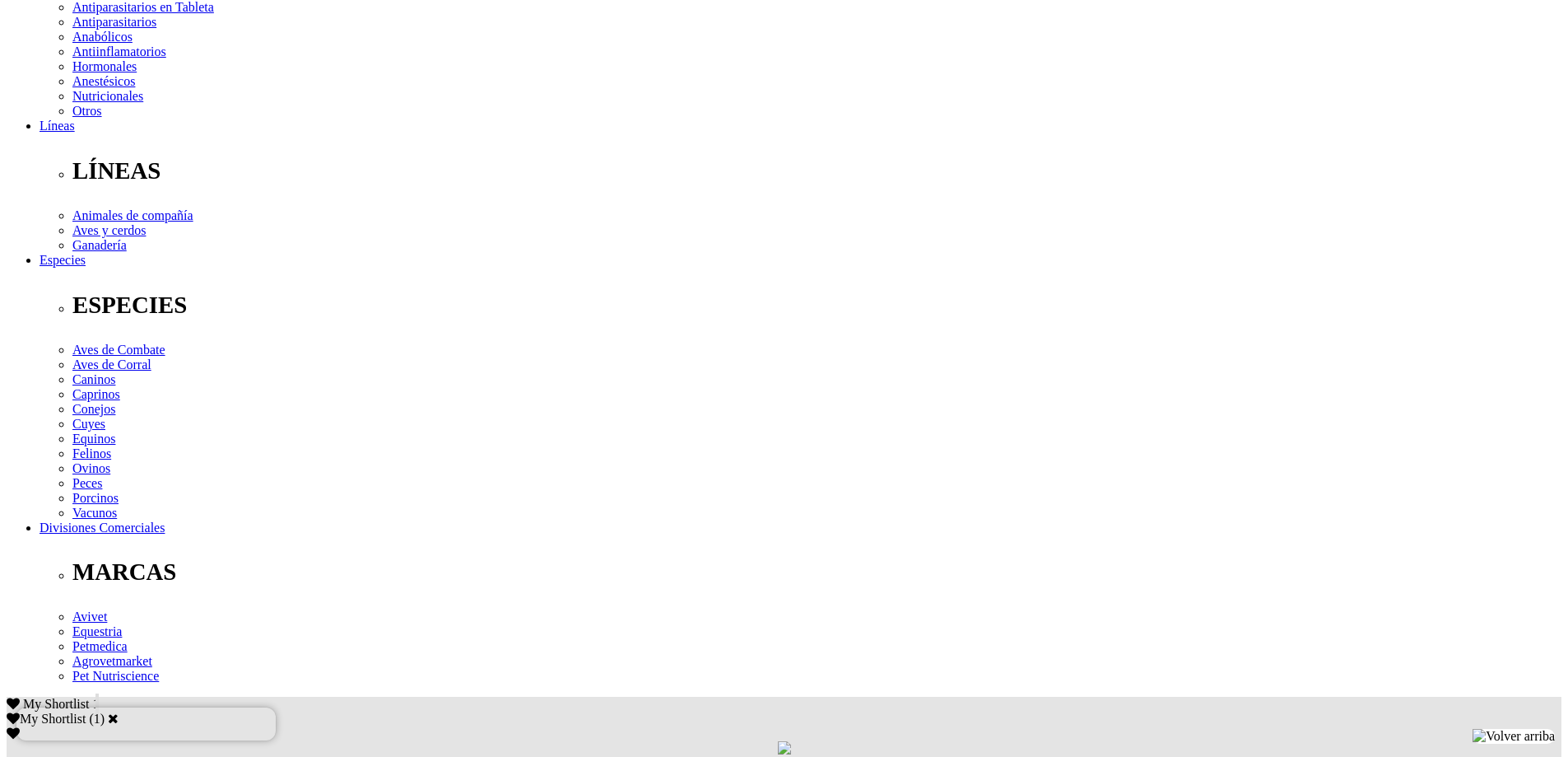
scroll to position [363, 0]
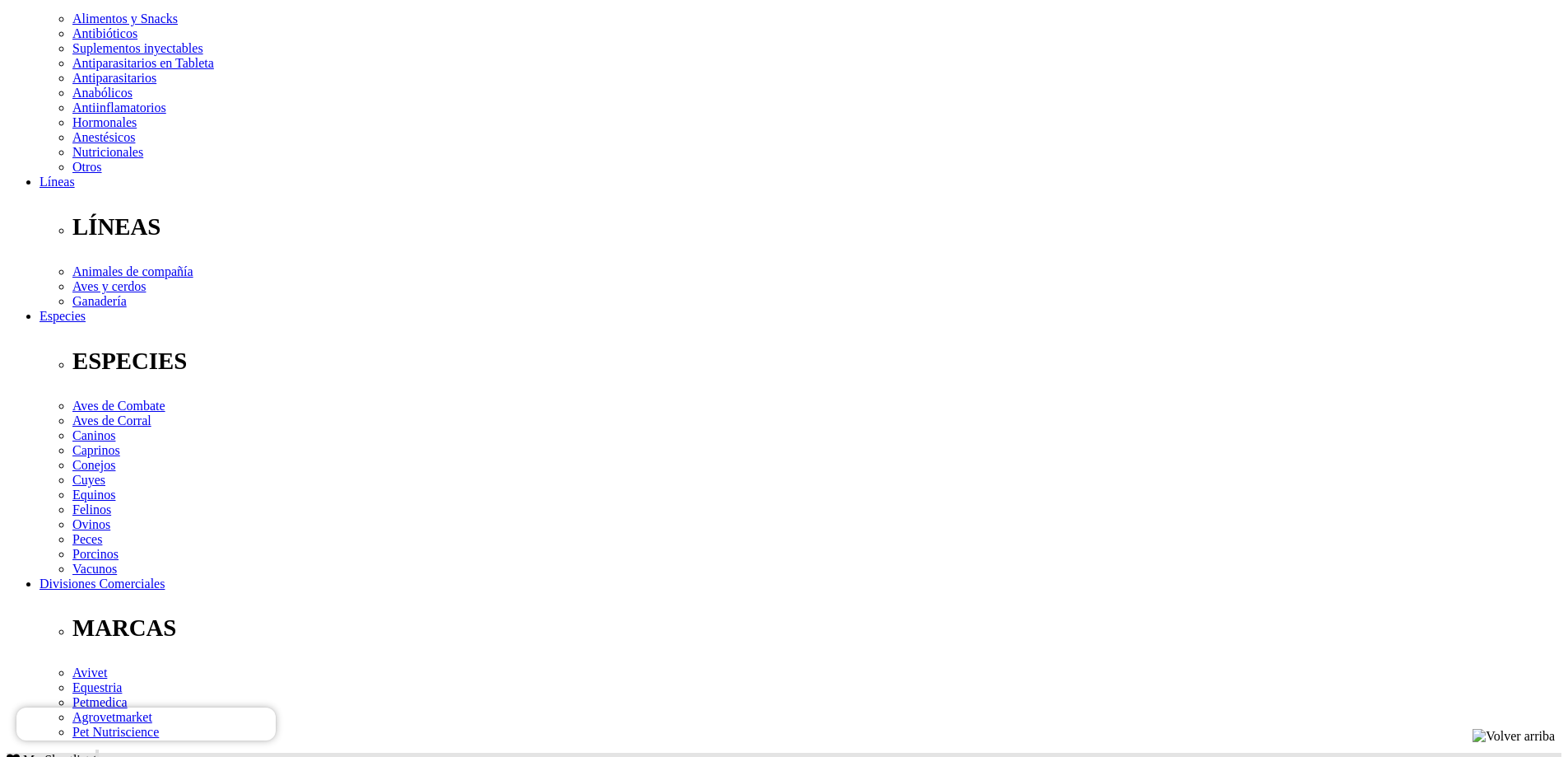
scroll to position [411, 0]
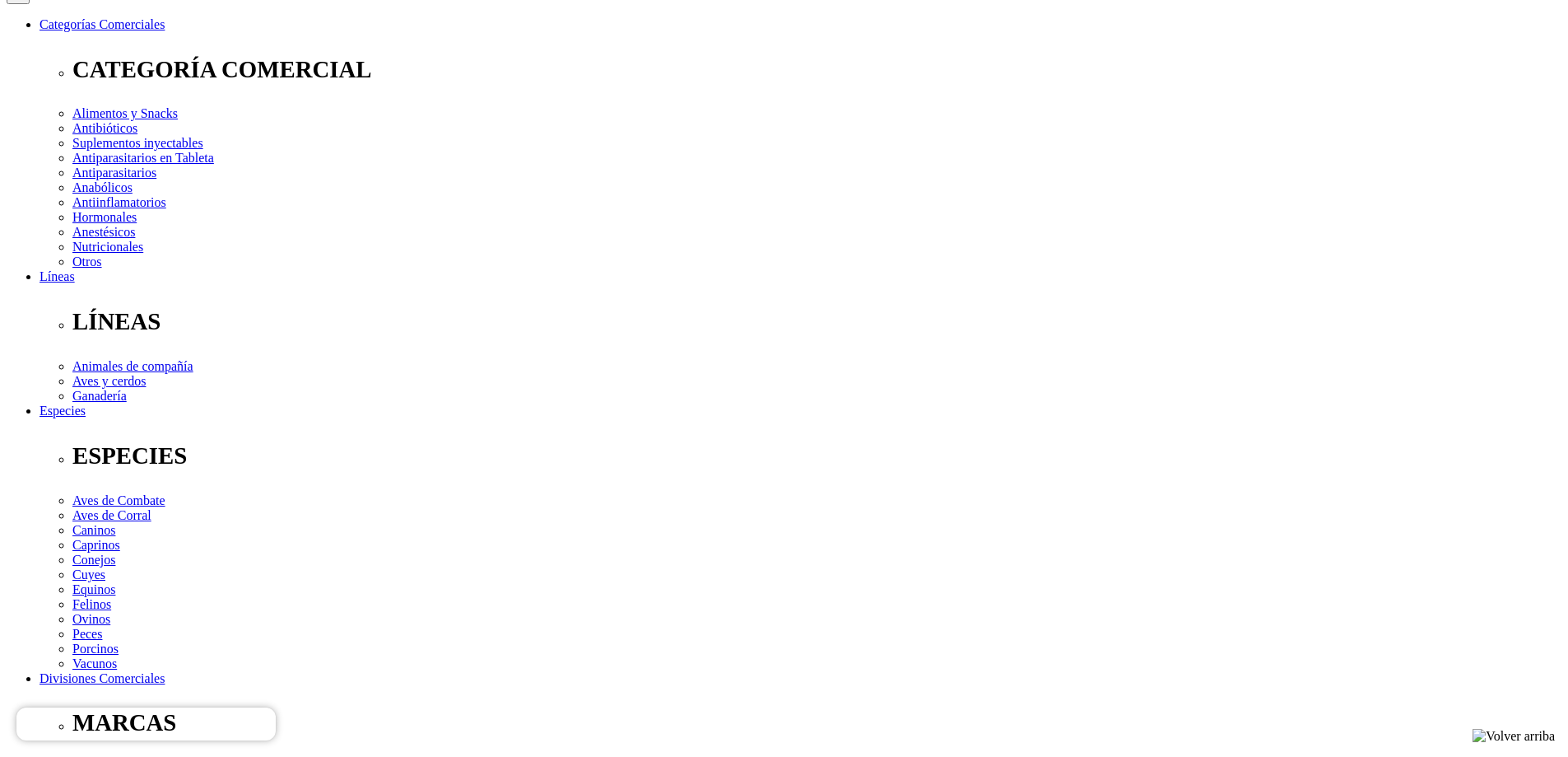
scroll to position [165, 0]
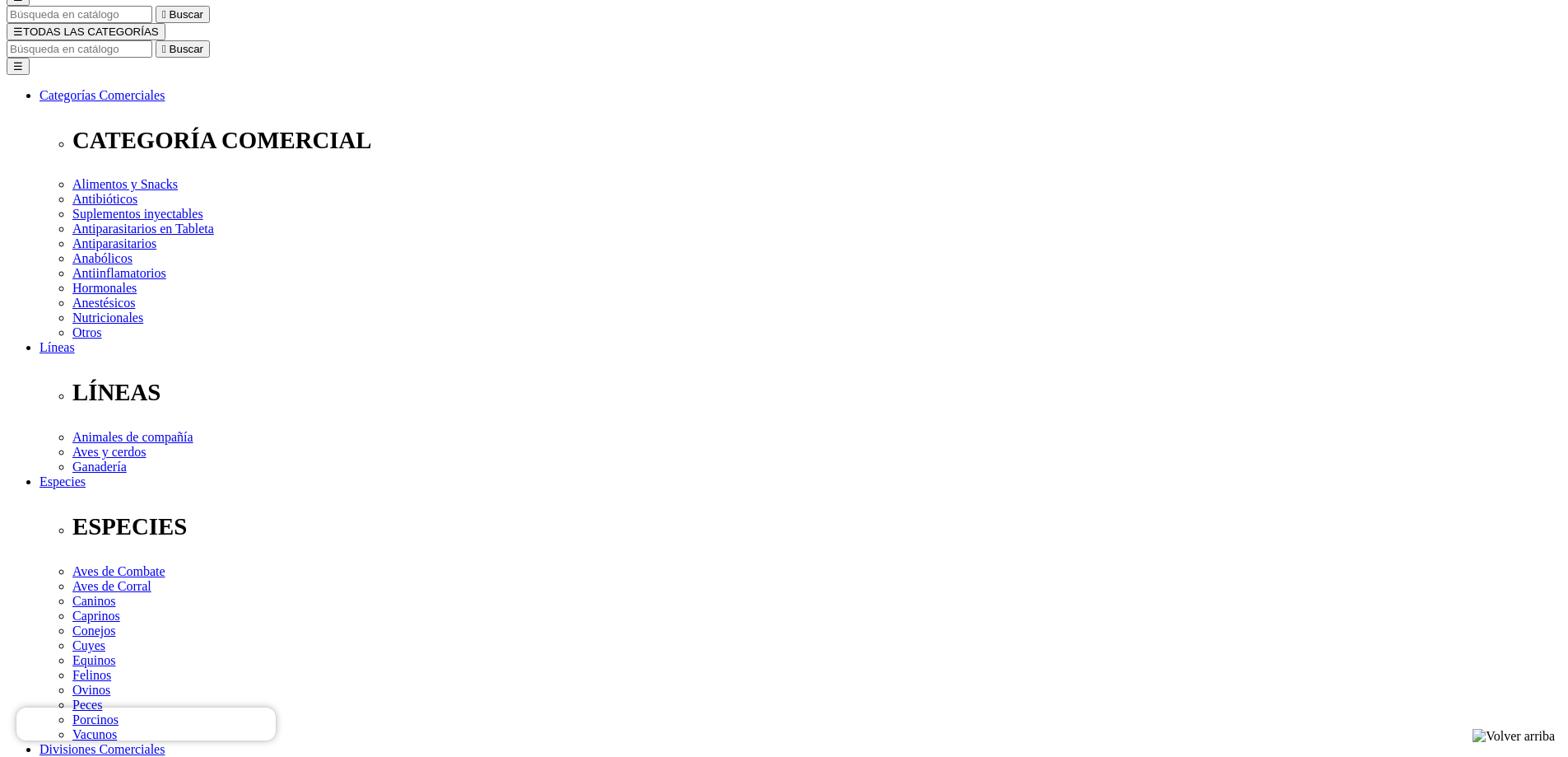
radio input "true"
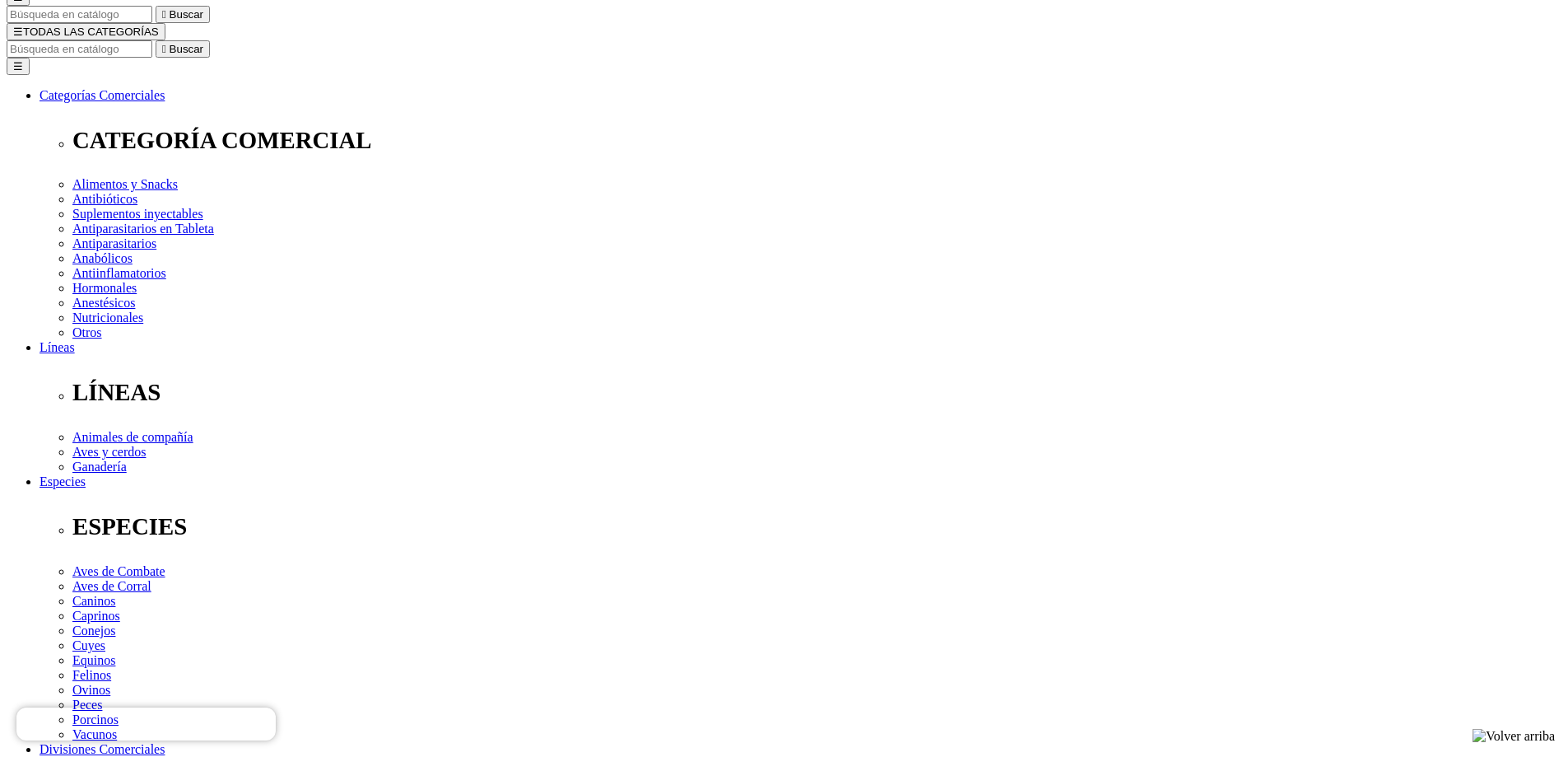
select select "235"
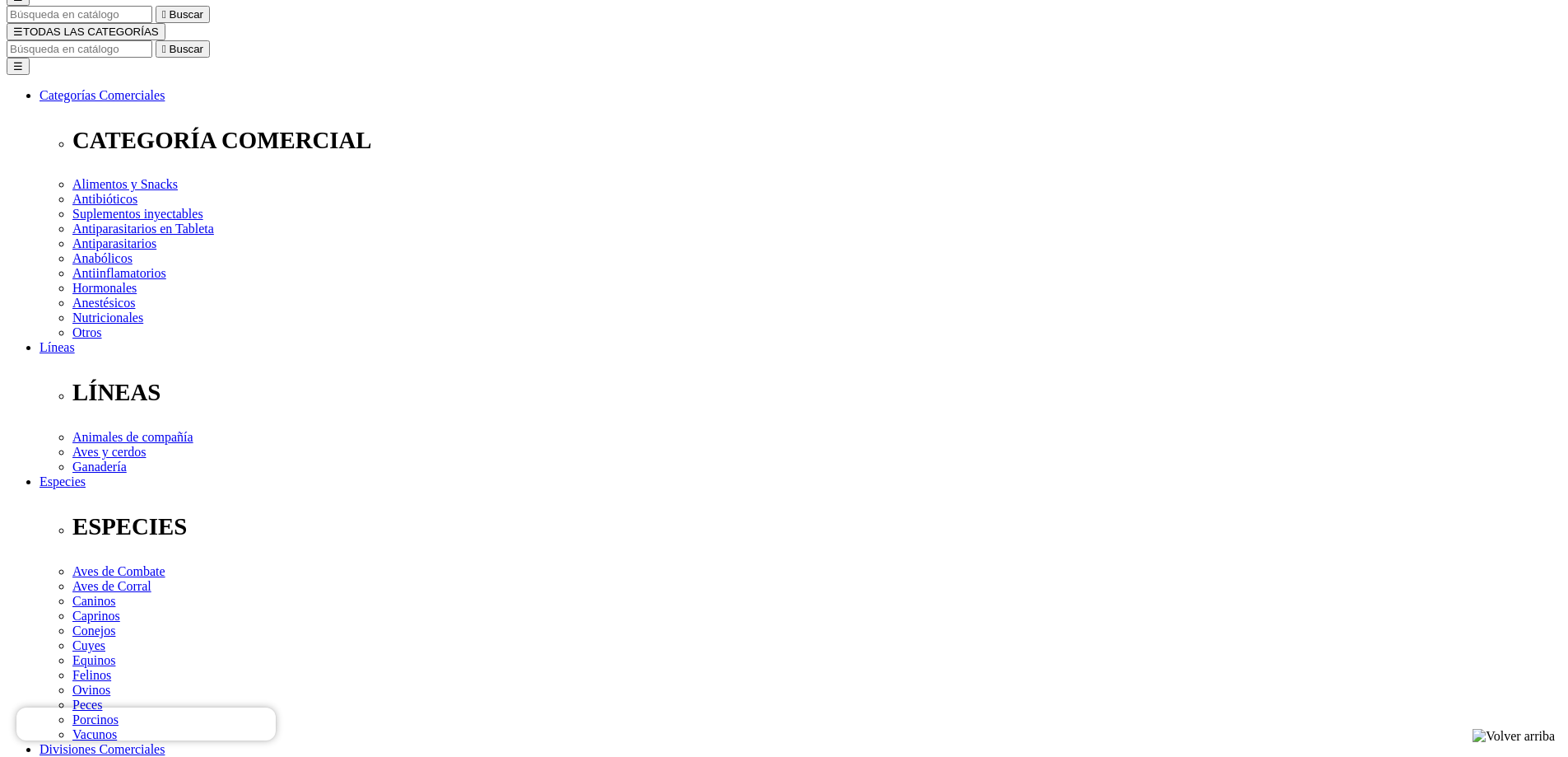
radio input "true"
select select "3"
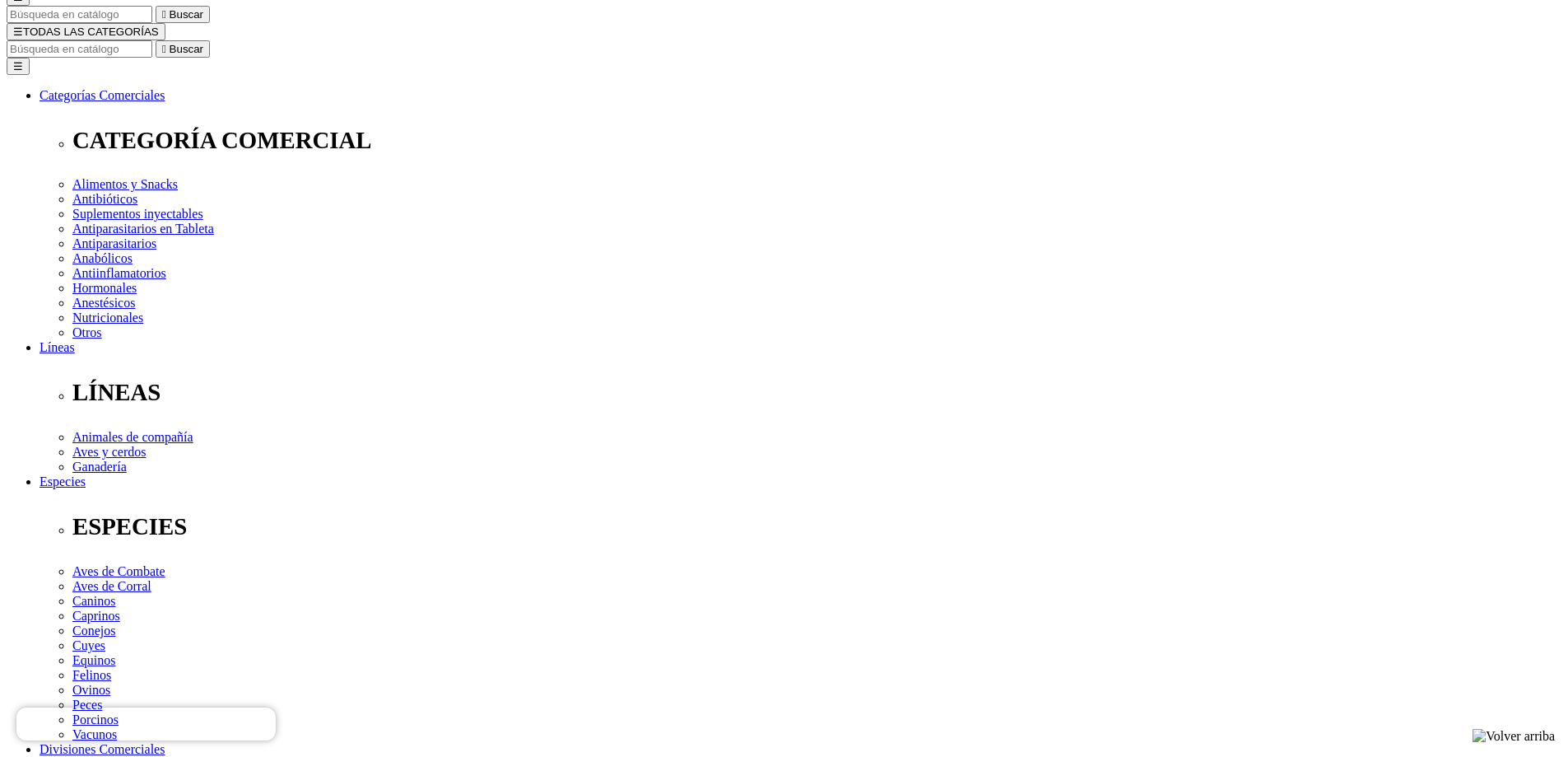
select select "2"
type input "2"
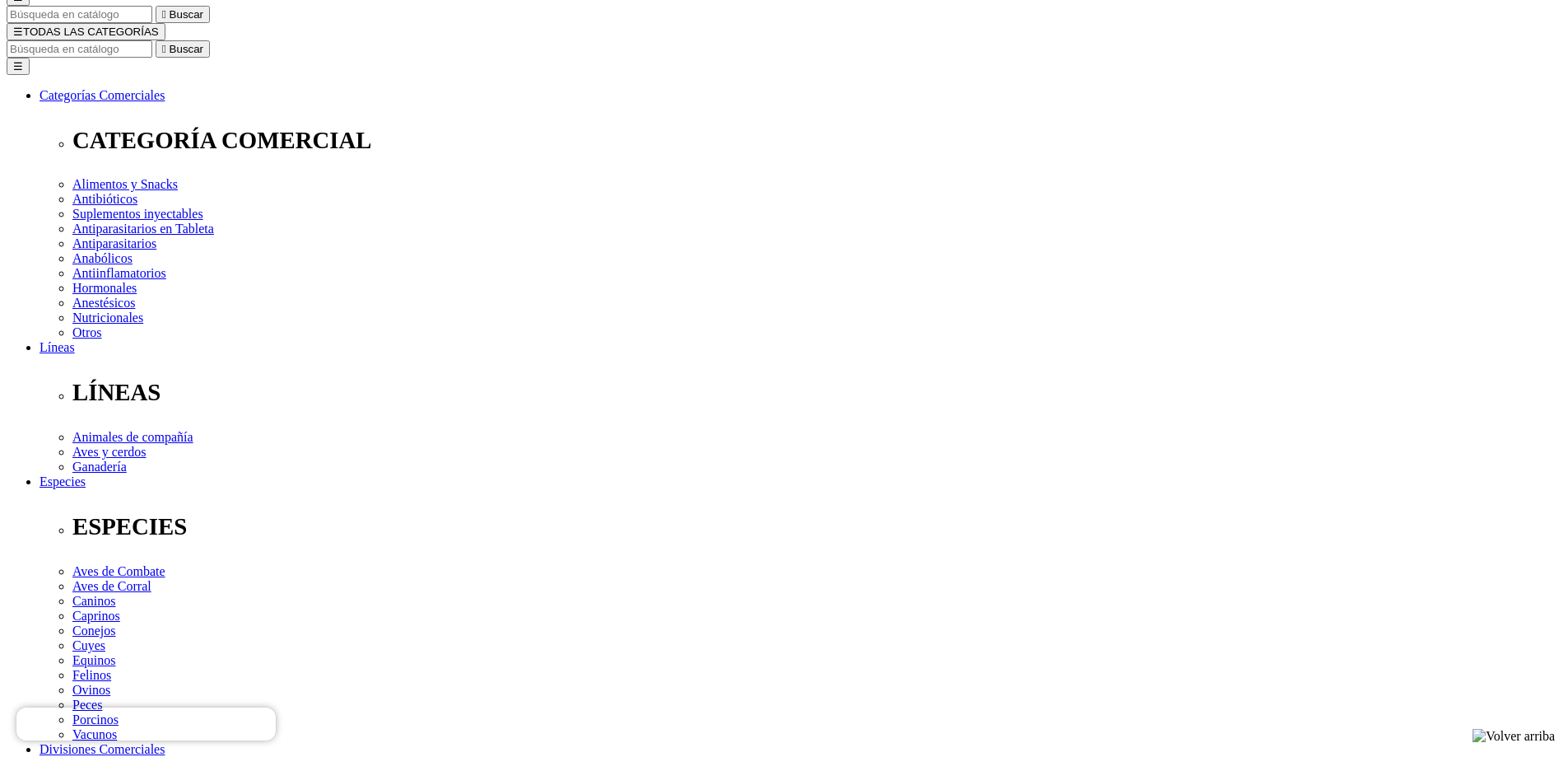
select select "2"
type input "1"
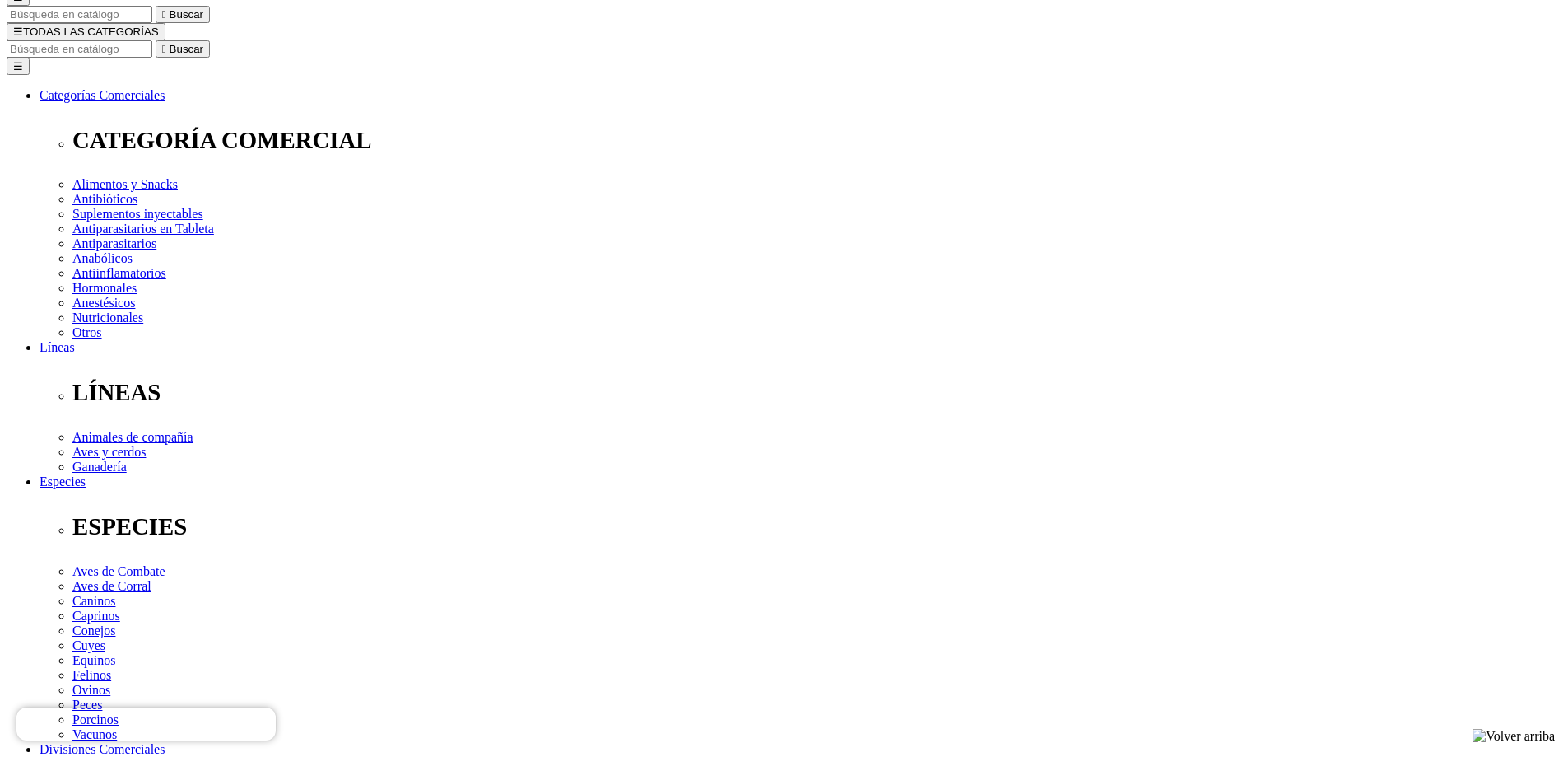
select select "74"
type input "2"
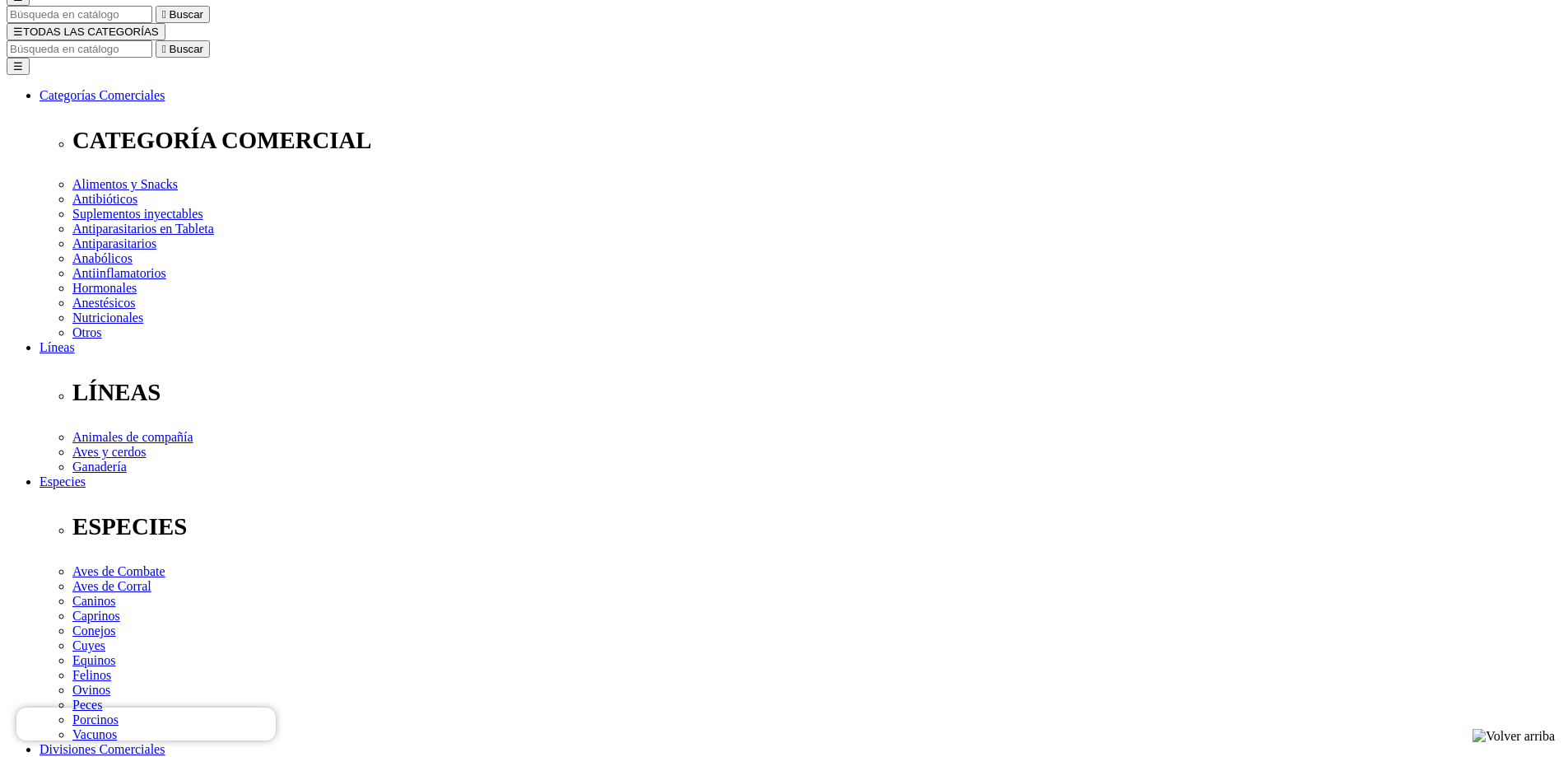
select select "74"
type input "1"
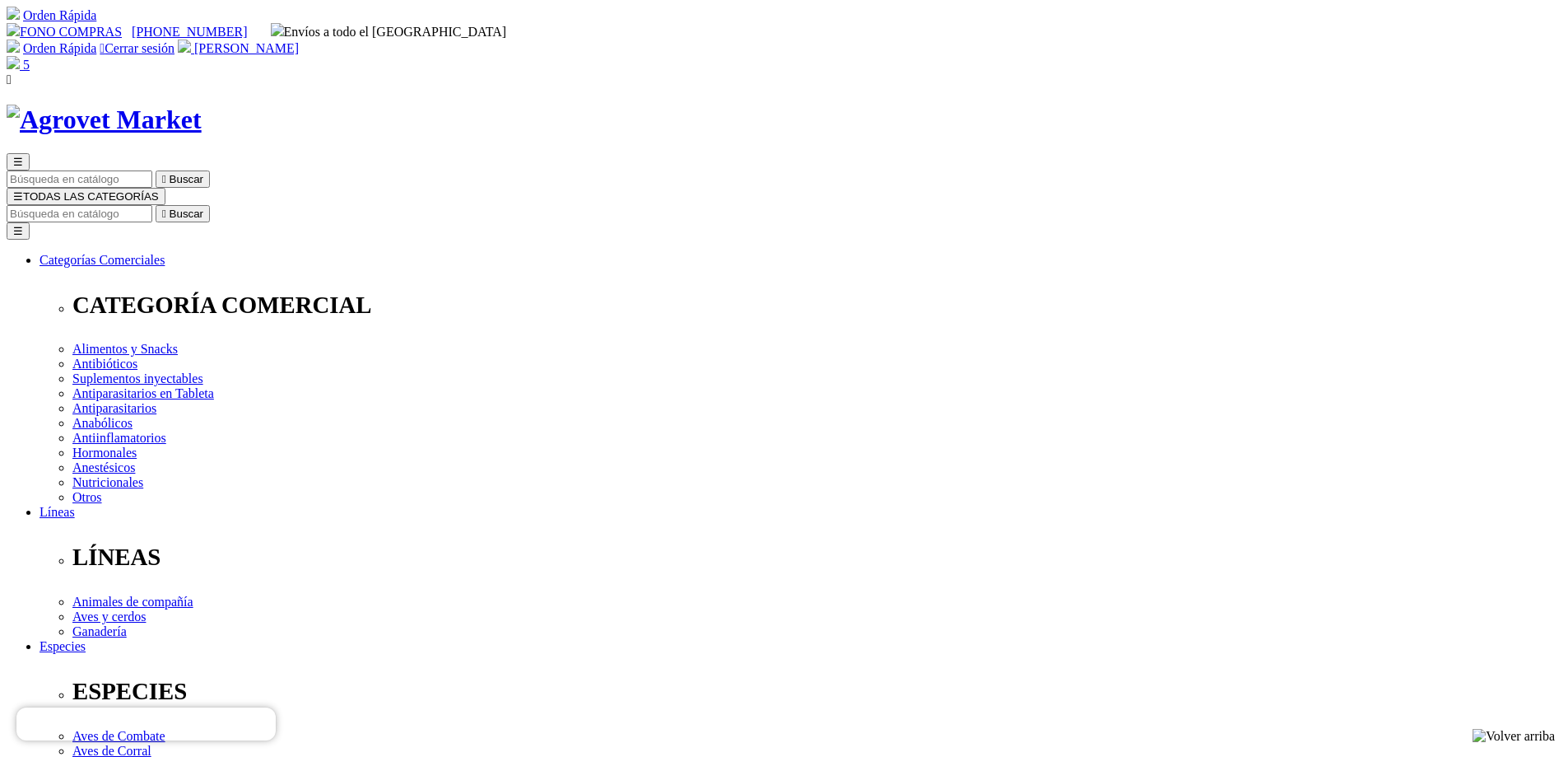
click at [20, 56] on img at bounding box center [13, 63] width 13 height 13
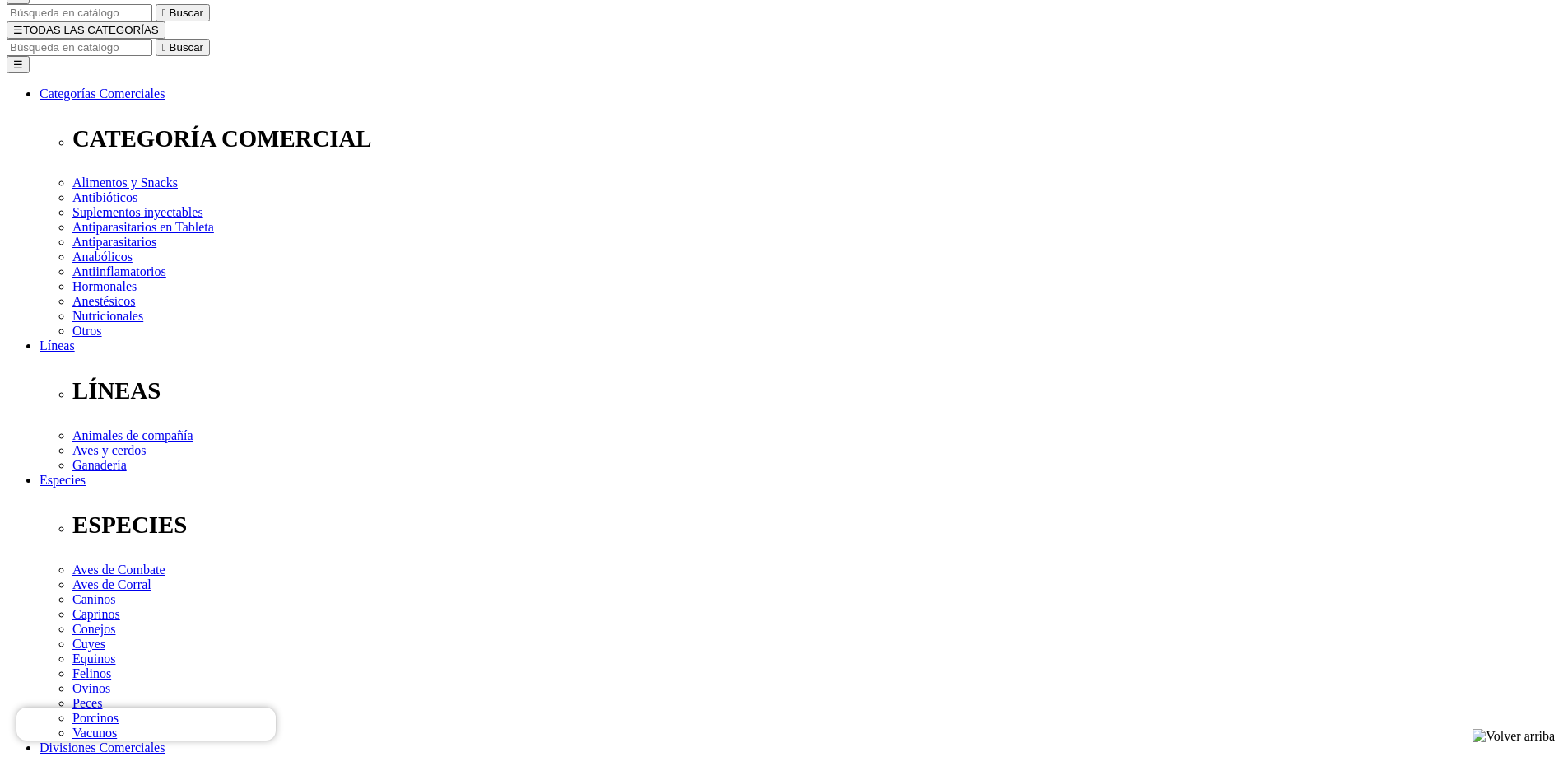
scroll to position [494, 0]
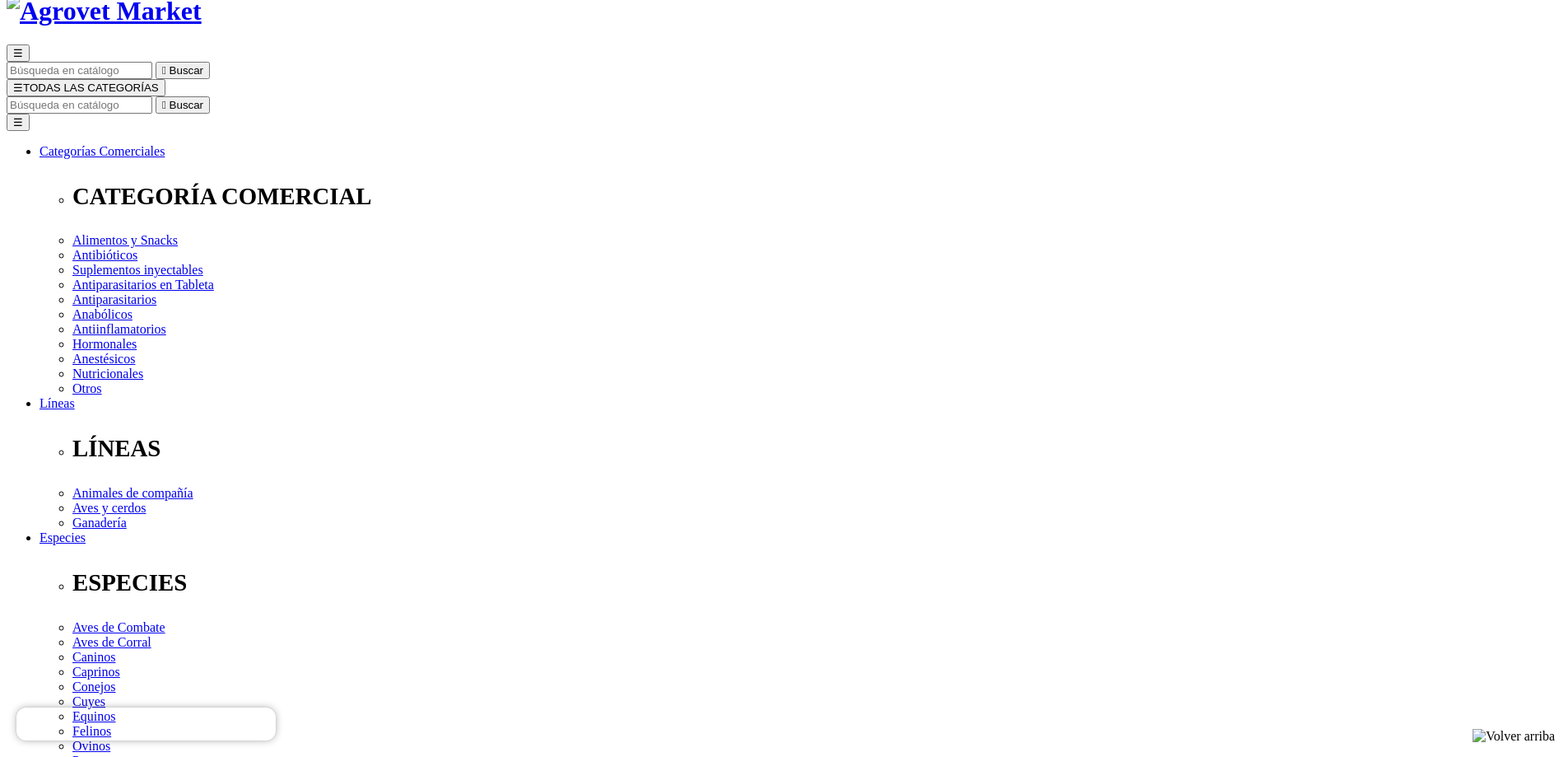
scroll to position [82, 0]
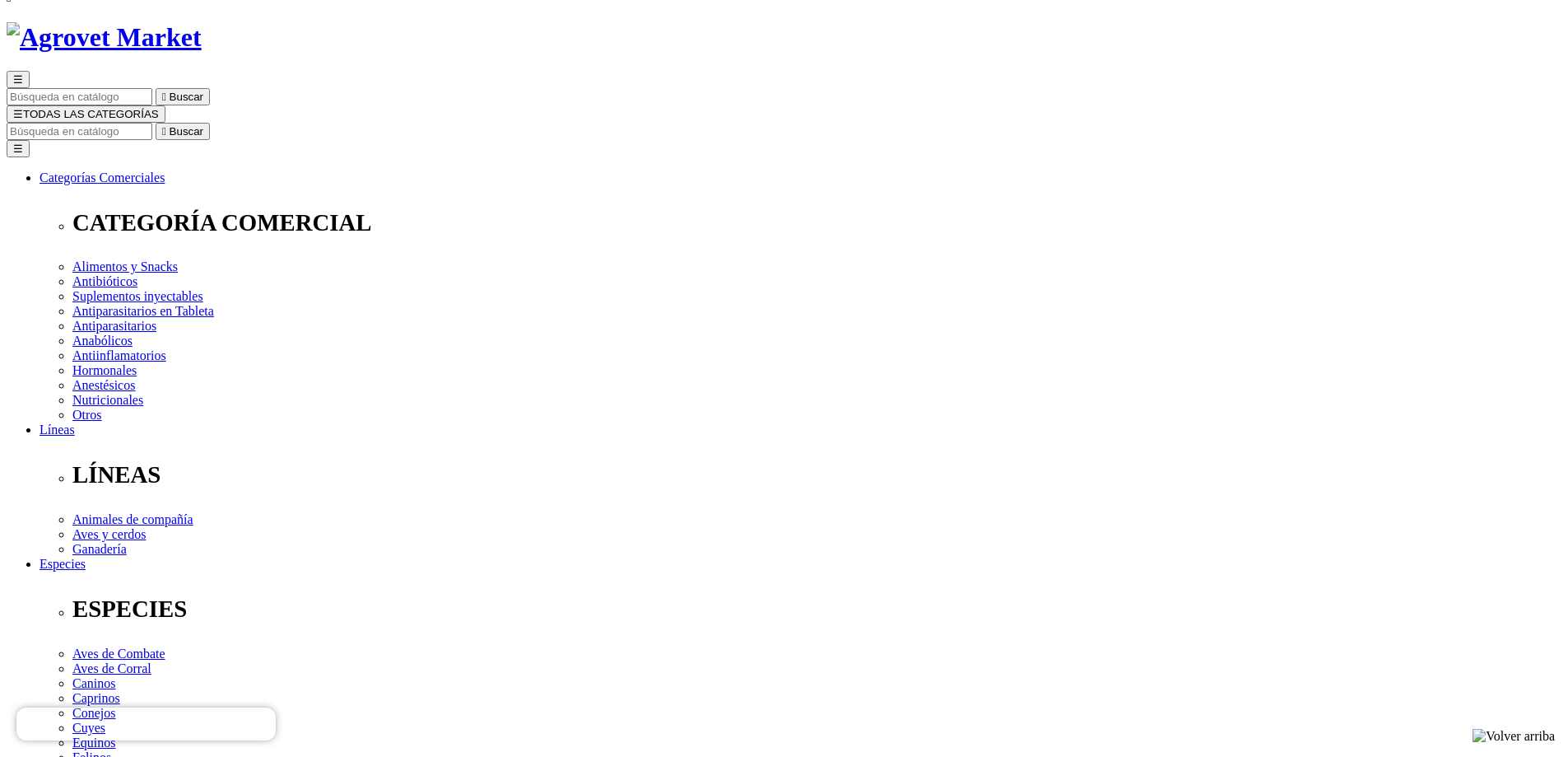
select select "2"
select select "5"
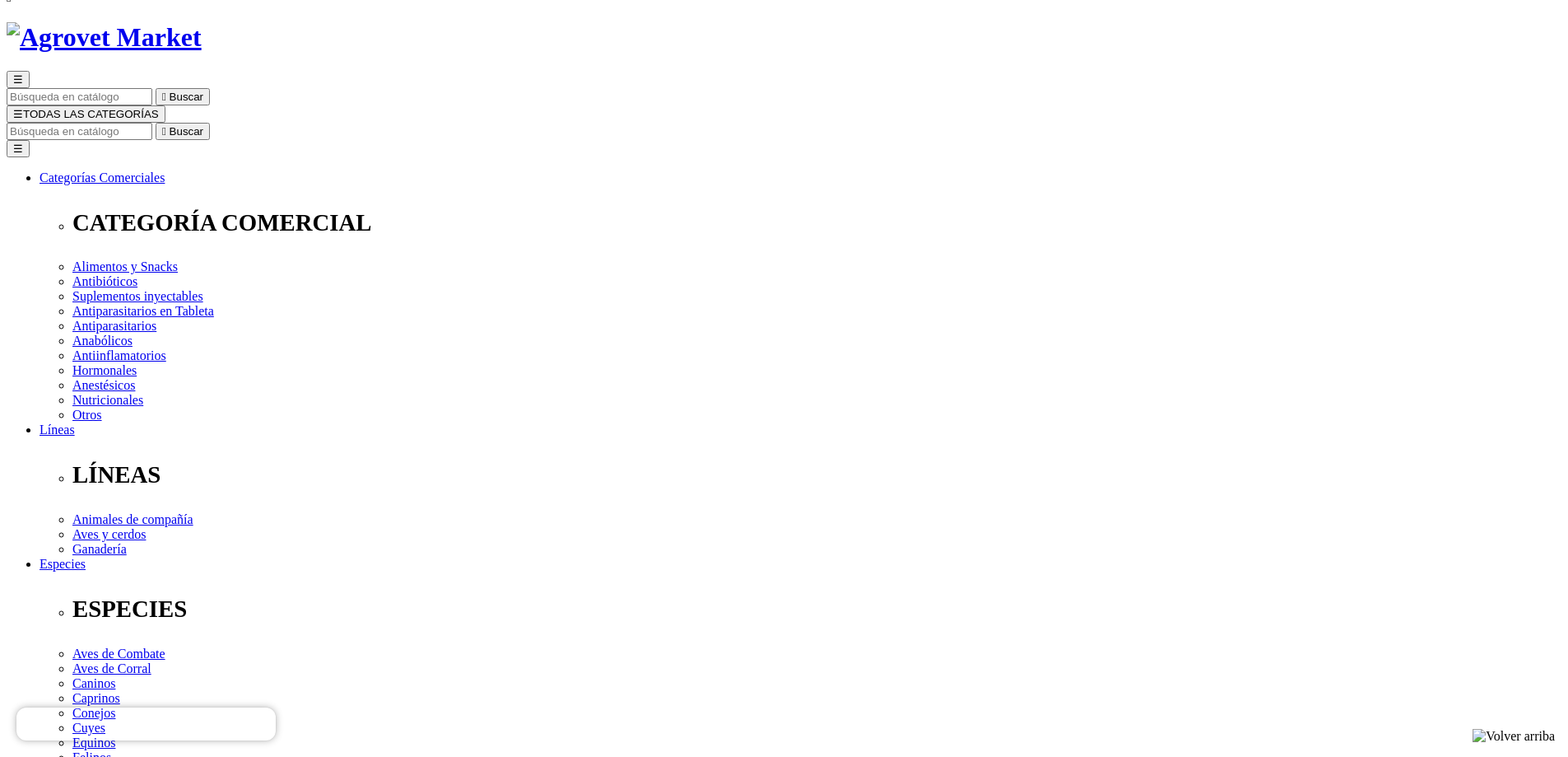
select select "5"
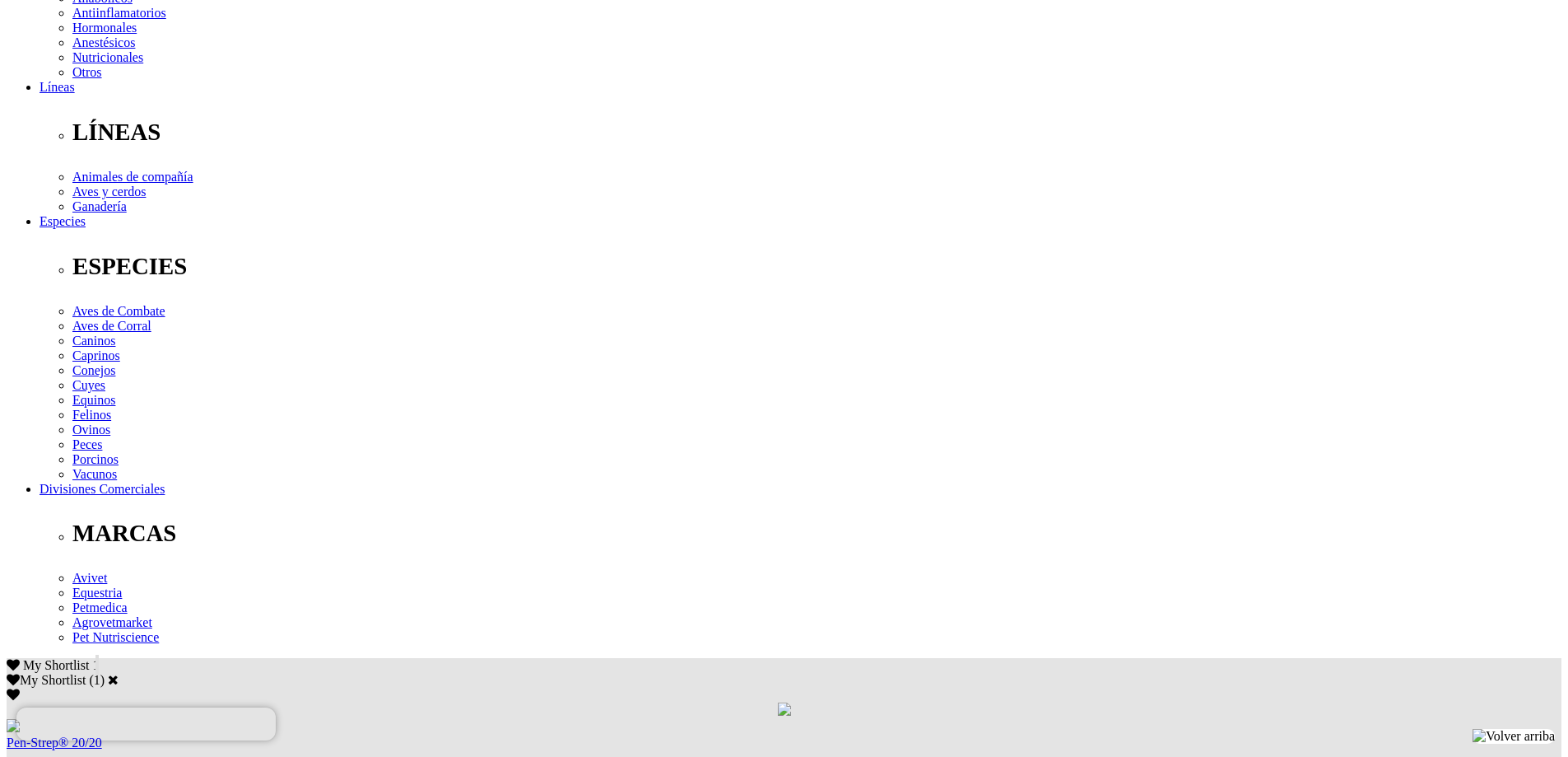
scroll to position [494, 0]
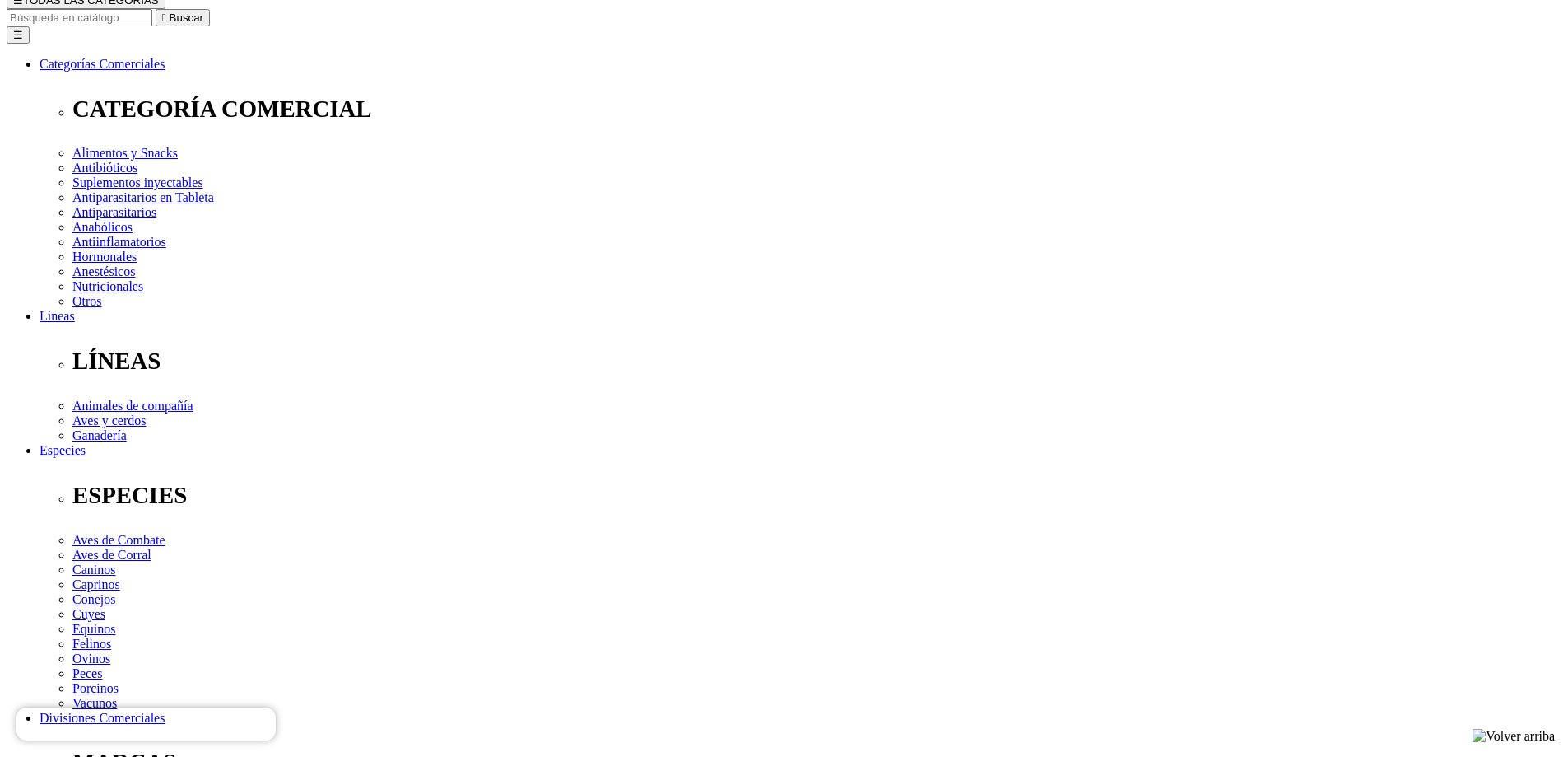
scroll to position [165, 0]
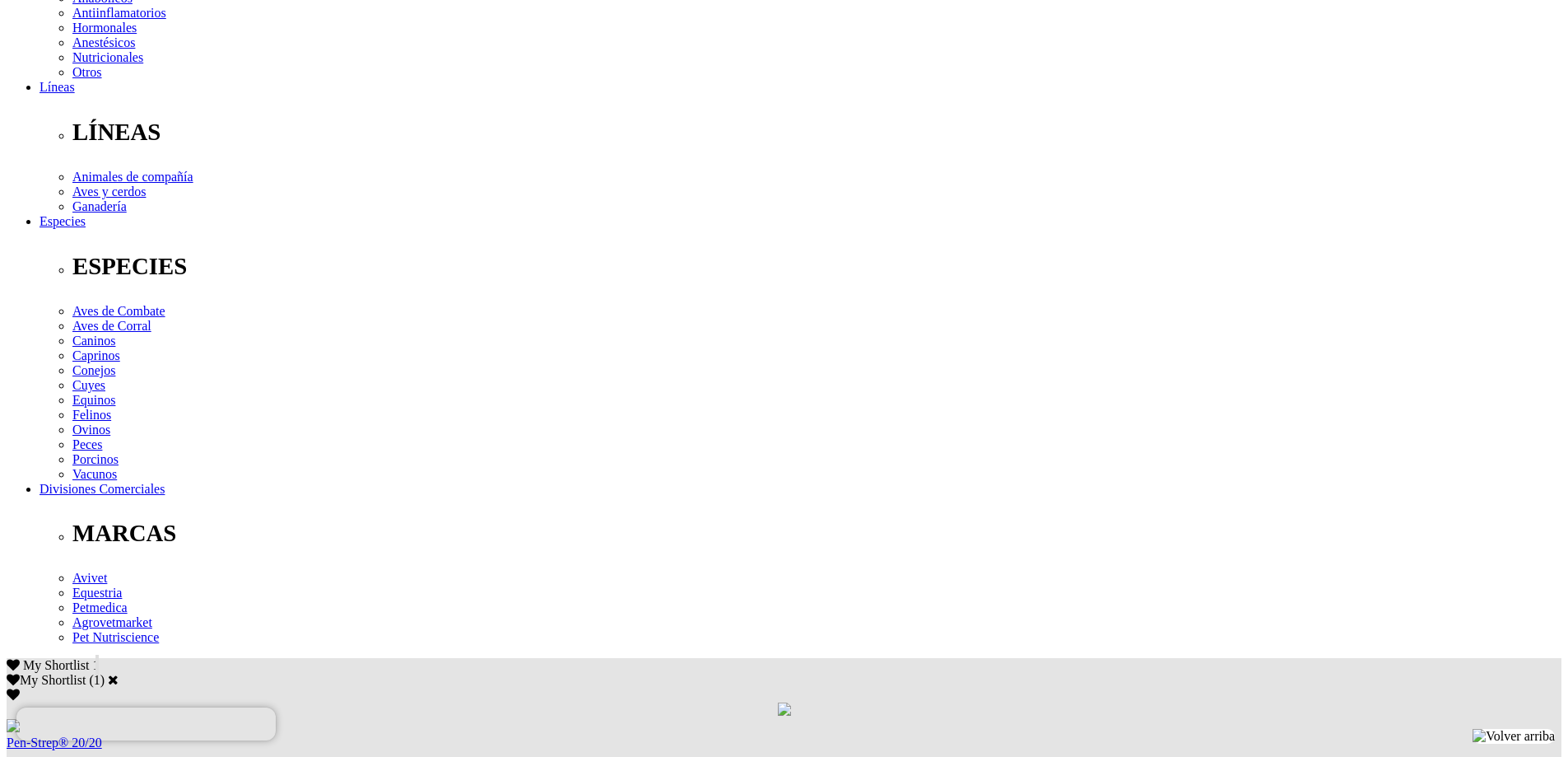
scroll to position [494, 0]
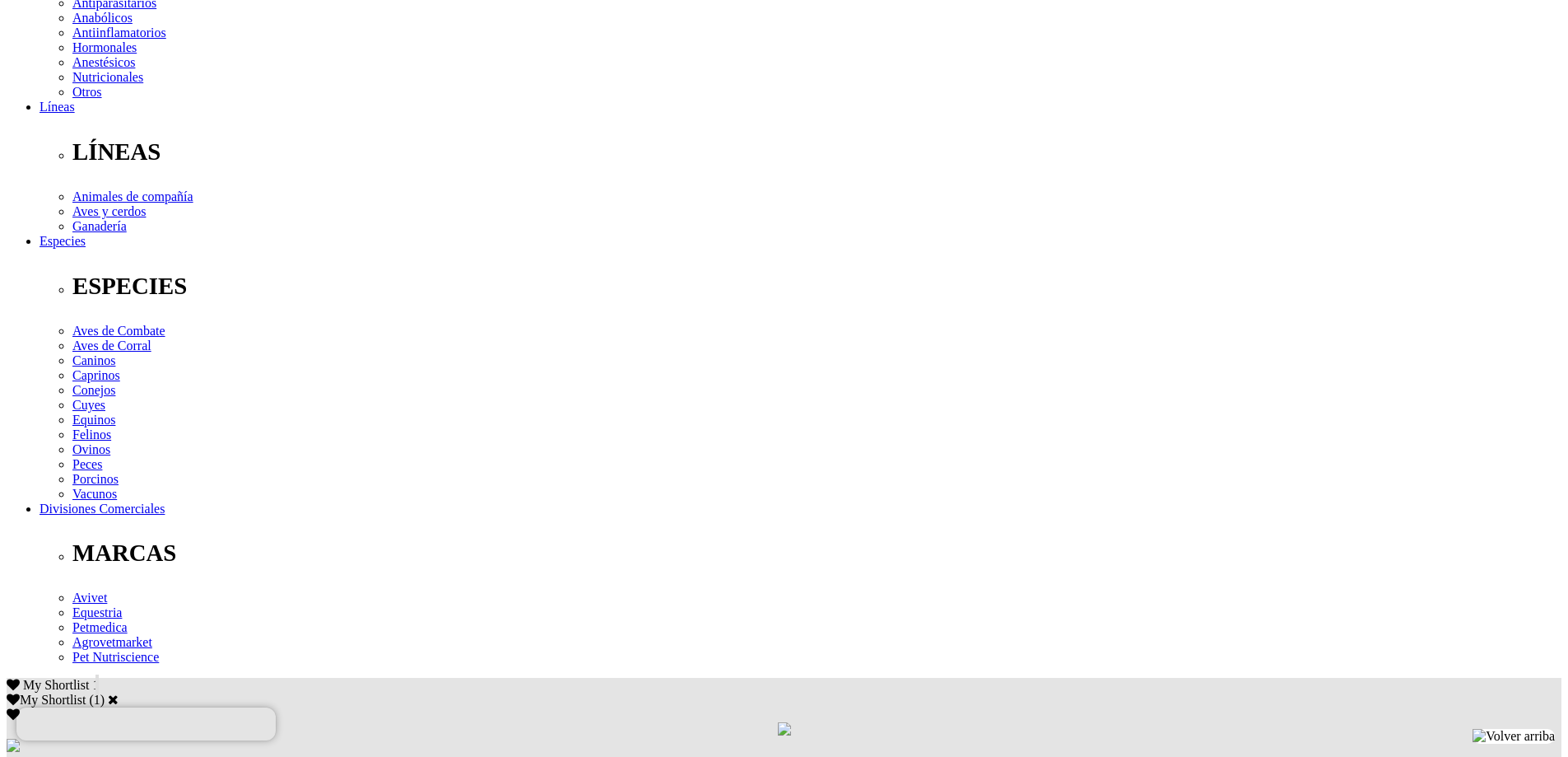
scroll to position [411, 0]
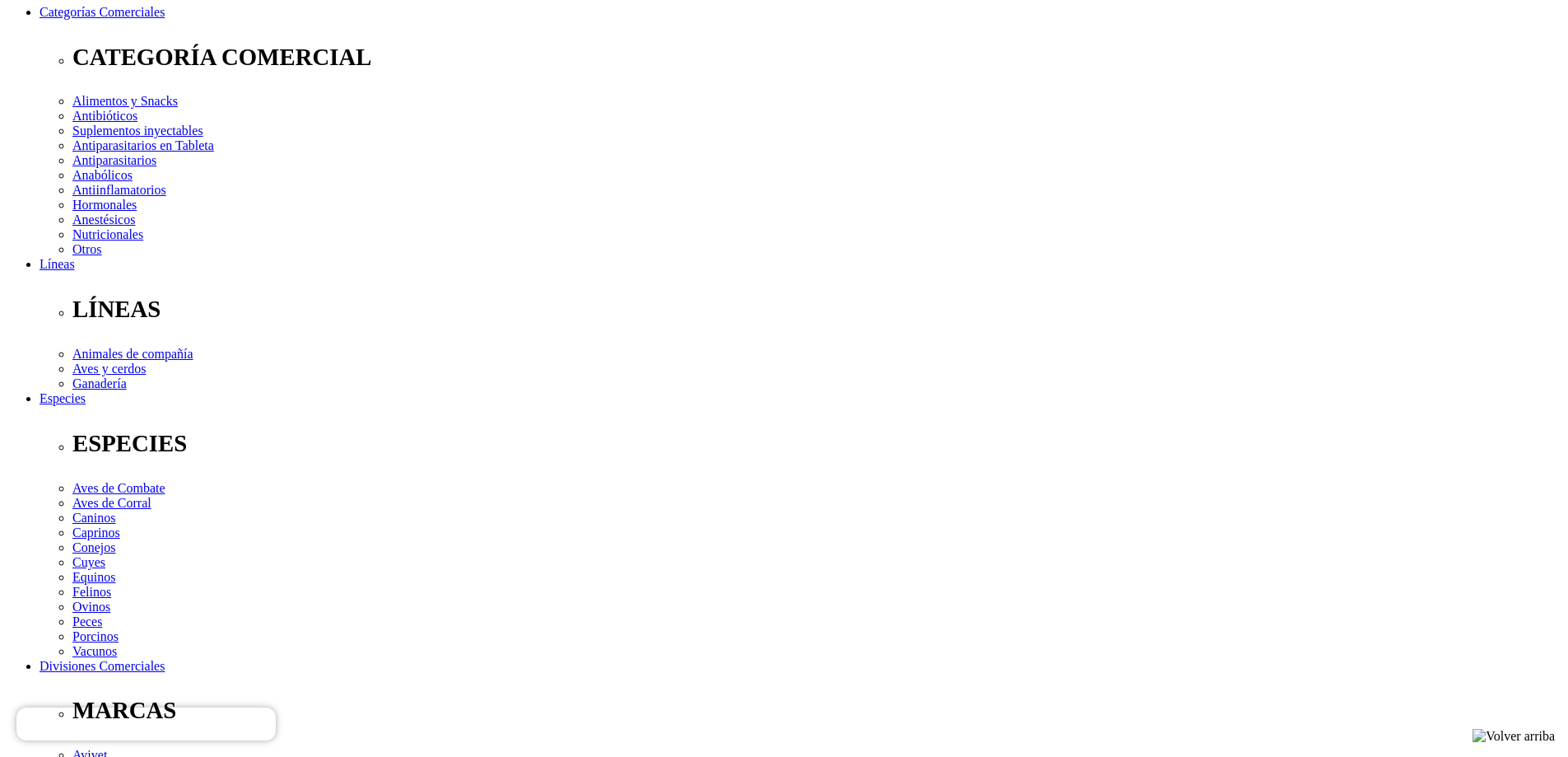
scroll to position [247, 0]
select select "5"
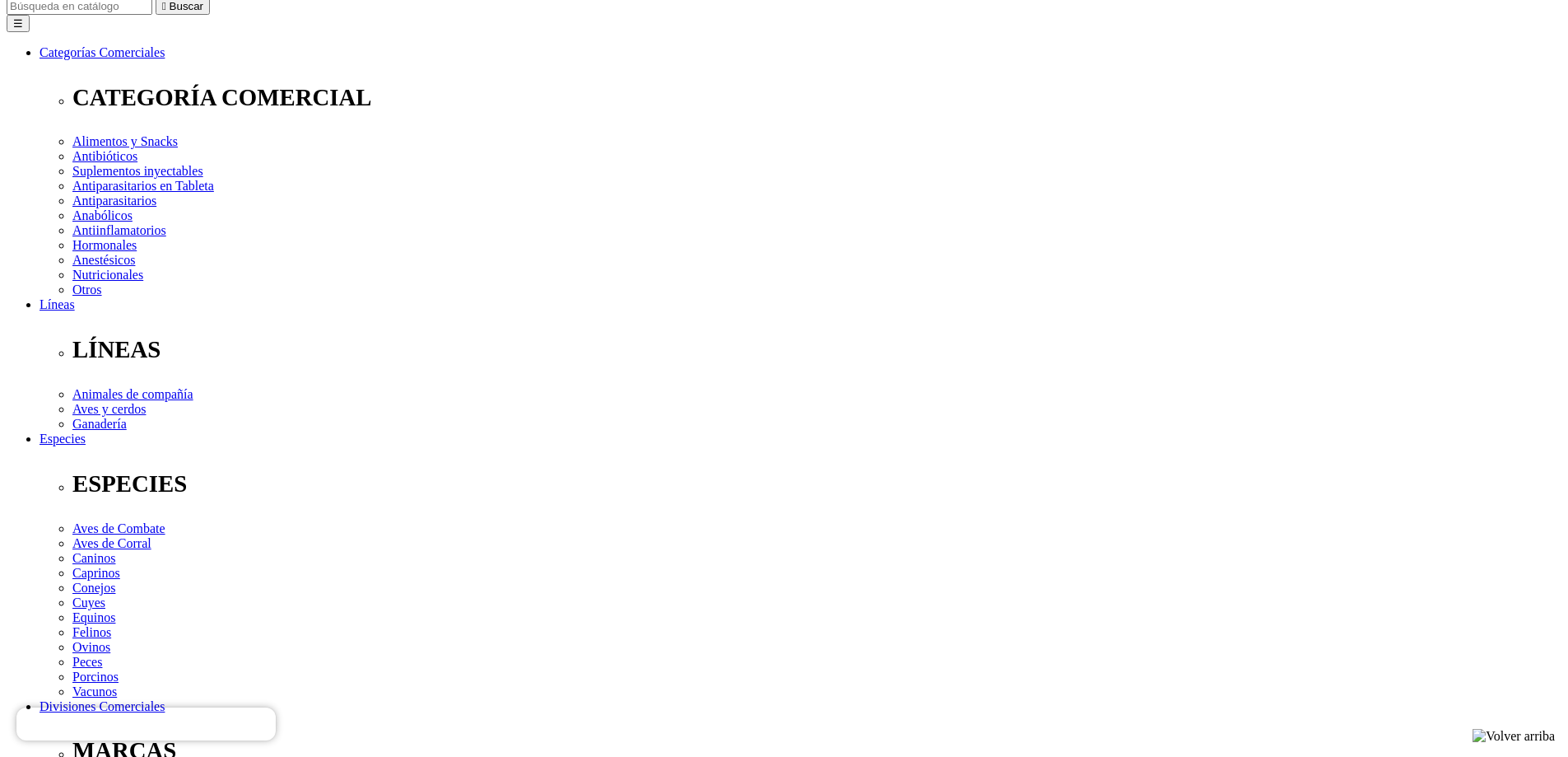
scroll to position [198, 0]
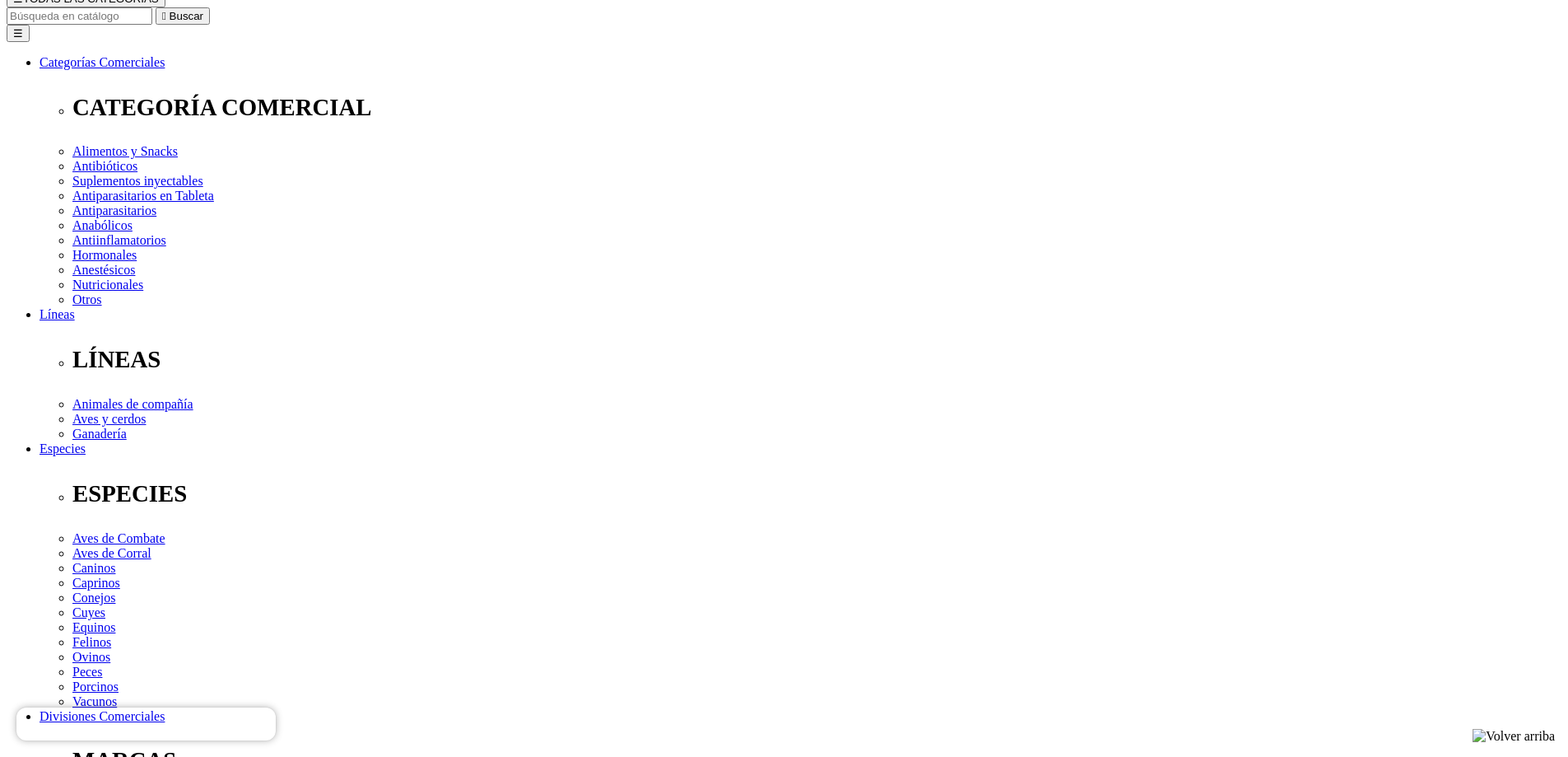
drag, startPoint x: 950, startPoint y: 312, endPoint x: 943, endPoint y: 323, distance: 13.0
select select "3"
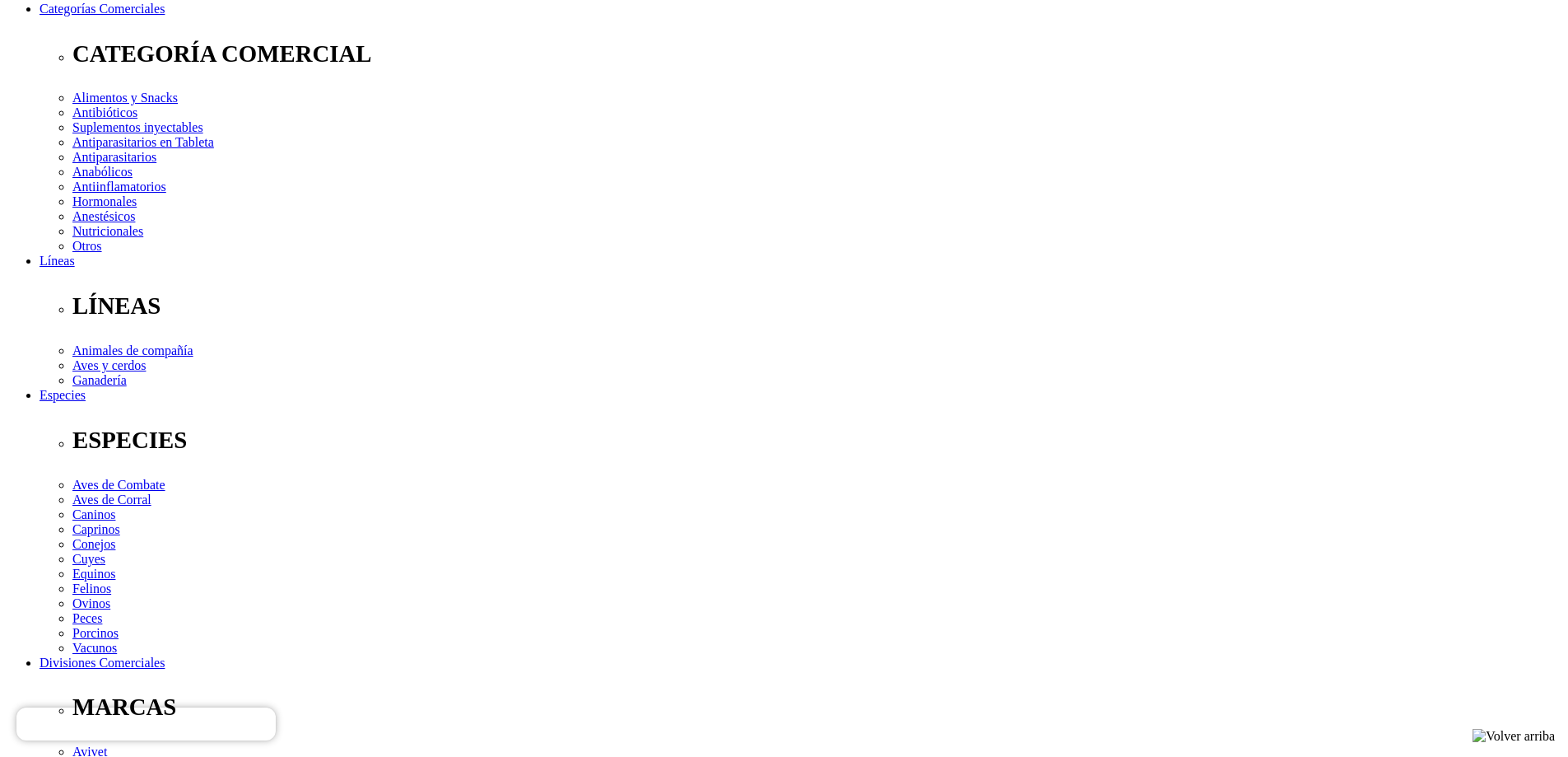
scroll to position [280, 0]
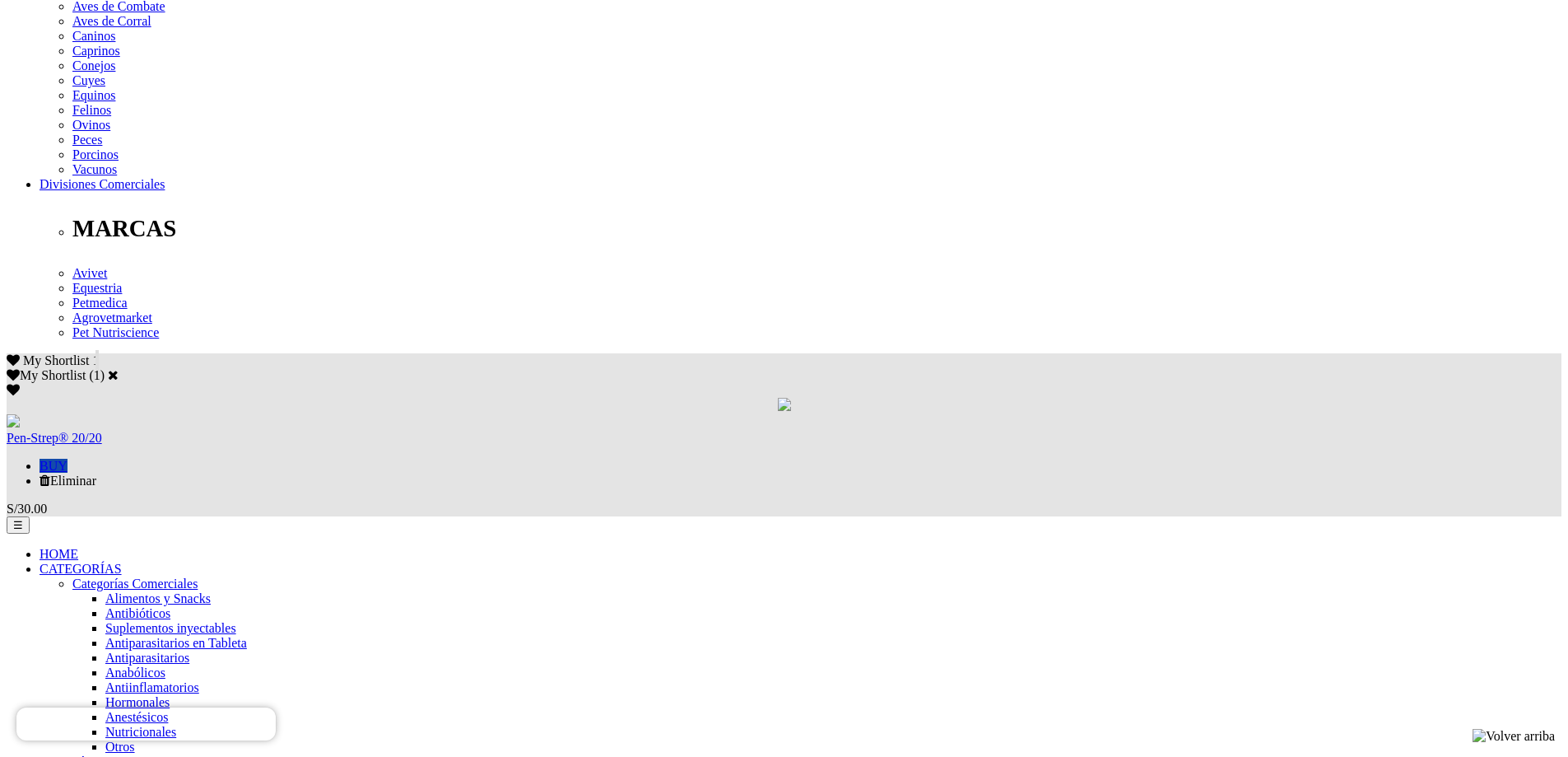
scroll to position [741, 0]
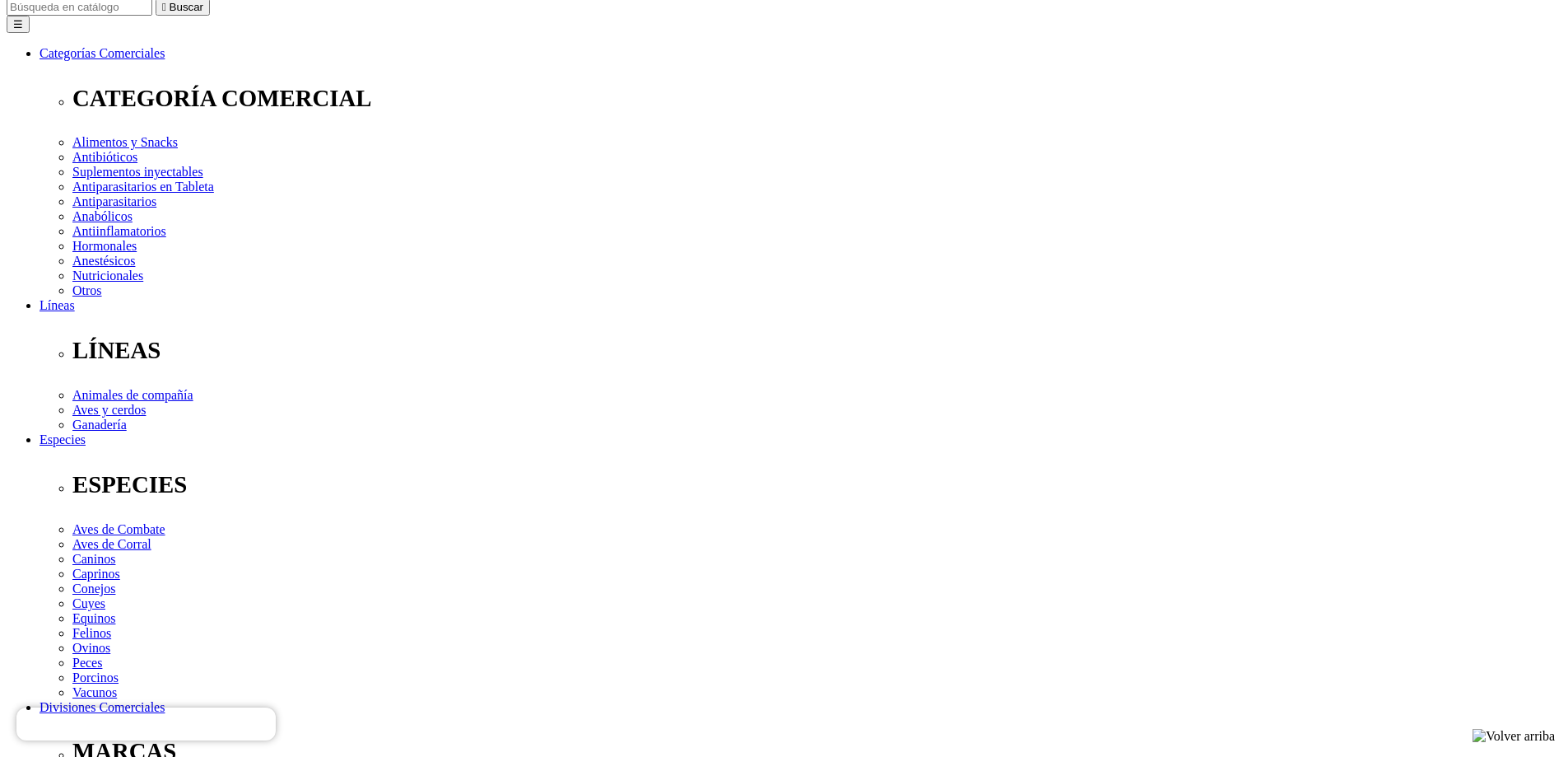
scroll to position [247, 0]
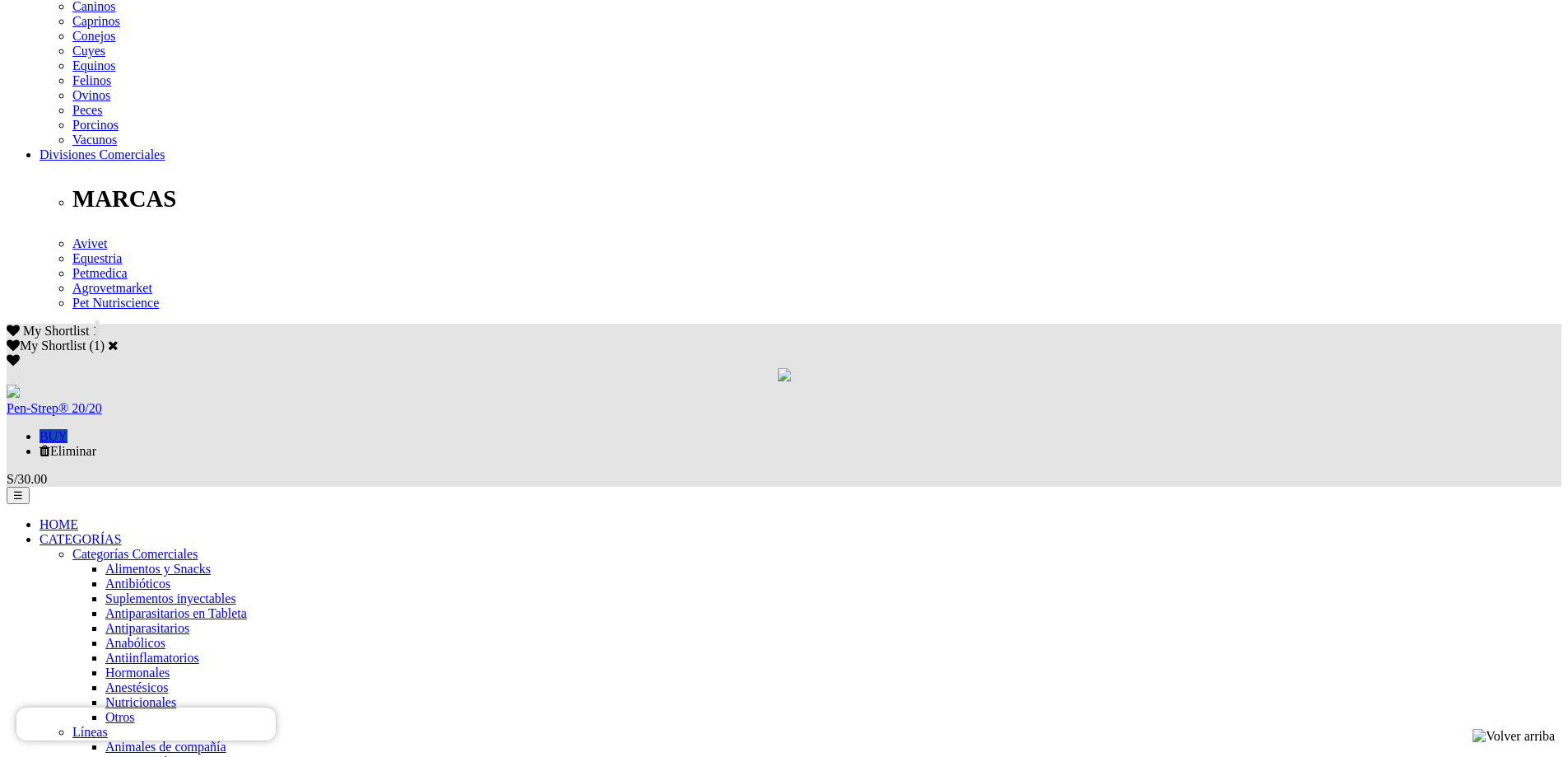
scroll to position [824, 0]
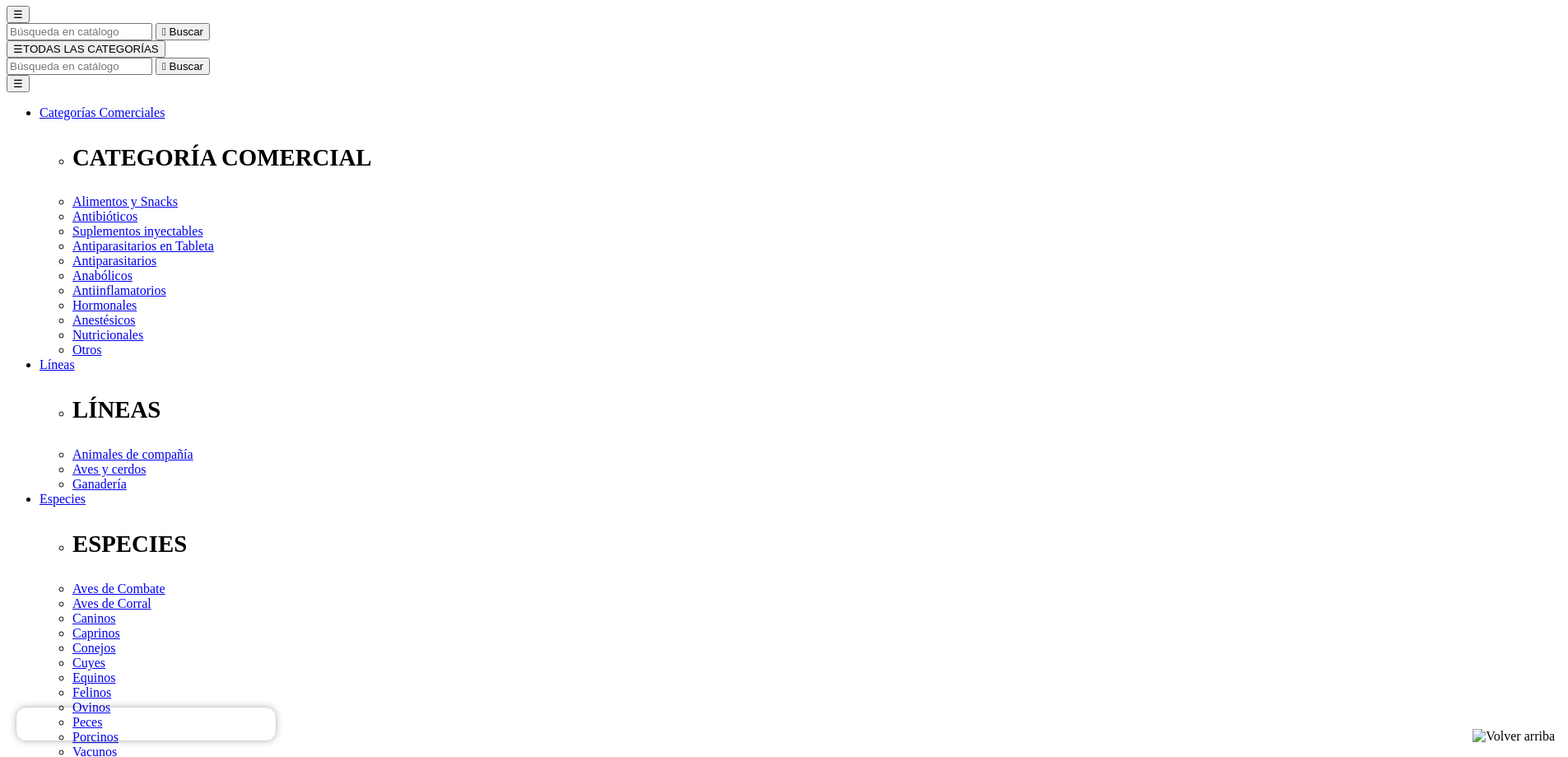
scroll to position [247, 0]
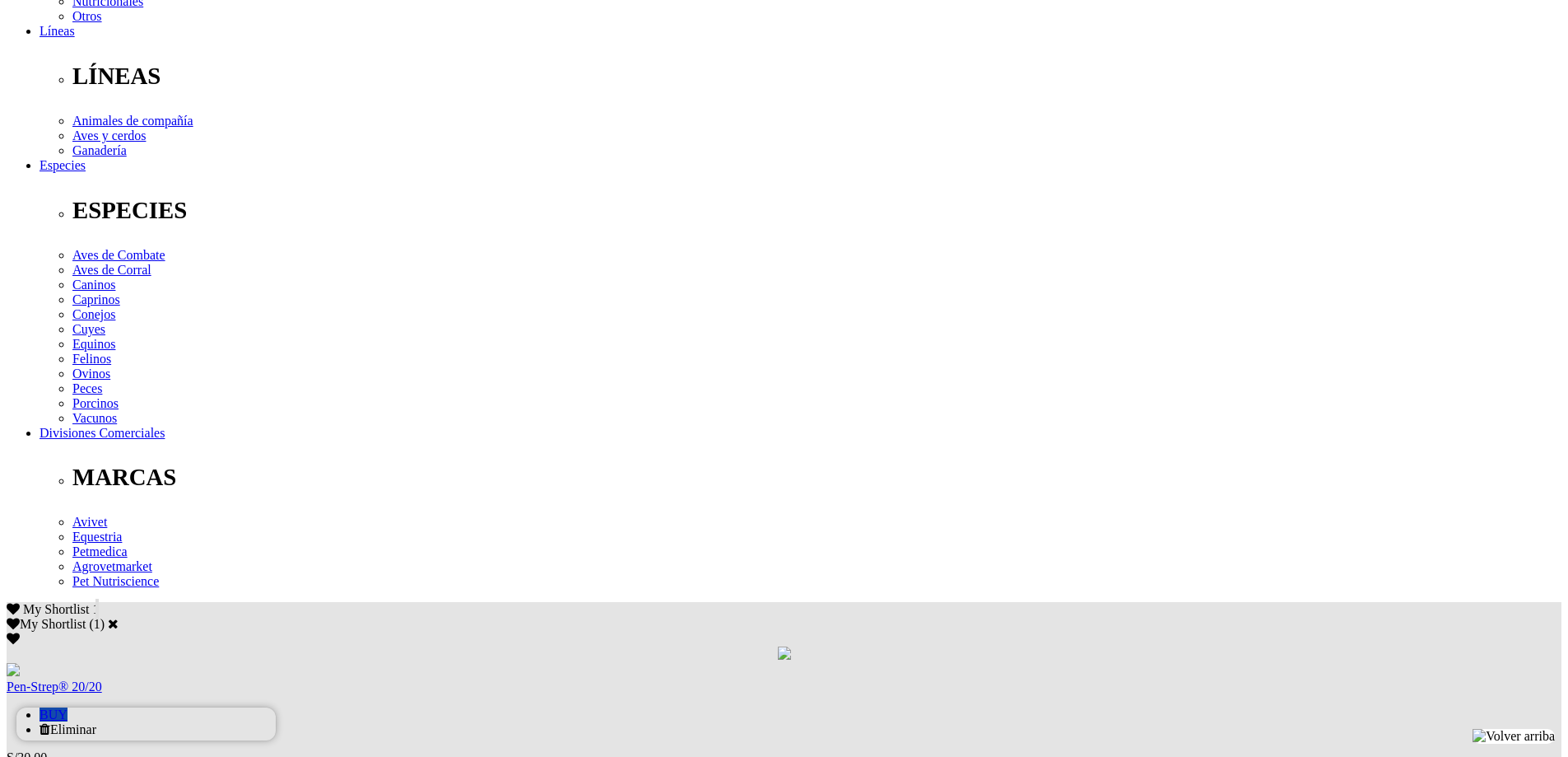
scroll to position [494, 0]
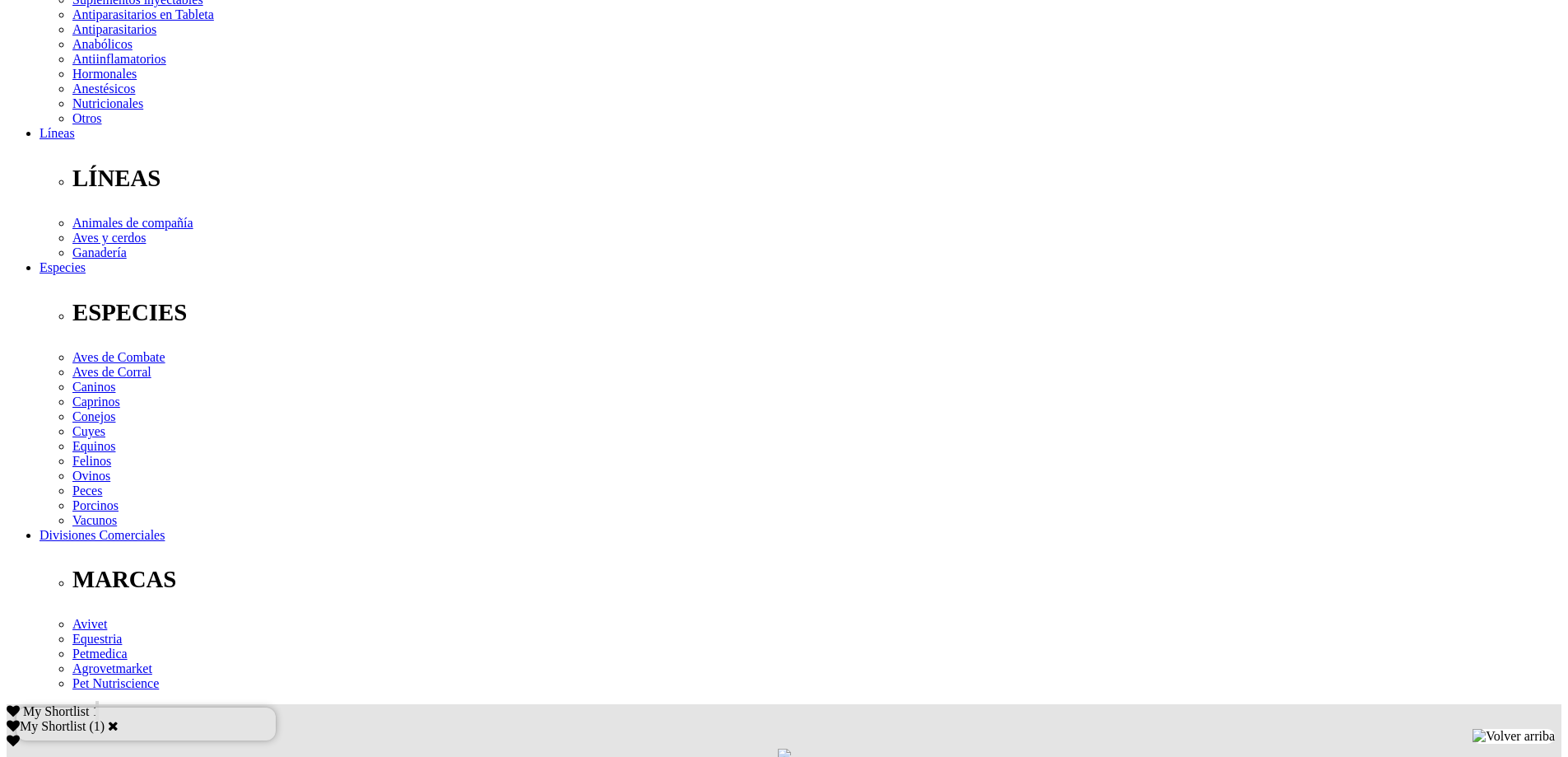
scroll to position [411, 0]
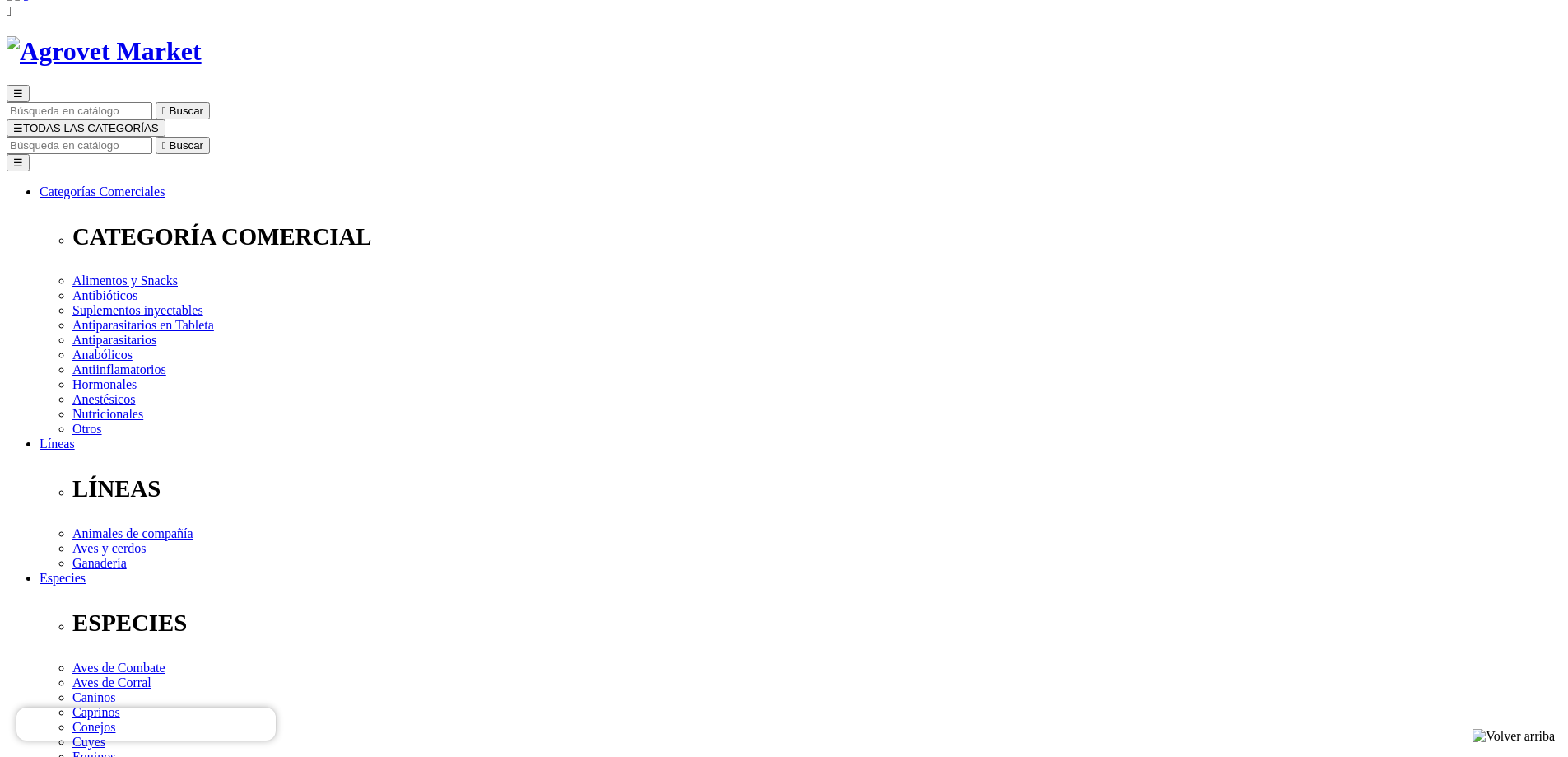
scroll to position [0, 0]
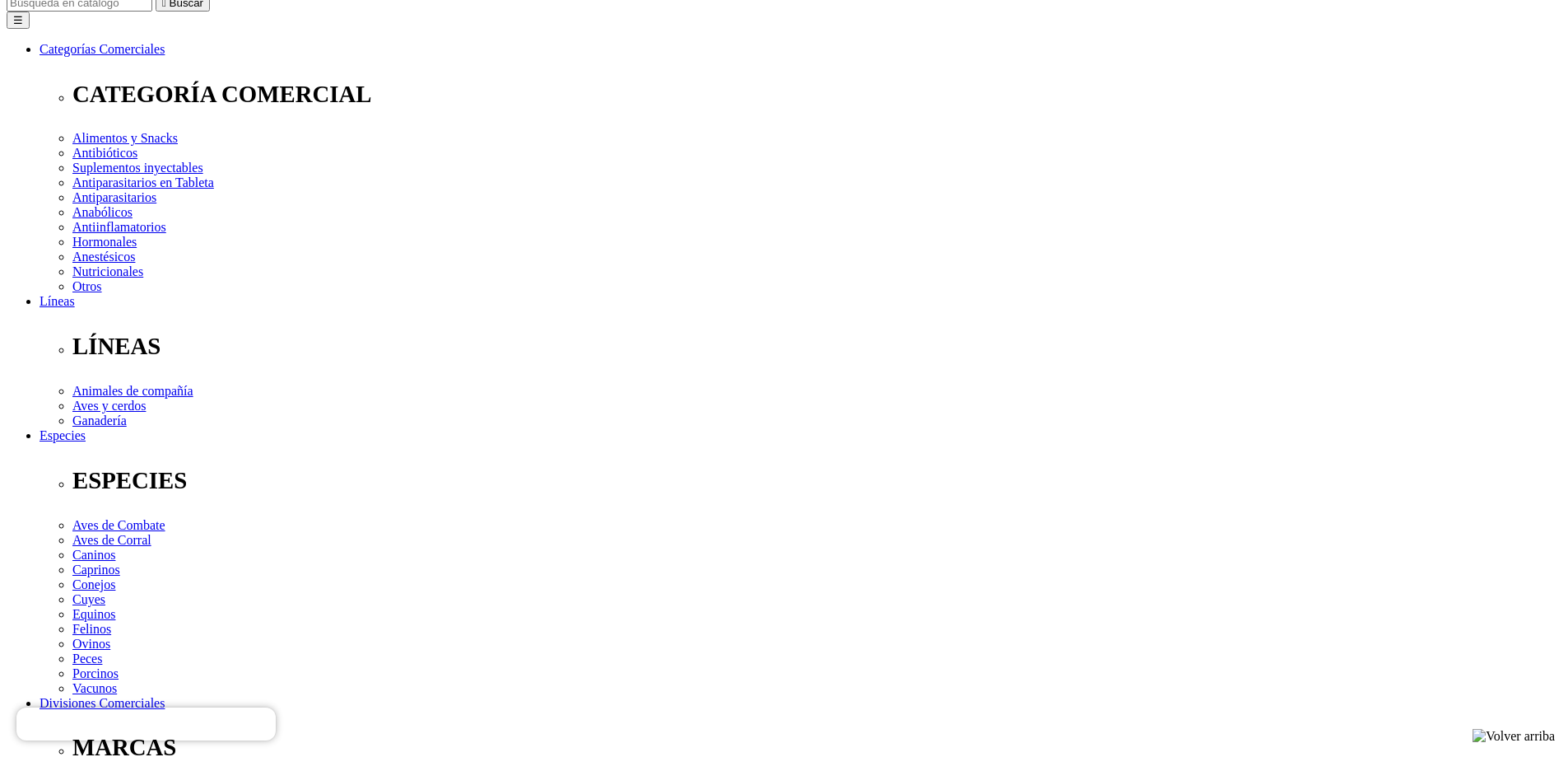
scroll to position [329, 0]
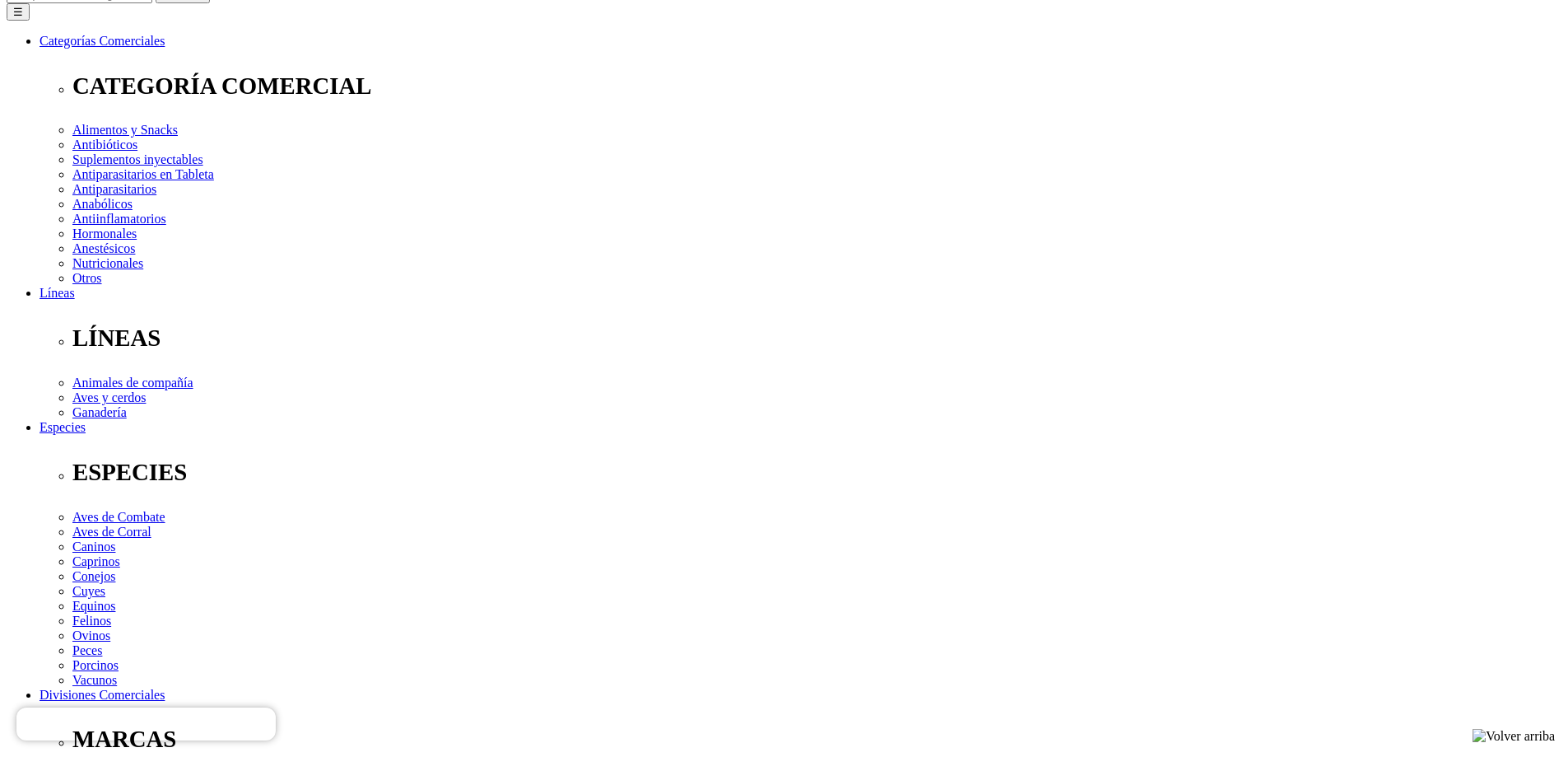
scroll to position [165, 0]
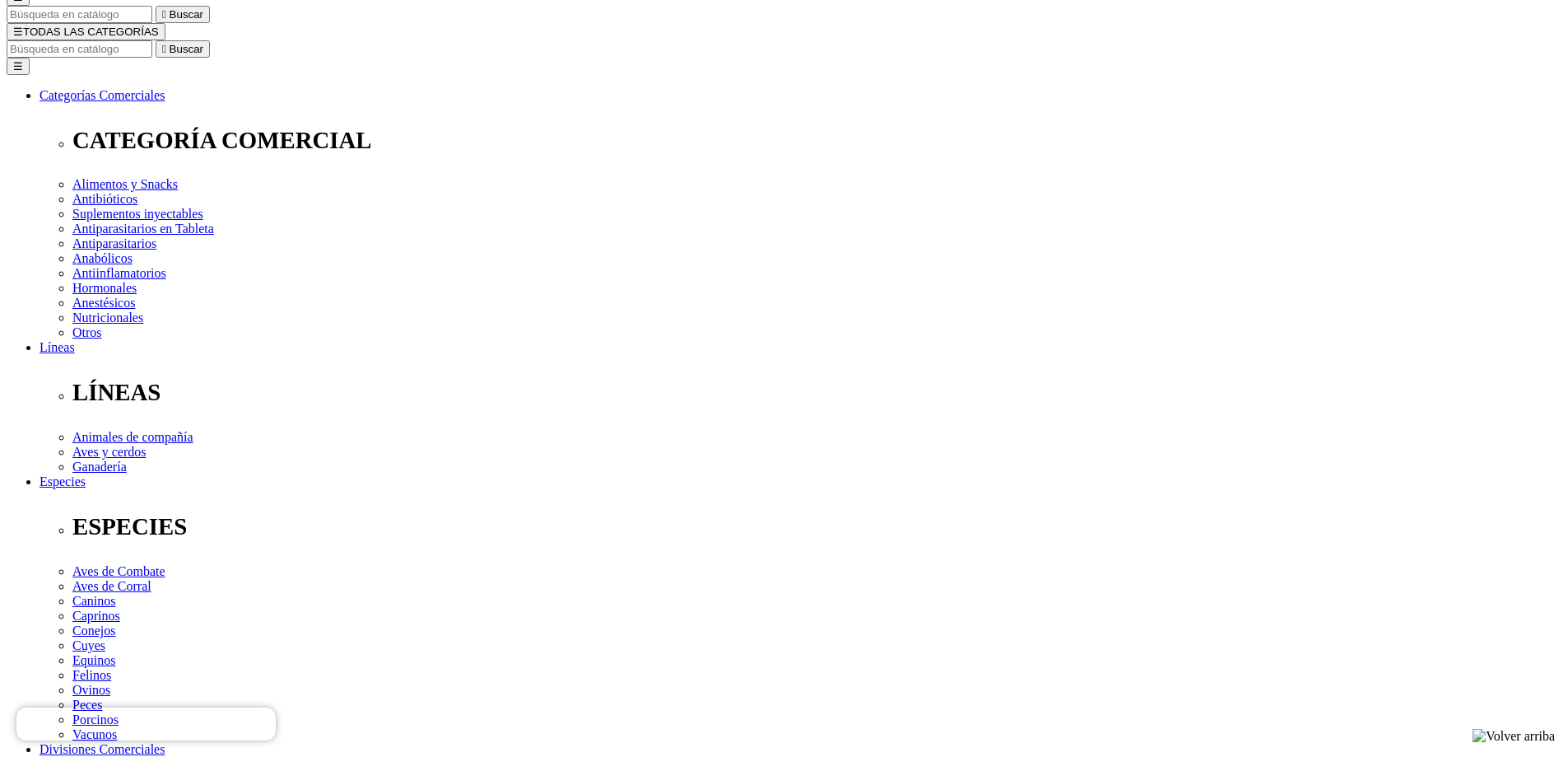
select select "3"
type input "2"
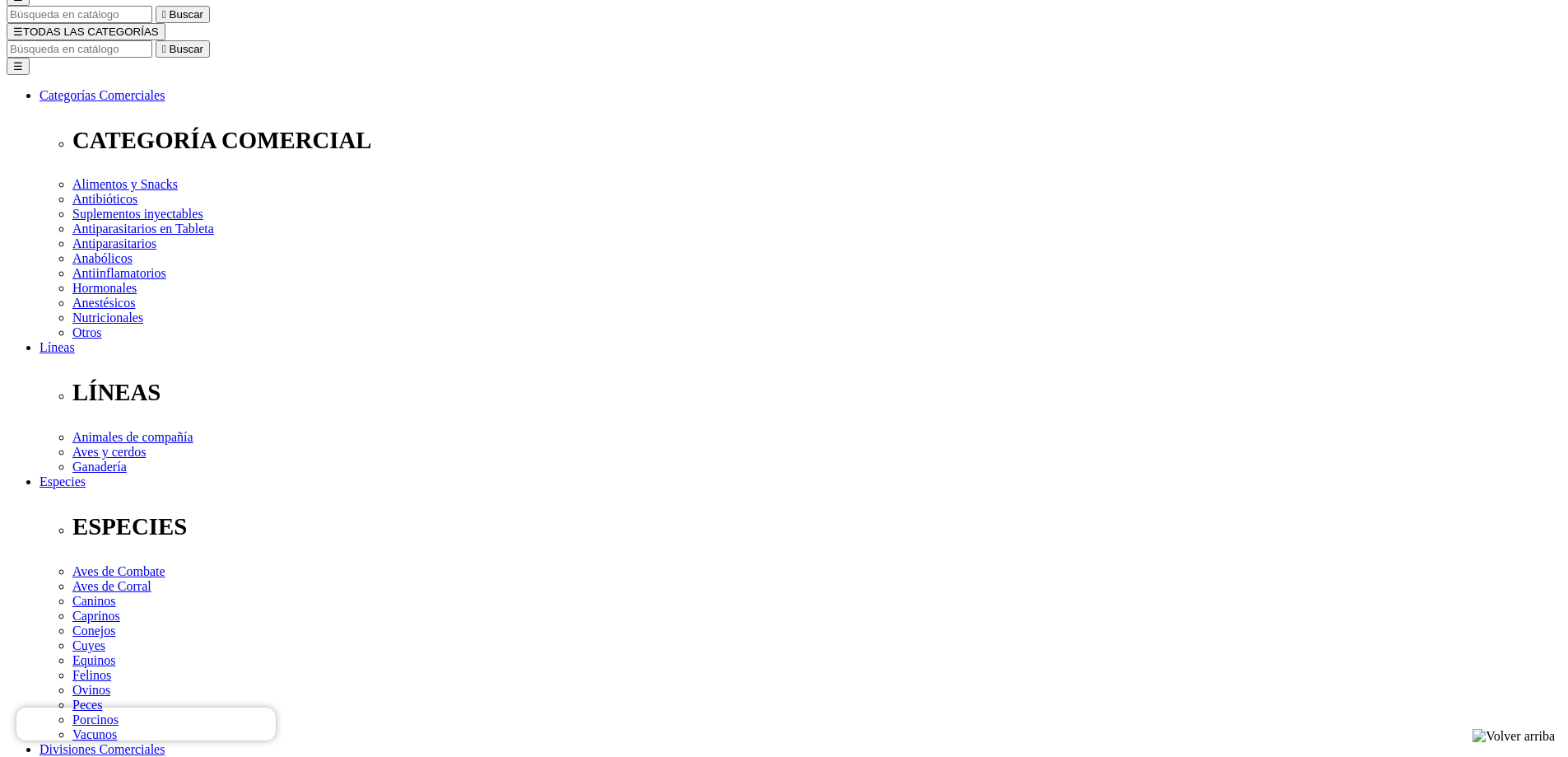
select select "3"
type input "1"
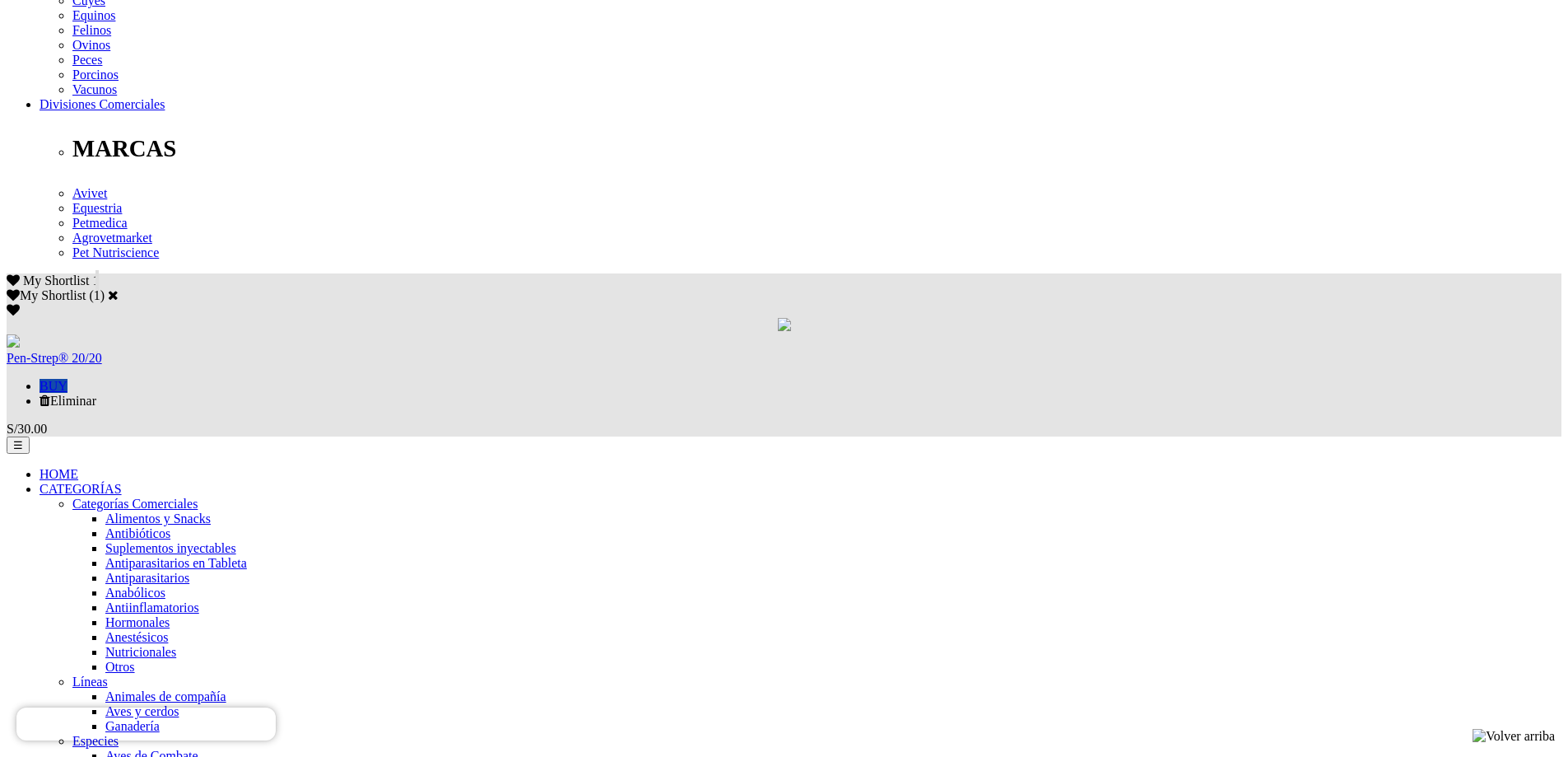
scroll to position [824, 0]
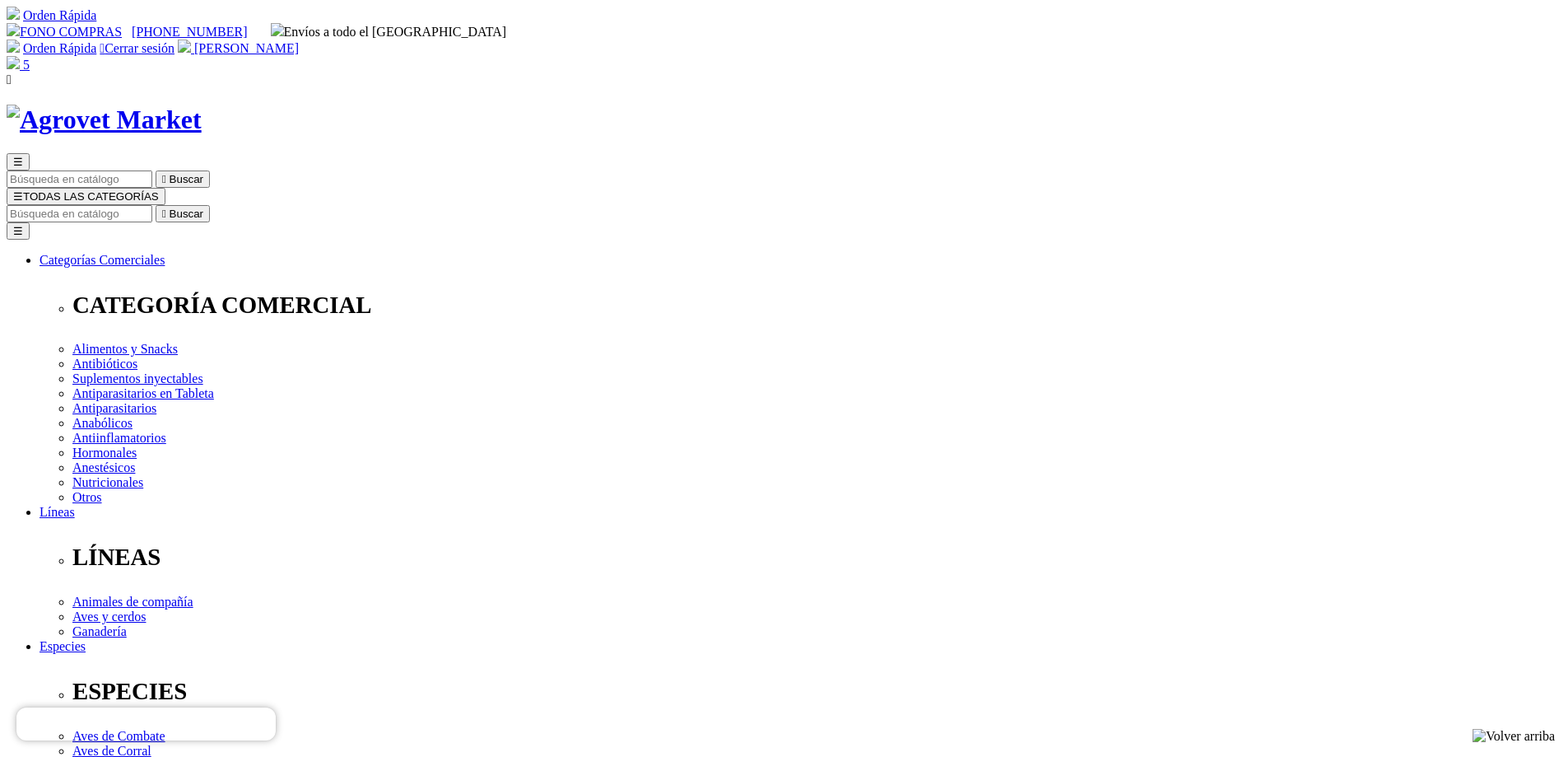
scroll to position [411, 0]
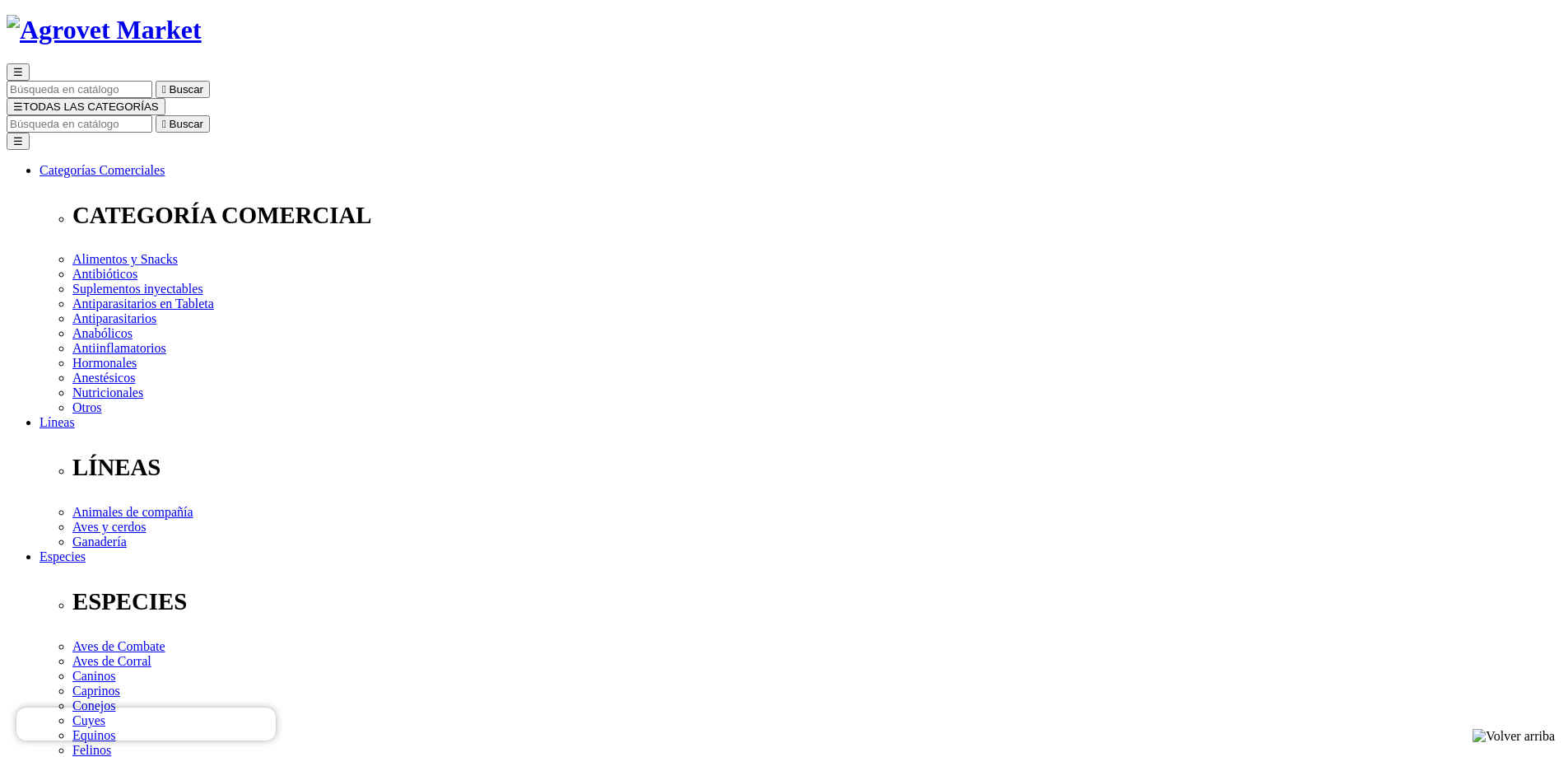
scroll to position [82, 0]
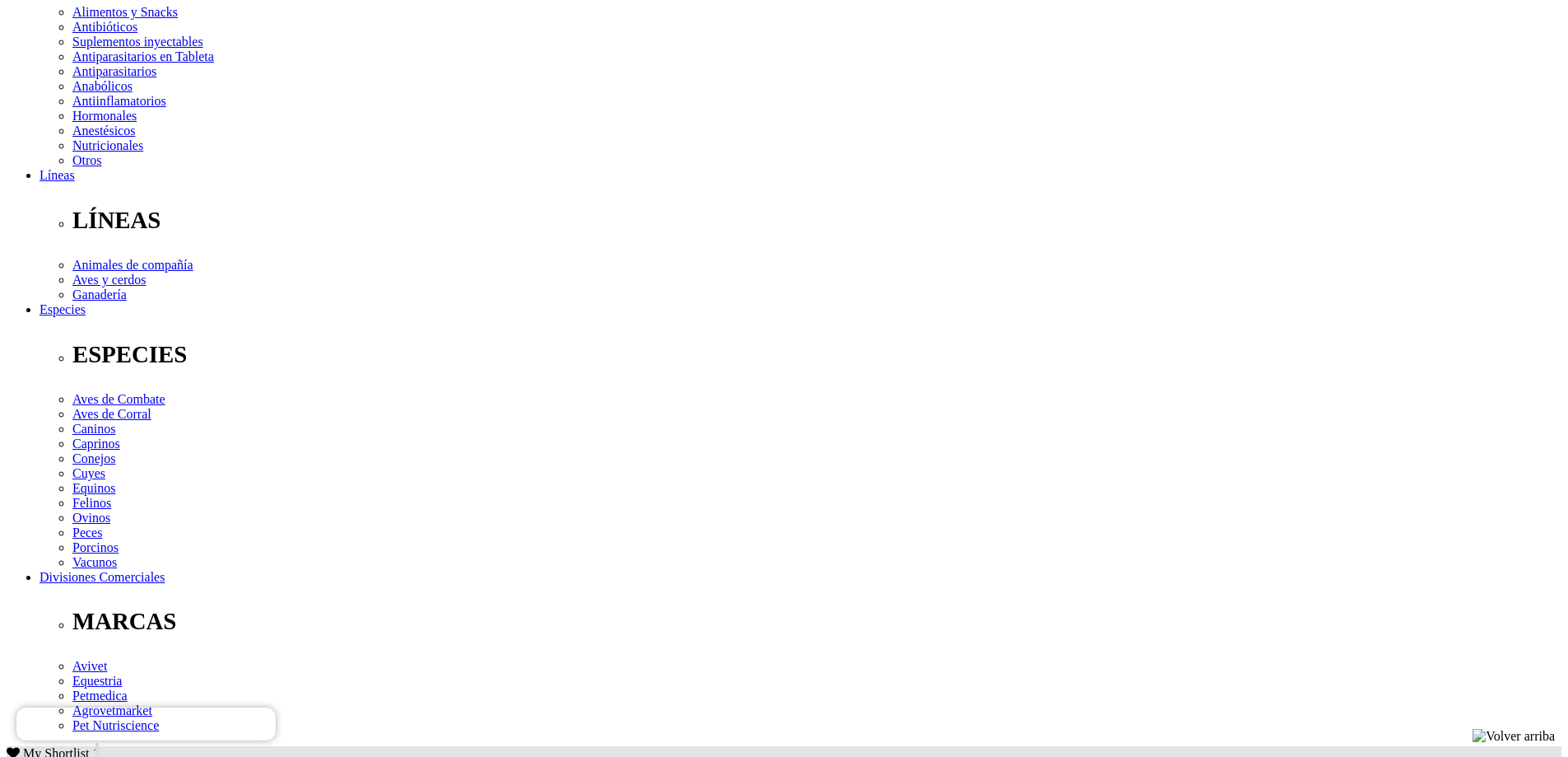
scroll to position [411, 0]
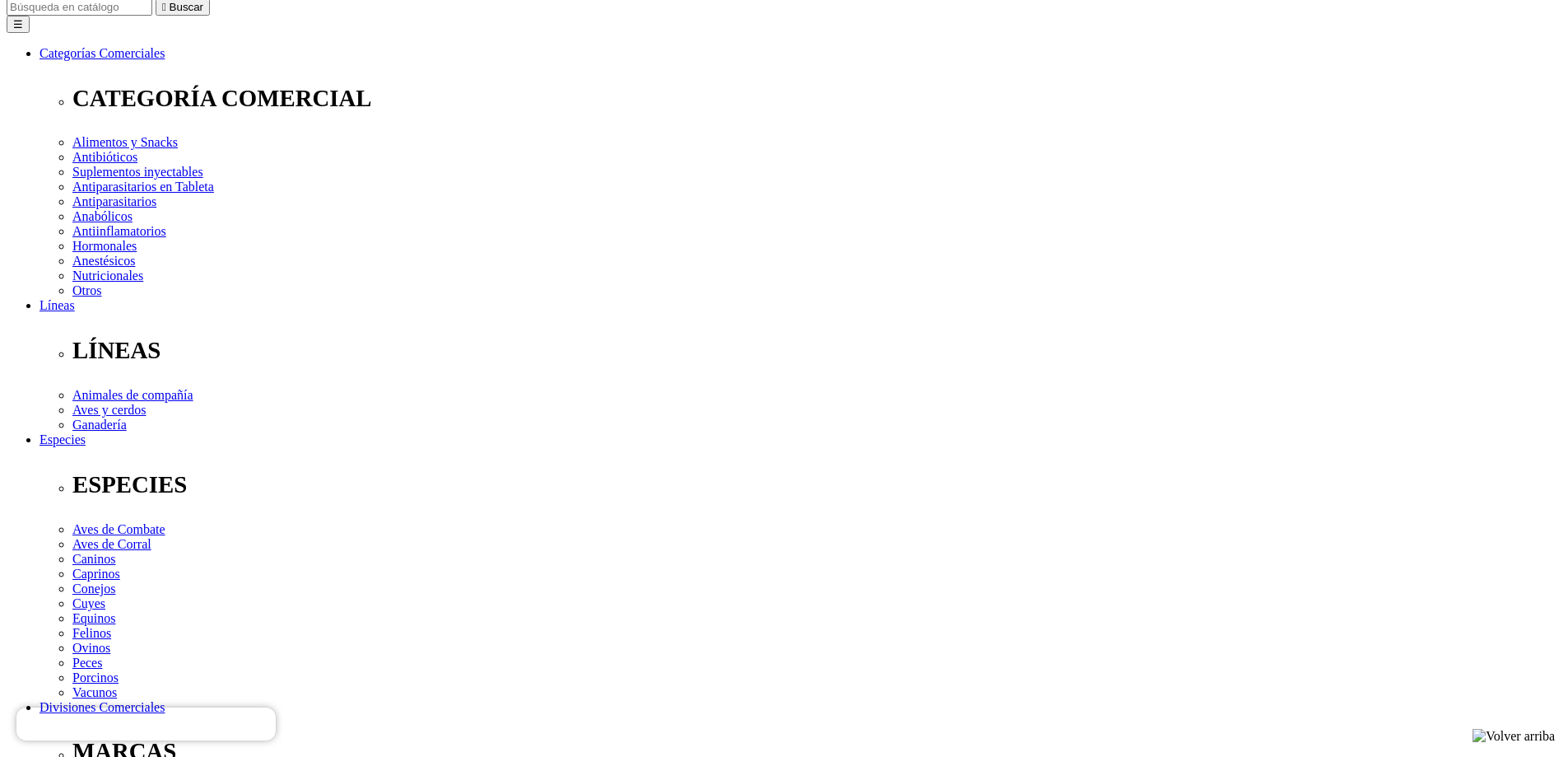
scroll to position [247, 0]
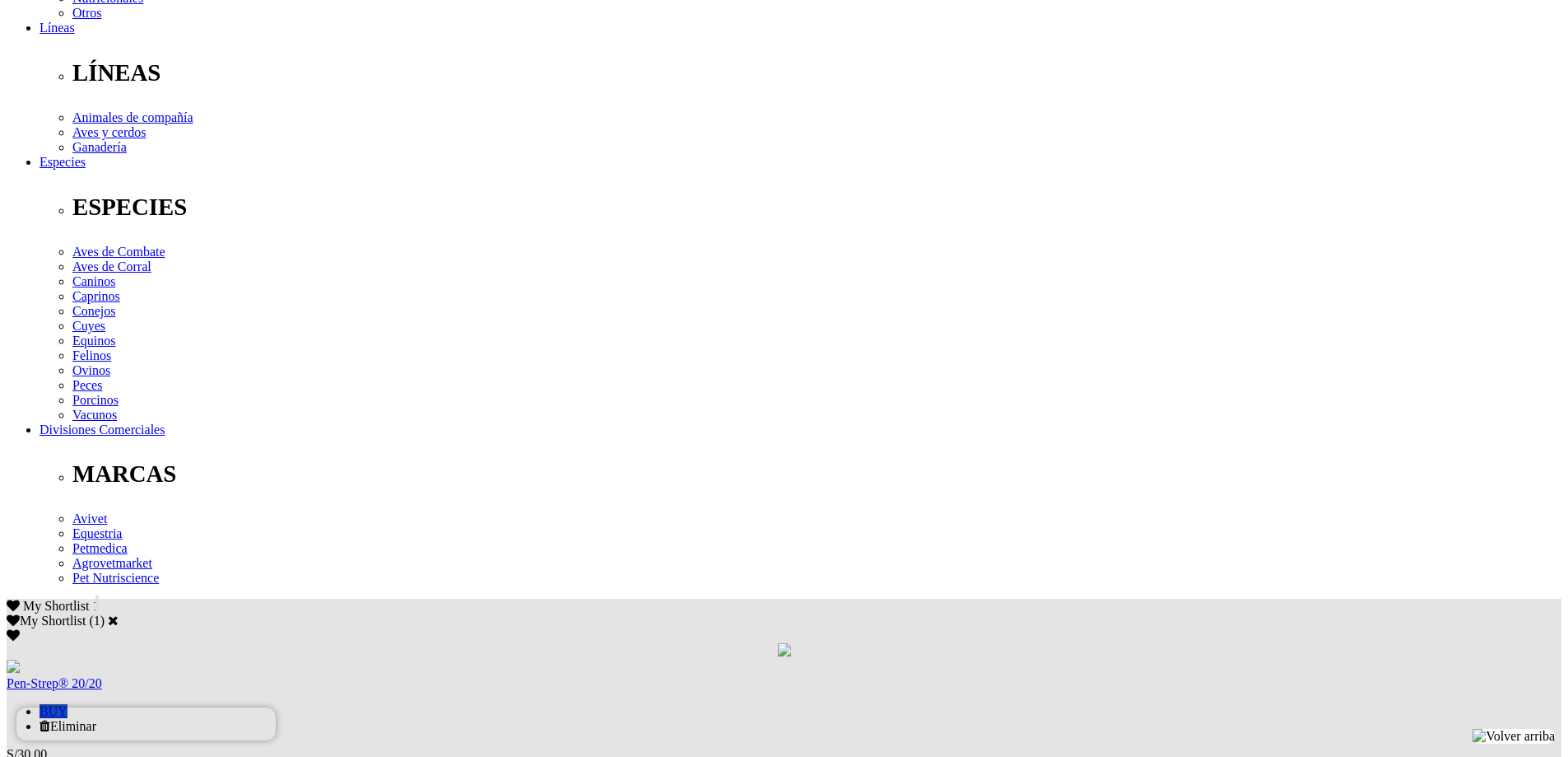
scroll to position [494, 0]
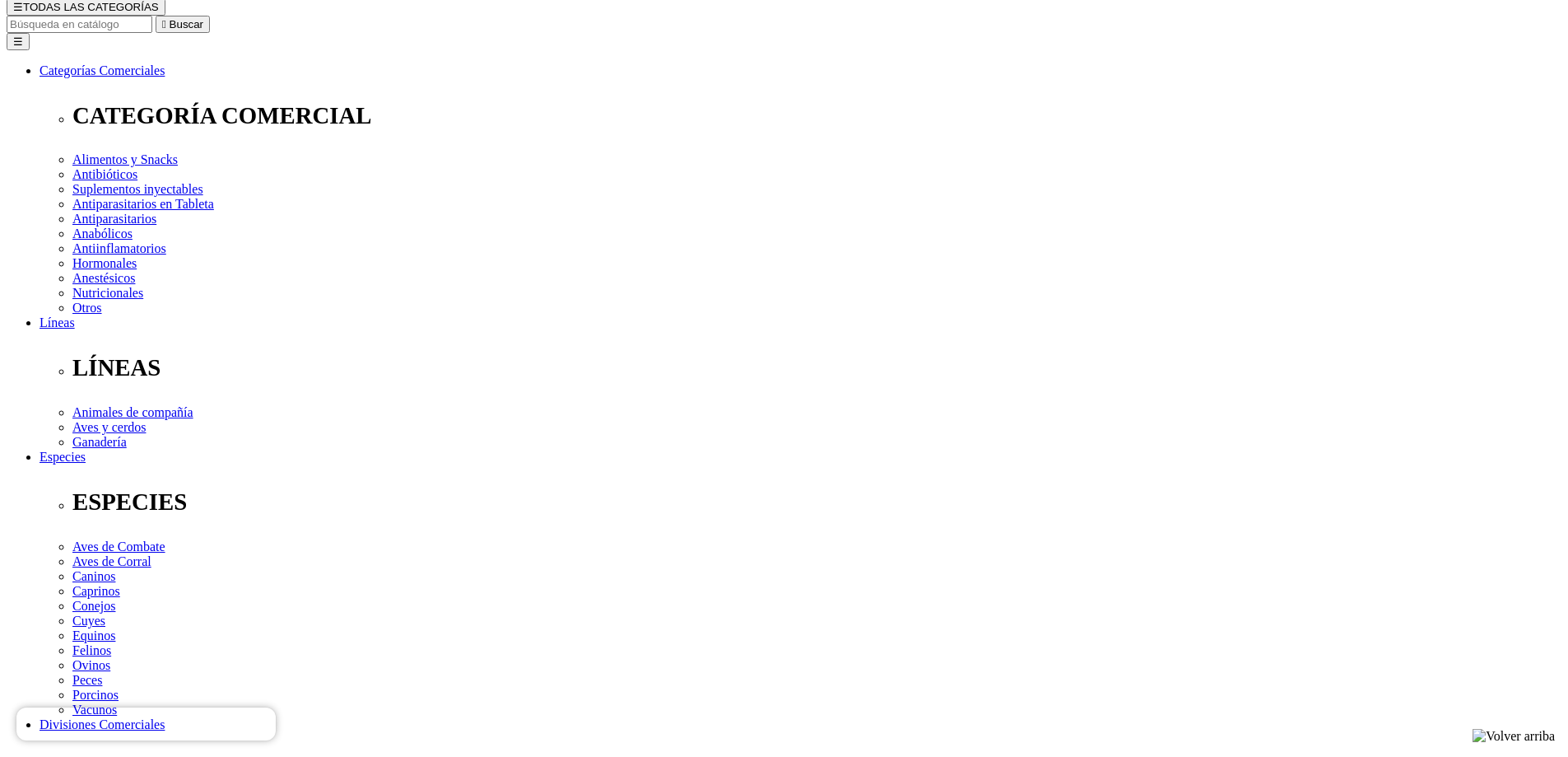
scroll to position [411, 0]
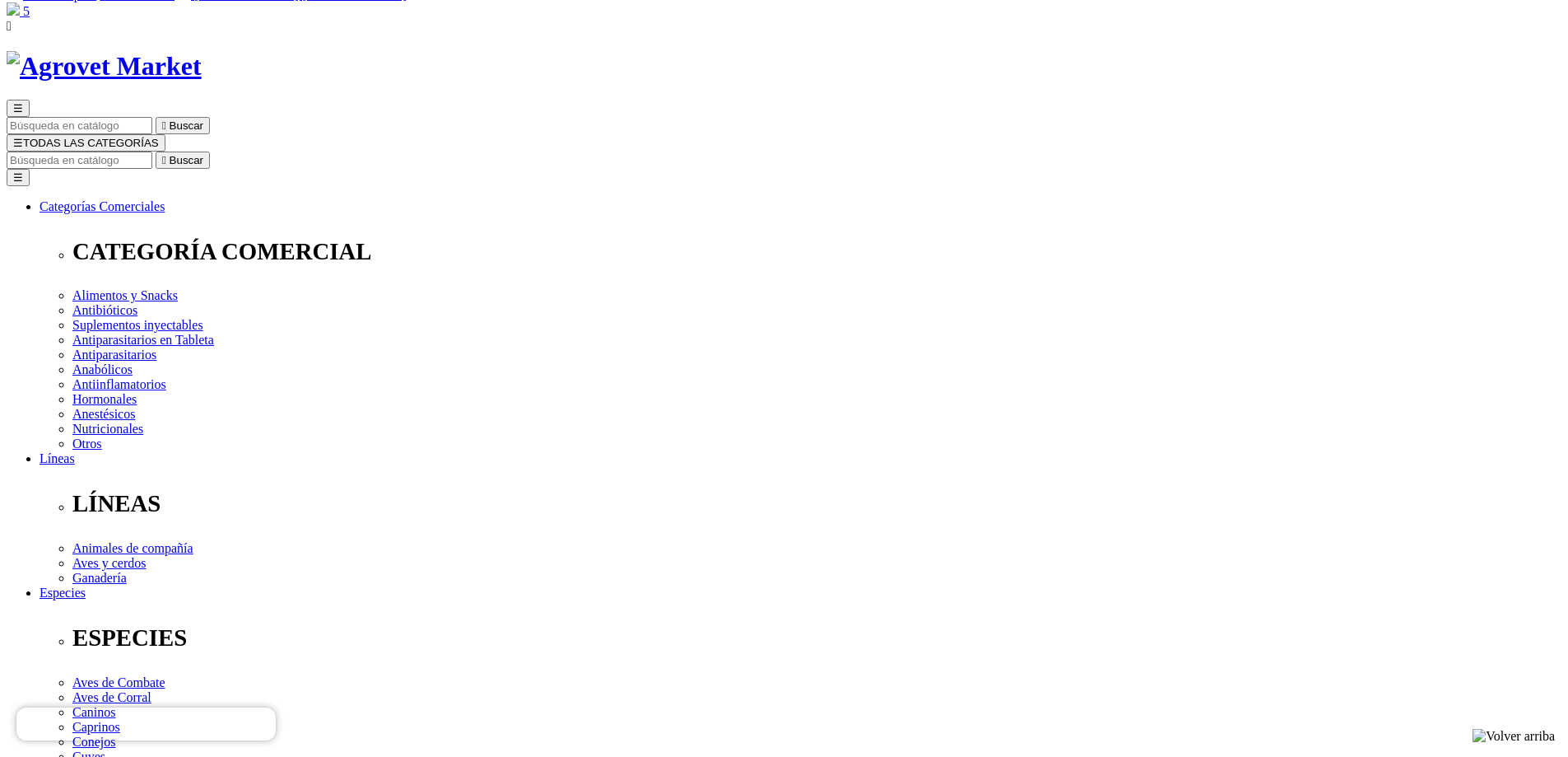
scroll to position [82, 0]
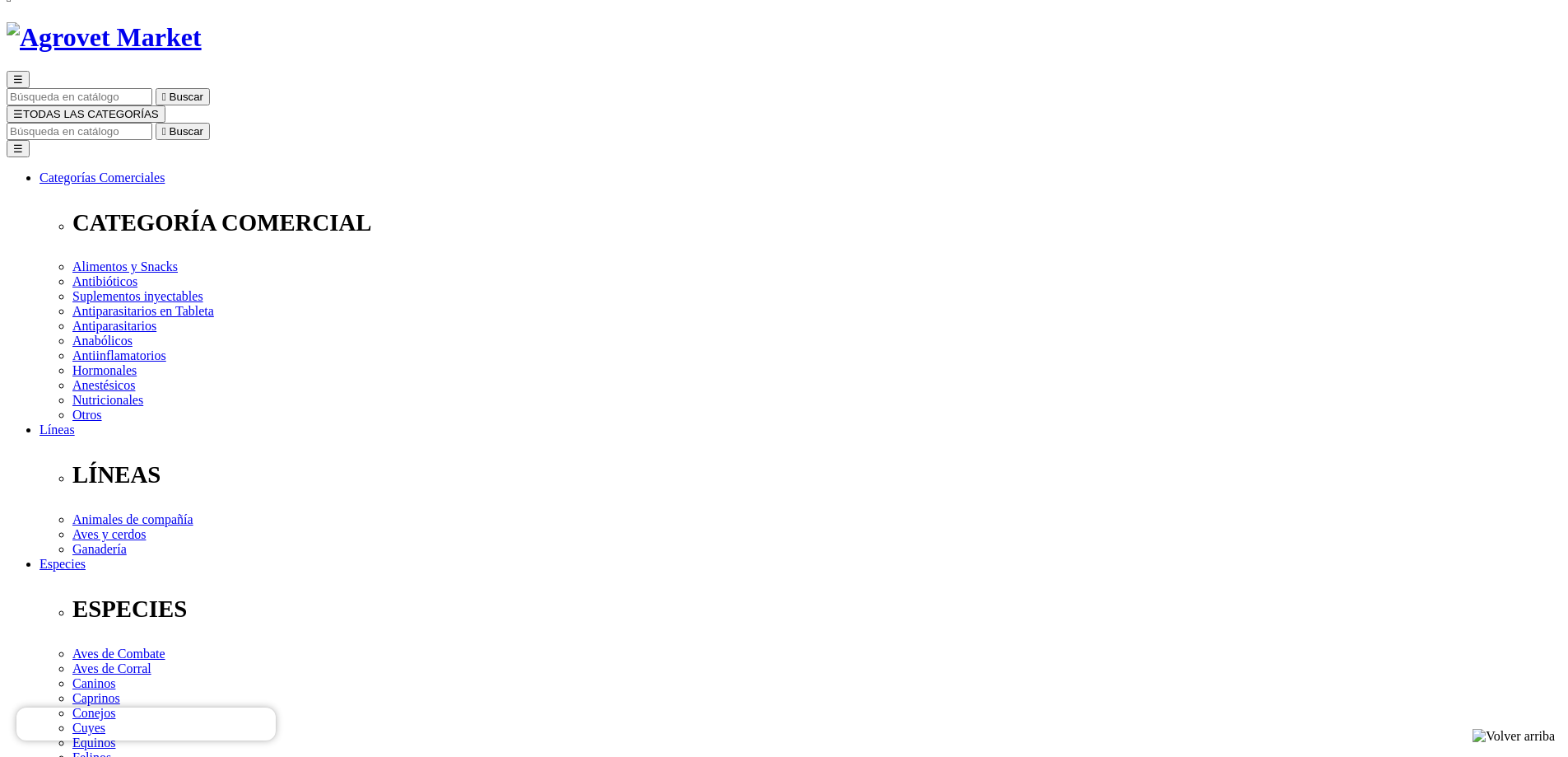
drag, startPoint x: 893, startPoint y: 441, endPoint x: 894, endPoint y: 450, distance: 9.1
select select "3"
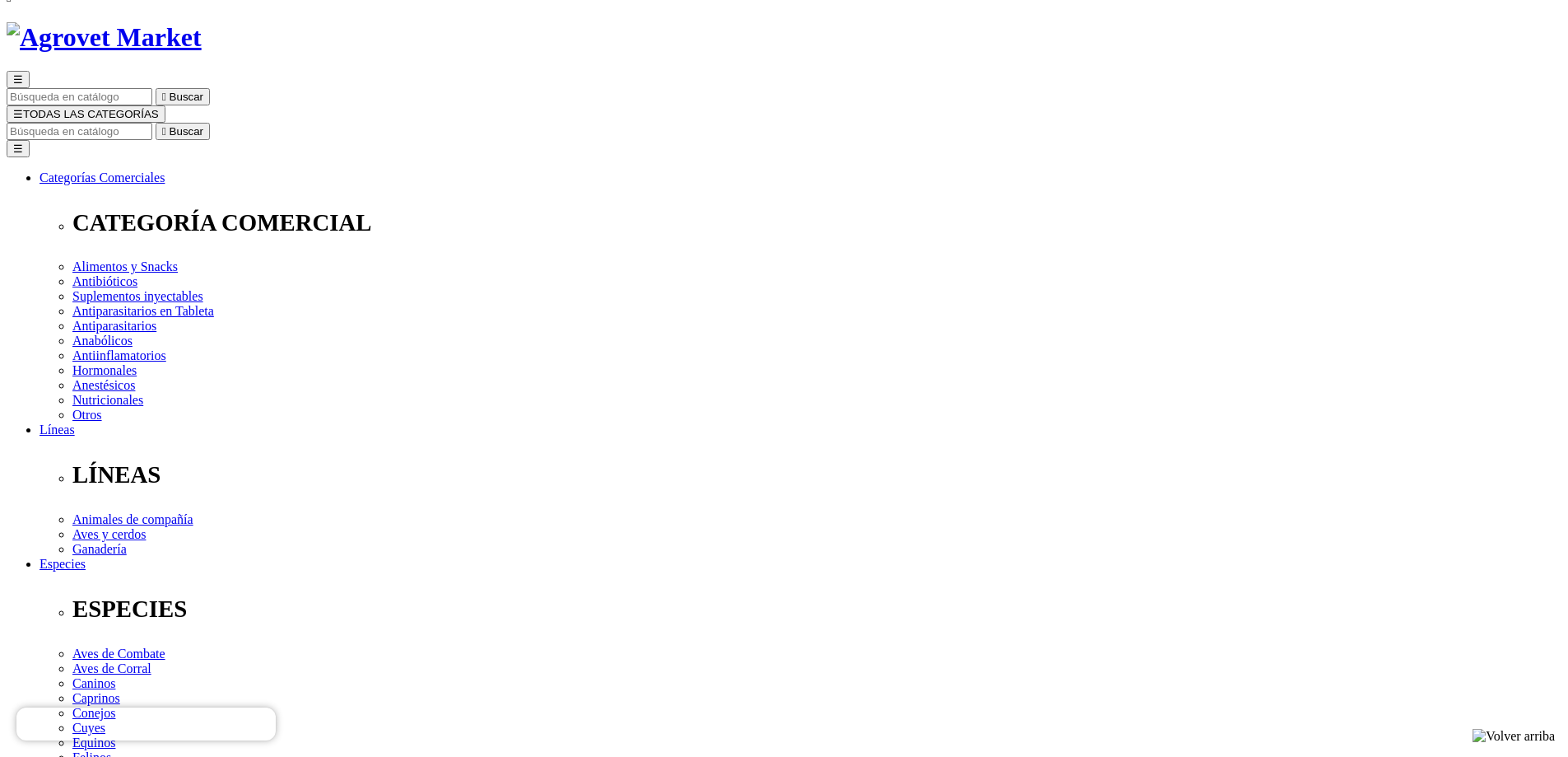
type input "1"
select select "3"
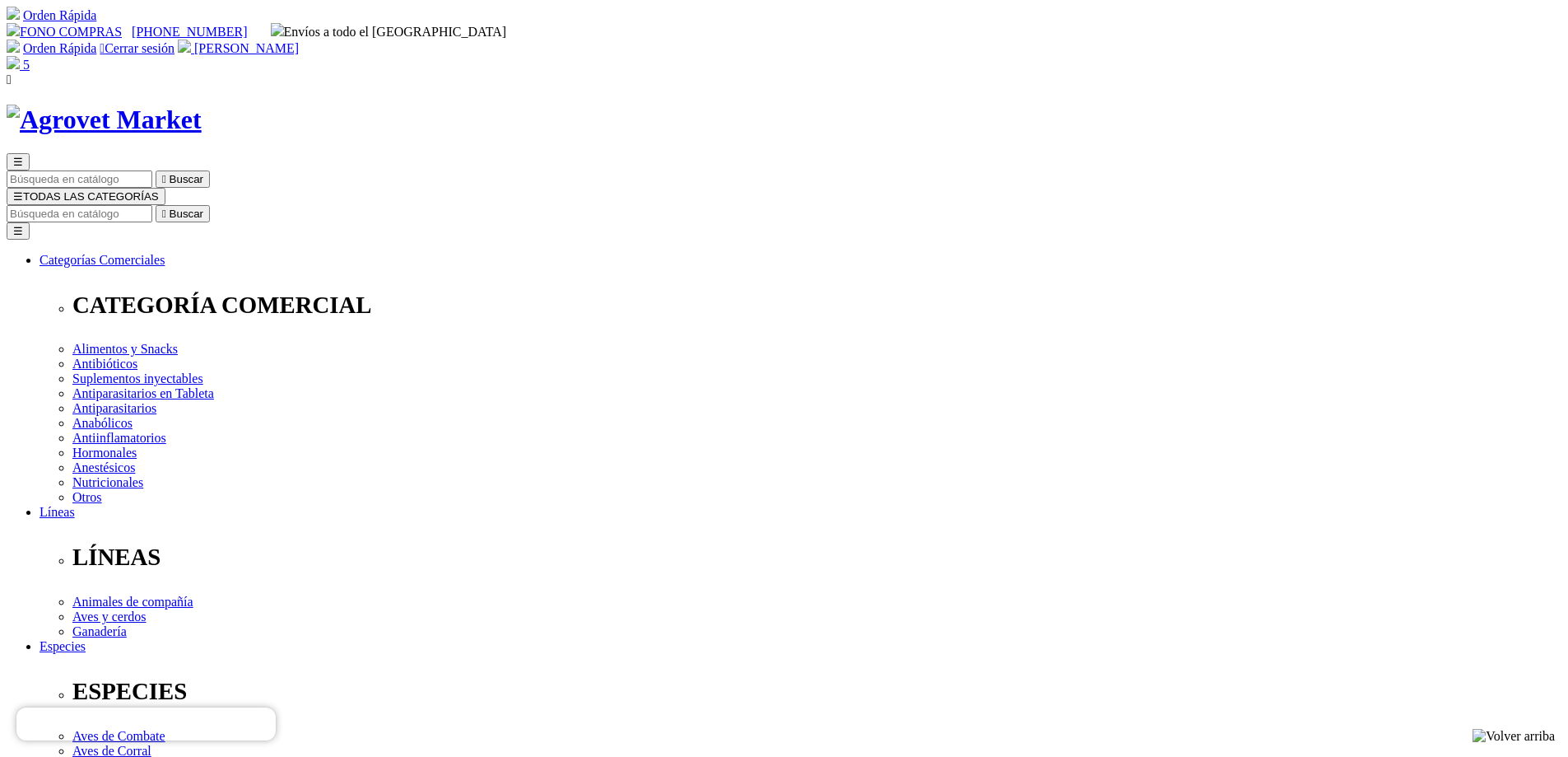
select select "3"
type input "2"
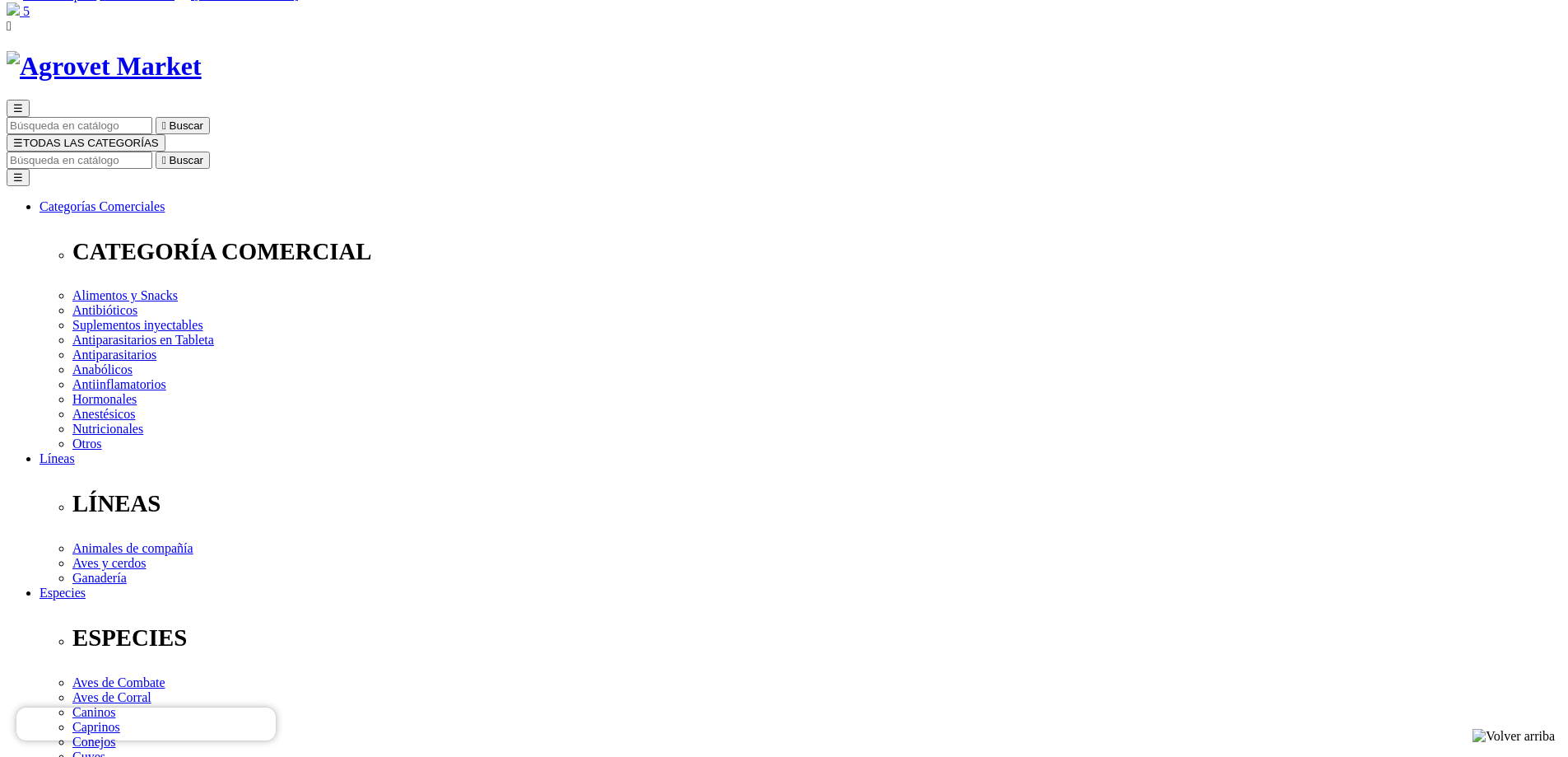
scroll to position [82, 0]
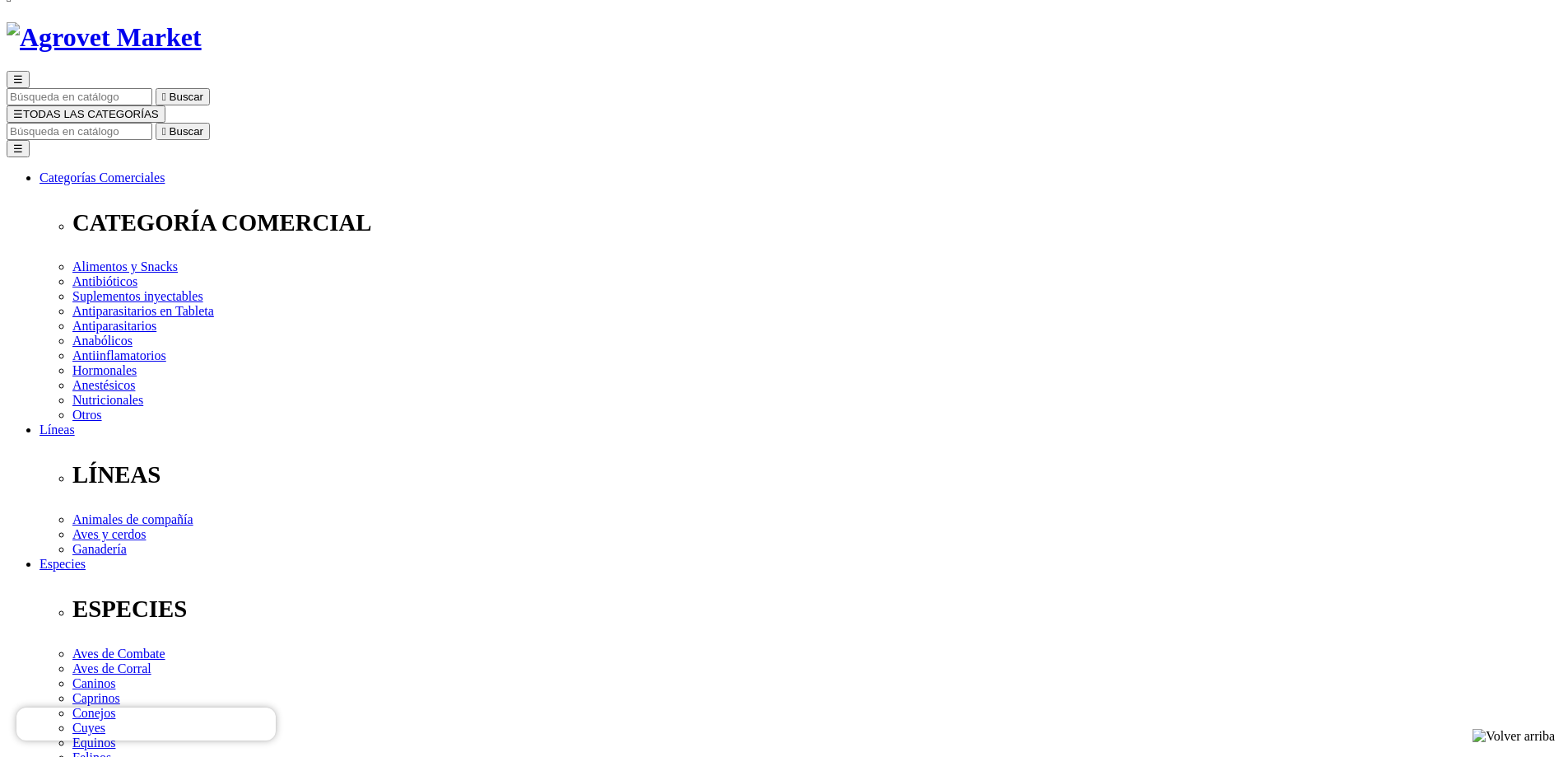
select select "4"
type input "1"
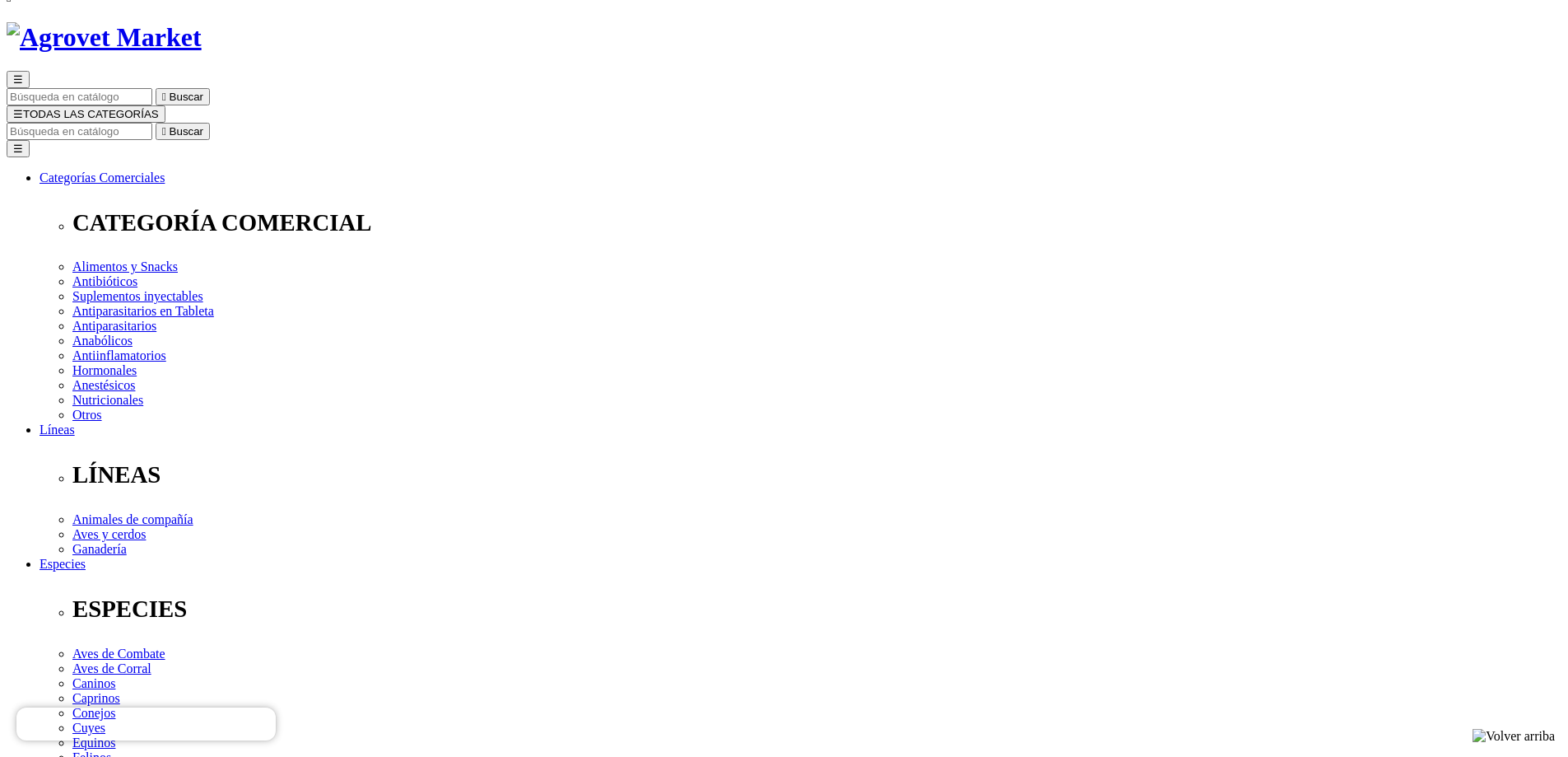
select select "3"
radio input "true"
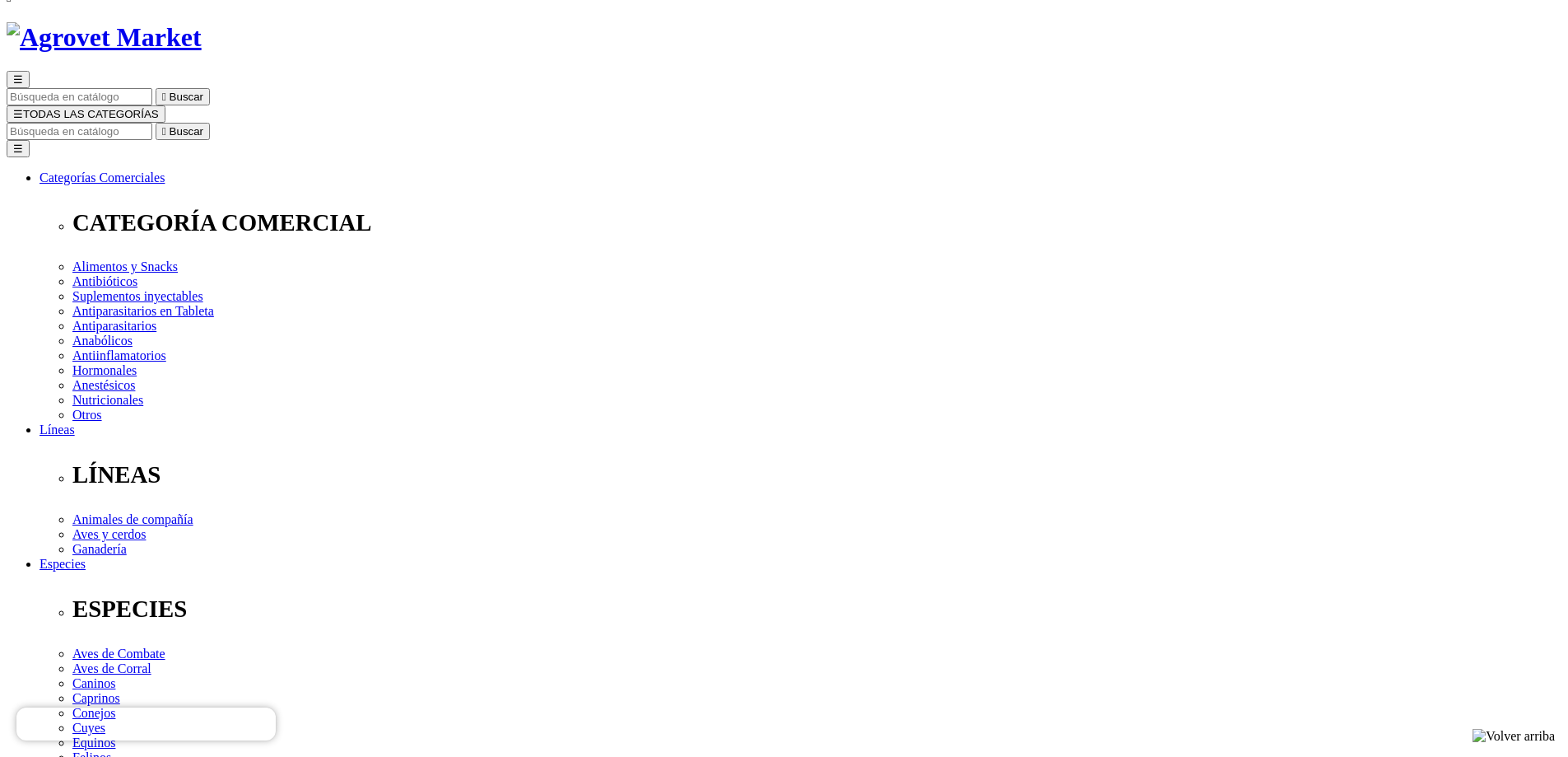
select select "0"
select select "98"
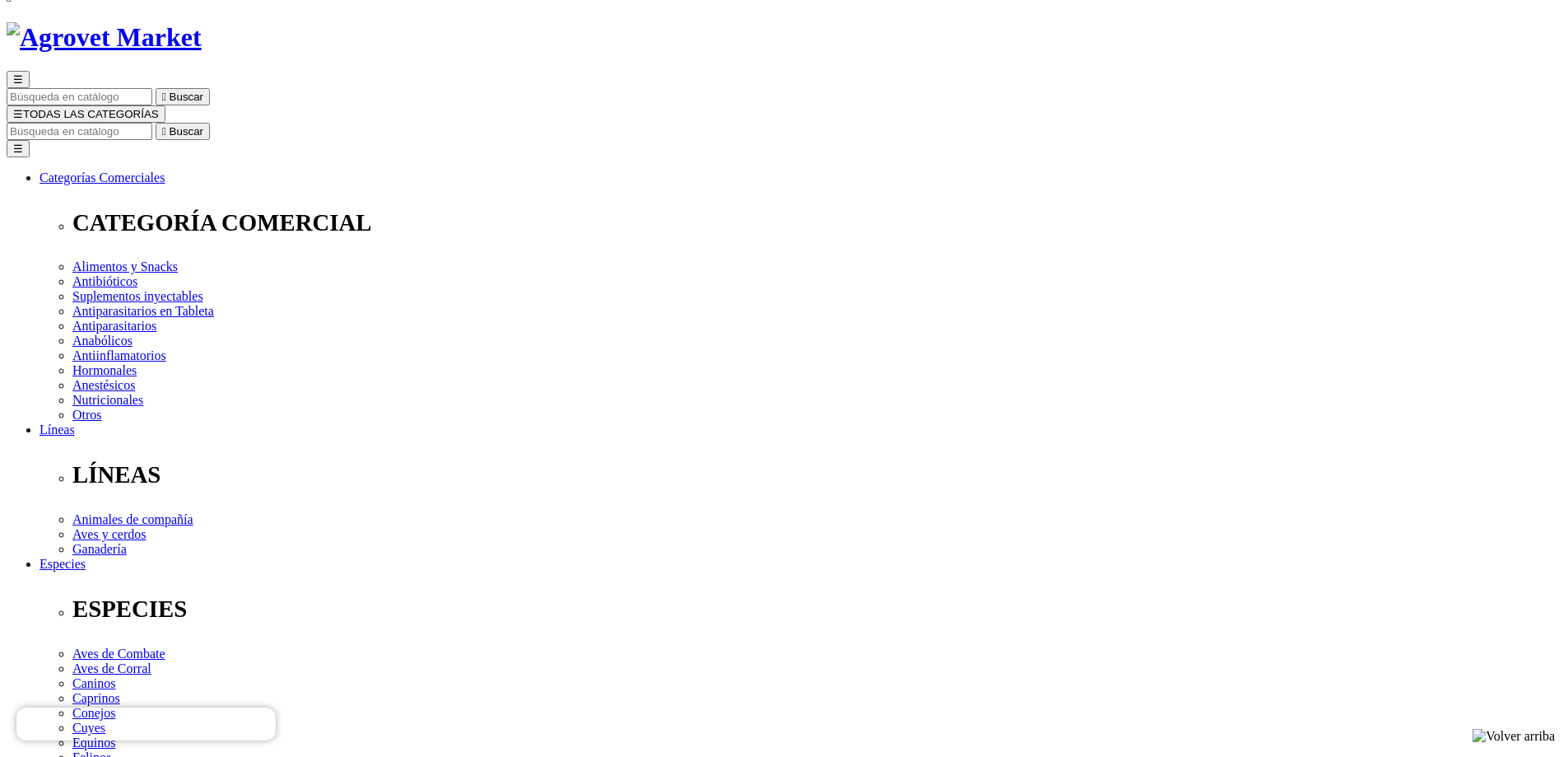
select select "98"
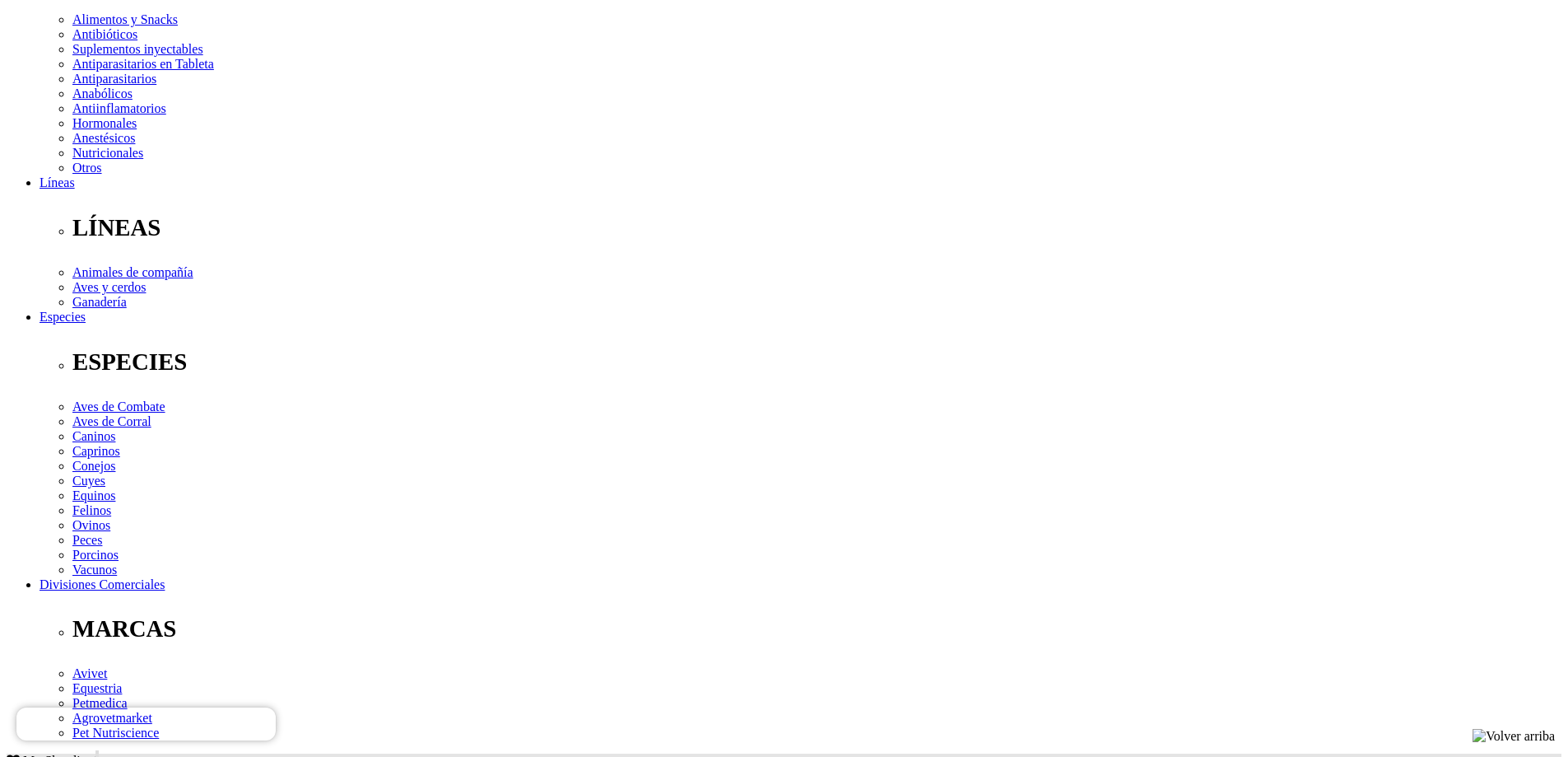
scroll to position [247, 0]
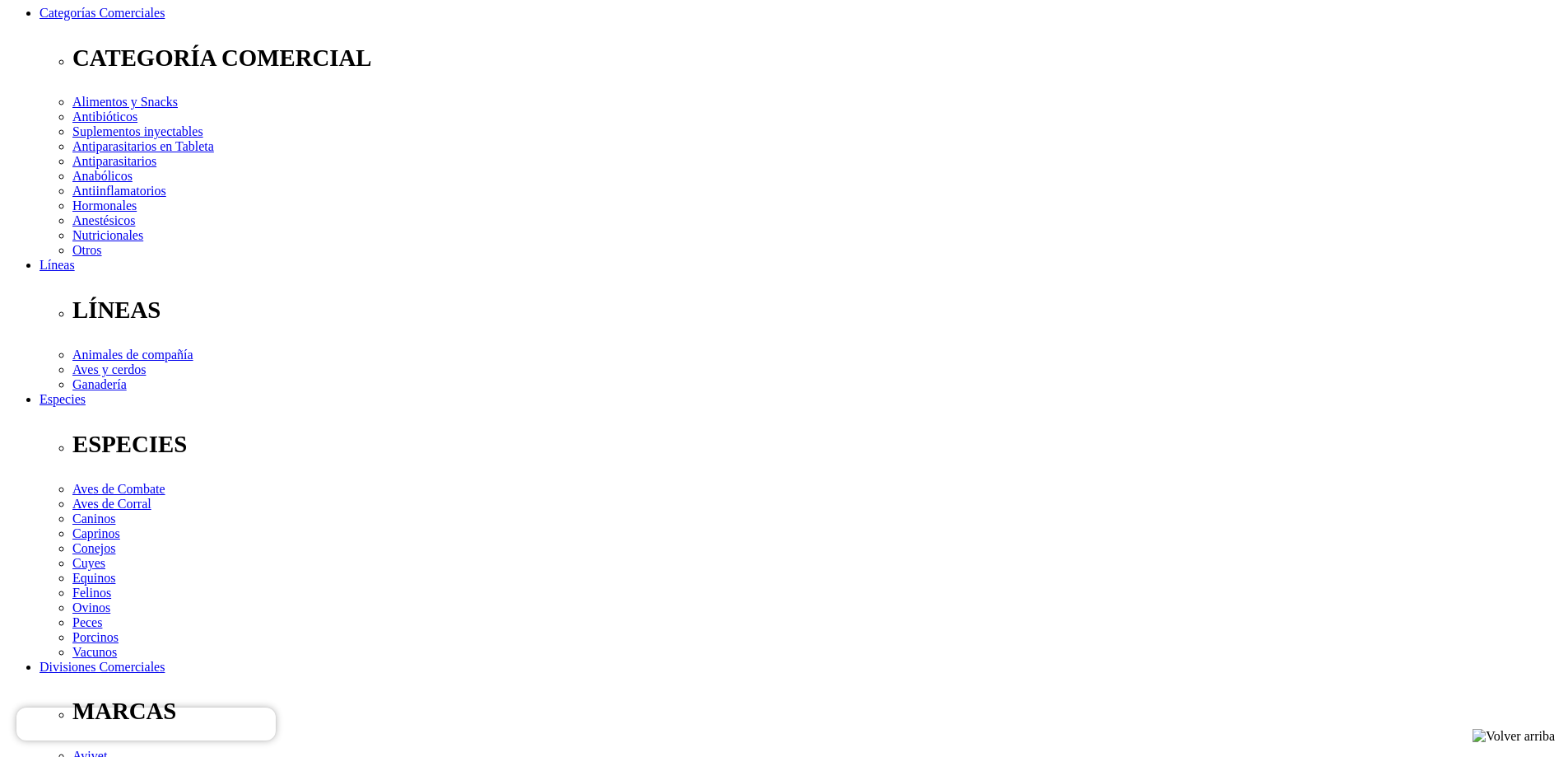
select select "3"
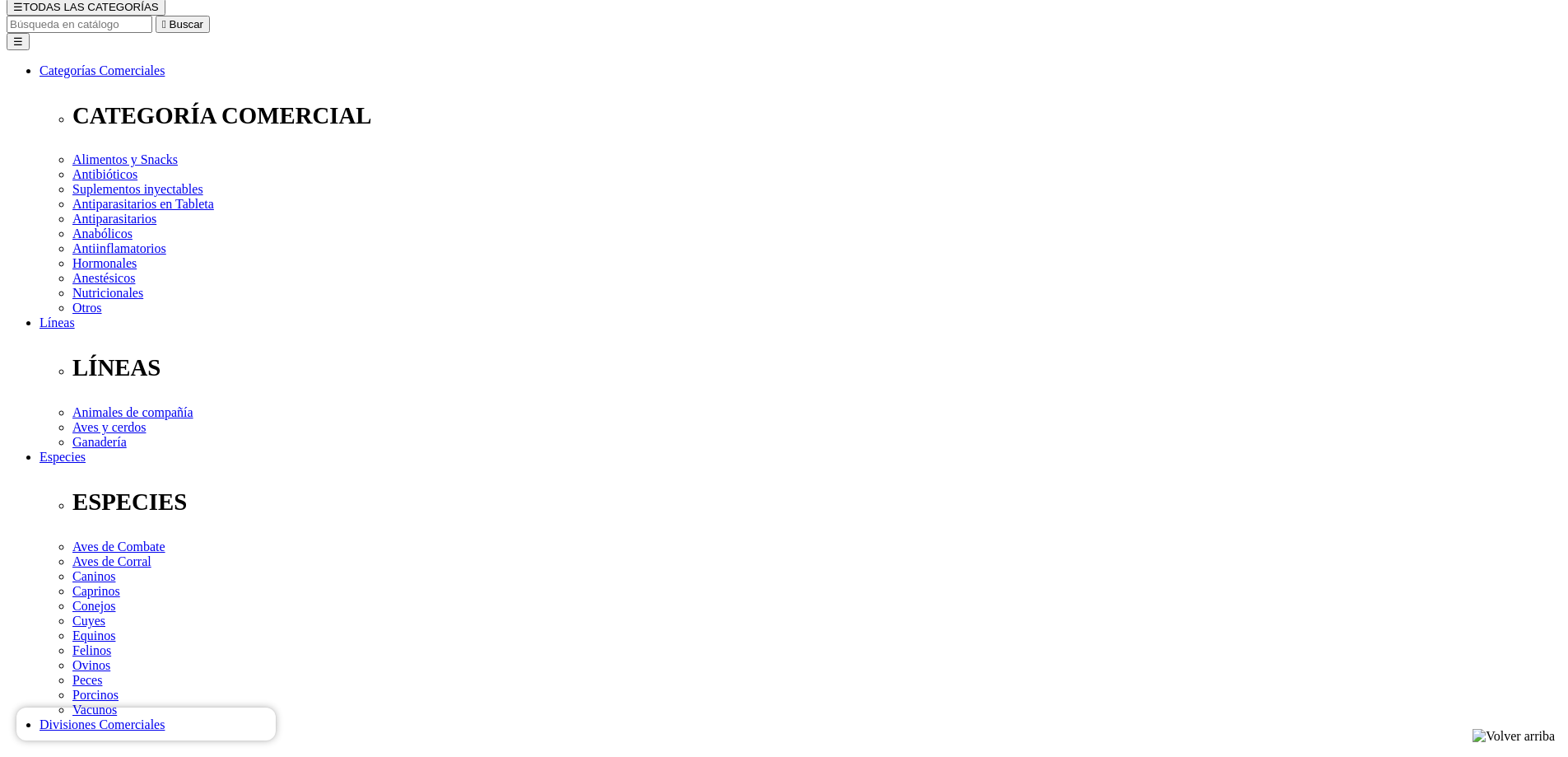
scroll to position [165, 0]
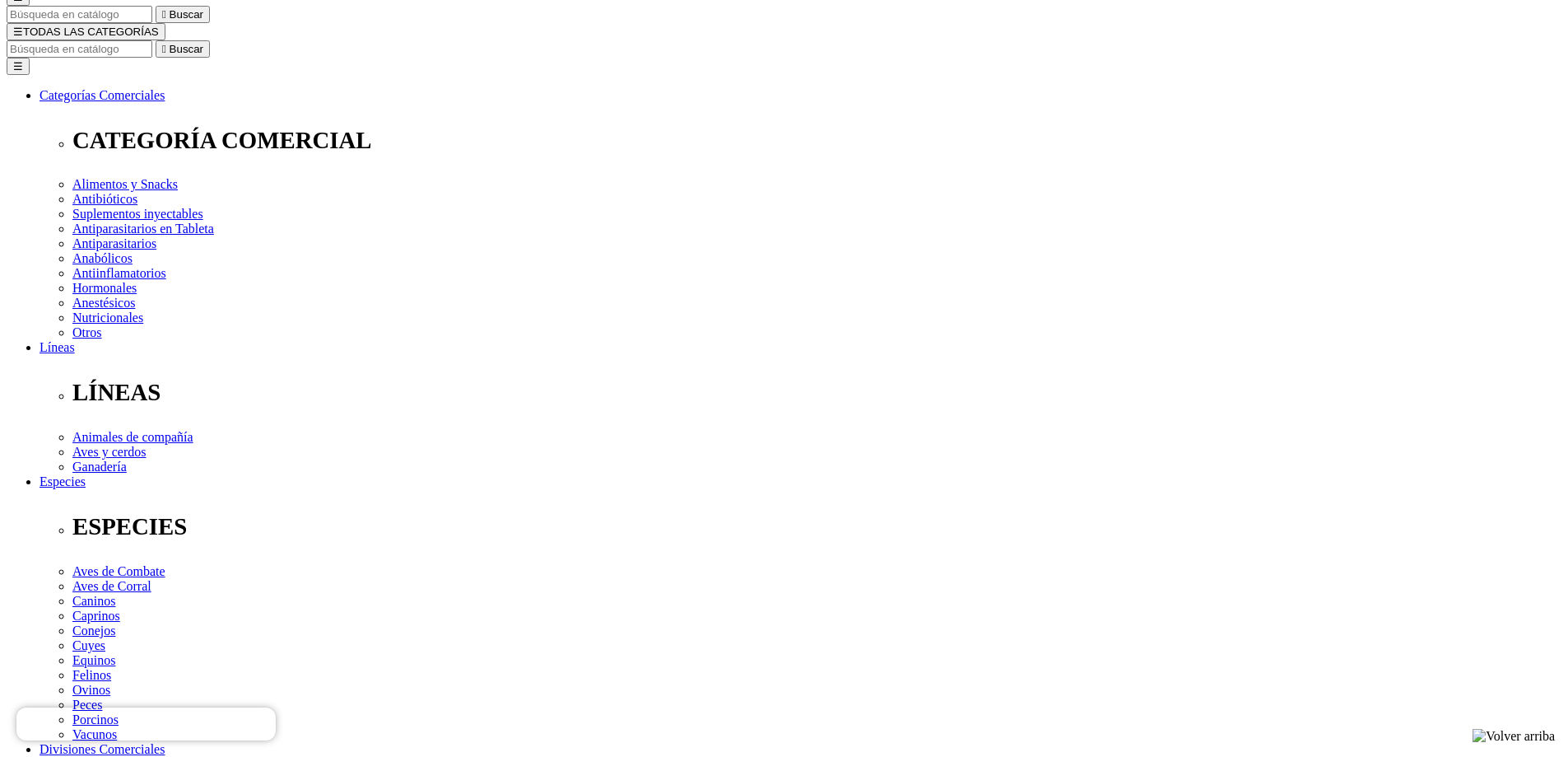
radio input "true"
select select "0"
select select "7"
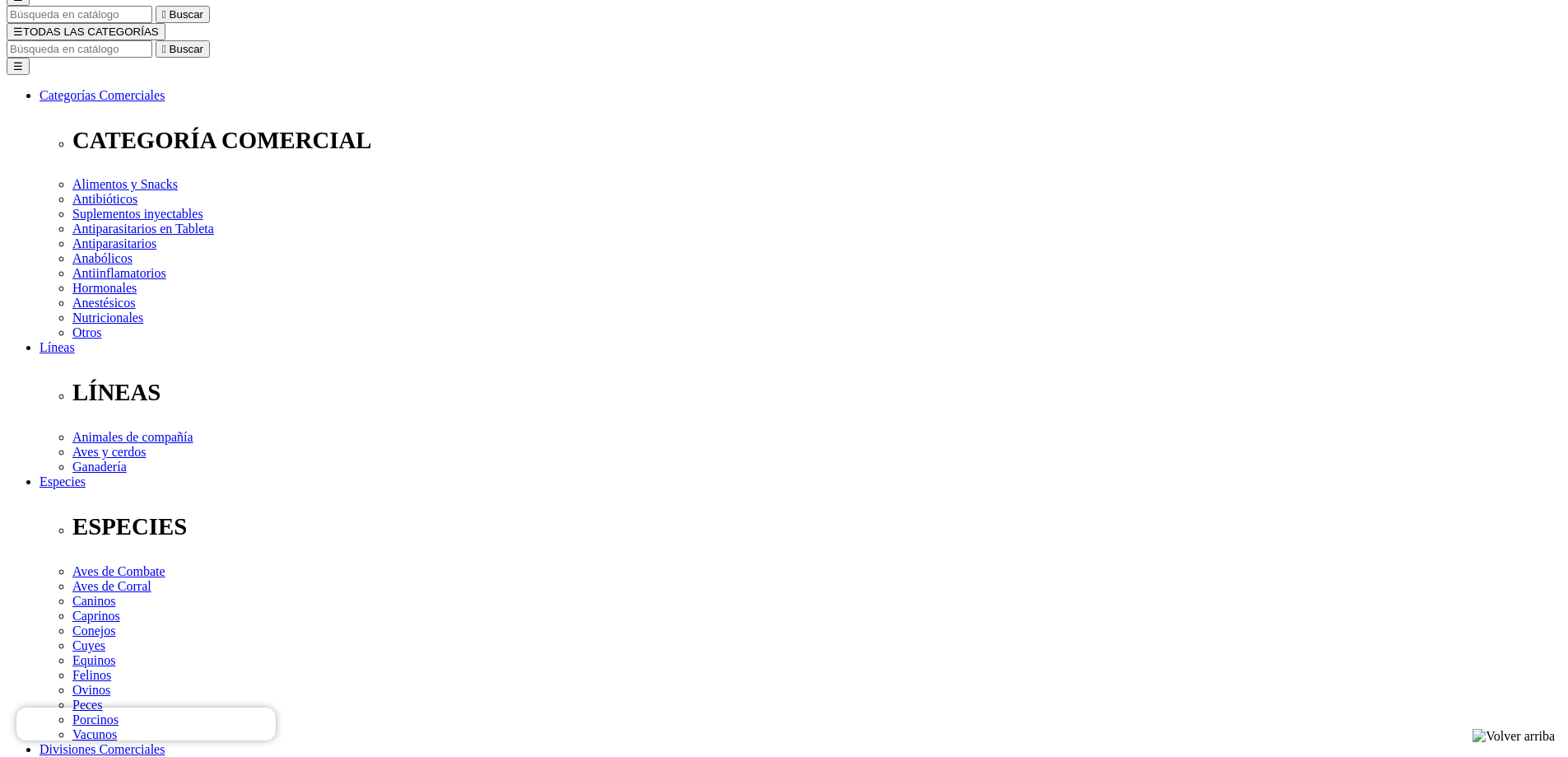
radio input "true"
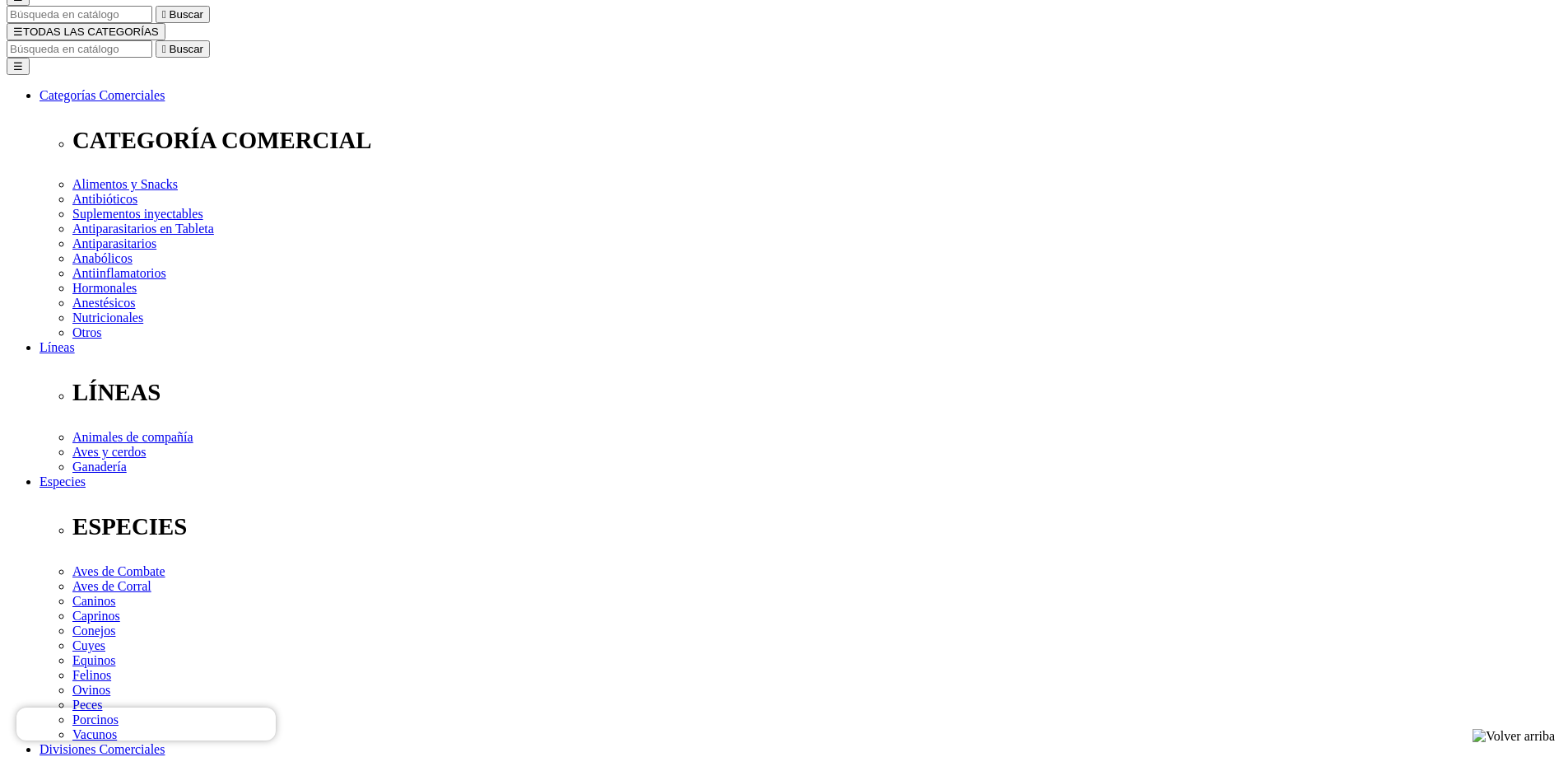
select select "0"
select select "3"
type input "2"
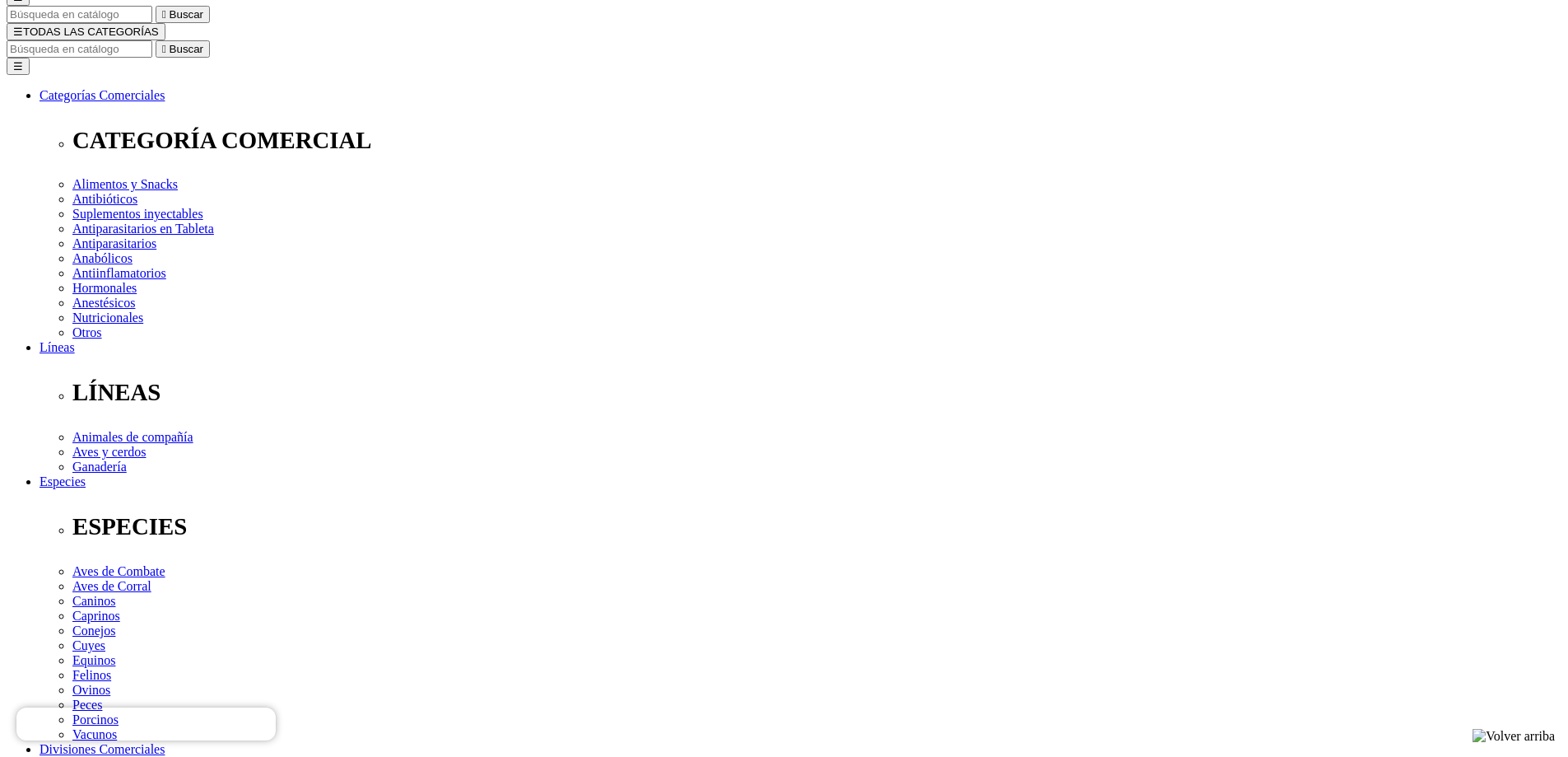
select select "3"
type input "1"
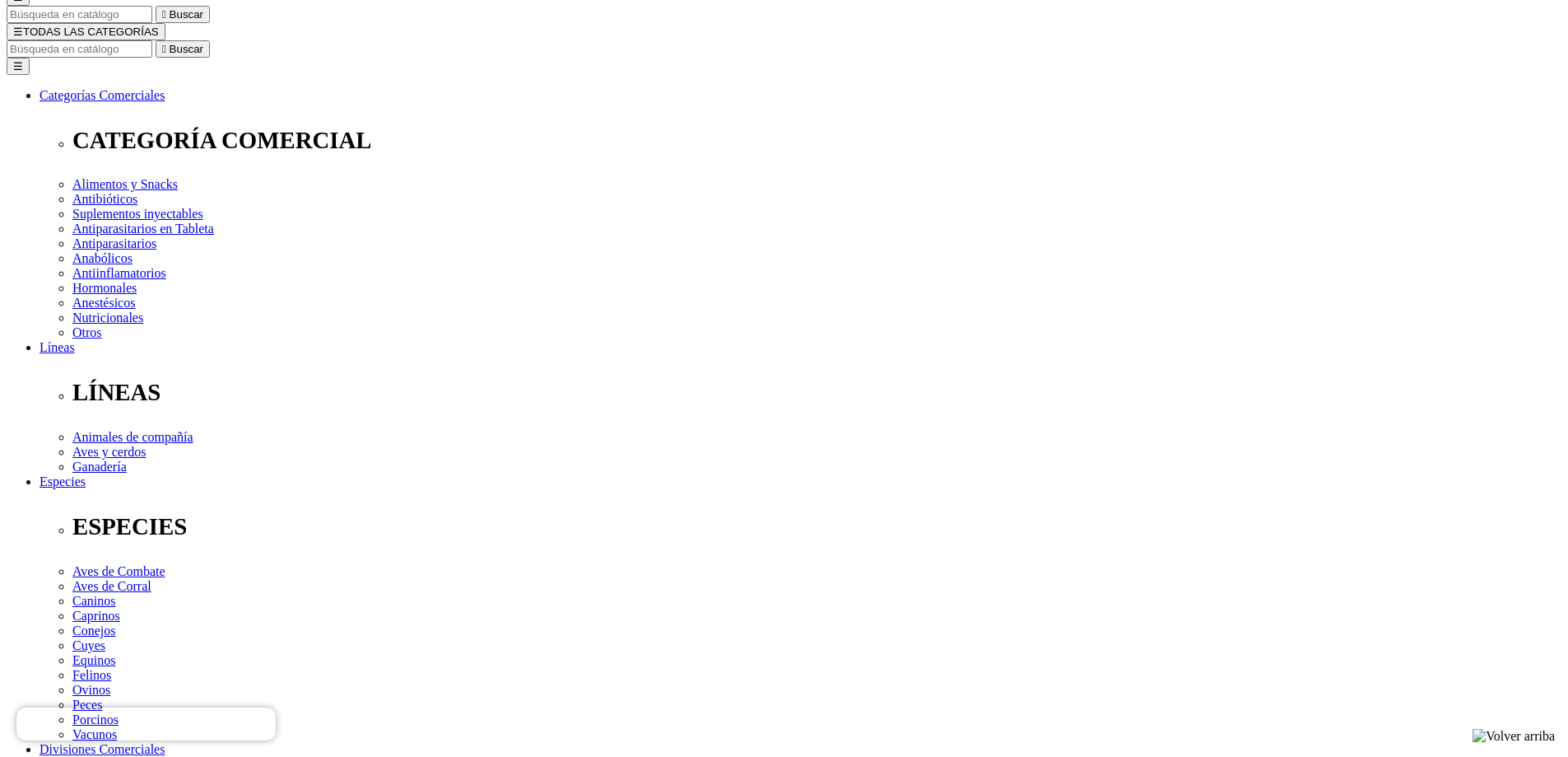
select select "3"
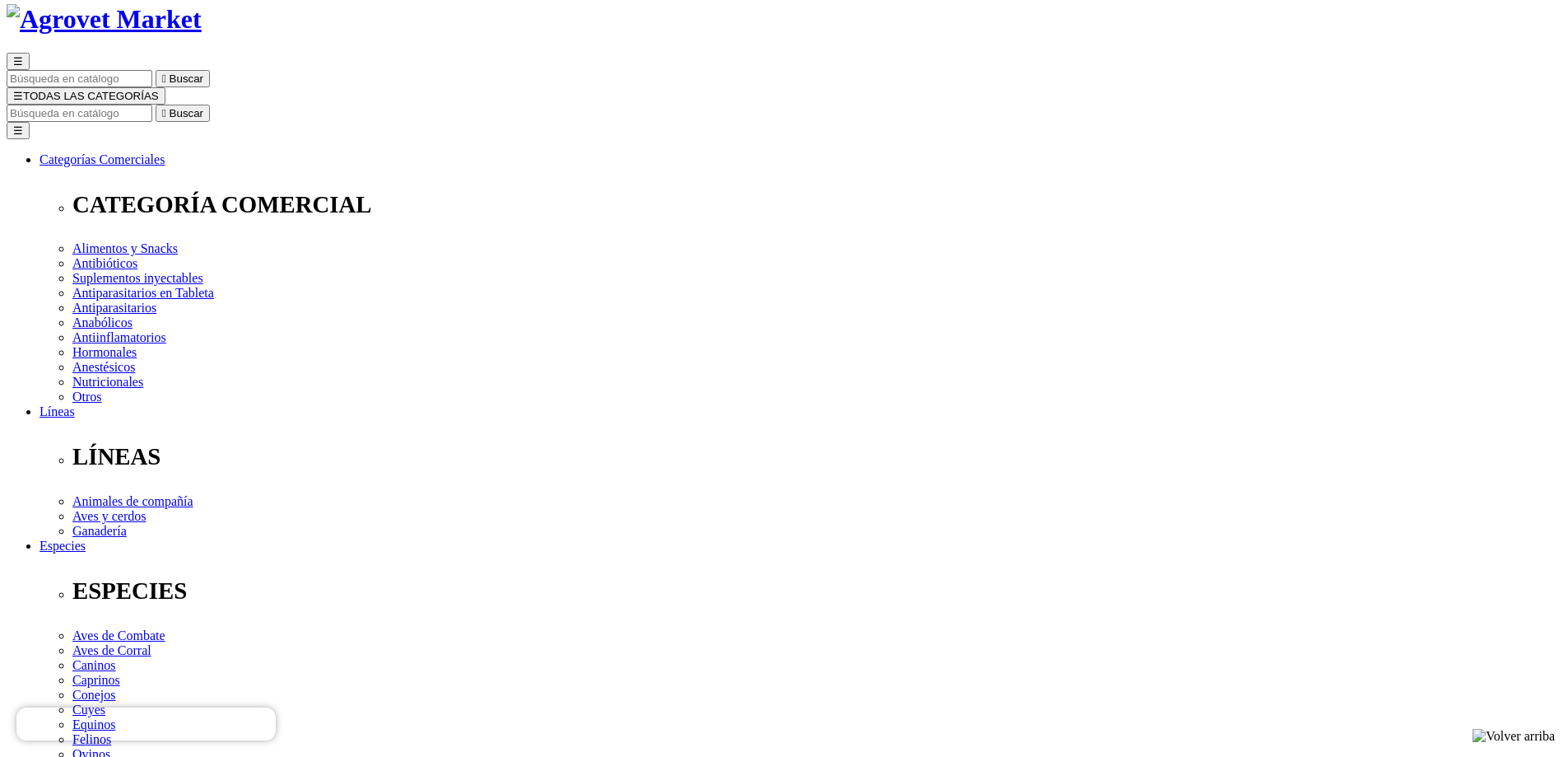
scroll to position [329, 0]
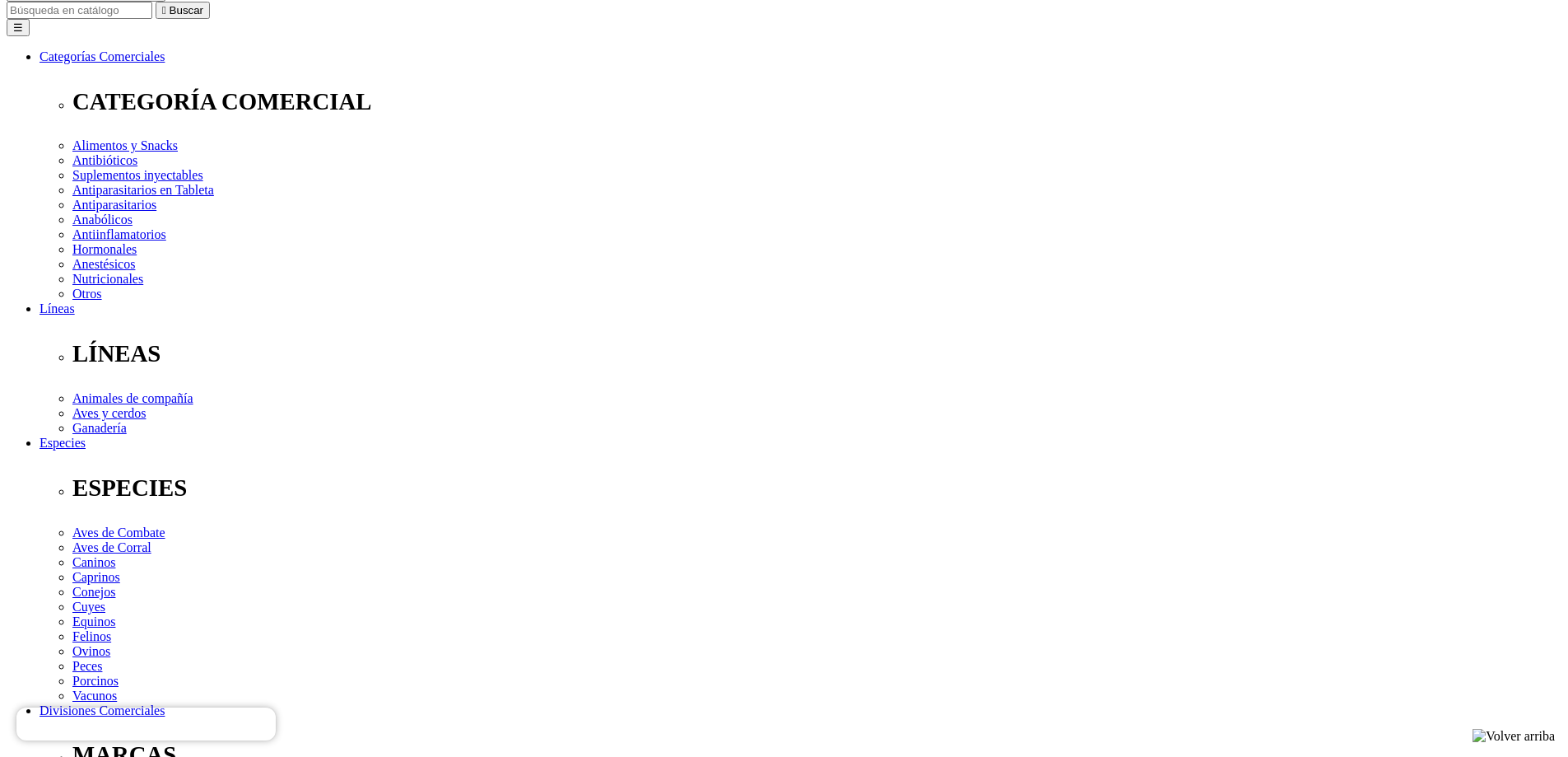
scroll to position [247, 0]
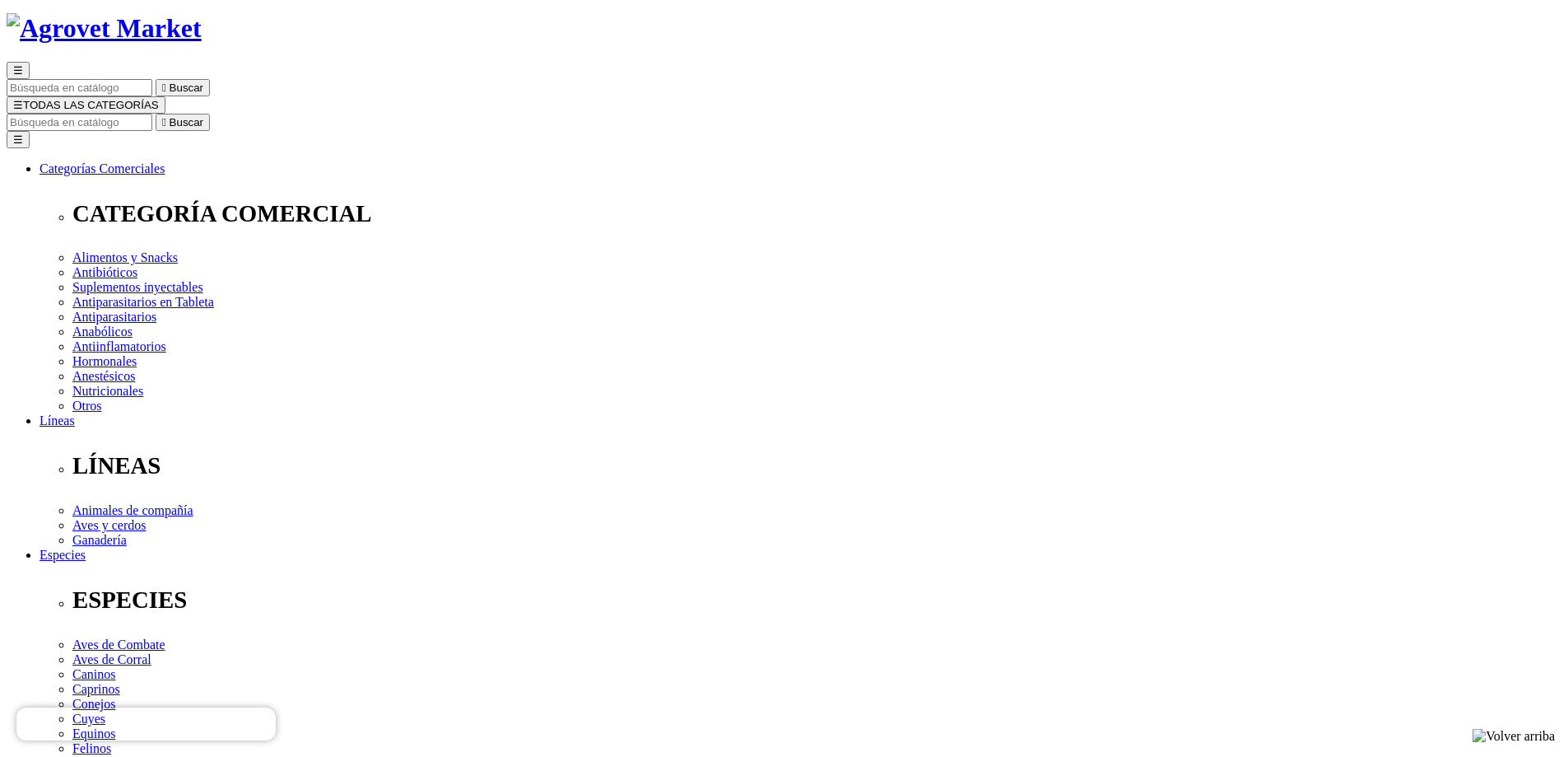
scroll to position [82, 0]
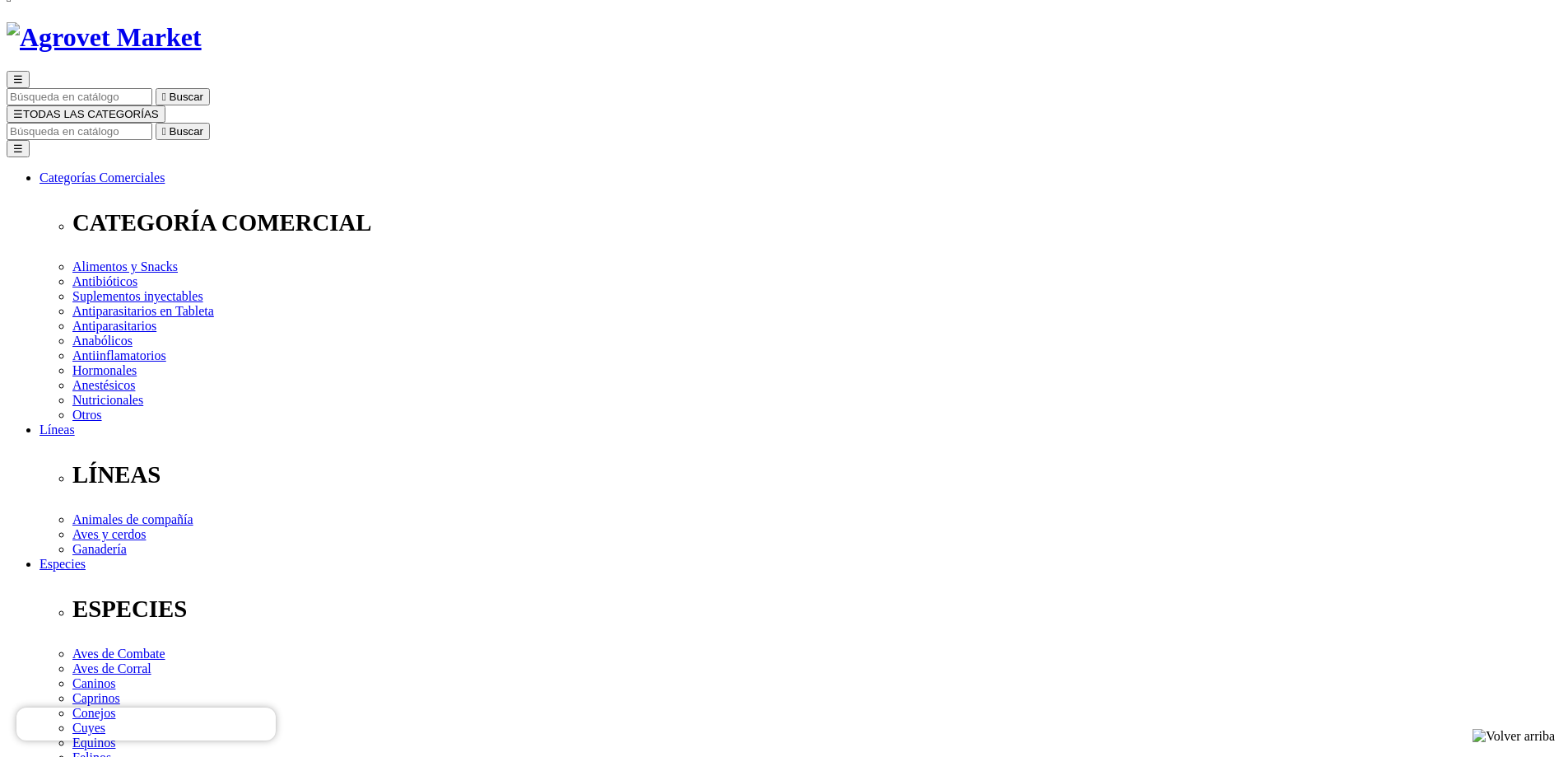
select select "3"
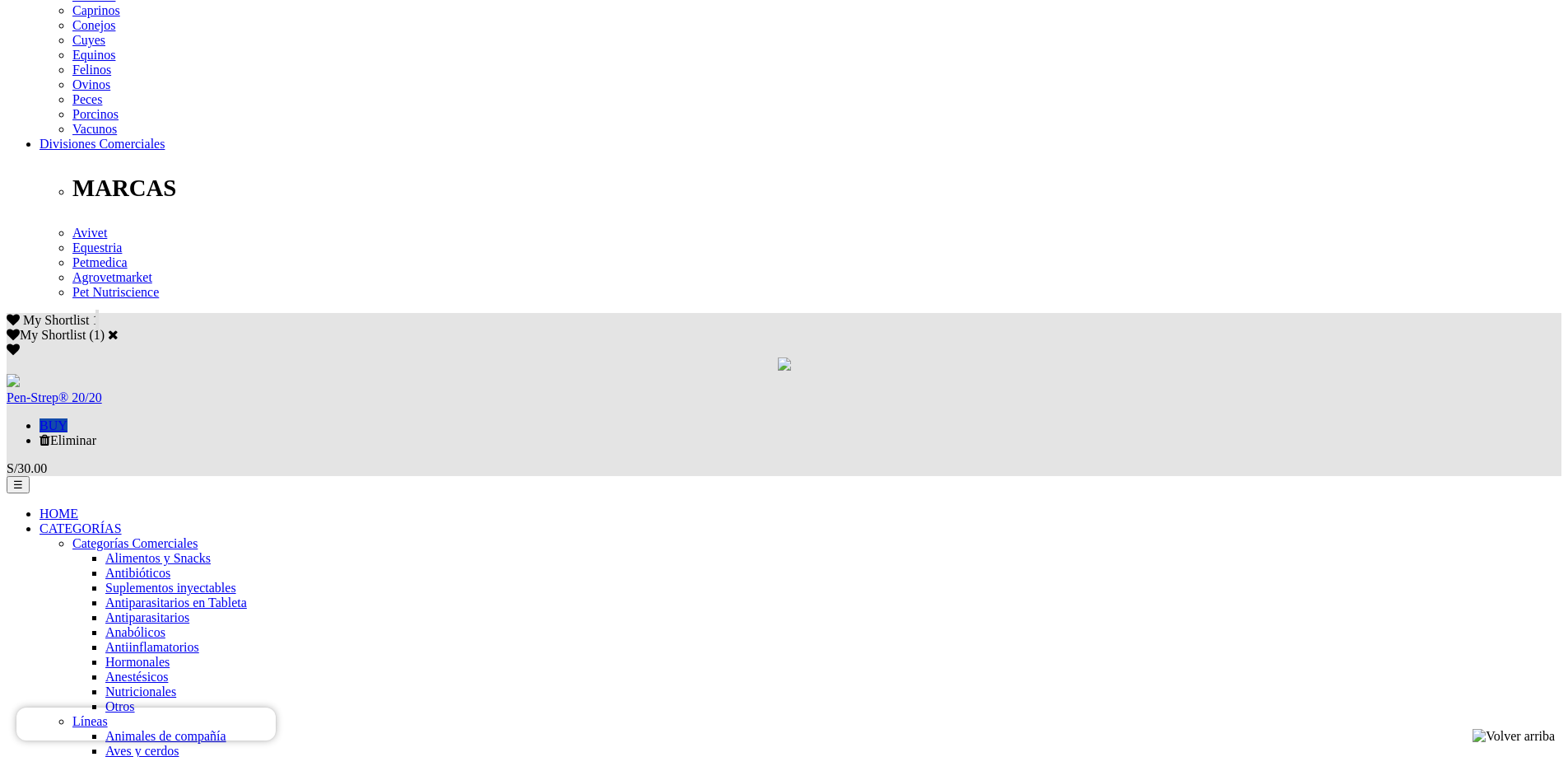
scroll to position [576, 0]
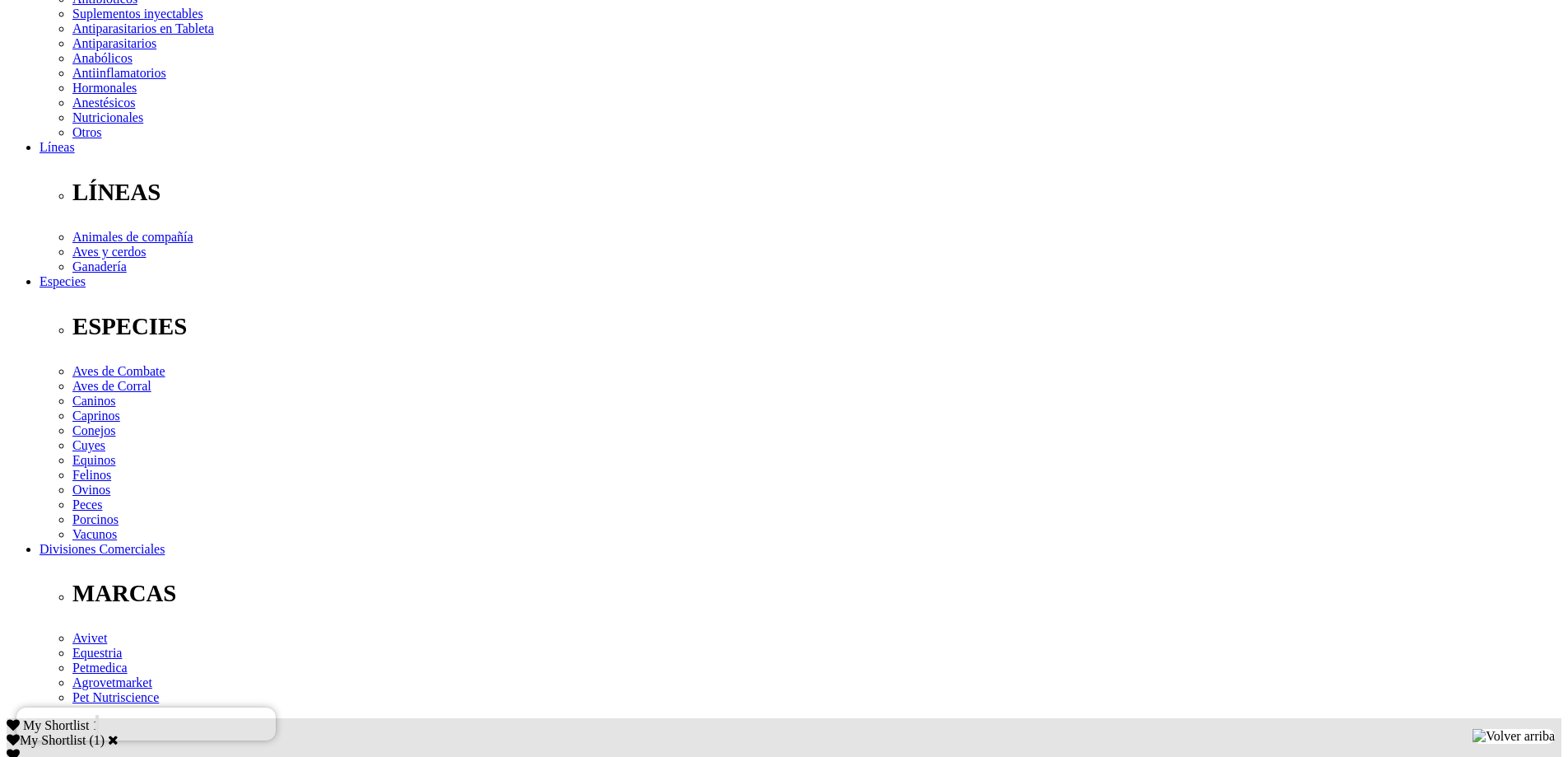
scroll to position [411, 0]
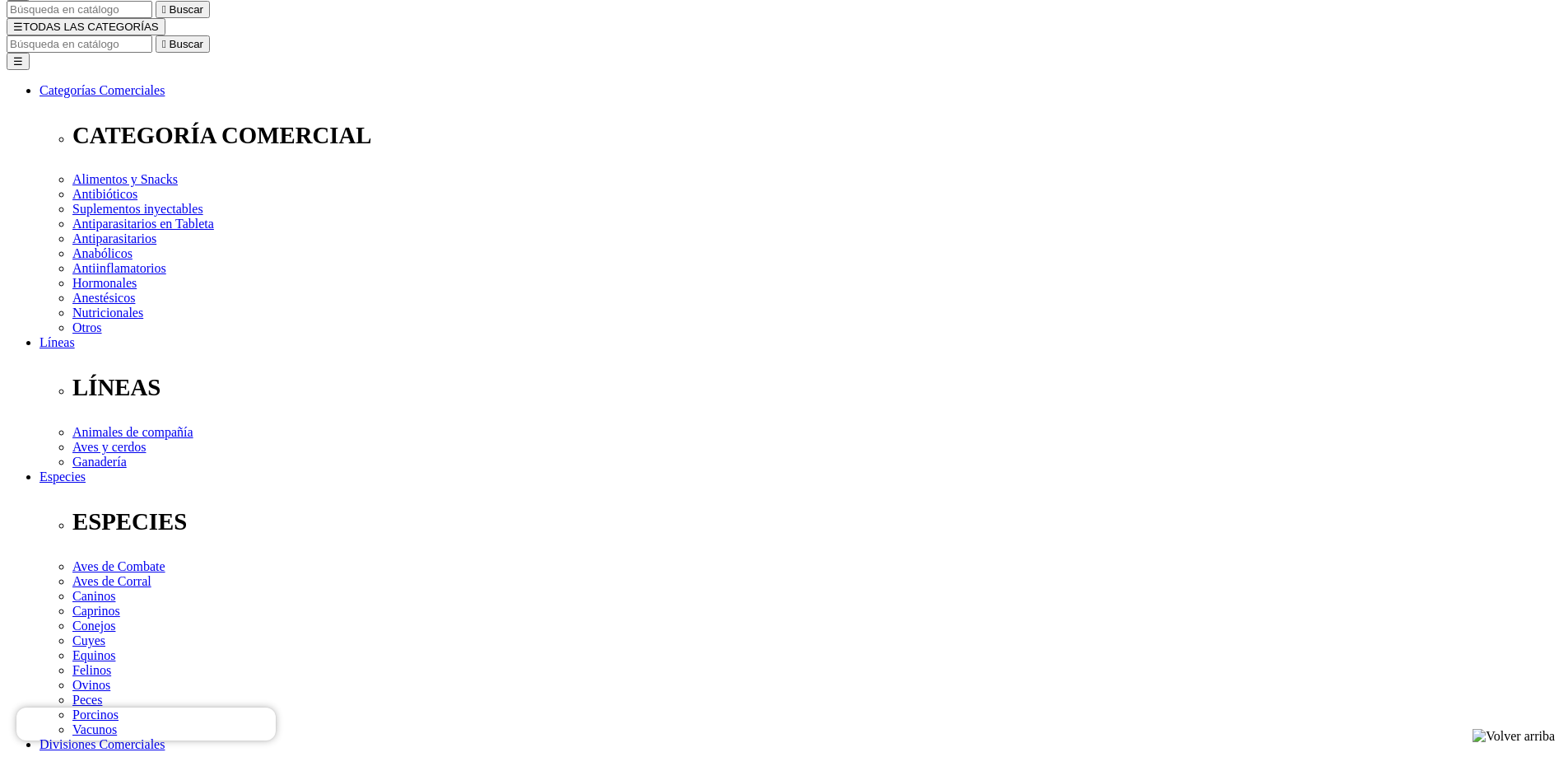
scroll to position [165, 0]
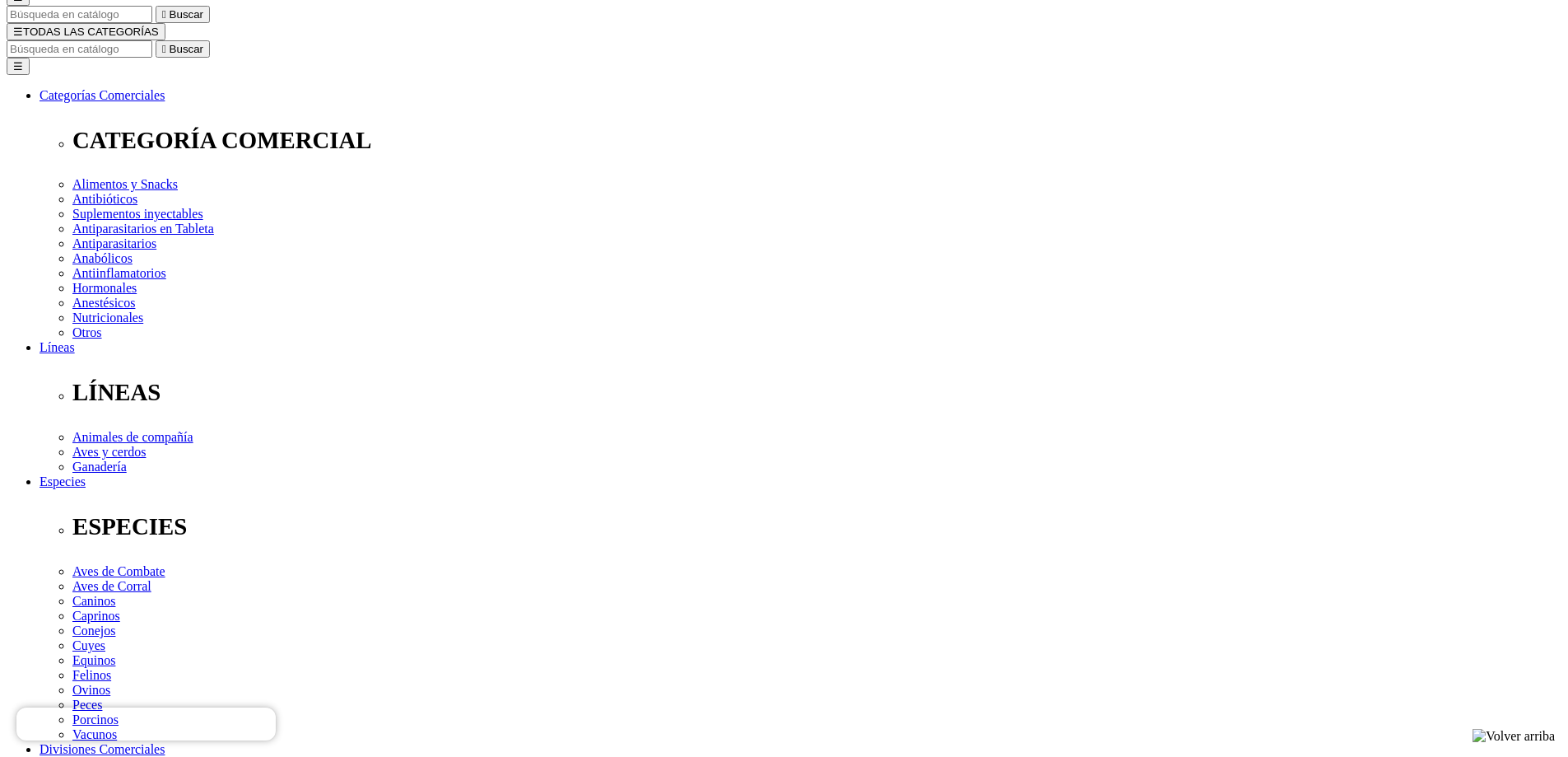
select select "3"
select select "4"
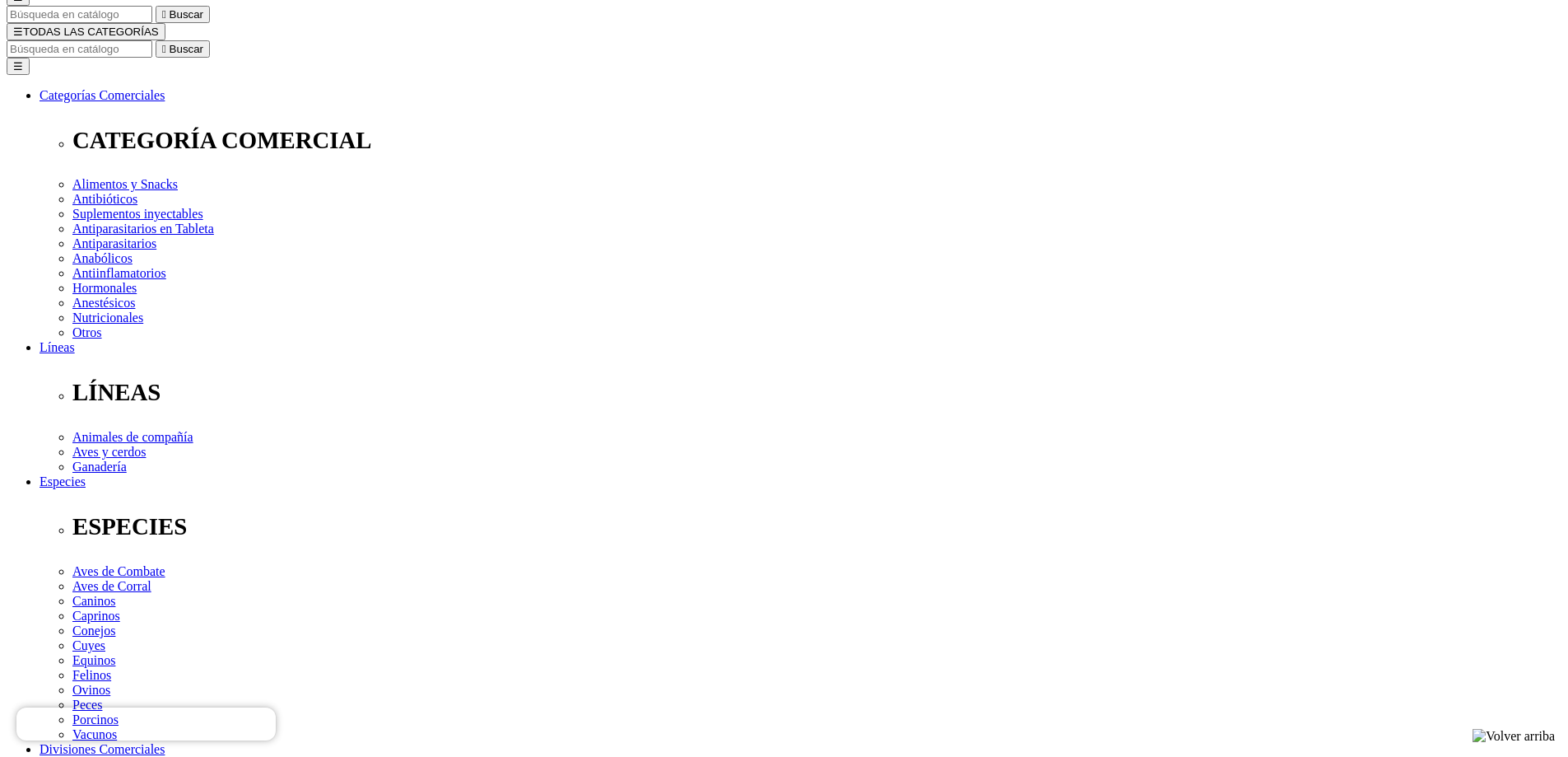
select select "5"
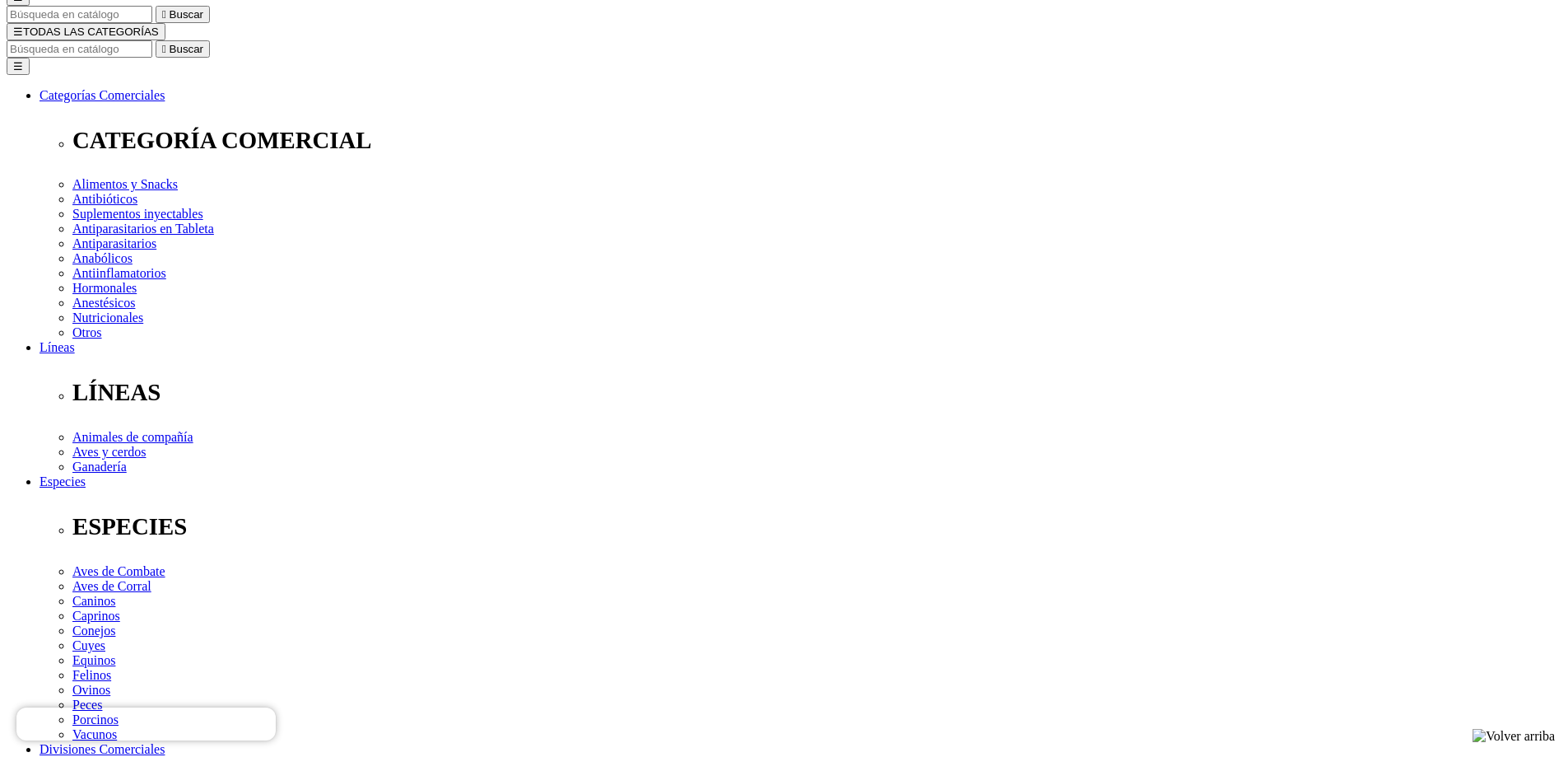
select select "2"
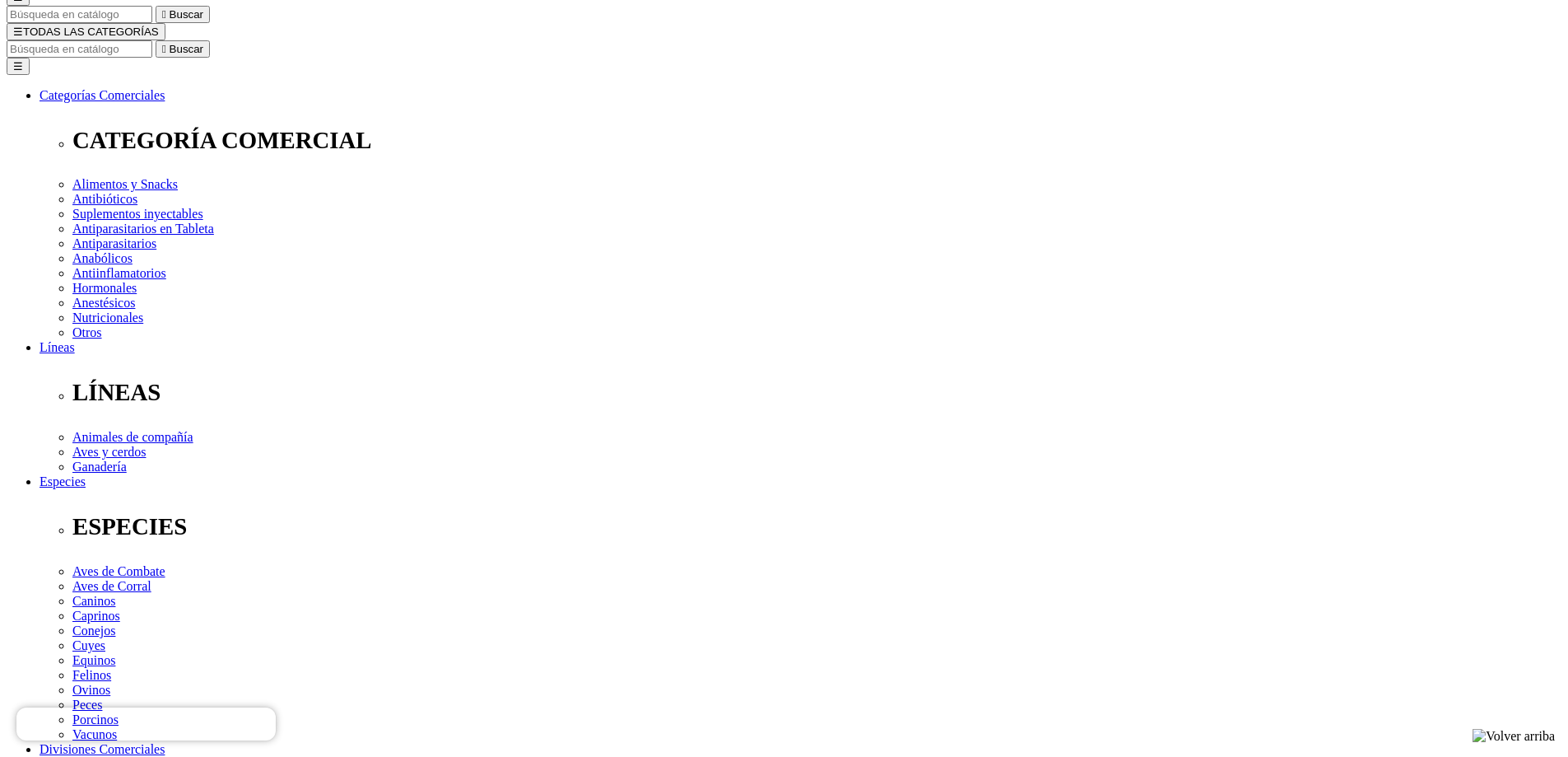
type input "2"
select select "2"
type input "1"
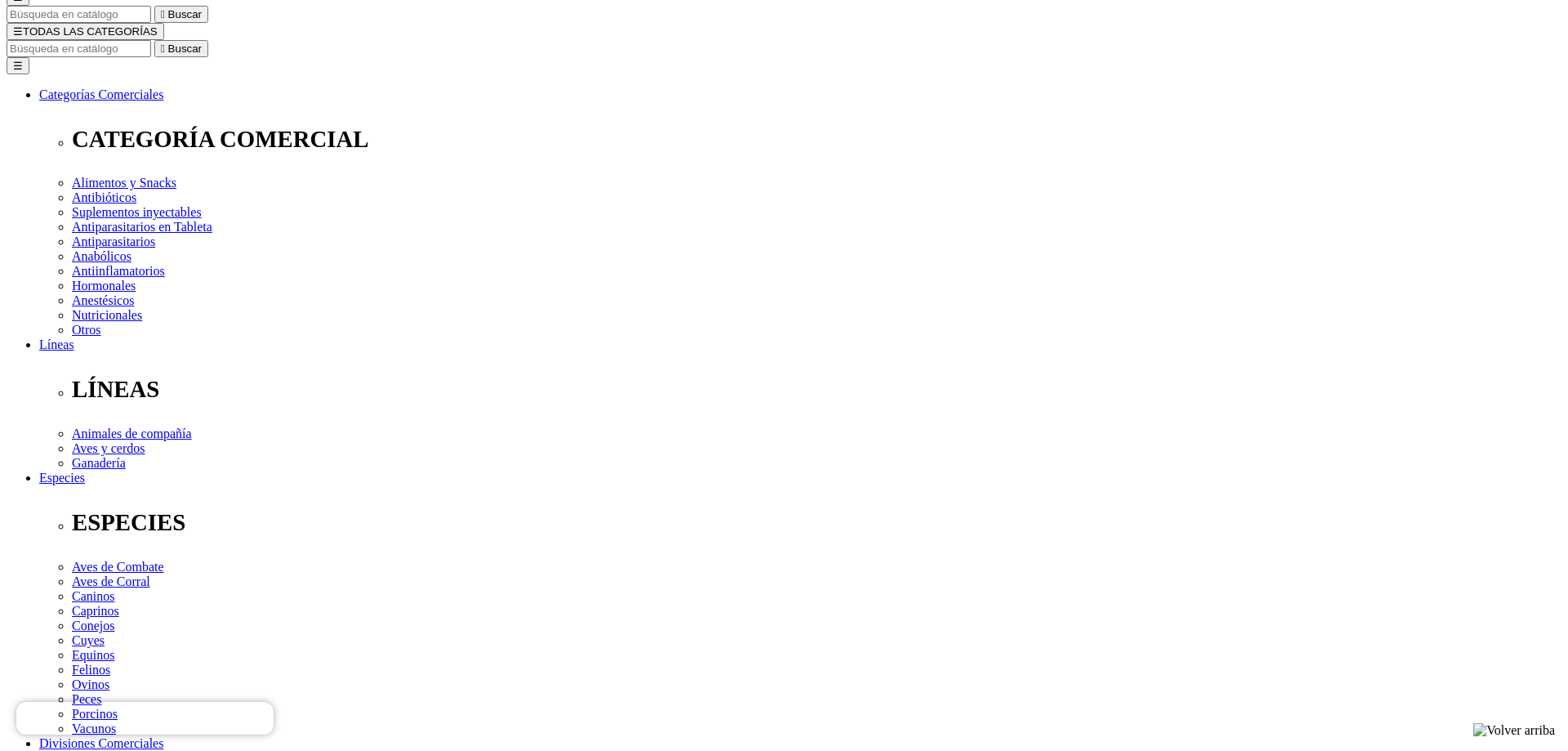
select select "5"
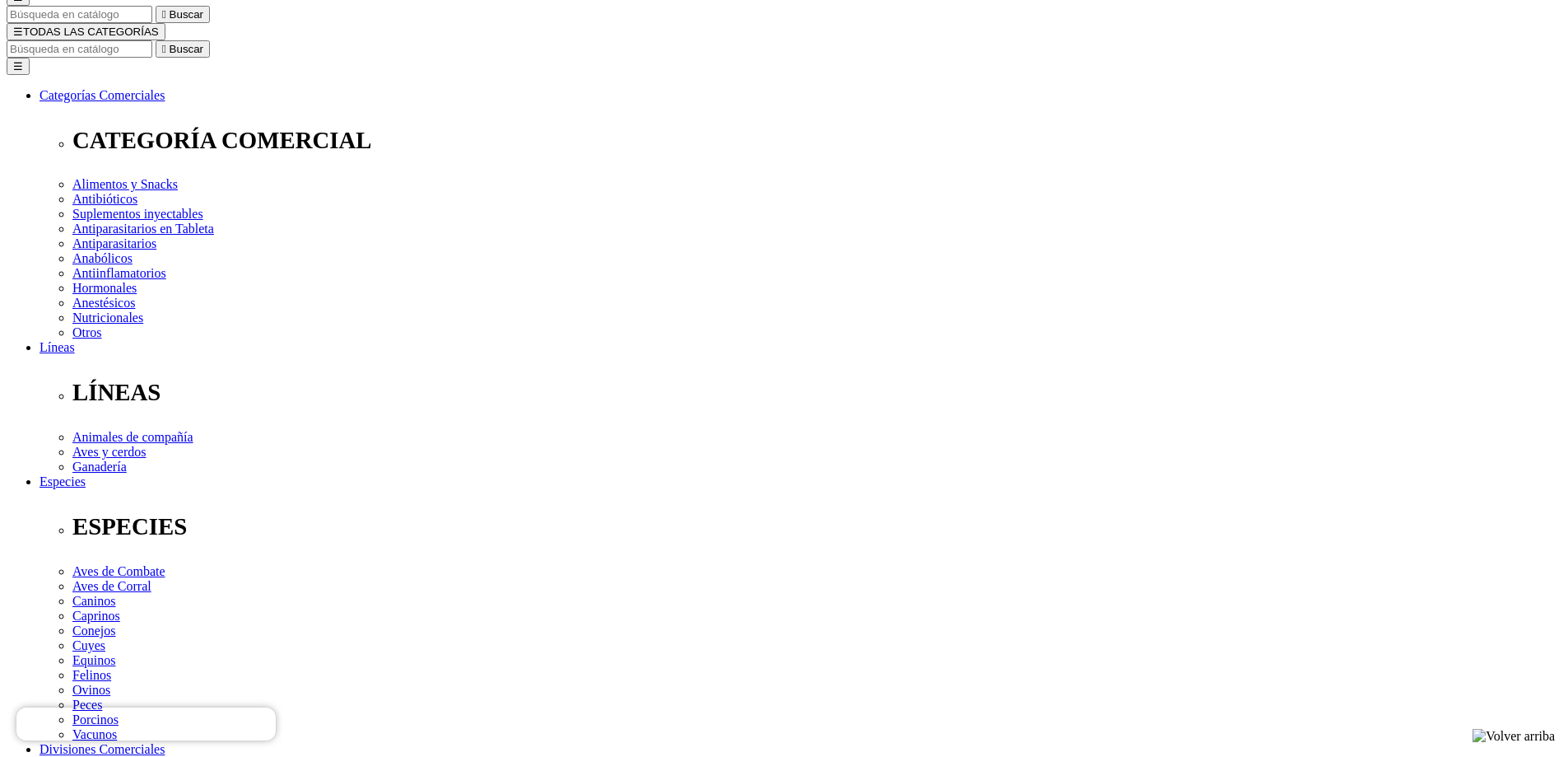
select select "5"
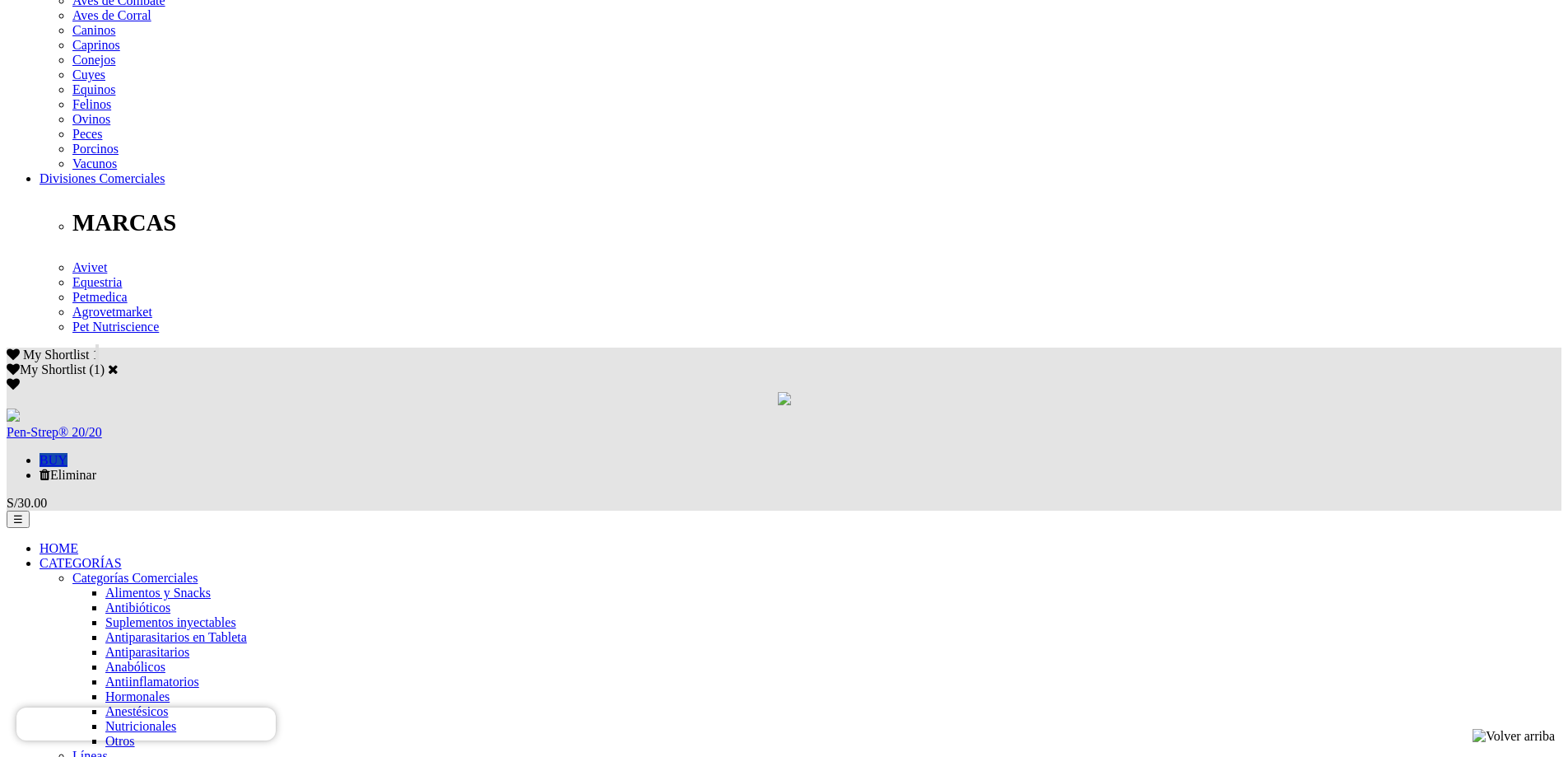
scroll to position [824, 0]
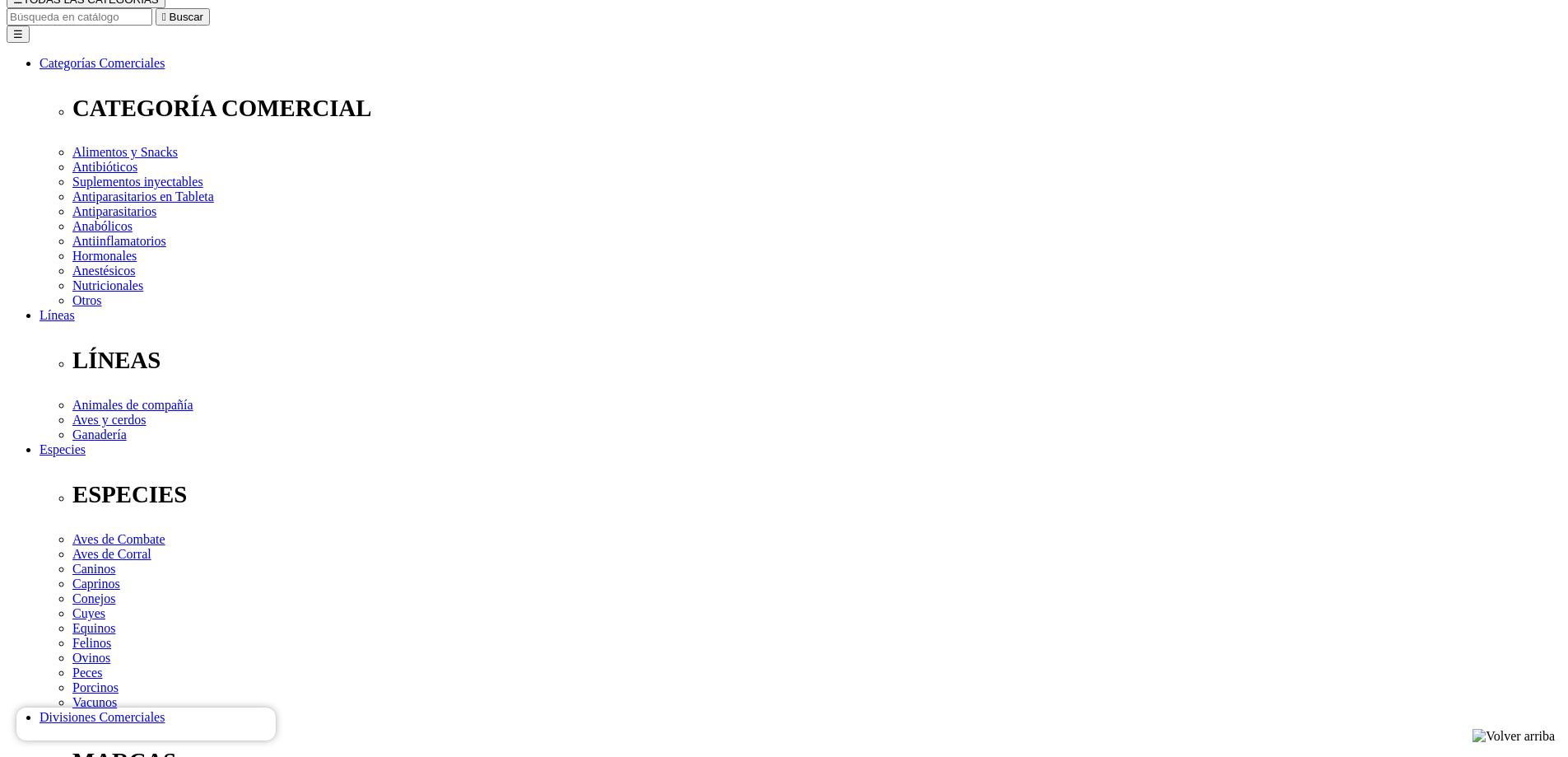
scroll to position [247, 0]
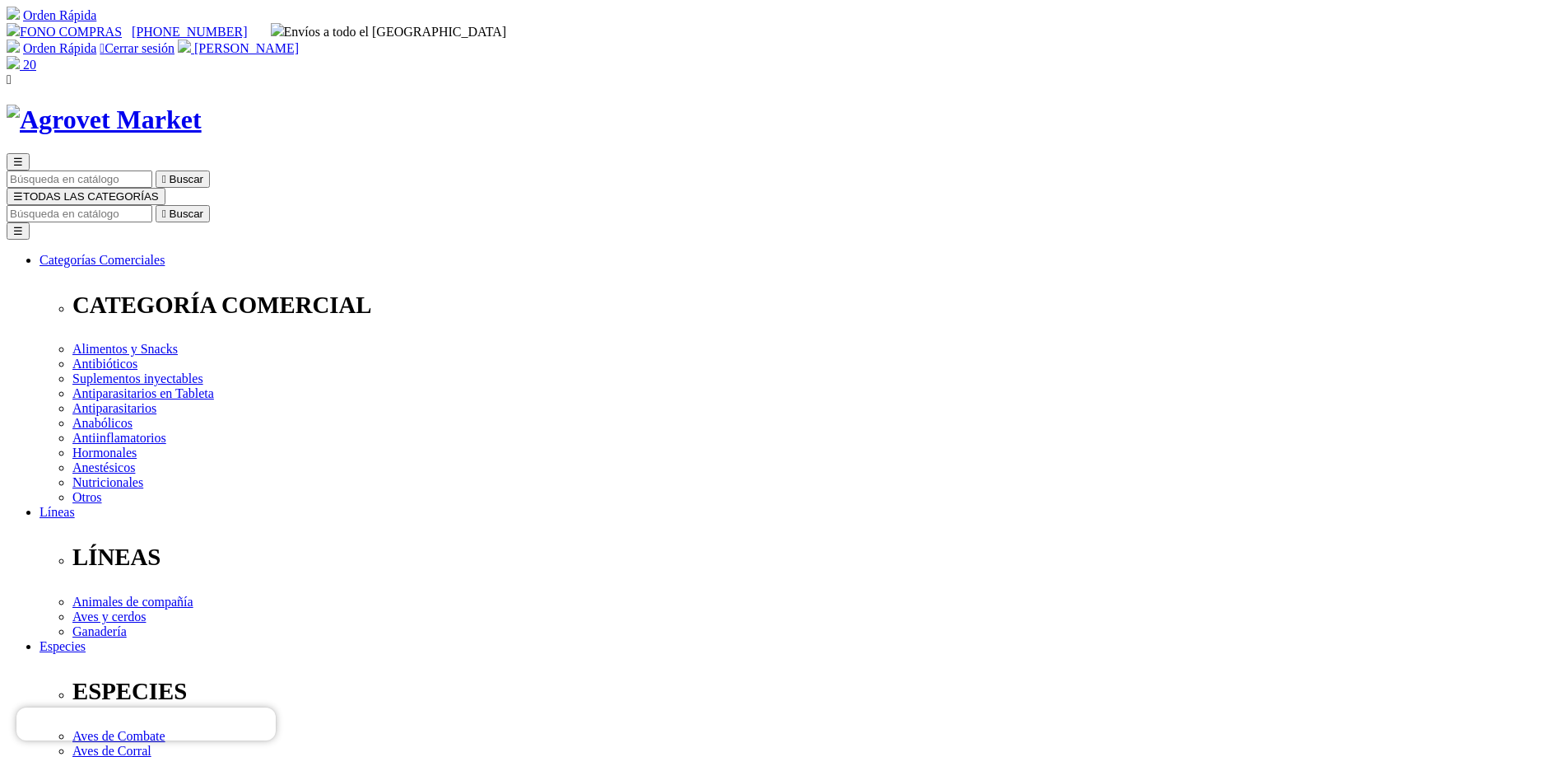
click at [20, 56] on img at bounding box center [13, 63] width 13 height 13
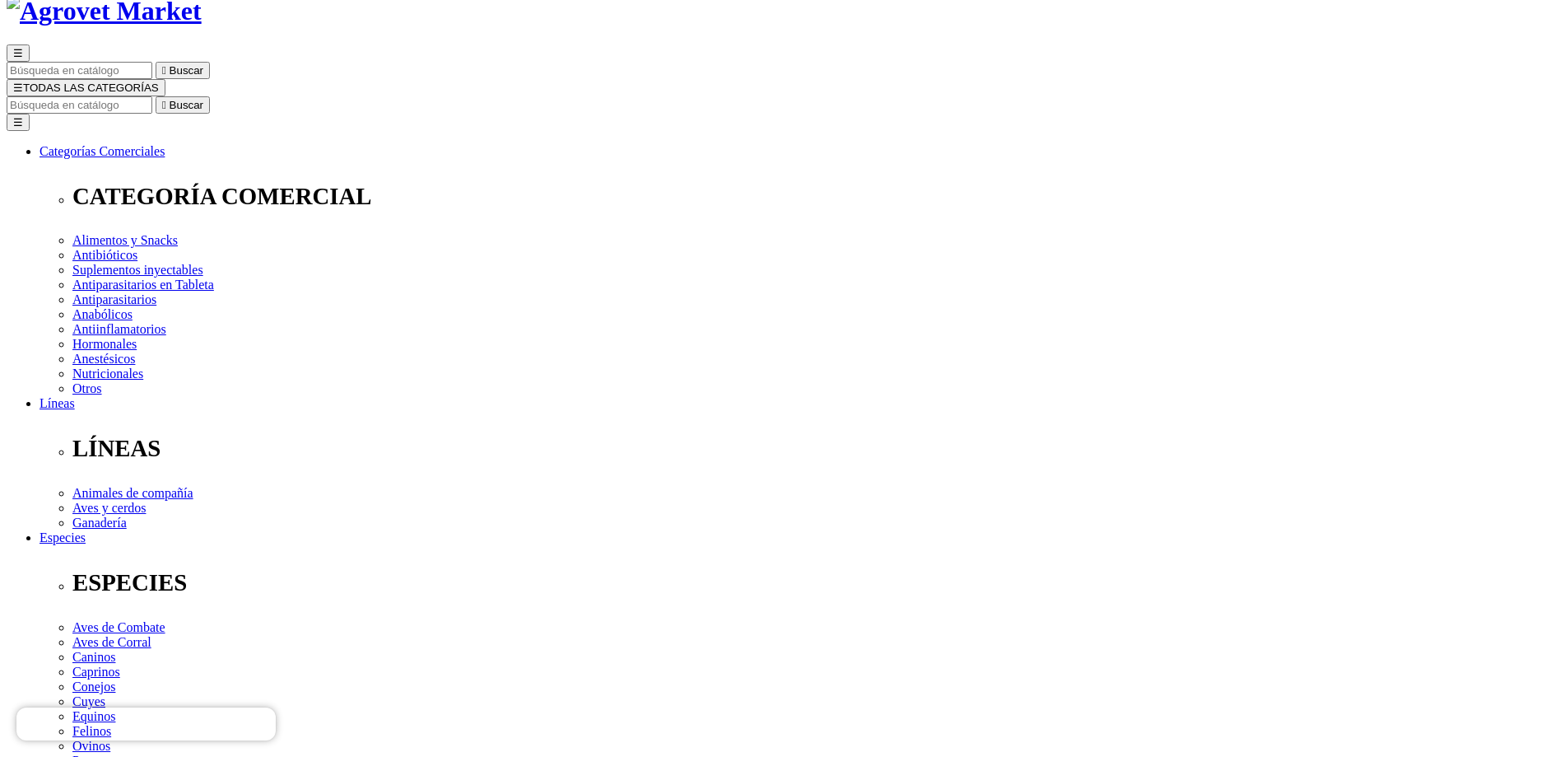
scroll to position [411, 0]
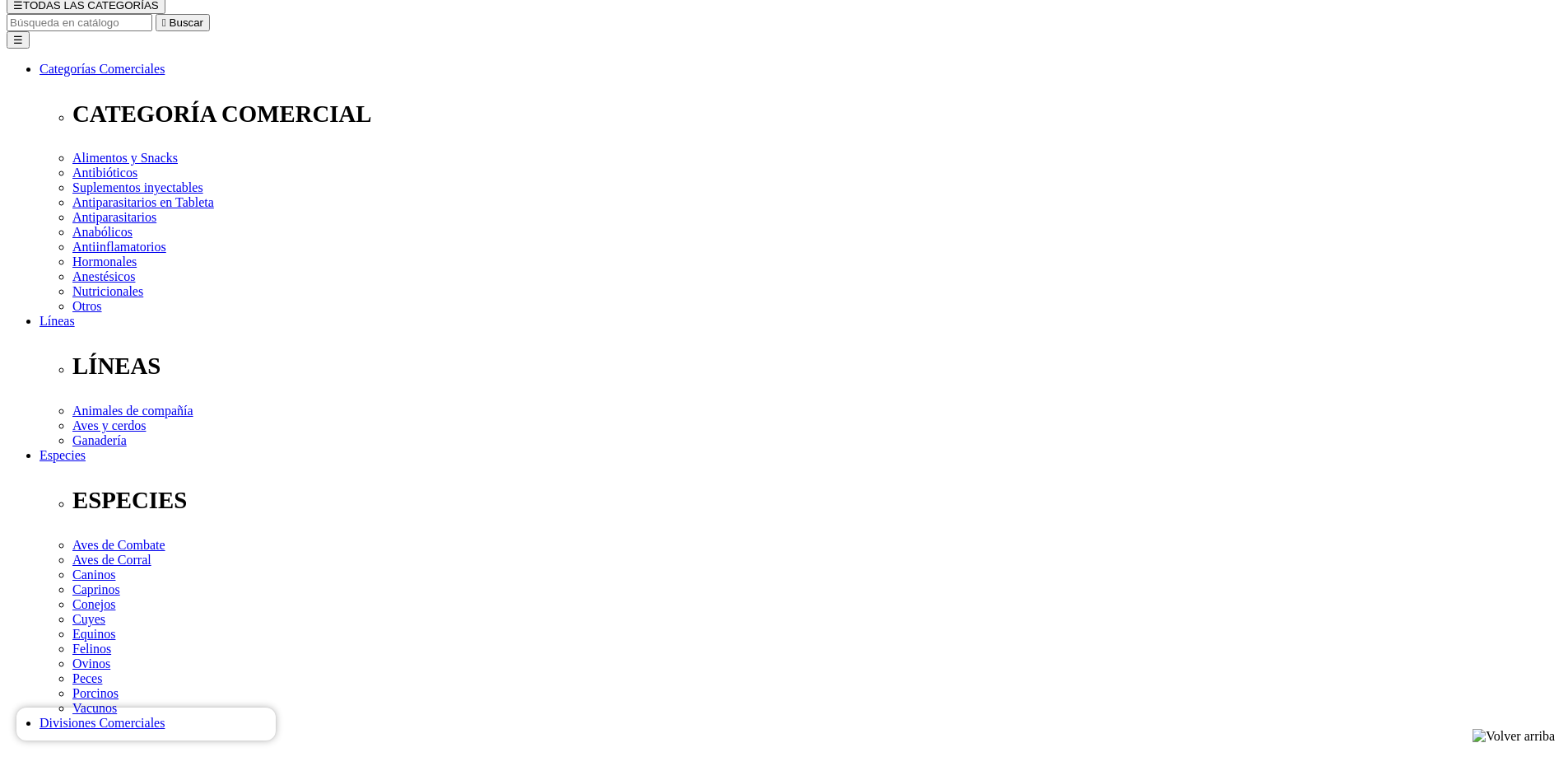
scroll to position [165, 0]
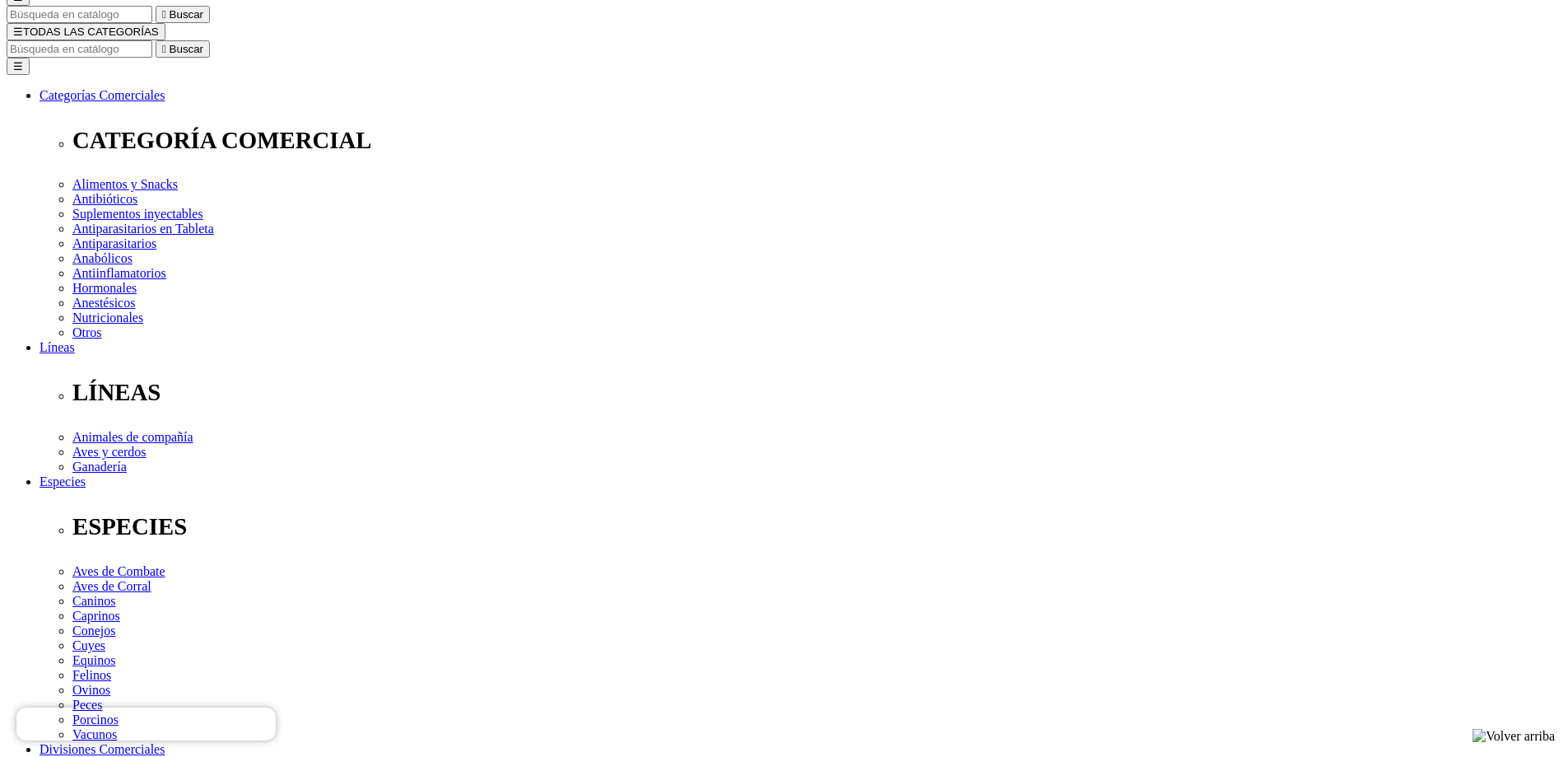
select select "2"
type input "2"
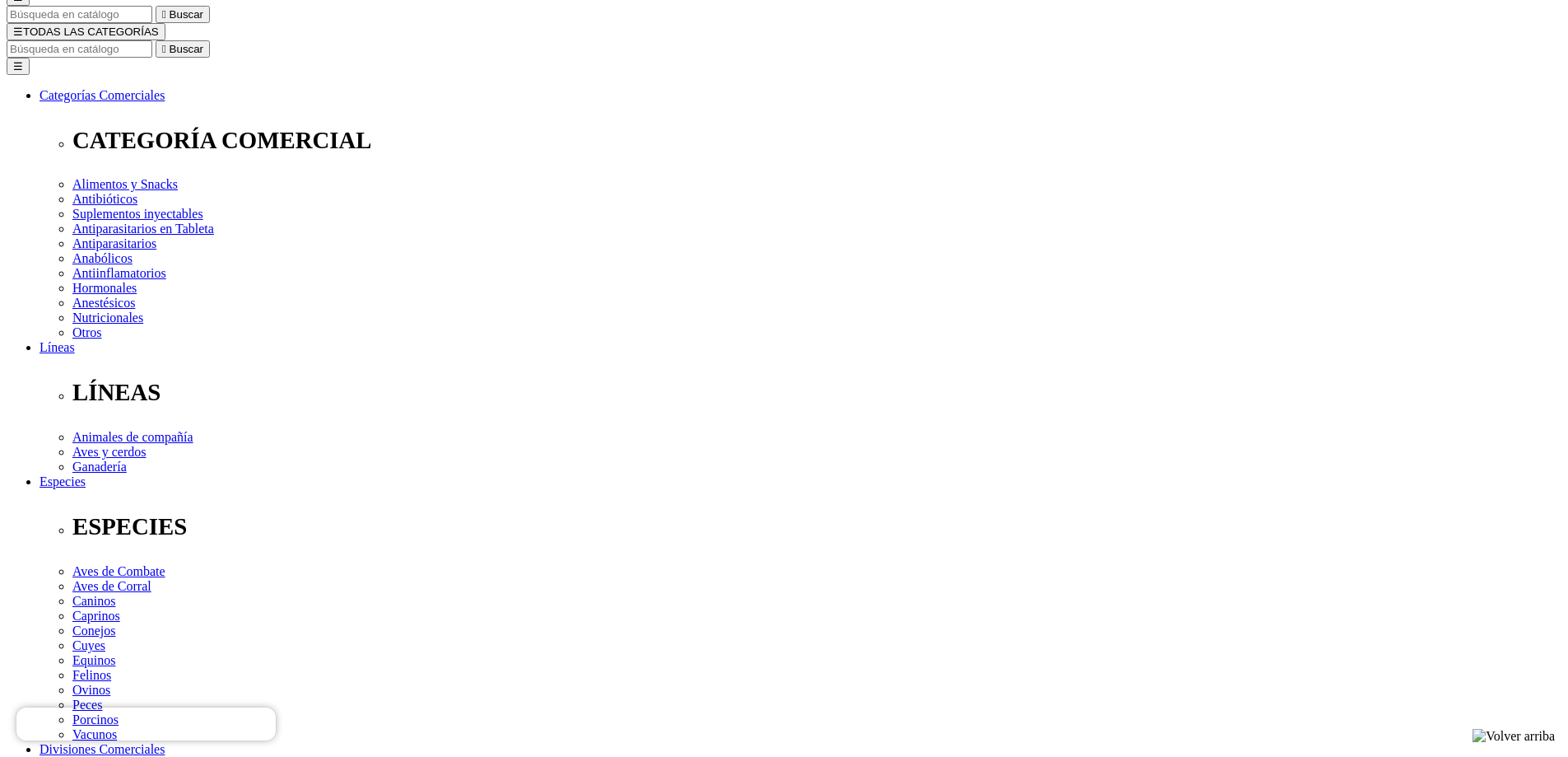
select select "2"
type input "1"
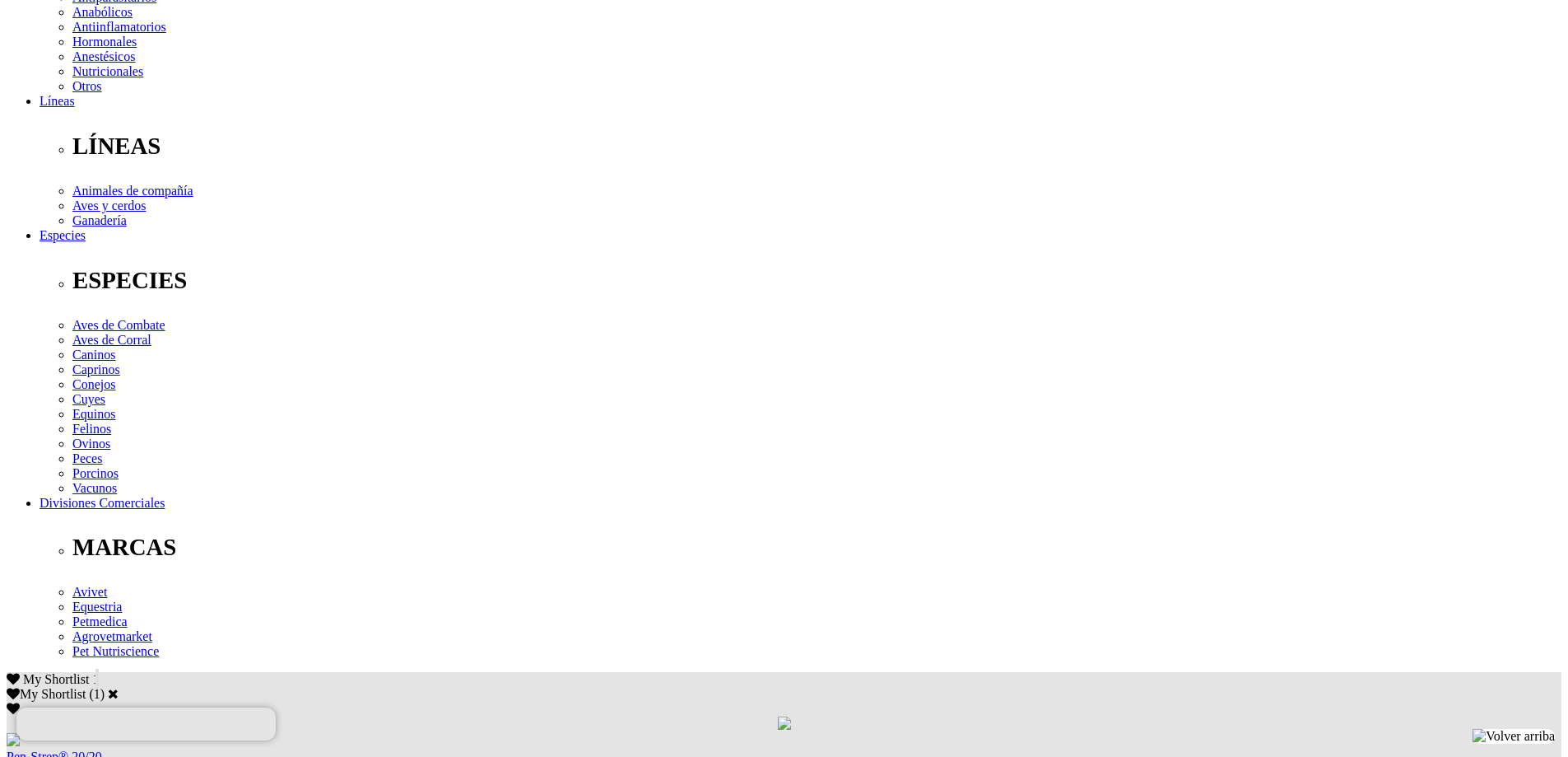
scroll to position [411, 0]
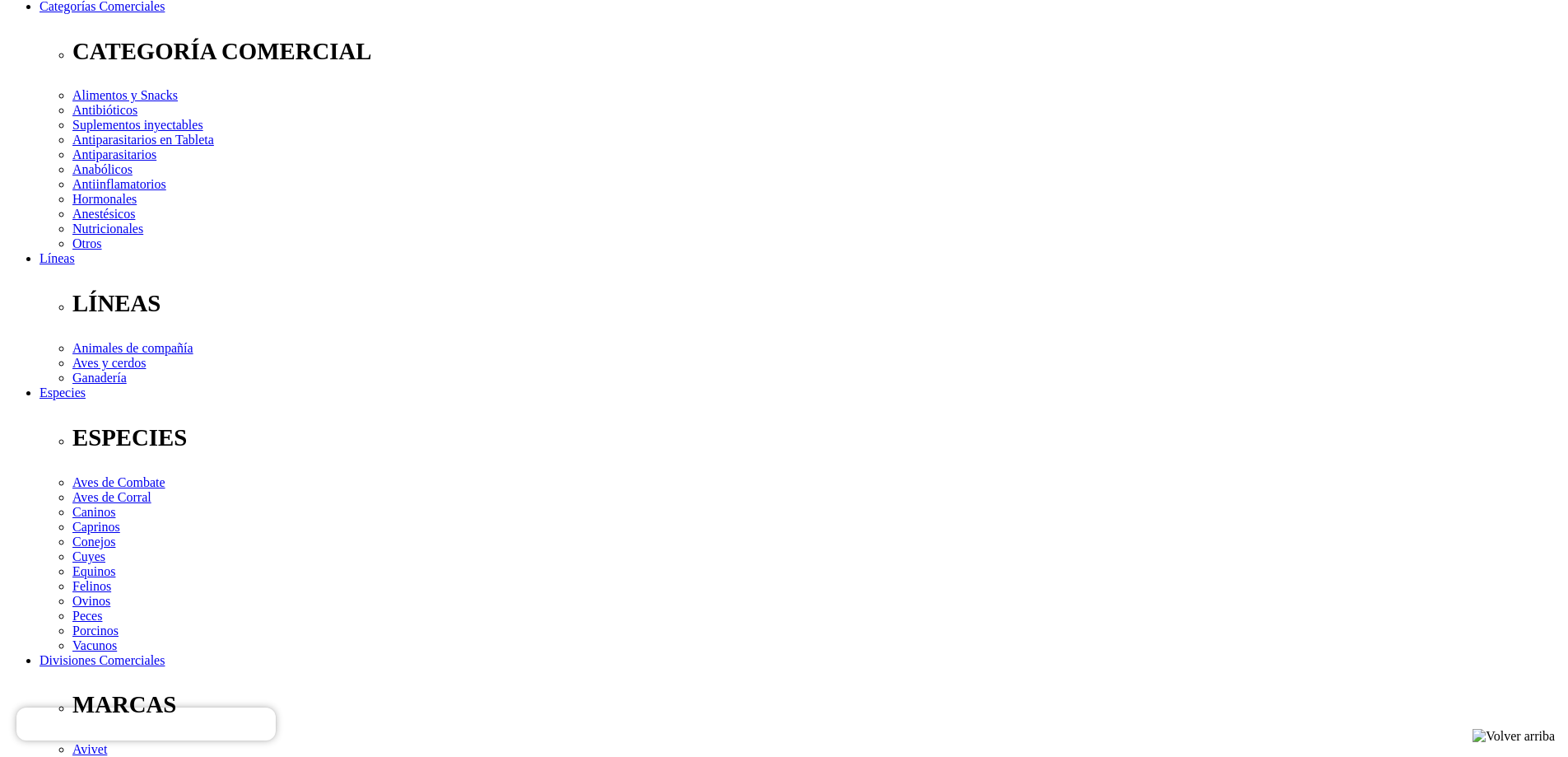
scroll to position [247, 0]
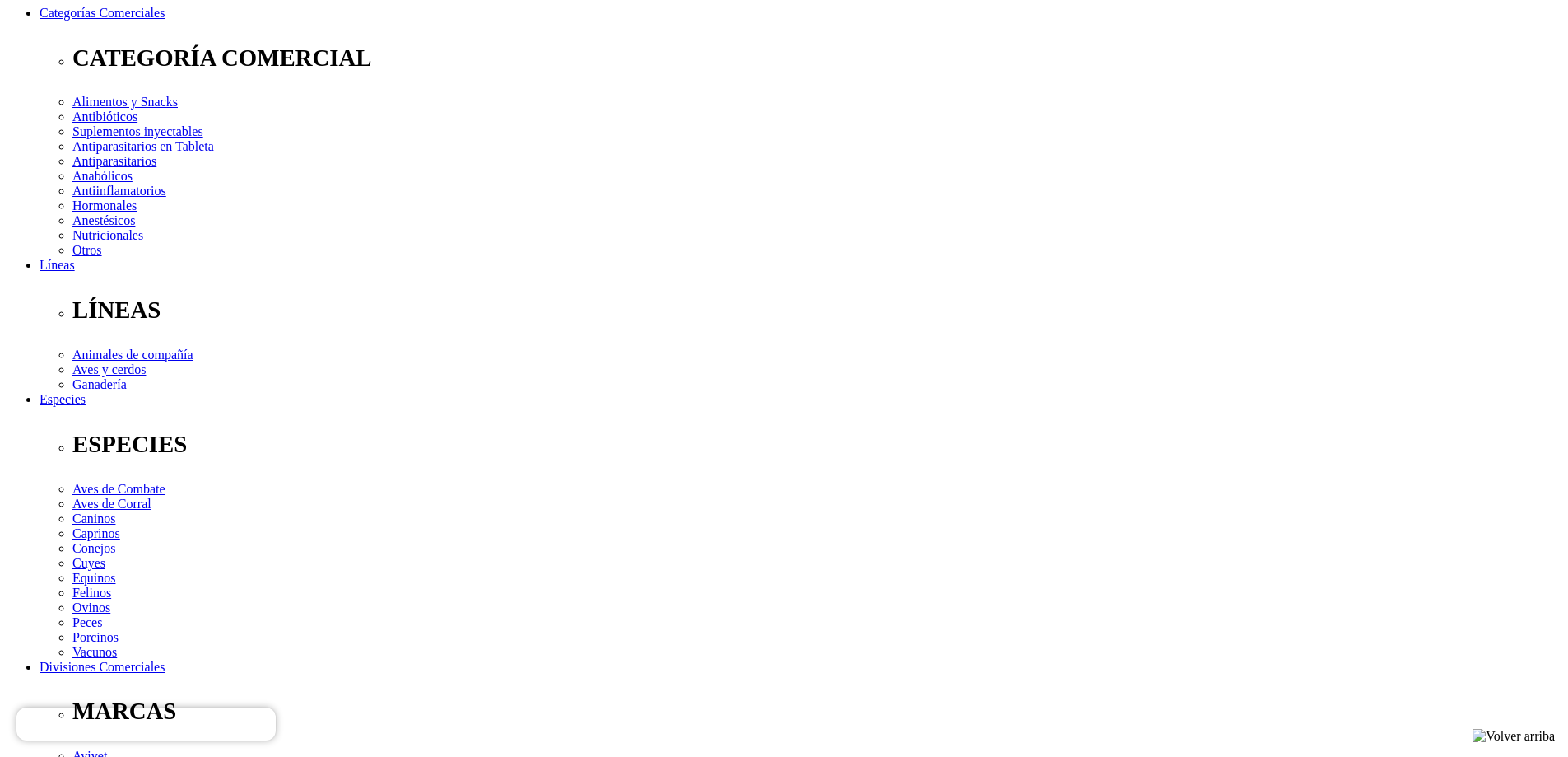
select select "3"
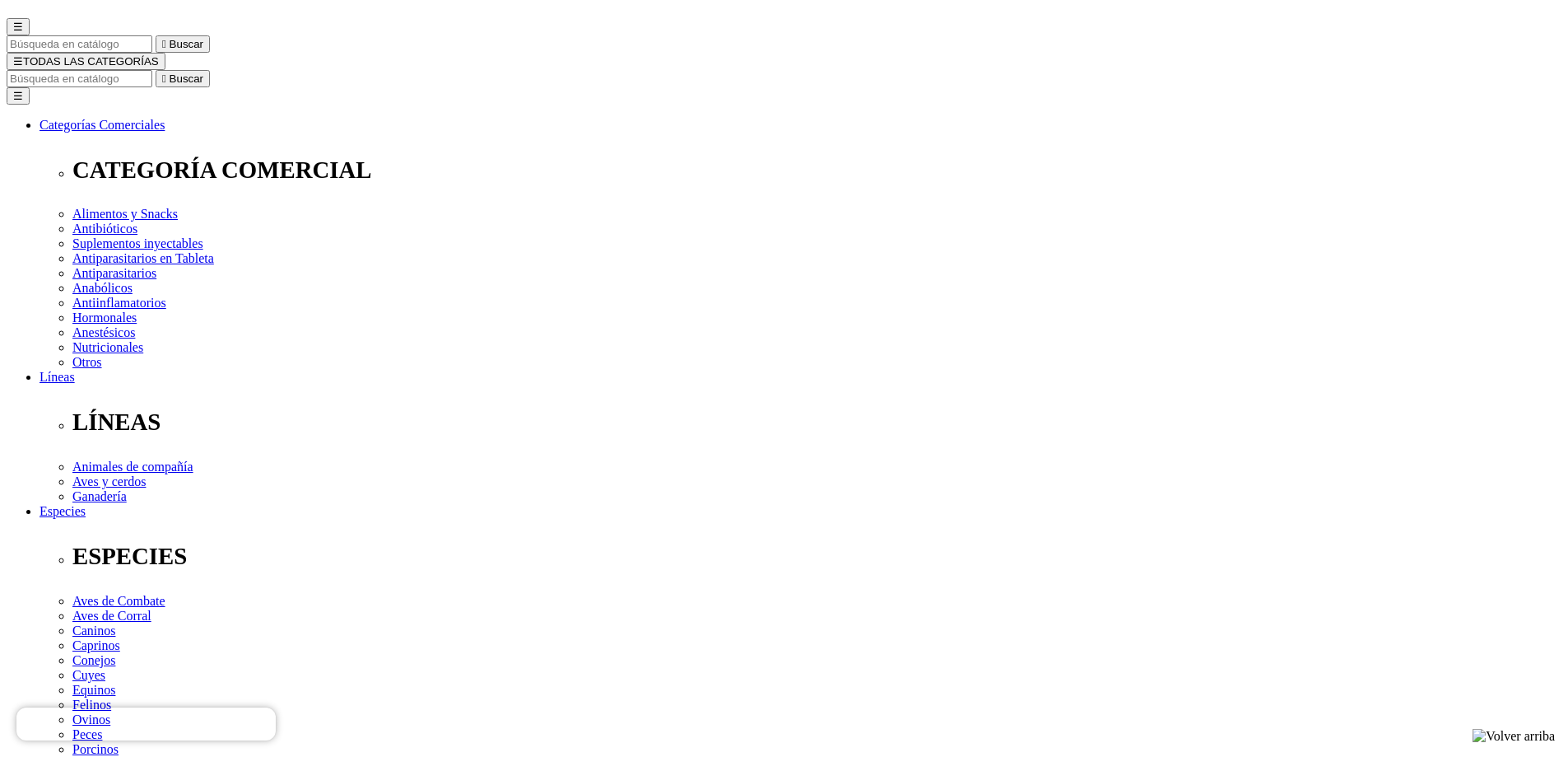
scroll to position [411, 0]
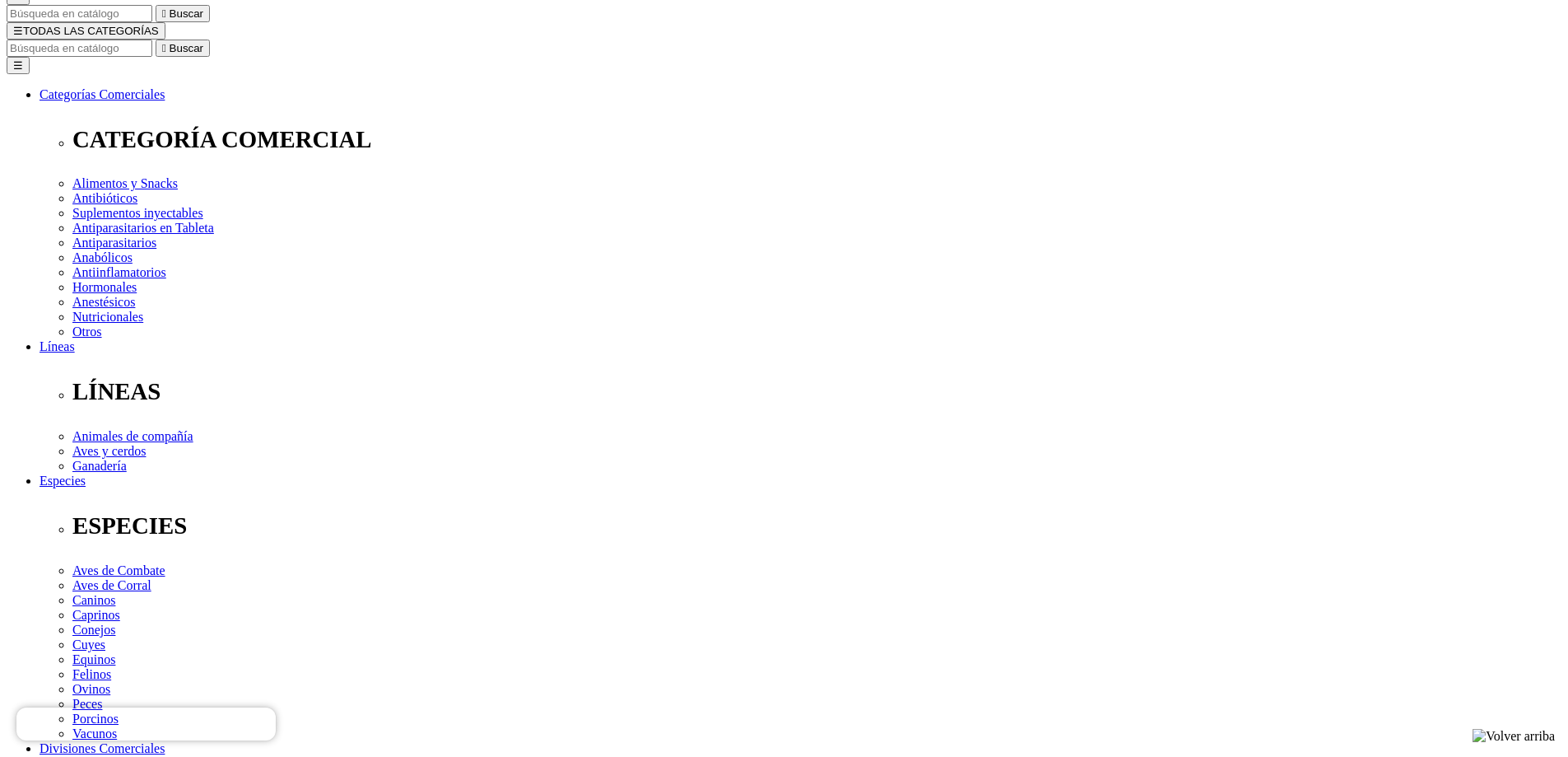
scroll to position [165, 0]
select select "12"
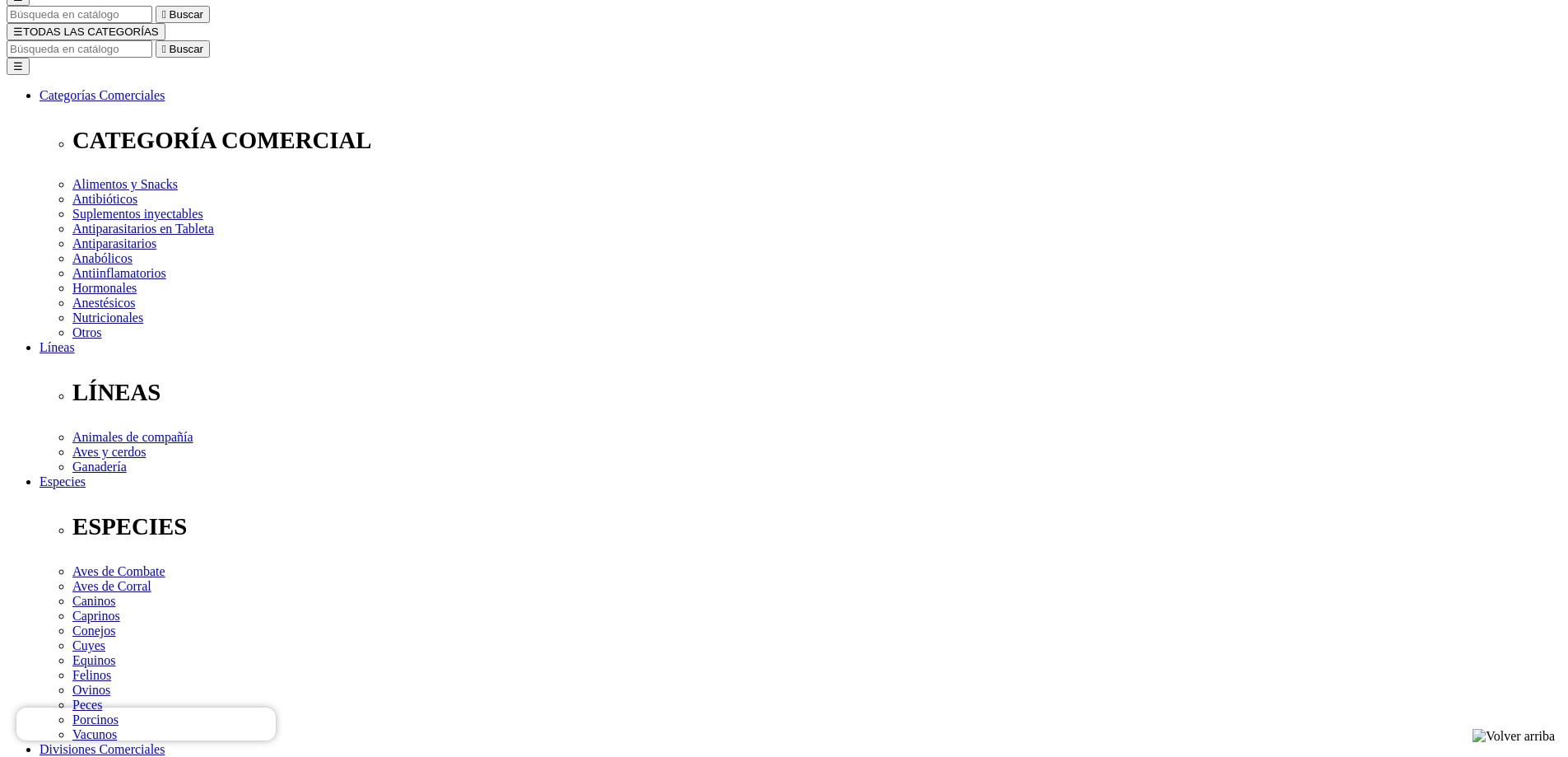
select select "3"
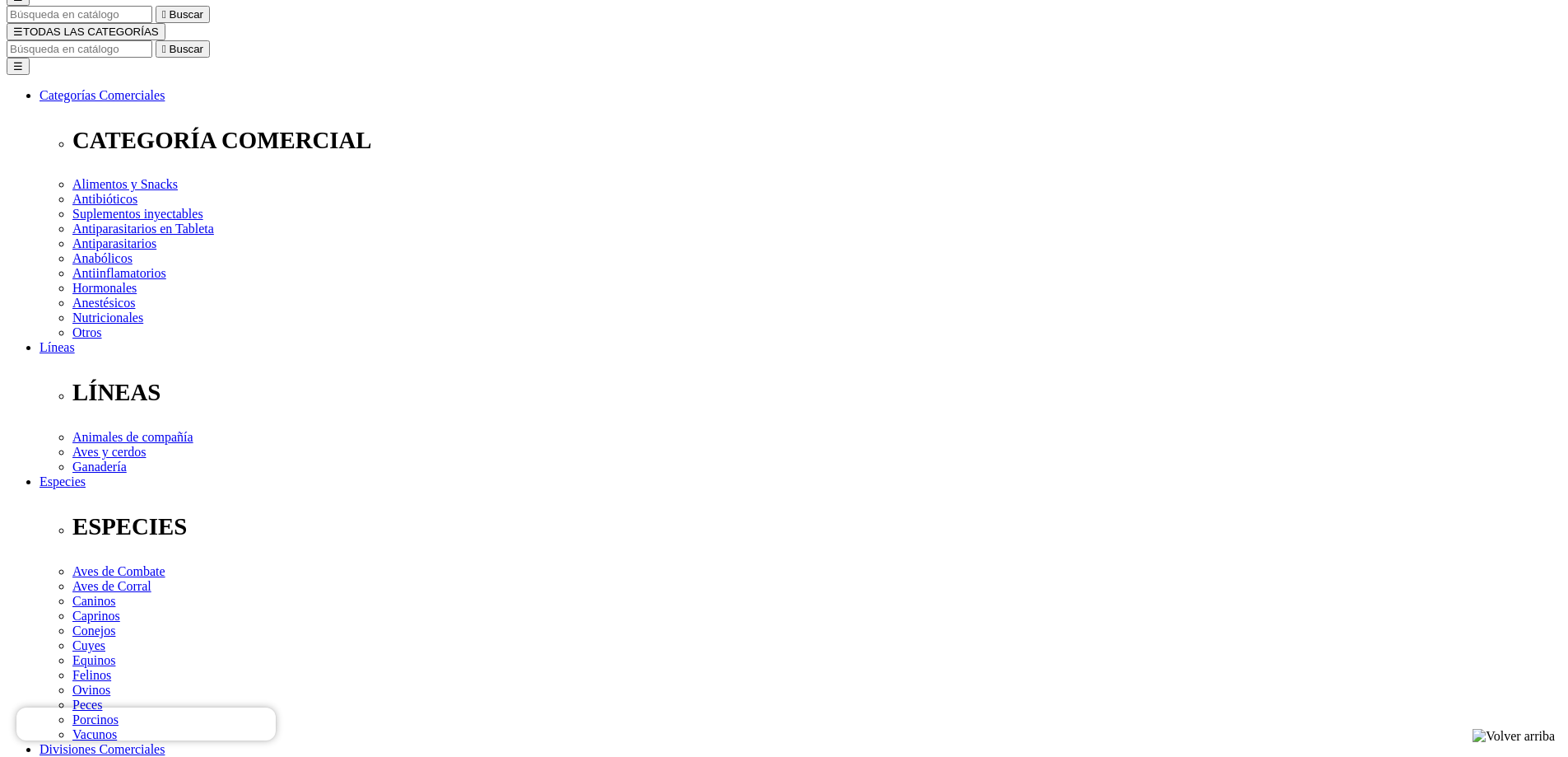
select select "12"
select select "3"
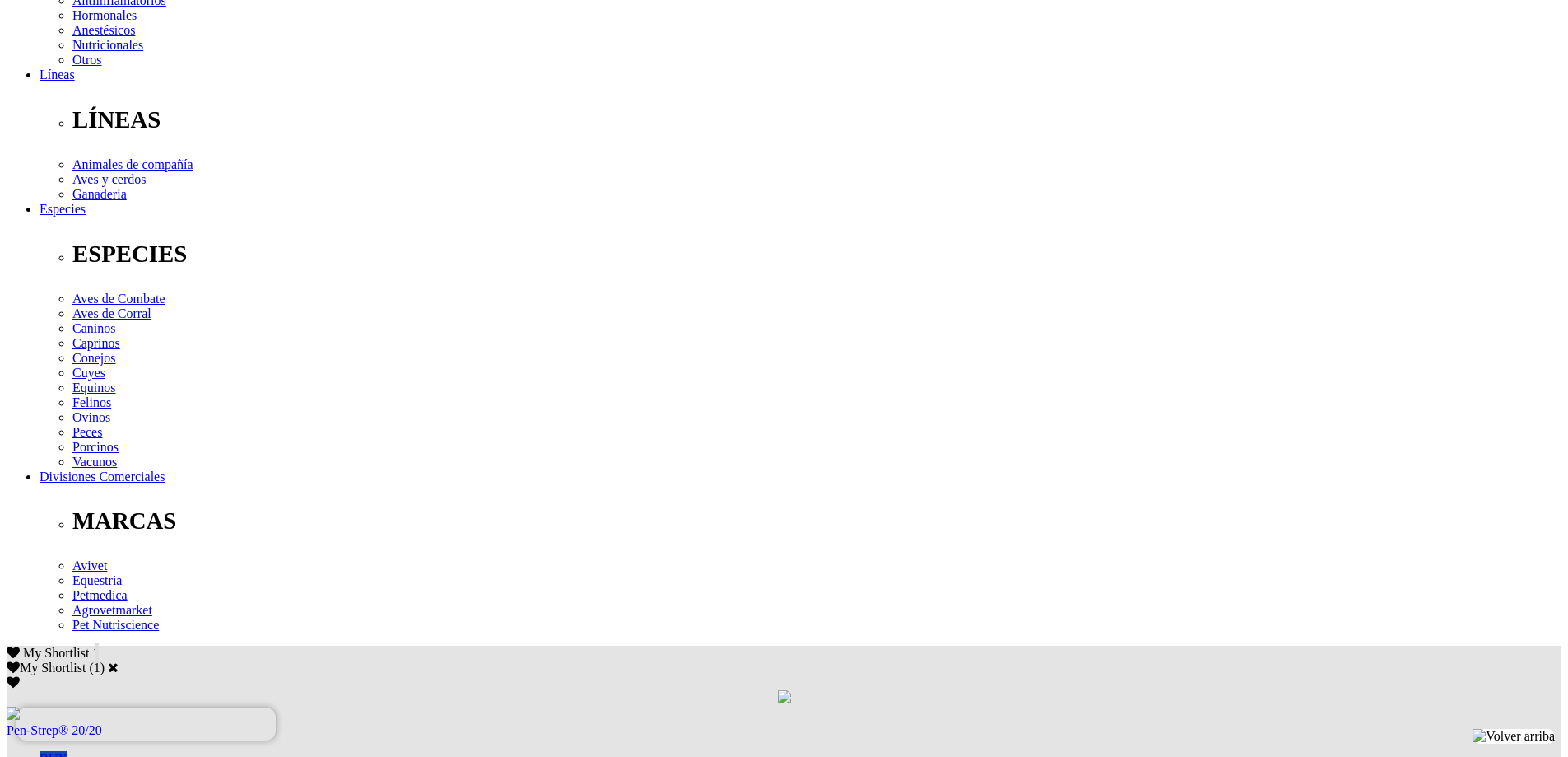
scroll to position [494, 0]
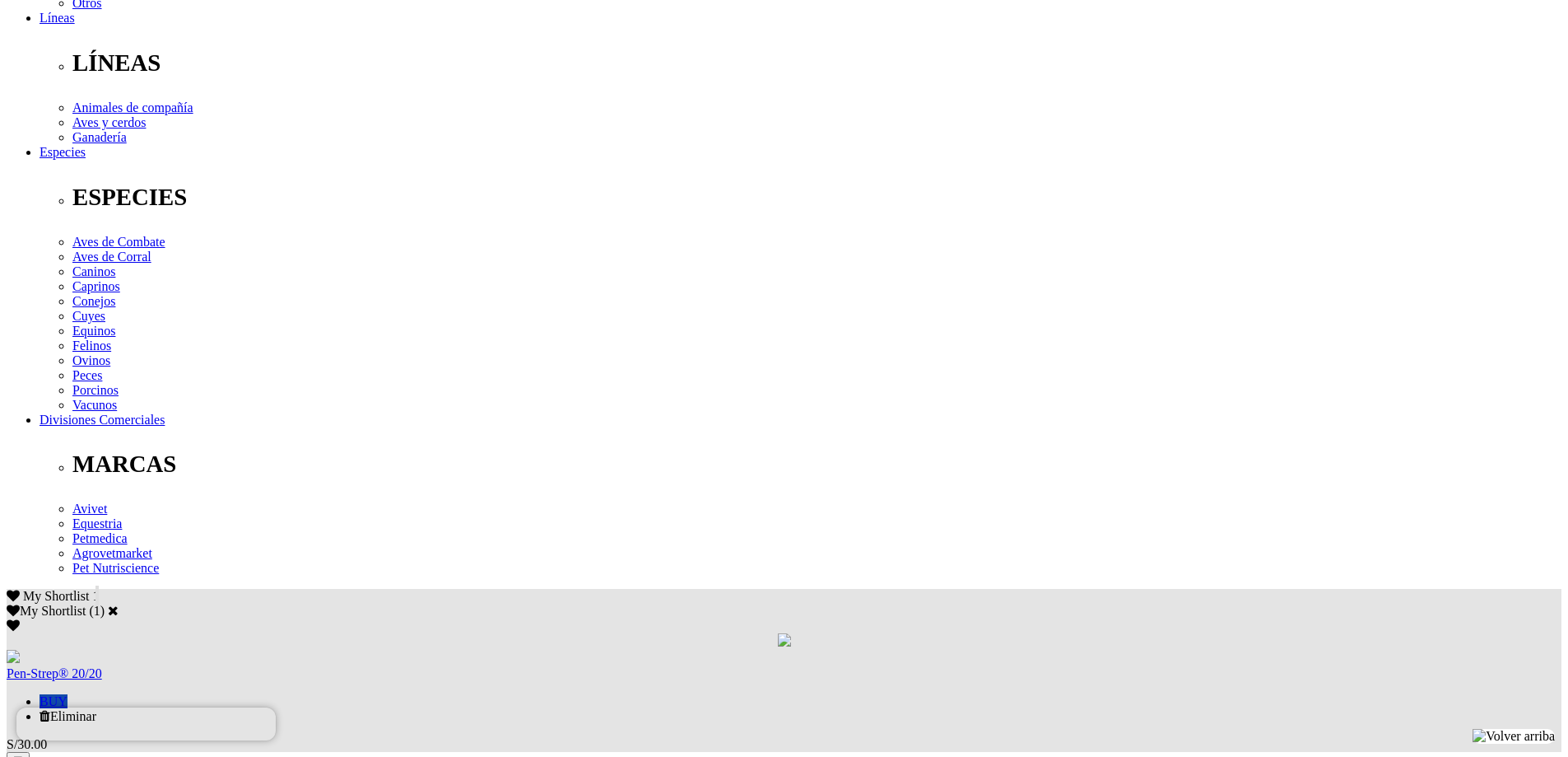
select select "3"
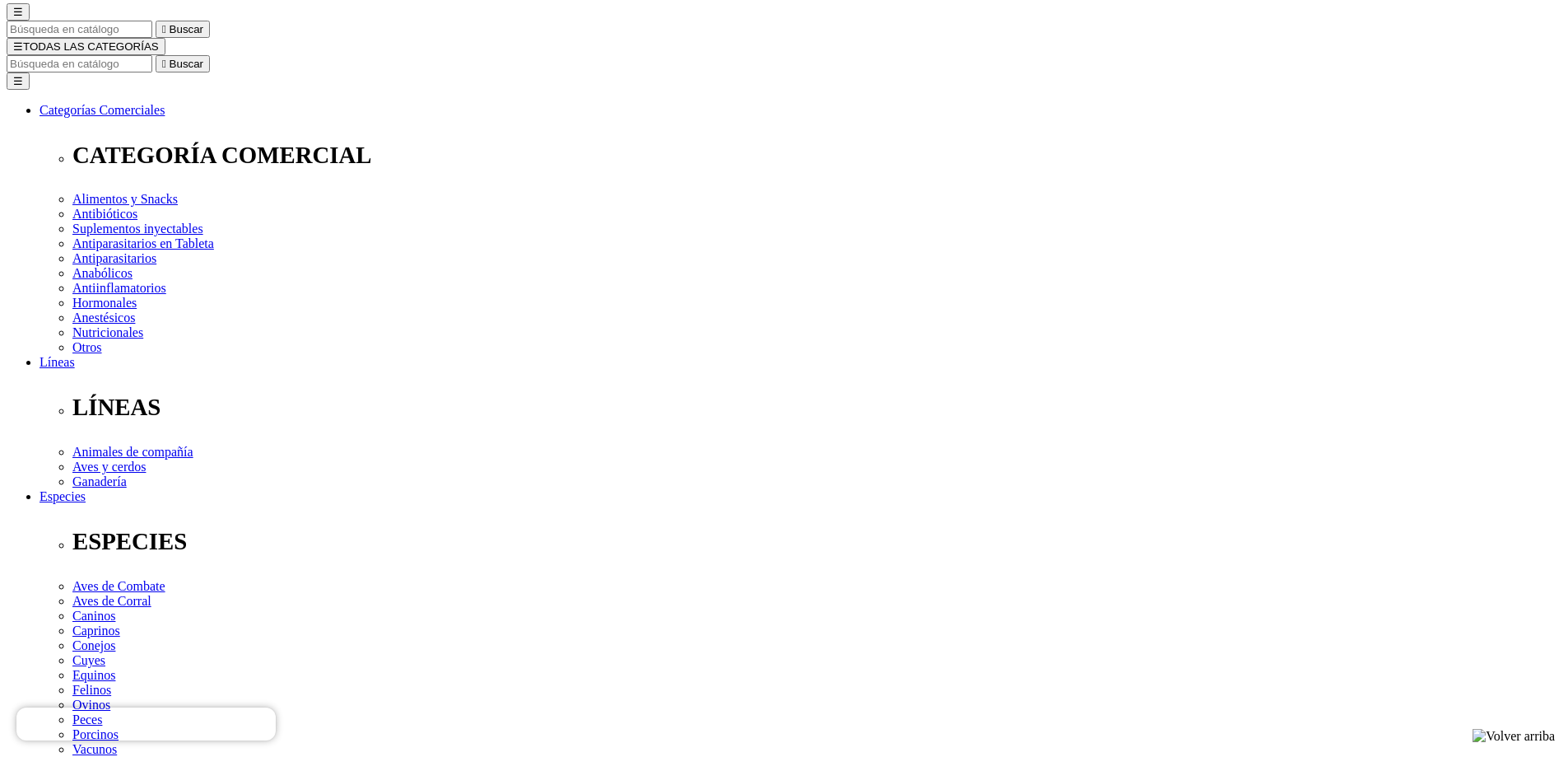
scroll to position [82, 0]
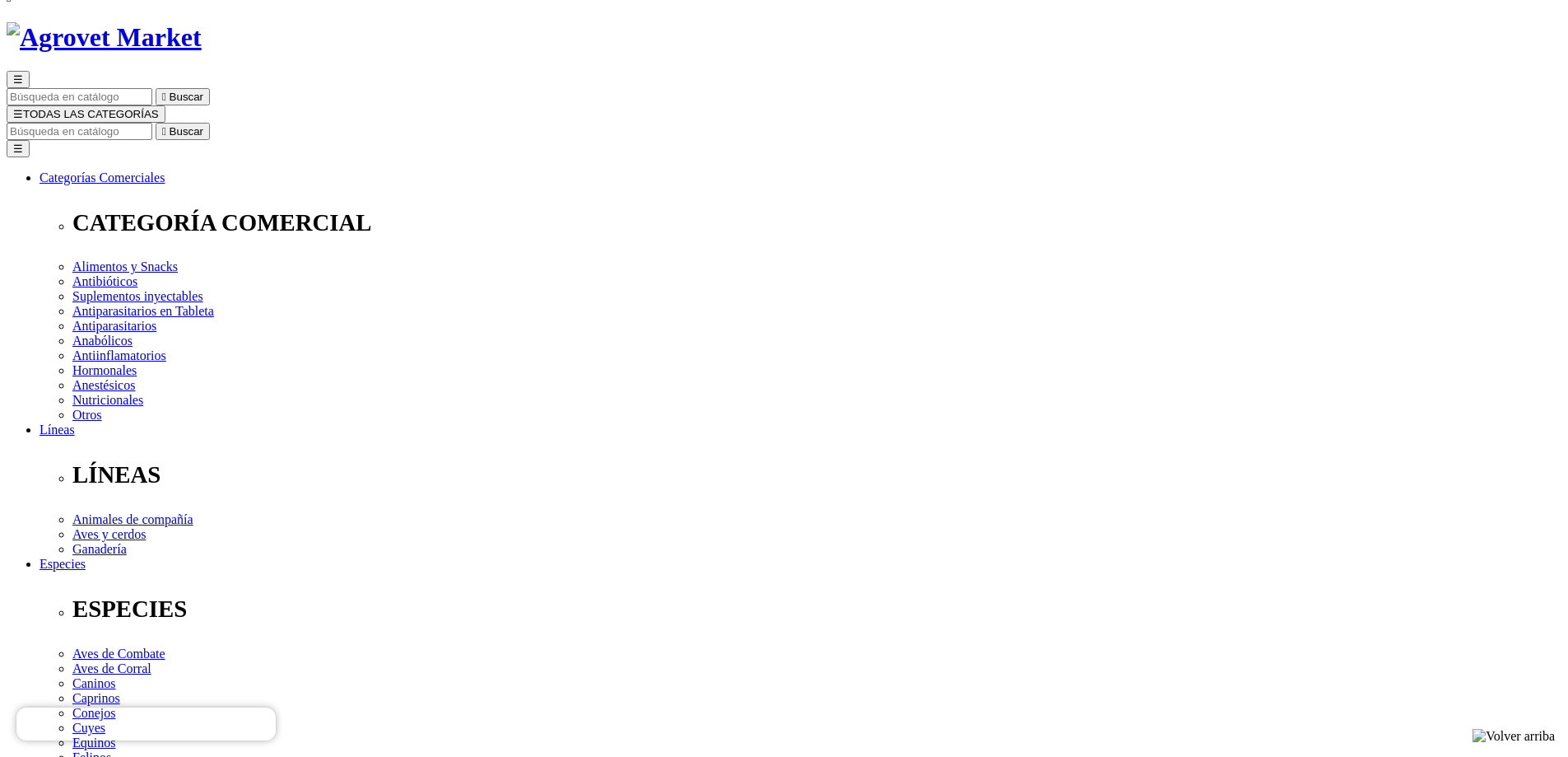
radio input "true"
select select "0"
select select "13"
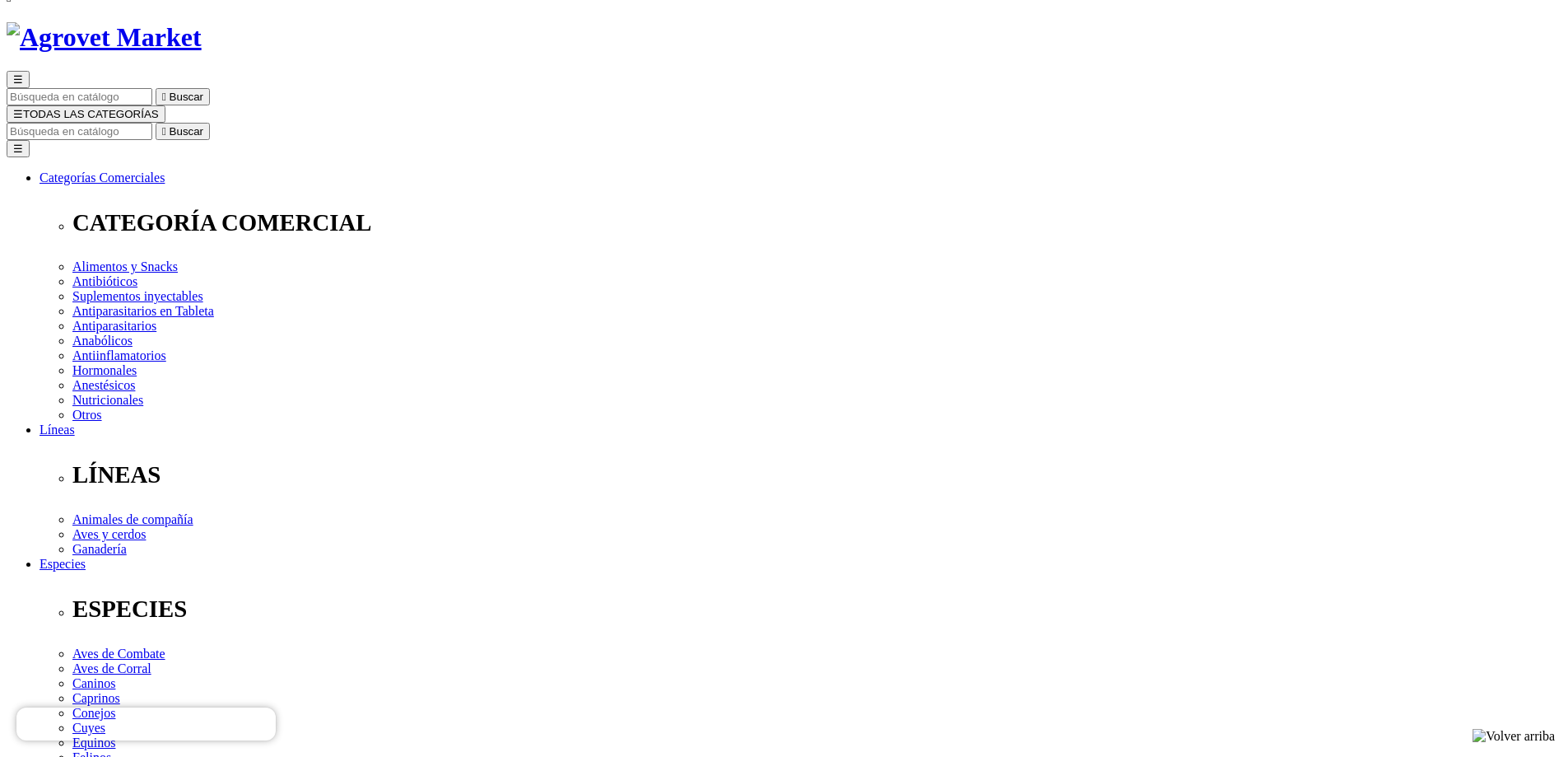
radio input "true"
select select "0"
select select "12"
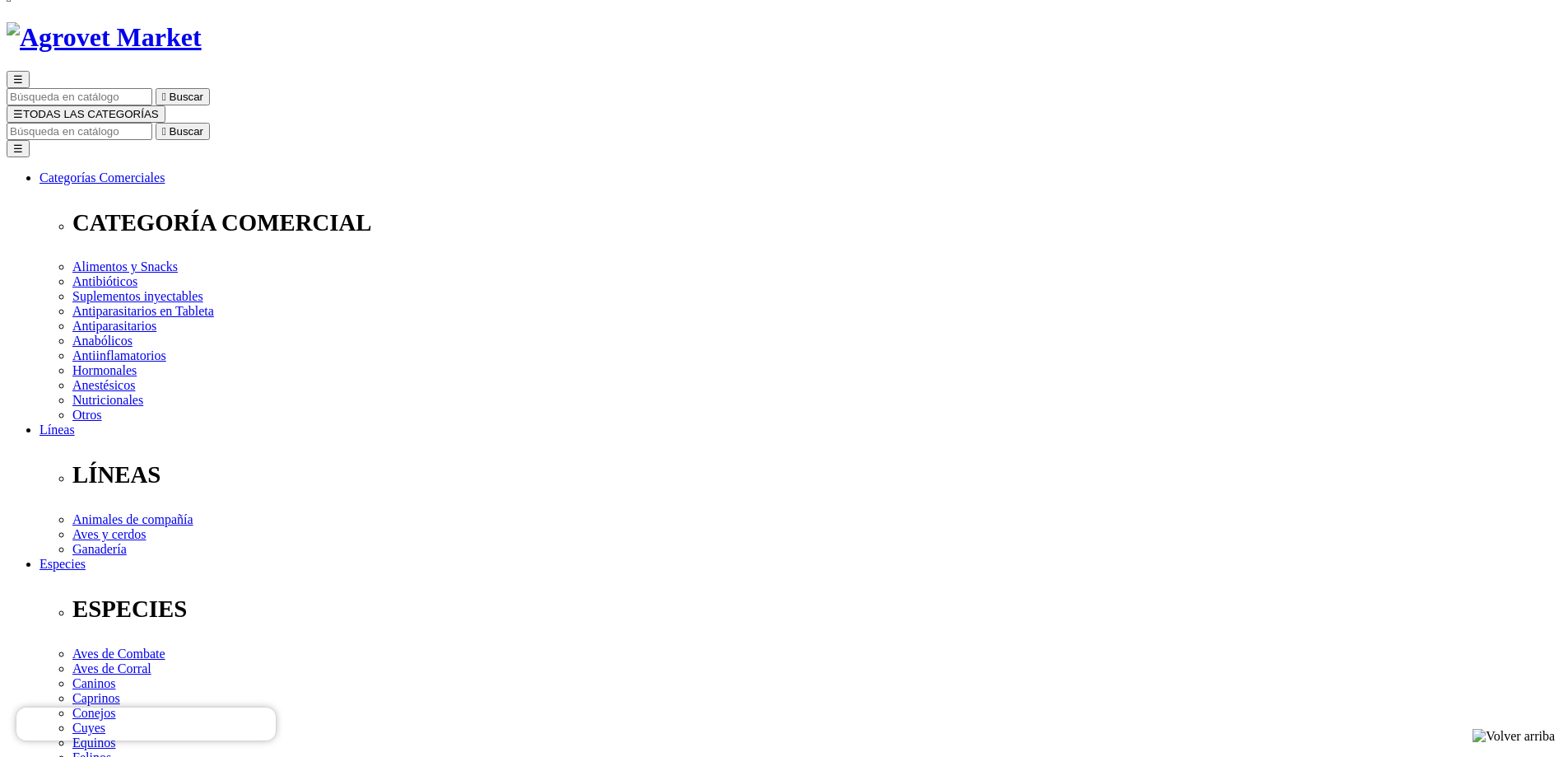
select select "12"
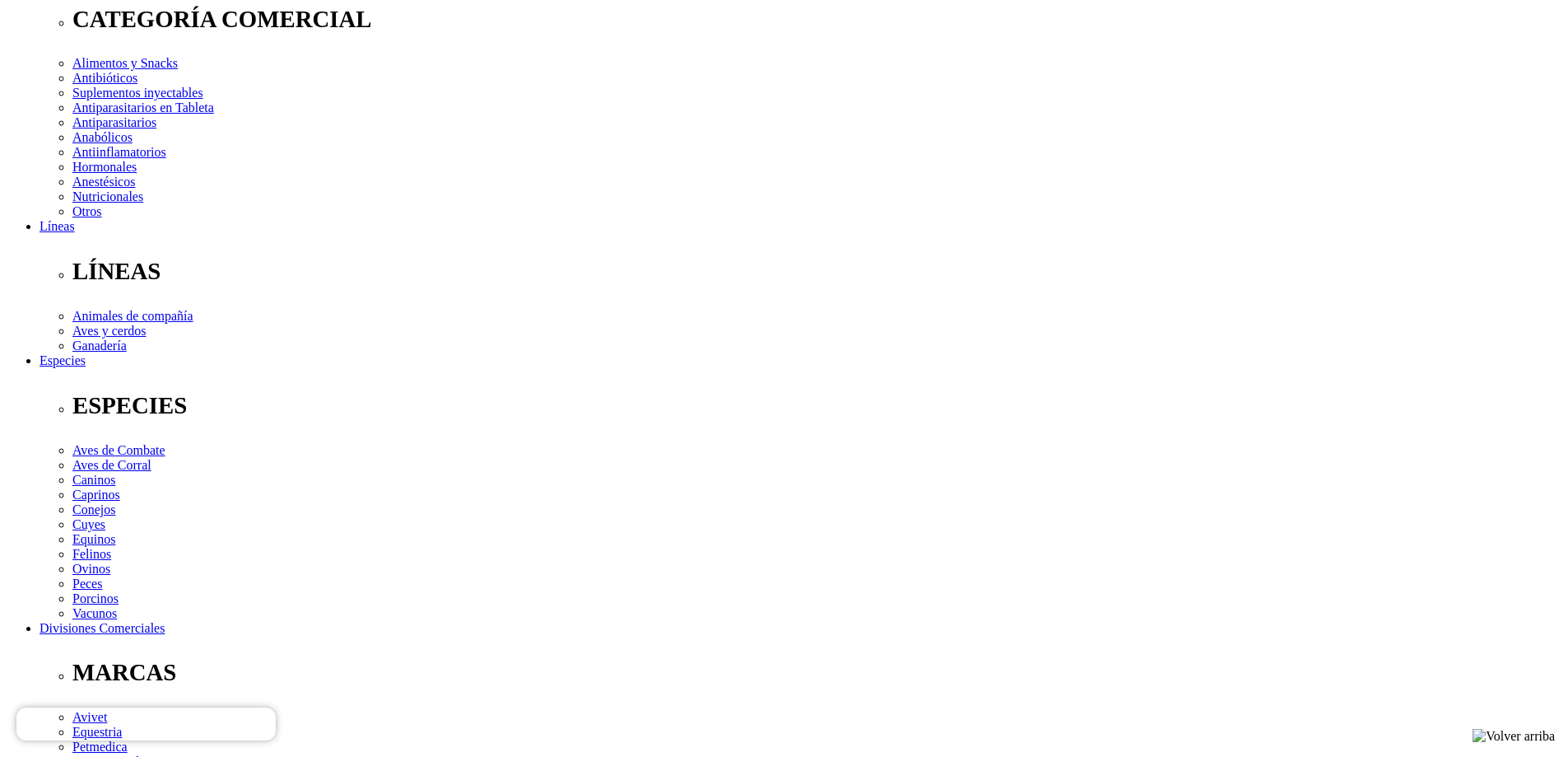
scroll to position [82, 0]
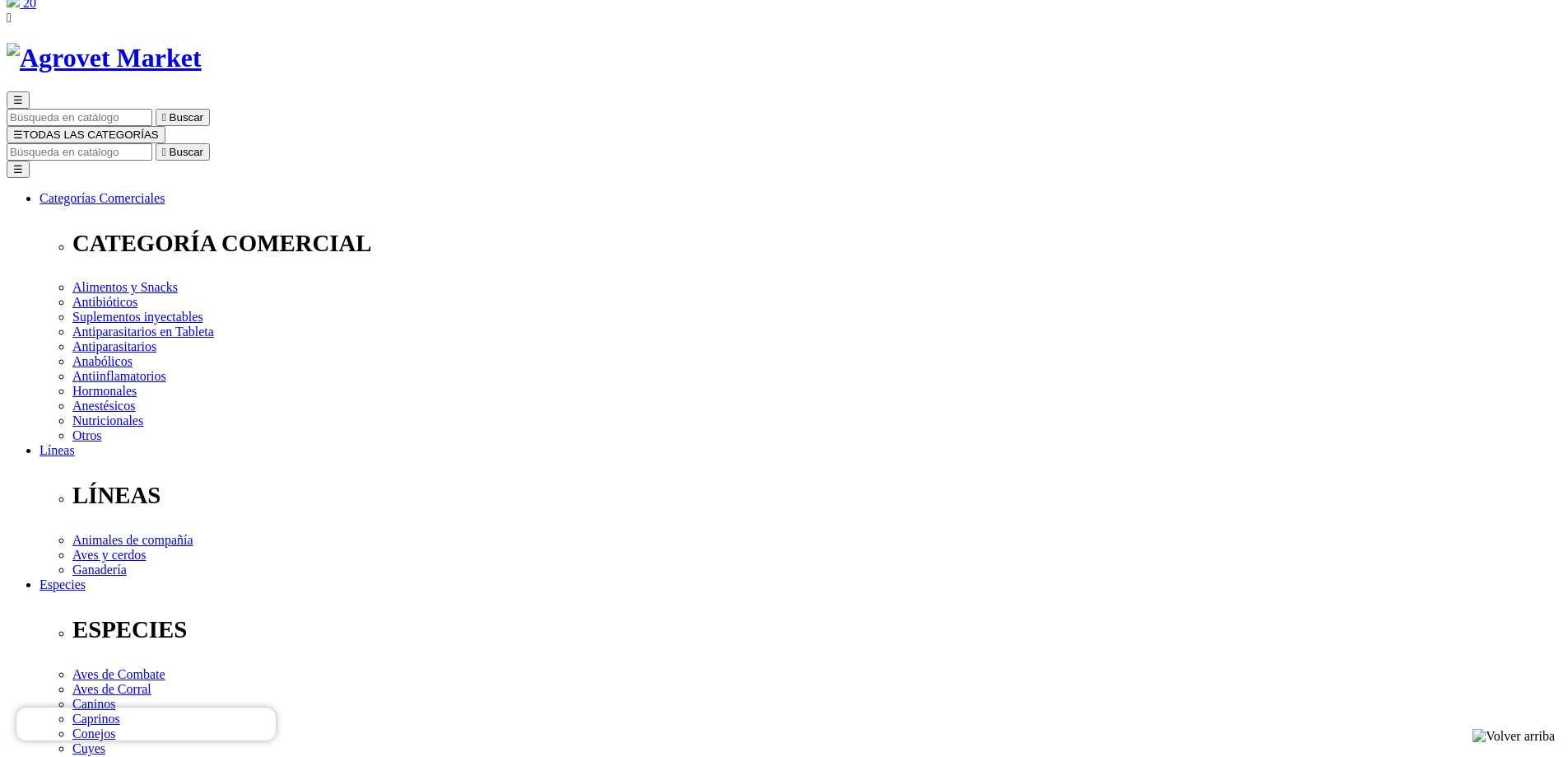
scroll to position [247, 0]
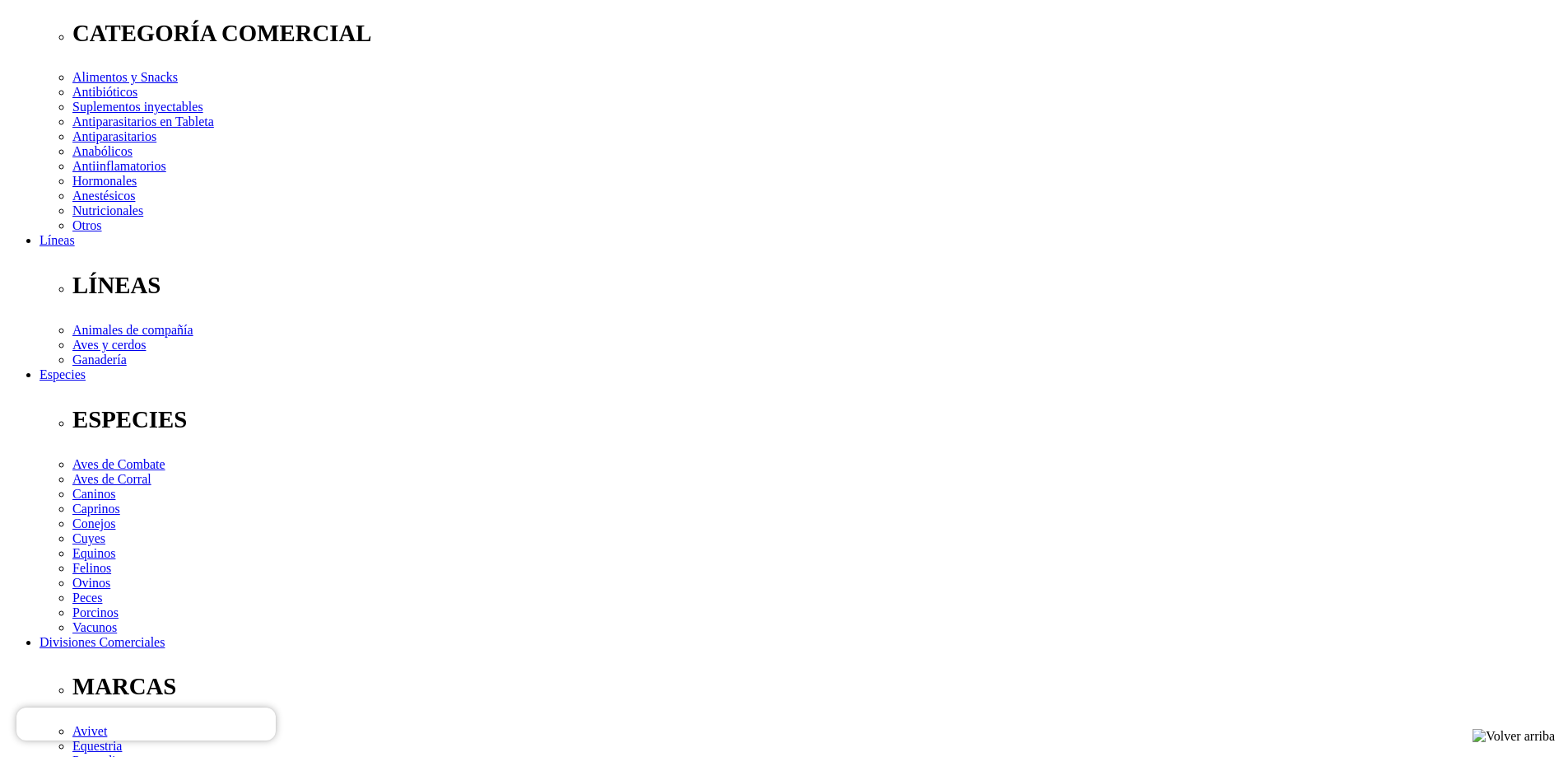
scroll to position [329, 0]
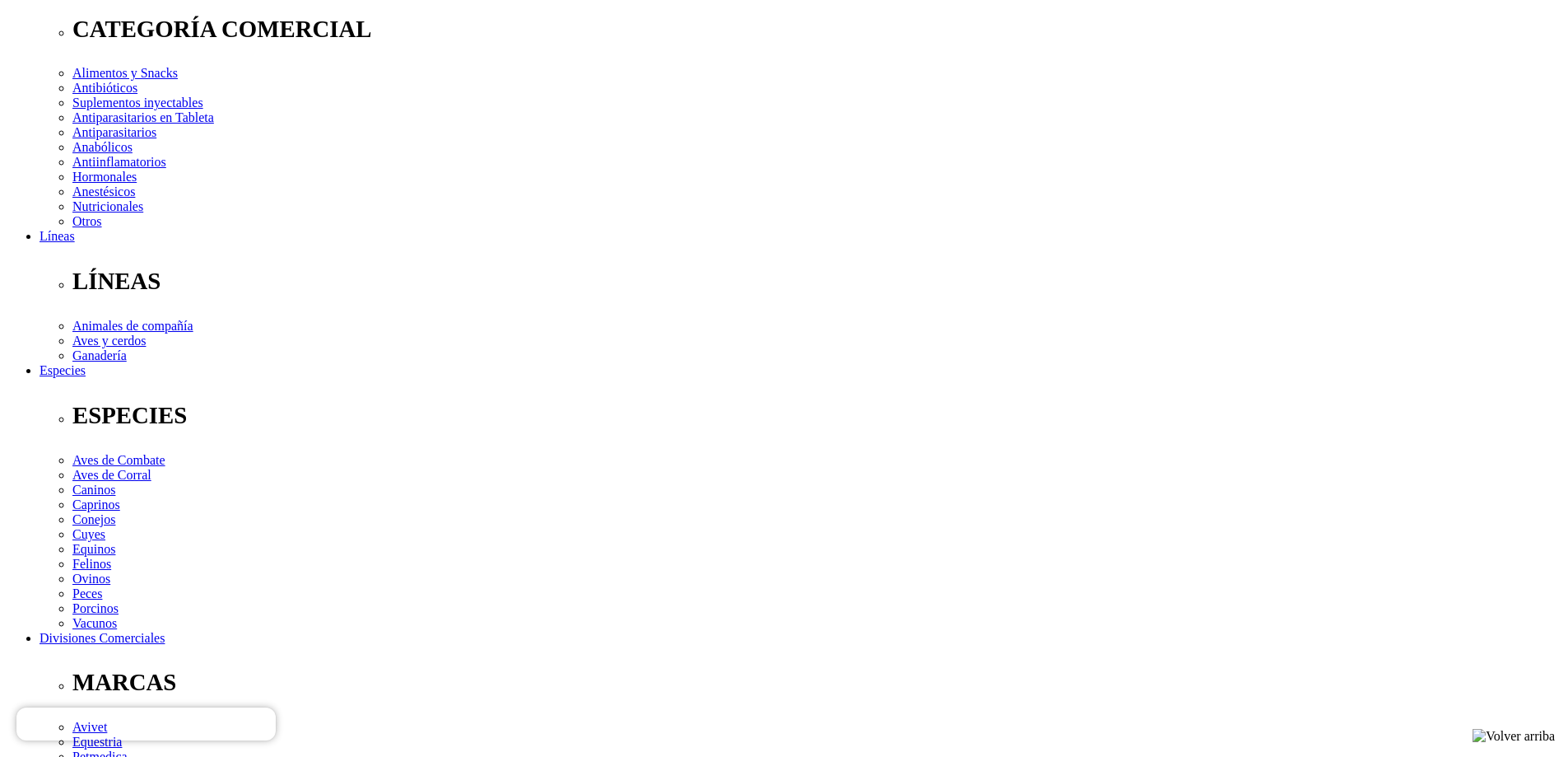
scroll to position [247, 0]
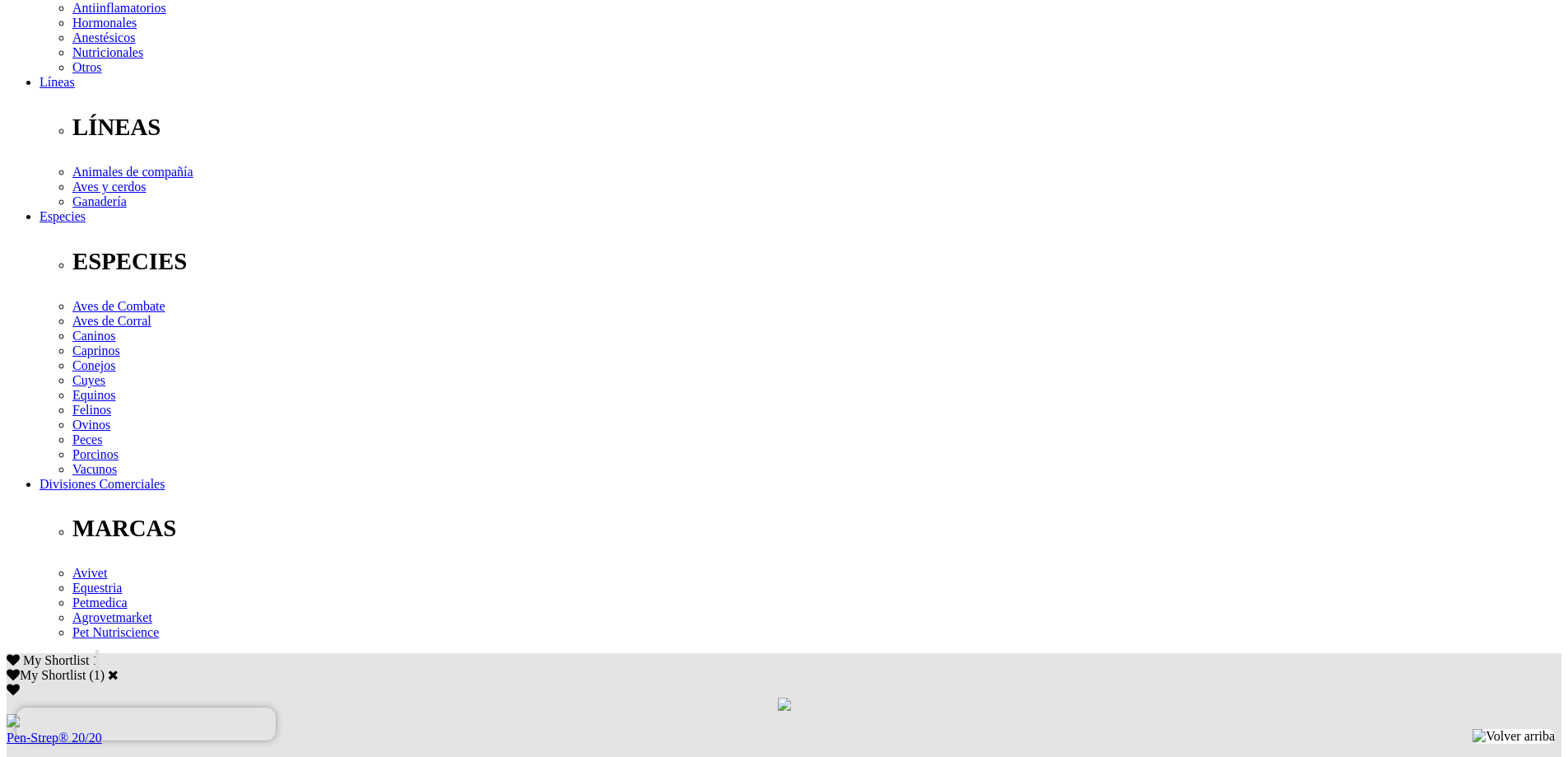
scroll to position [494, 0]
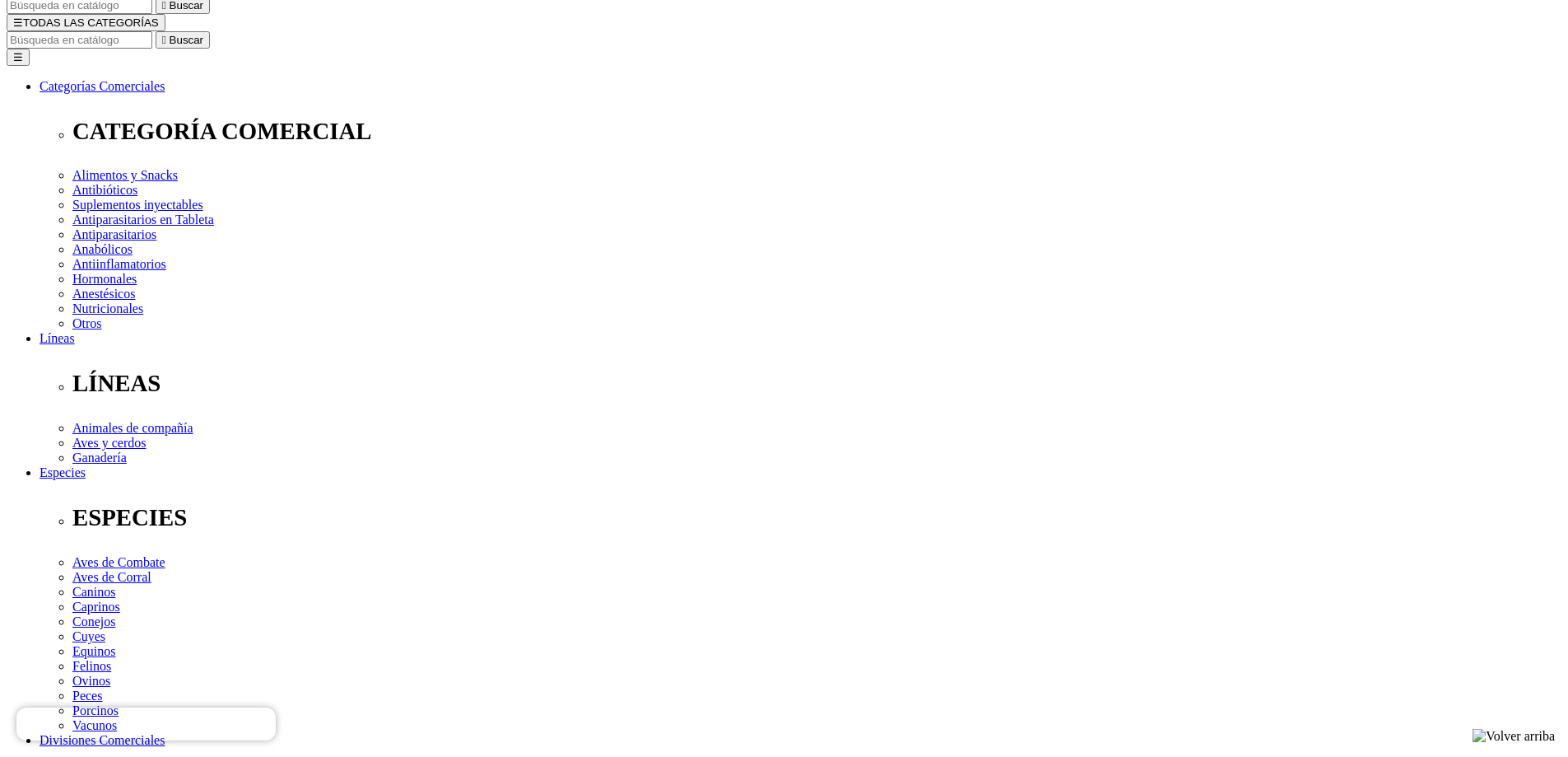
scroll to position [165, 0]
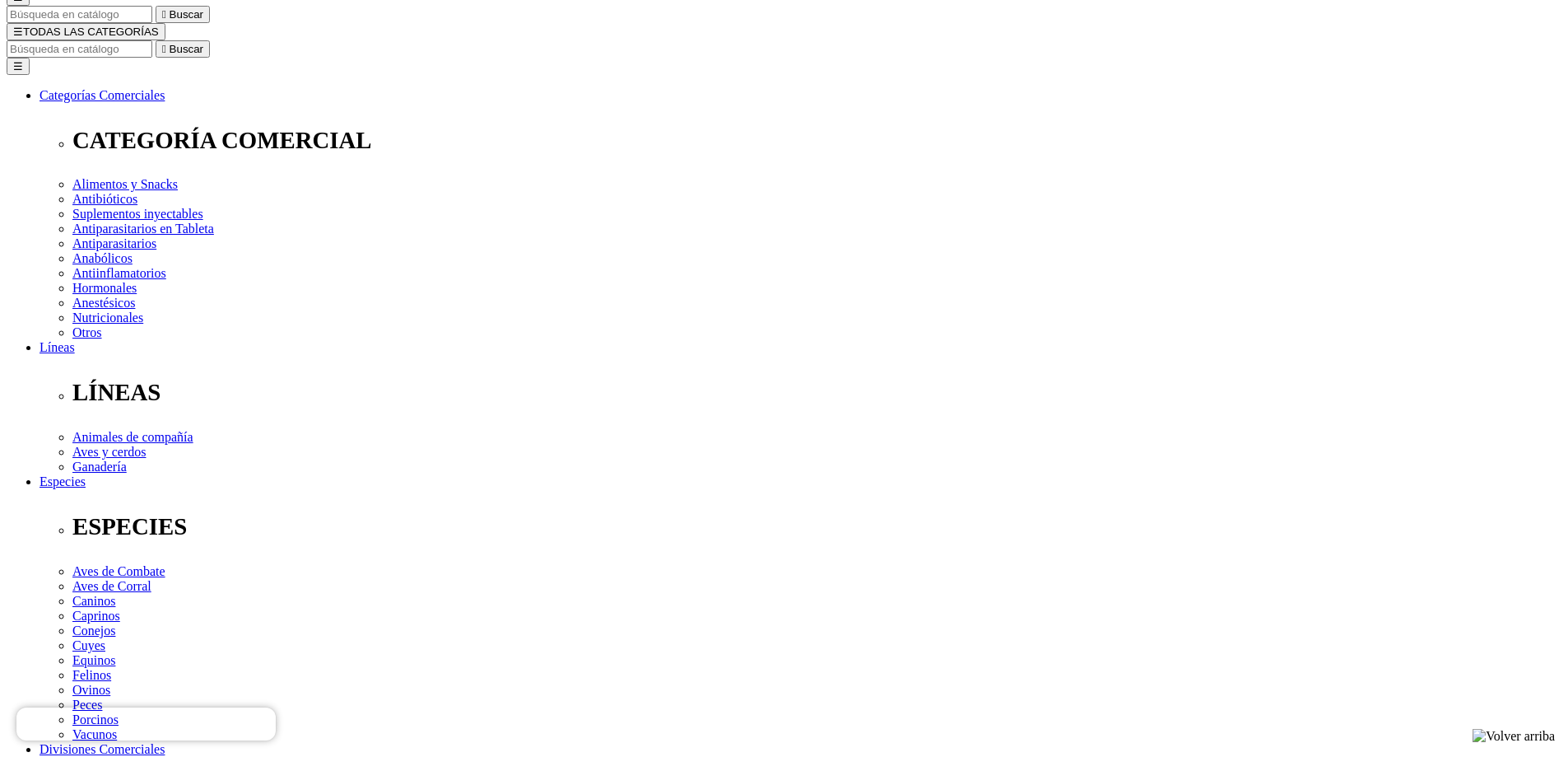
select select "3"
type input "2"
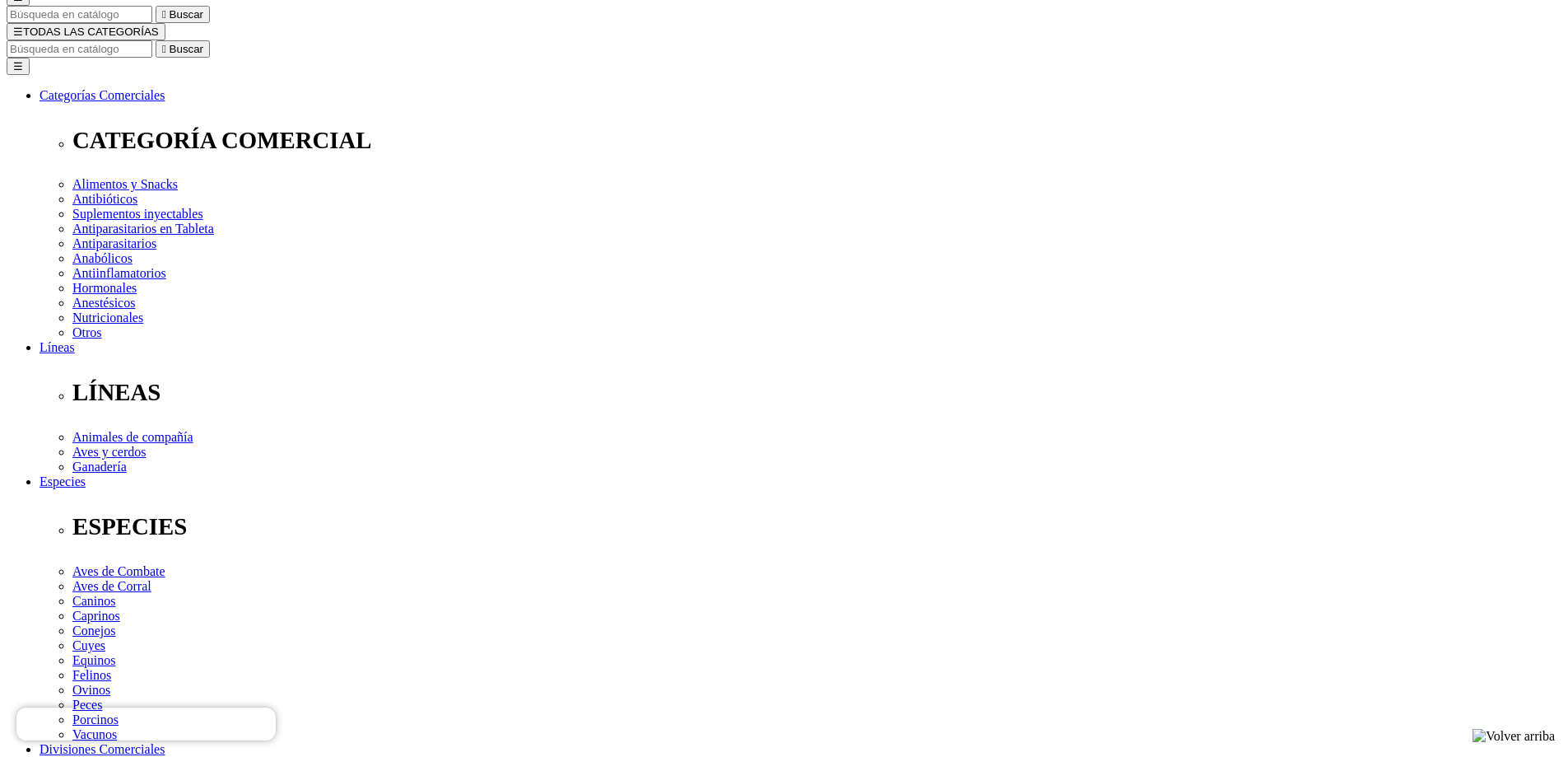
select select "3"
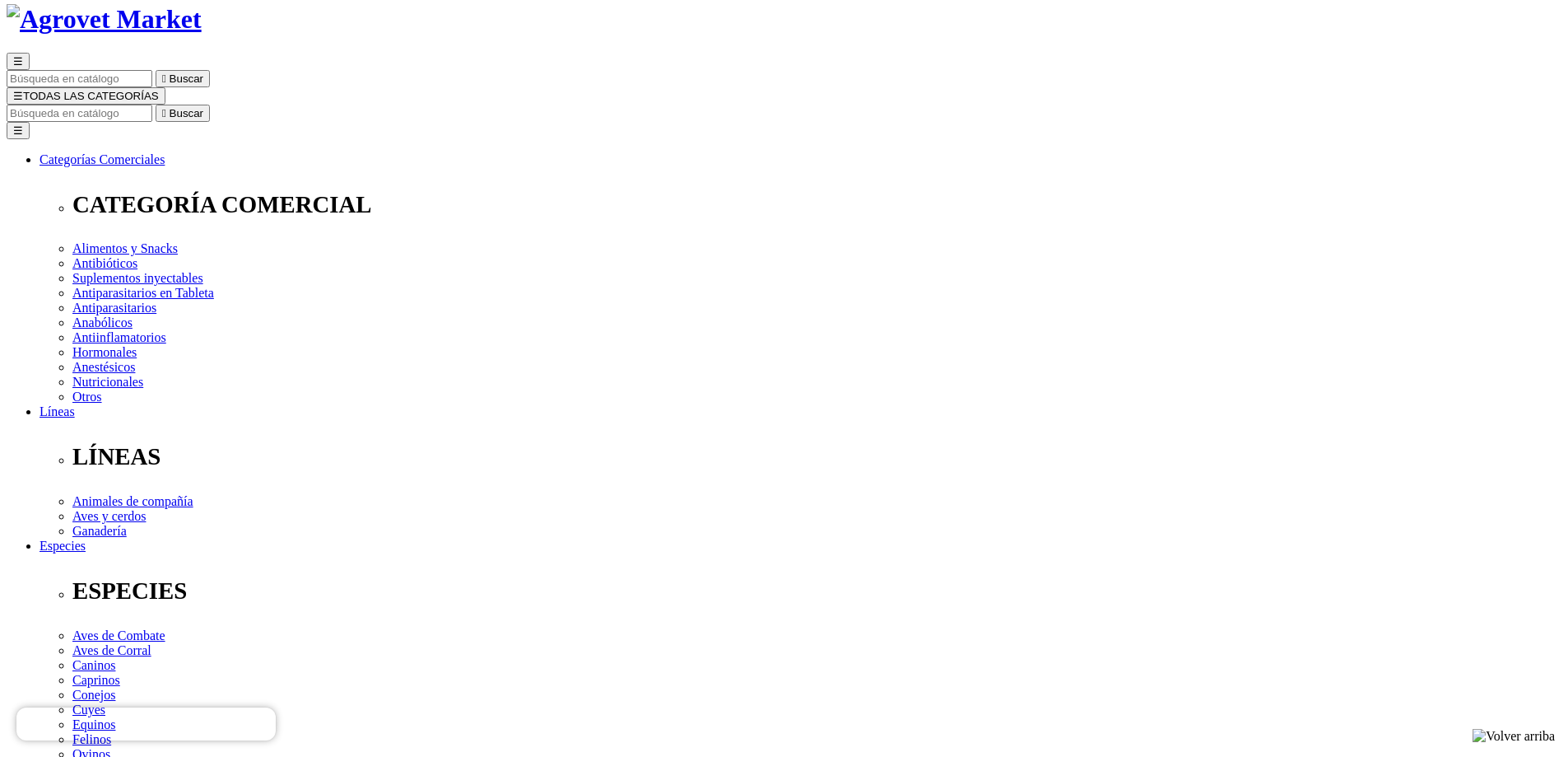
scroll to position [0, 0]
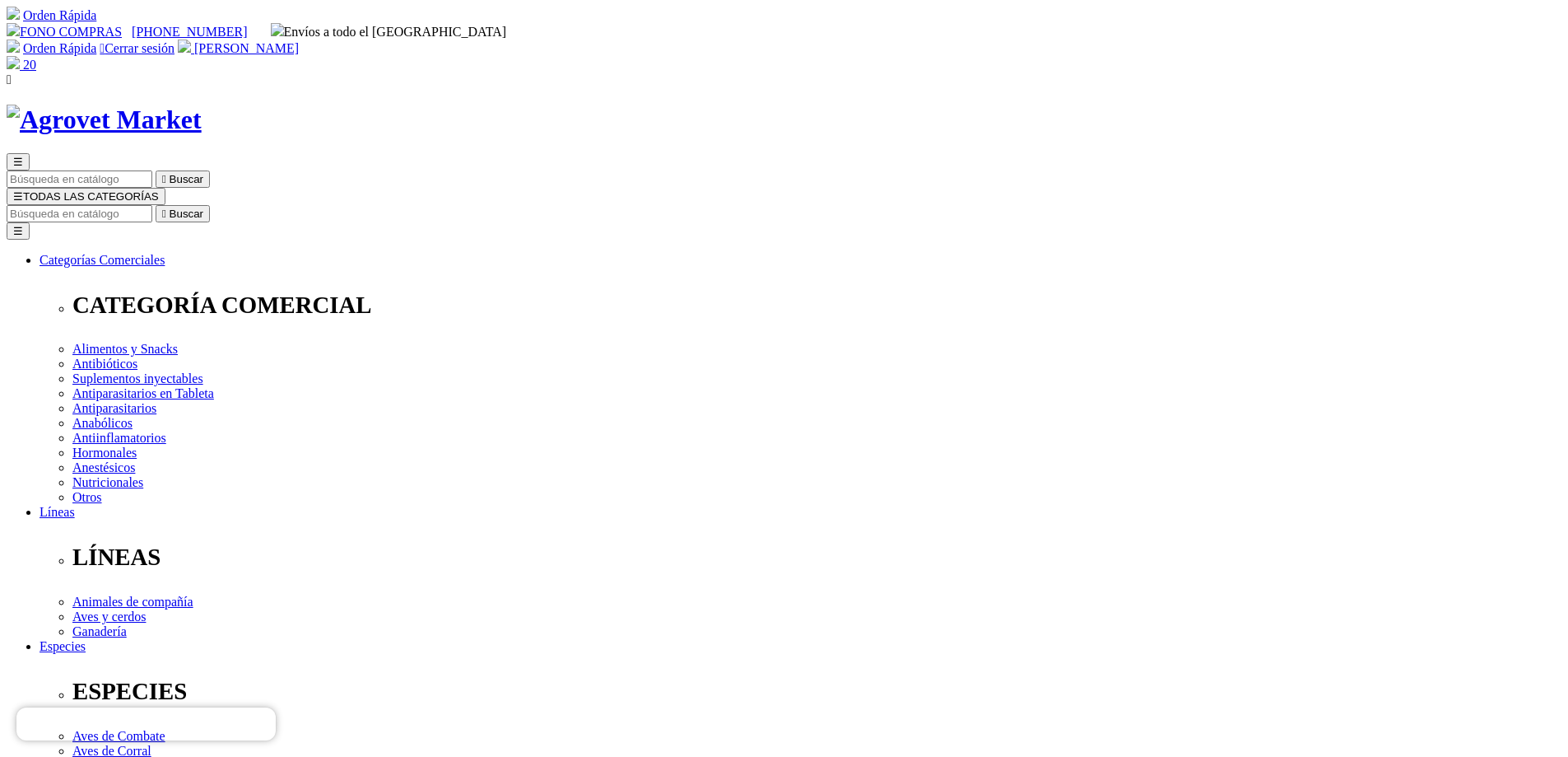
type input "1"
select select "3"
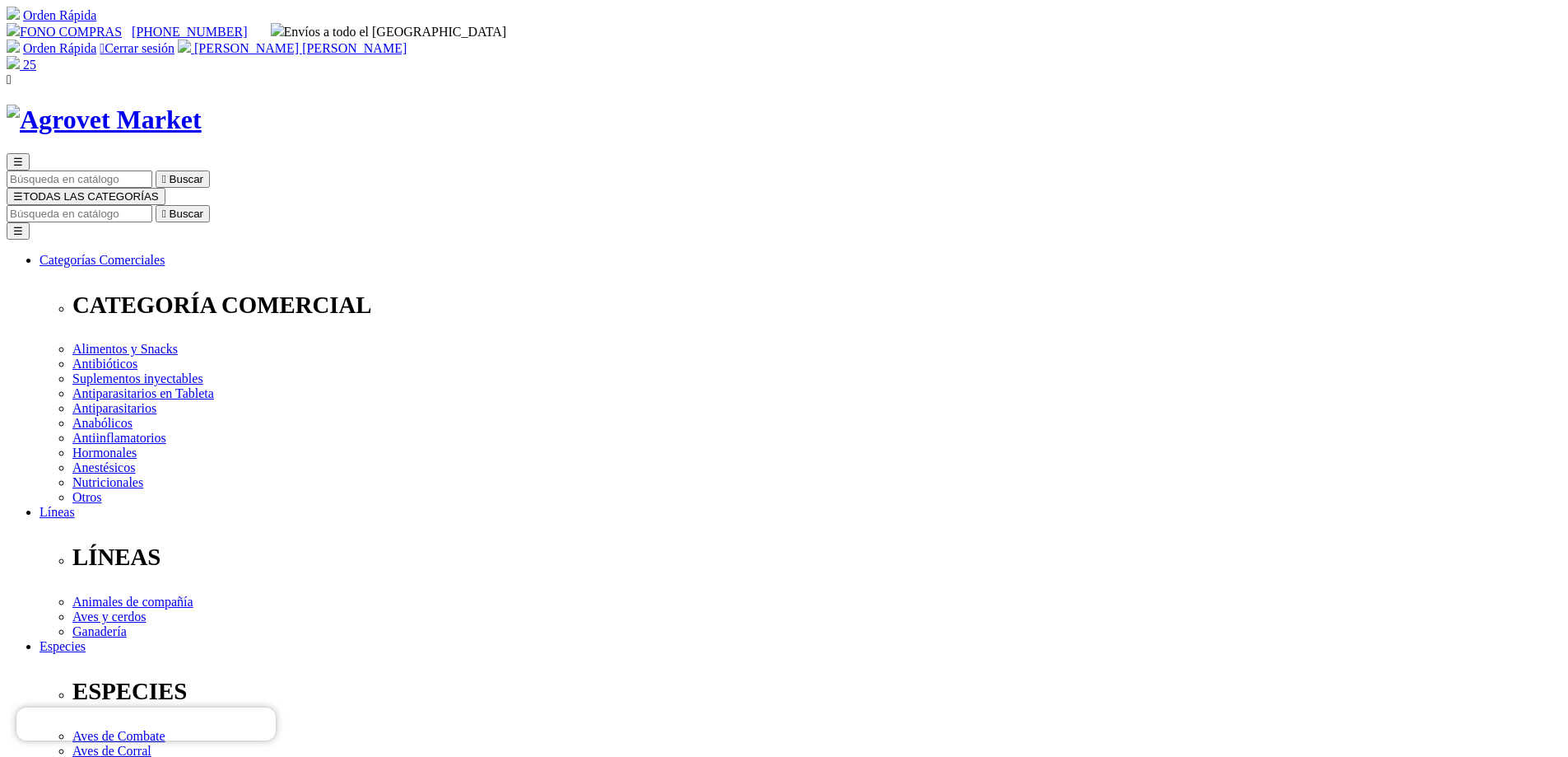
type input "COMPRA1"
